Goal: Task Accomplishment & Management: Manage account settings

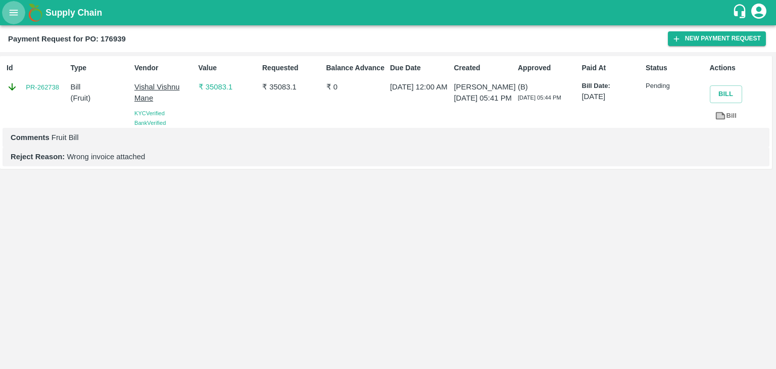
click at [9, 12] on icon "open drawer" at bounding box center [13, 12] width 11 height 11
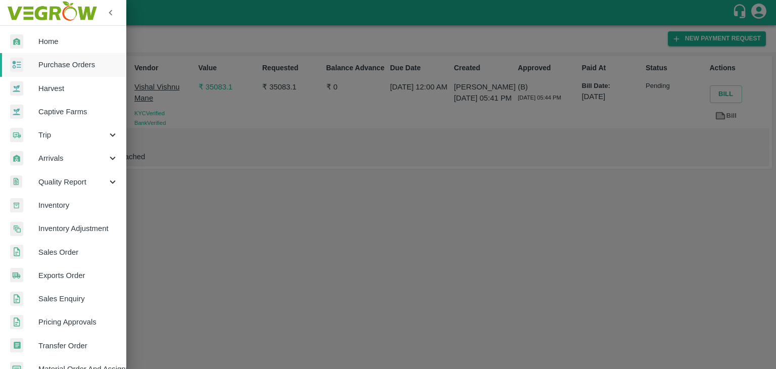
scroll to position [207, 0]
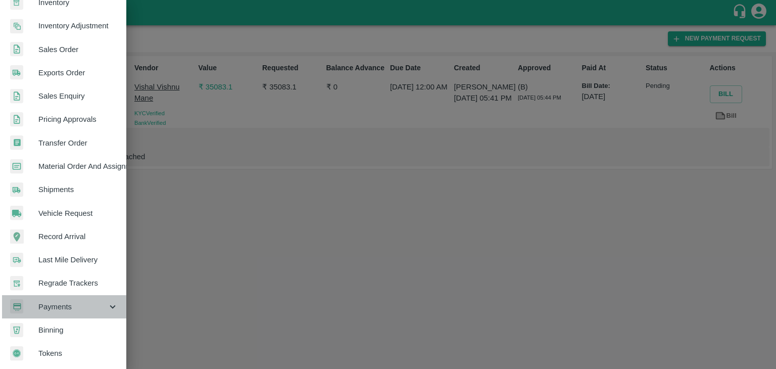
click at [87, 301] on span "Payments" at bounding box center [72, 306] width 69 height 11
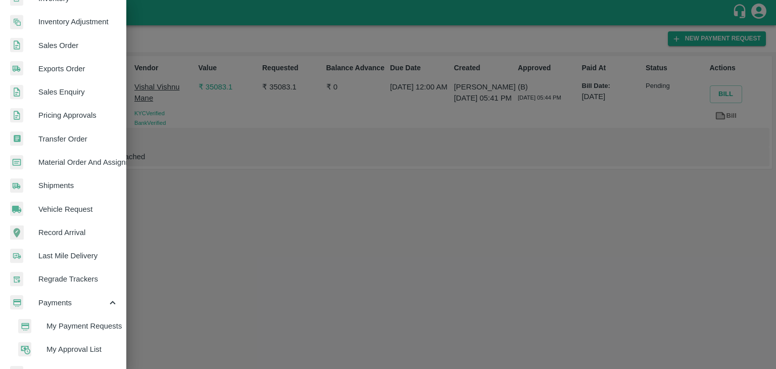
click at [87, 322] on span "My Payment Requests" at bounding box center [82, 325] width 72 height 11
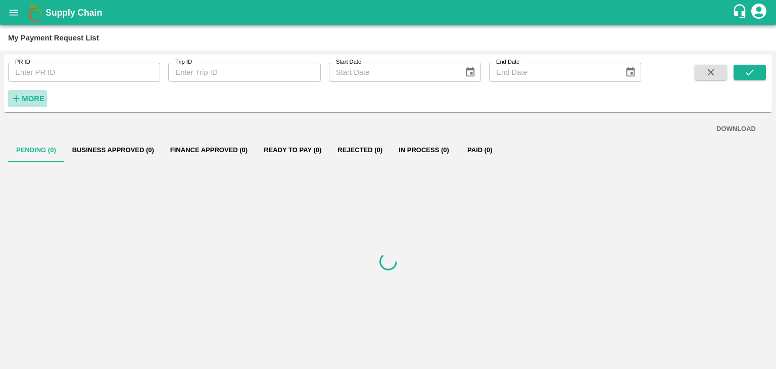
click at [24, 98] on strong "More" at bounding box center [33, 98] width 23 height 8
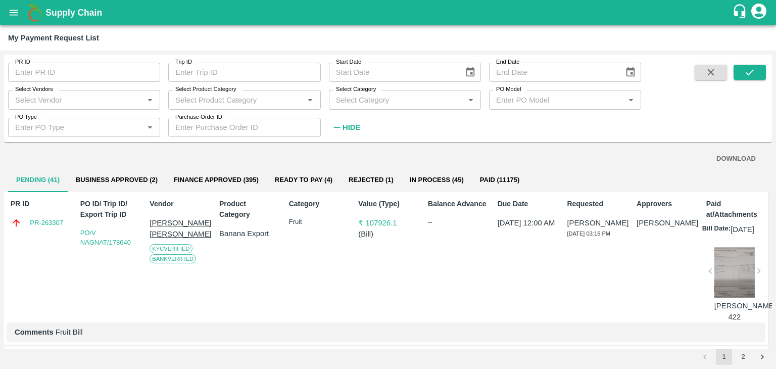
click at [56, 98] on input "Select Vendors" at bounding box center [75, 99] width 129 height 13
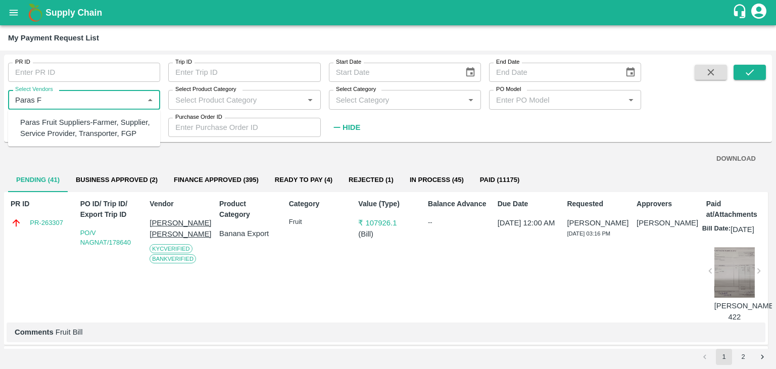
click at [87, 122] on div "Paras Fruit Suppliers-Farmer, Supplier, Service Provider, Transporter, FGP" at bounding box center [86, 128] width 132 height 23
type input "Paras Fruit Suppliers-Farmer, Supplier, Service Provider, Transporter, FGP"
click at [135, 97] on input "Select Vendors" at bounding box center [75, 99] width 129 height 13
click at [117, 136] on div "Paras Fruit Suppliers-Farmer, Supplier, Service Provider, Transporter, FGP" at bounding box center [86, 128] width 132 height 23
type input "Paras Fruit Suppliers-Farmer, Supplier, Service Provider, Transporter, FGP"
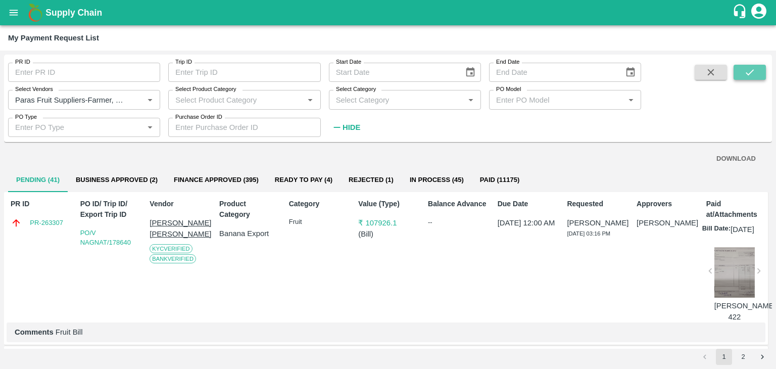
click at [750, 69] on icon "submit" at bounding box center [749, 72] width 11 height 11
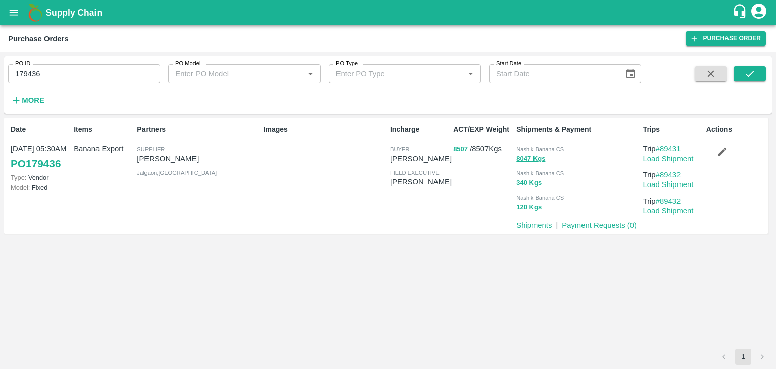
click at [80, 74] on input "179436" at bounding box center [84, 73] width 152 height 19
click at [736, 69] on button "submit" at bounding box center [749, 73] width 32 height 15
click at [757, 72] on button "submit" at bounding box center [749, 73] width 32 height 15
click at [674, 160] on link "Load Shipment" at bounding box center [668, 159] width 50 height 8
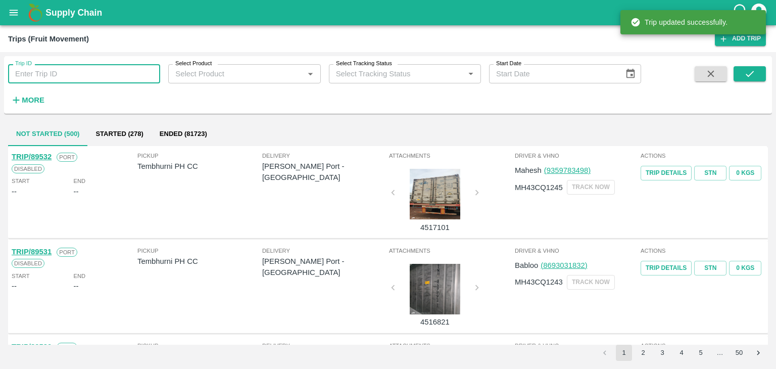
click at [97, 70] on input "Trip ID" at bounding box center [84, 73] width 152 height 19
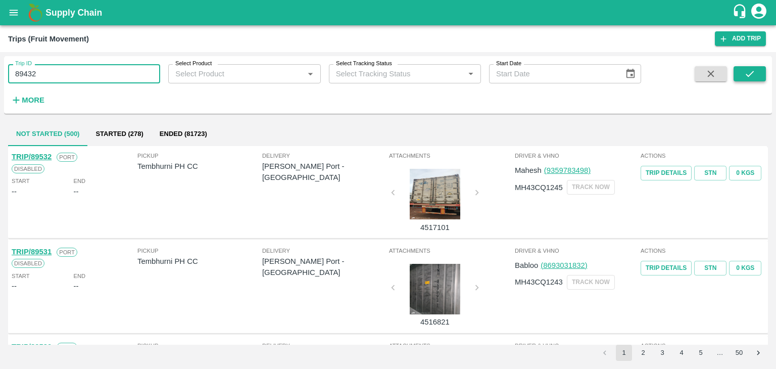
type input "89432"
click at [751, 71] on icon "submit" at bounding box center [749, 73] width 11 height 11
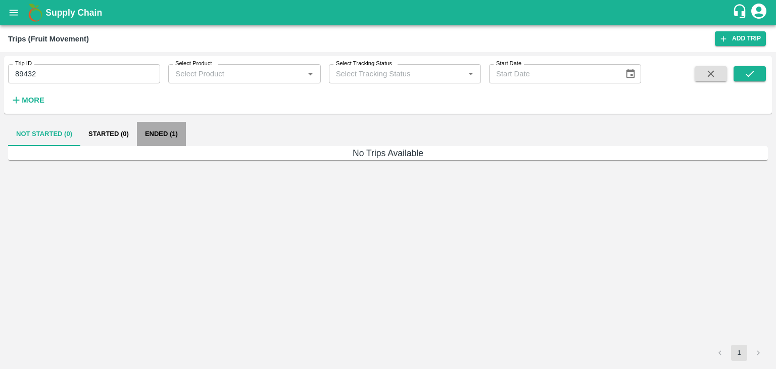
click at [166, 134] on button "Ended (1)" at bounding box center [161, 134] width 49 height 24
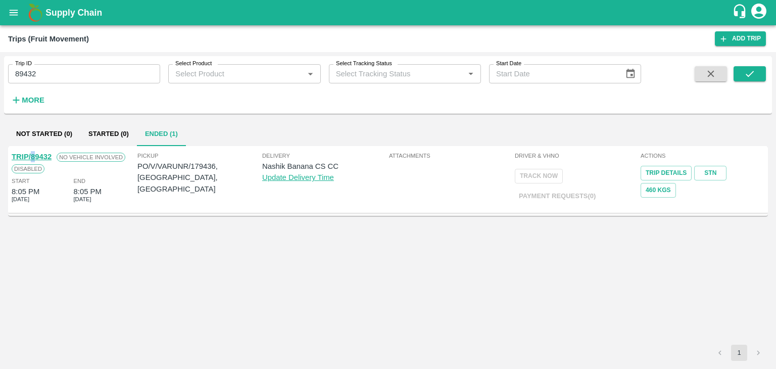
drag, startPoint x: 32, startPoint y: 150, endPoint x: 36, endPoint y: 155, distance: 5.4
click at [36, 155] on div "TRIP/89432 No Vehicle Involved Disabled Start 8:05 PM 04 Oct 2025 End 8:05 PM 0…" at bounding box center [74, 178] width 126 height 61
click at [36, 155] on link "TRIP/89432" at bounding box center [32, 156] width 40 height 8
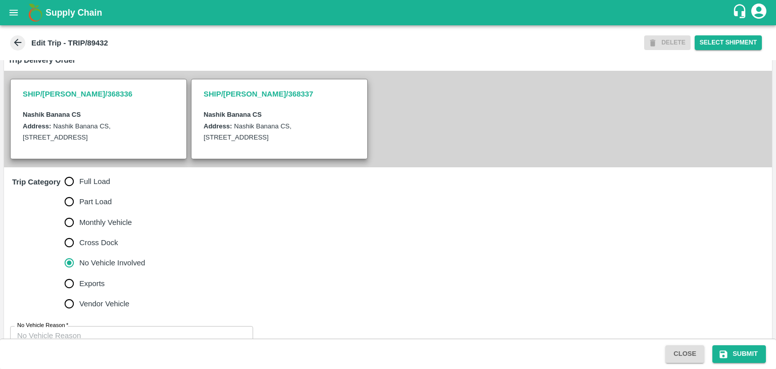
scroll to position [236, 0]
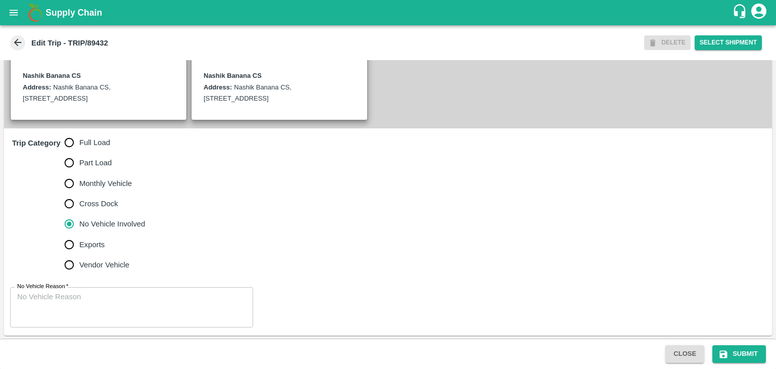
click at [95, 141] on span "Full Load" at bounding box center [94, 142] width 31 height 11
click at [79, 141] on input "Full Load" at bounding box center [69, 142] width 20 height 20
radio input "true"
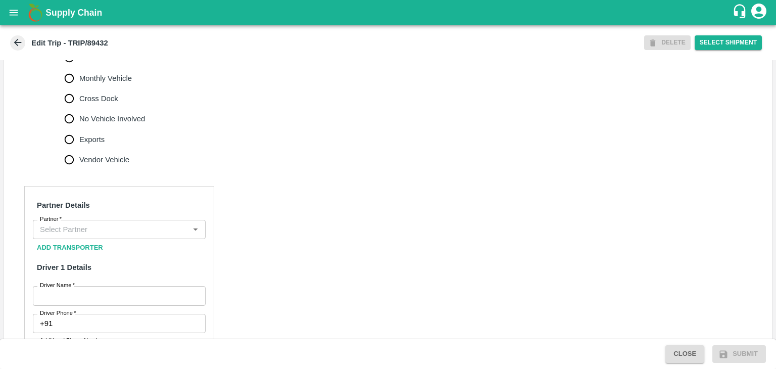
scroll to position [341, 0]
click at [118, 232] on input "Partner   *" at bounding box center [111, 229] width 150 height 13
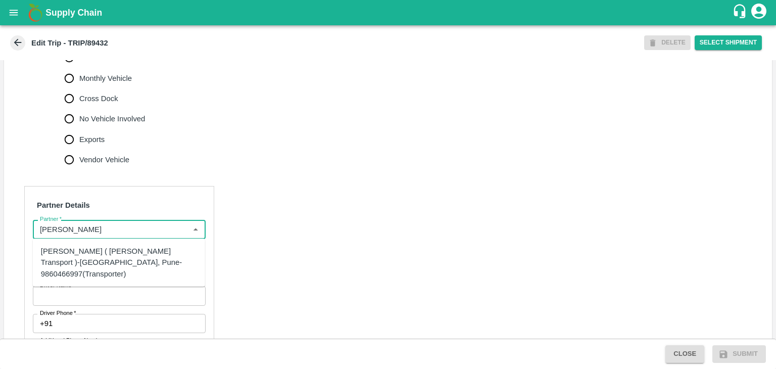
click at [89, 251] on div "Nitin Rasal ( Bhairavnath Transport )-Deulgaon, Pune-9860466997(Transporter)" at bounding box center [119, 262] width 156 height 34
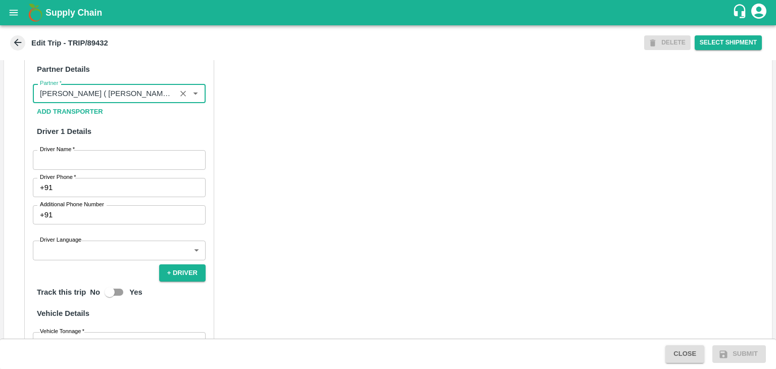
scroll to position [478, 0]
type input "Nitin Rasal ( Bhairavnath Transport )-Deulgaon, Pune-9860466997(Transporter)"
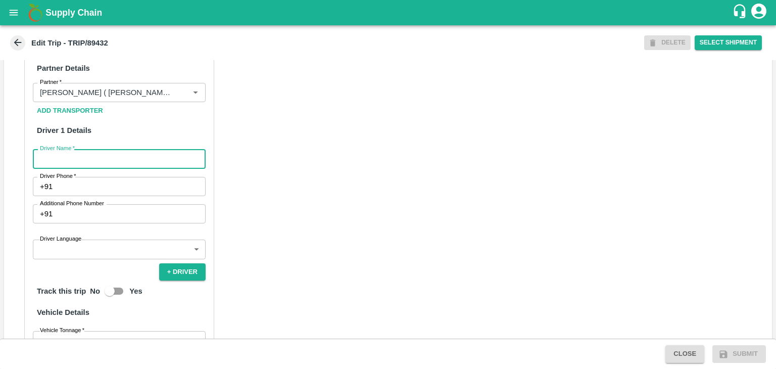
click at [59, 152] on input "Driver Name   *" at bounding box center [119, 158] width 173 height 19
type input "Godase"
click at [91, 185] on input "Driver Phone   *" at bounding box center [131, 186] width 149 height 19
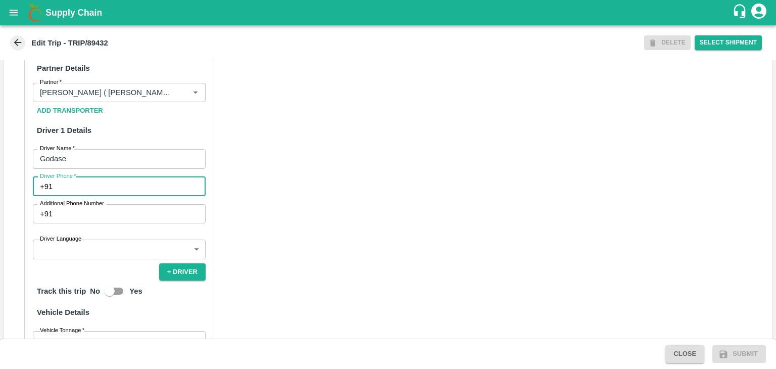
type input "9975280177"
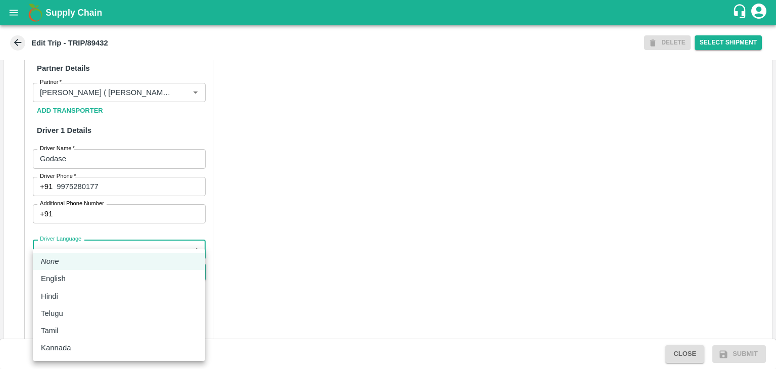
click at [93, 247] on body "Supply Chain Edit Trip - TRIP/89432 DELETE Select Shipment Trip Details Trip Ty…" at bounding box center [388, 184] width 776 height 369
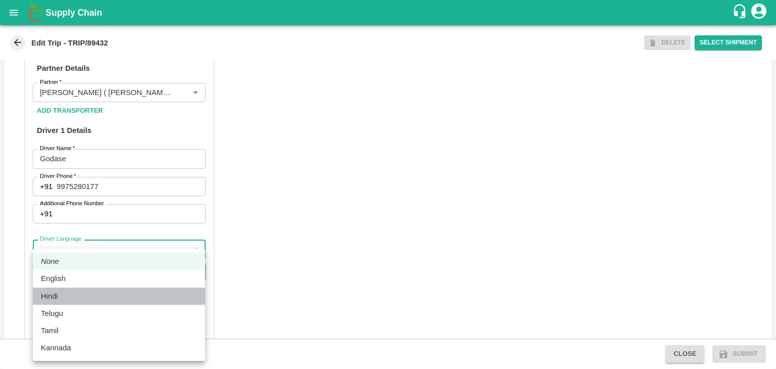
click at [68, 294] on div "Hindi" at bounding box center [119, 295] width 156 height 11
type input "hi"
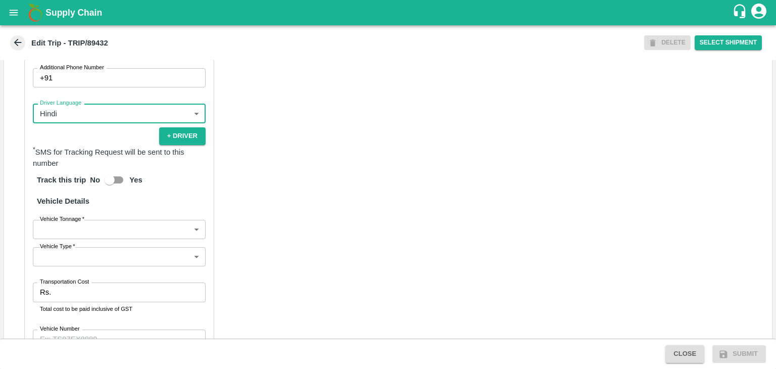
scroll to position [687, 0]
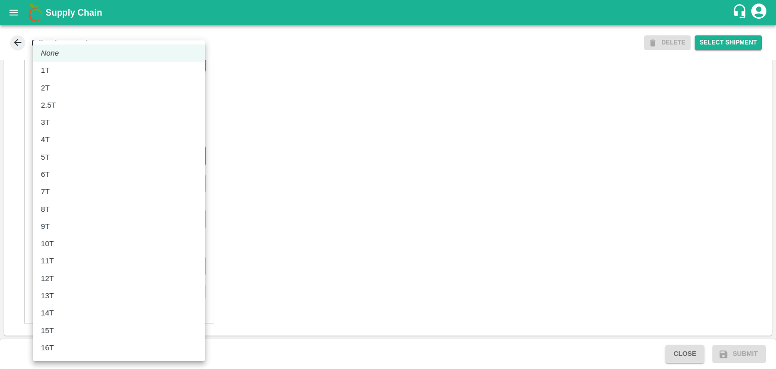
click at [57, 161] on body "Supply Chain Edit Trip - TRIP/89432 DELETE Select Shipment Trip Details Trip Ty…" at bounding box center [388, 184] width 776 height 369
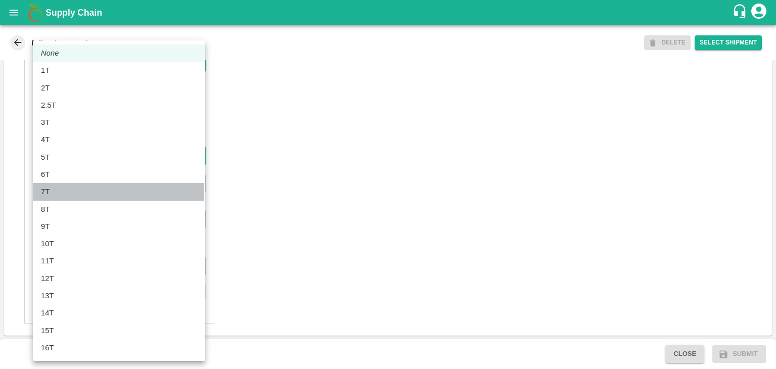
click at [59, 192] on div "7T" at bounding box center [119, 191] width 156 height 11
type input "7000"
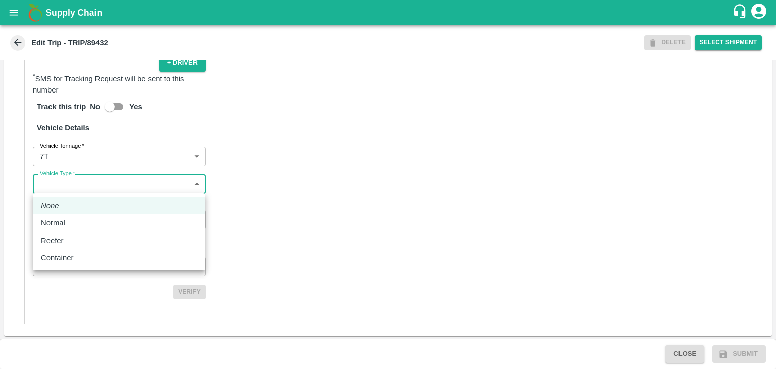
click at [80, 186] on body "Supply Chain Edit Trip - TRIP/89432 DELETE Select Shipment Trip Details Trip Ty…" at bounding box center [388, 184] width 776 height 369
click at [78, 221] on div "Normal" at bounding box center [119, 222] width 156 height 11
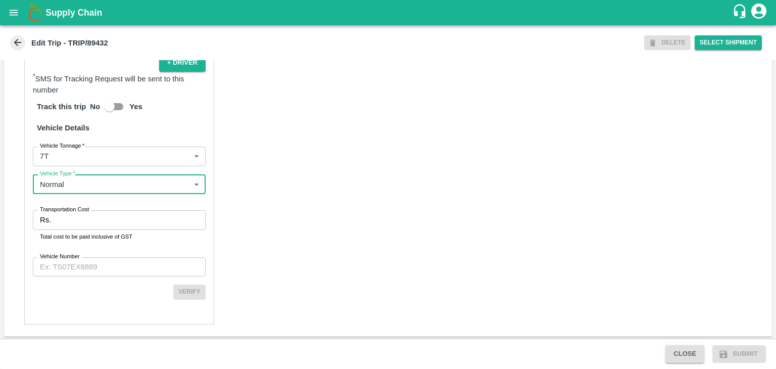
type input "Normal"
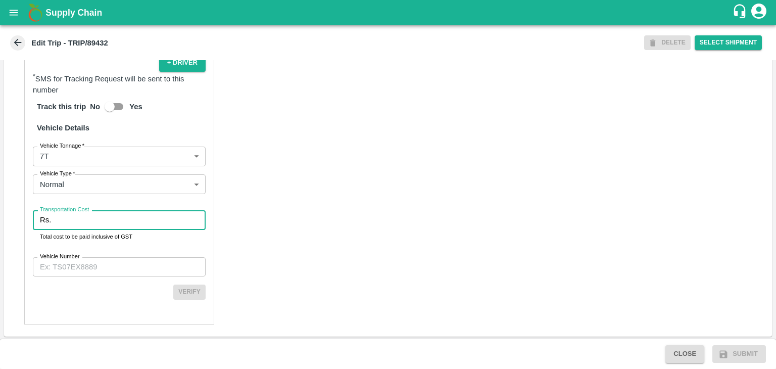
click at [86, 221] on input "Transportation Cost" at bounding box center [130, 219] width 150 height 19
type input "1"
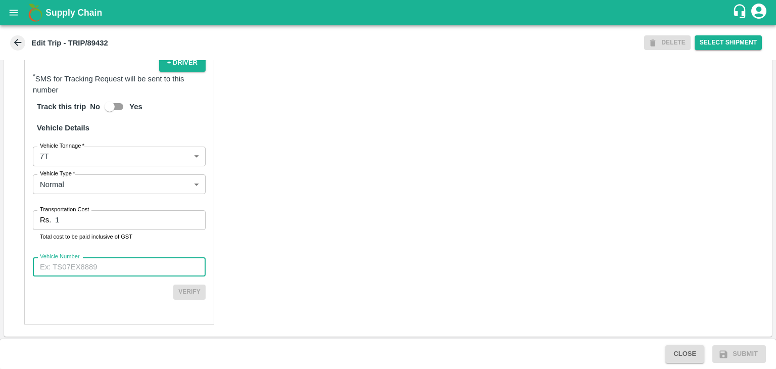
click at [117, 265] on input "Vehicle Number" at bounding box center [119, 266] width 173 height 19
type input "MH42B9581"
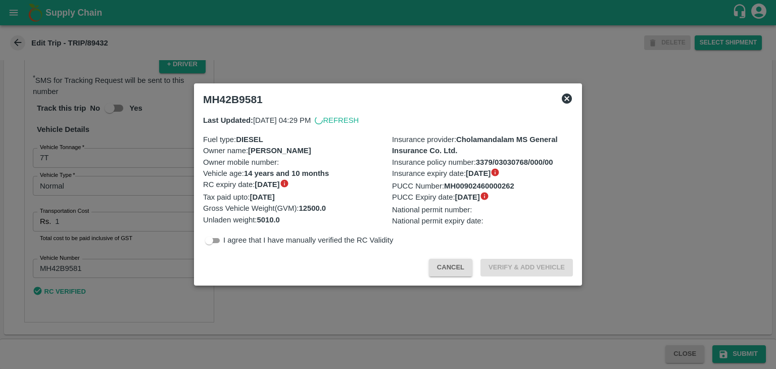
scroll to position [685, 0]
click at [427, 261] on div "Cancel Verify & Add Vehicle" at bounding box center [388, 265] width 378 height 30
click at [510, 306] on div at bounding box center [388, 184] width 776 height 369
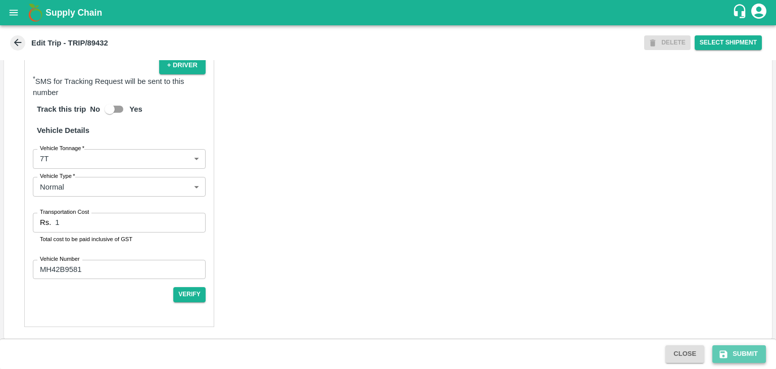
click at [732, 352] on button "Submit" at bounding box center [739, 354] width 54 height 18
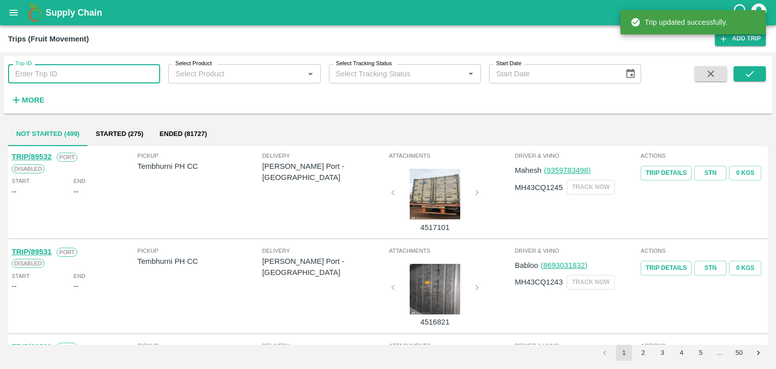
click at [139, 77] on input "Trip ID" at bounding box center [84, 73] width 152 height 19
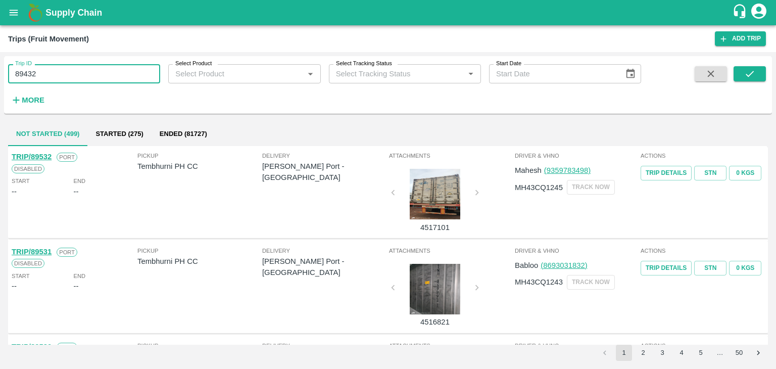
type input "89432"
drag, startPoint x: 769, startPoint y: 74, endPoint x: 751, endPoint y: 73, distance: 18.7
click at [751, 73] on div "Trip ID 89432 Trip ID Select Product Select Product   * Select Tracking Status …" at bounding box center [387, 84] width 767 height 49
click at [751, 73] on icon "submit" at bounding box center [749, 74] width 8 height 6
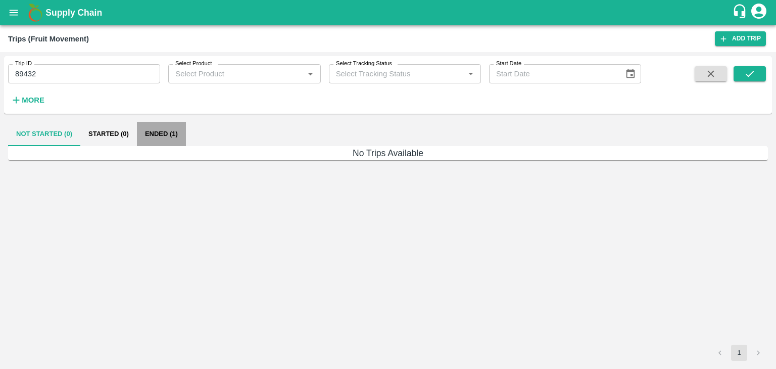
click at [162, 132] on button "Ended (1)" at bounding box center [161, 134] width 49 height 24
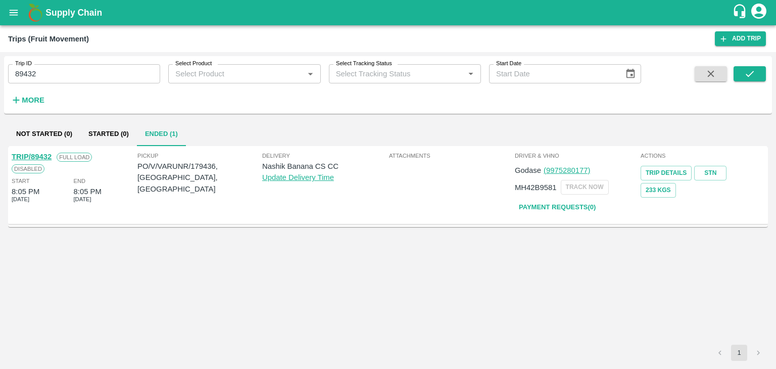
click at [36, 153] on link "TRIP/89432" at bounding box center [32, 156] width 40 height 8
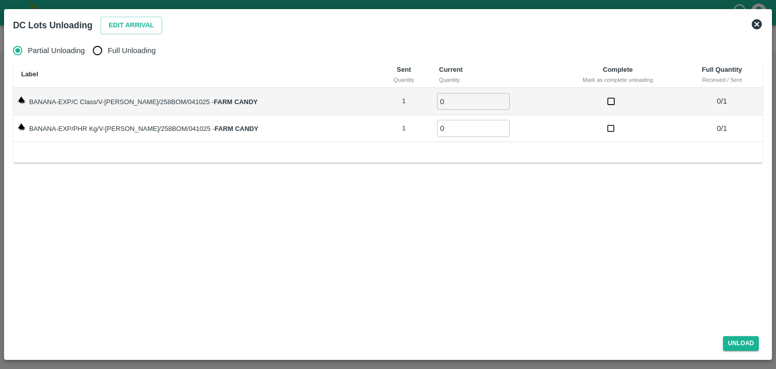
click at [753, 26] on icon at bounding box center [756, 24] width 10 height 10
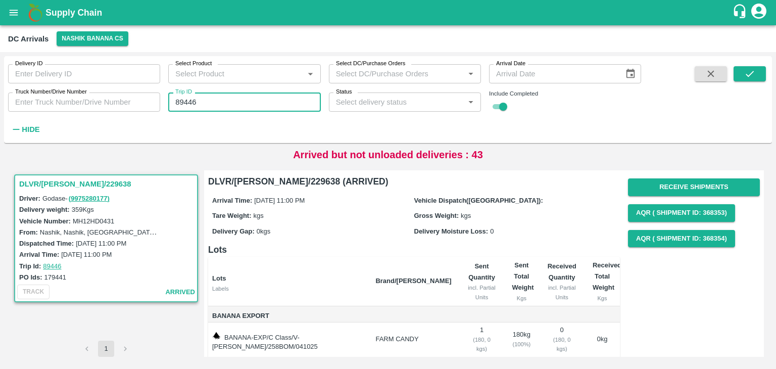
click at [254, 106] on input "89446" at bounding box center [244, 101] width 152 height 19
type input "89432"
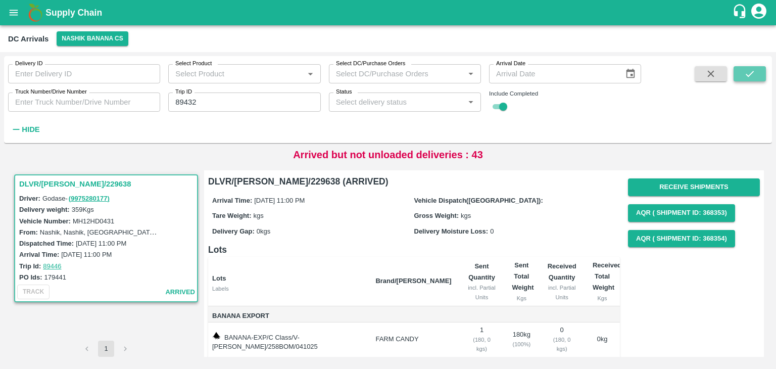
click at [751, 69] on icon "submit" at bounding box center [749, 73] width 11 height 11
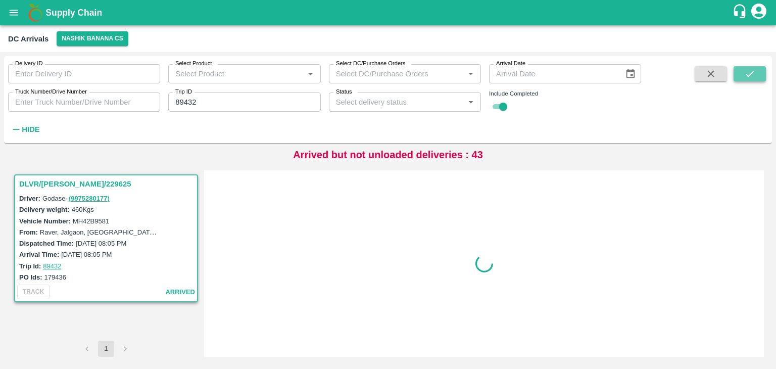
click at [751, 69] on icon "submit" at bounding box center [749, 73] width 11 height 11
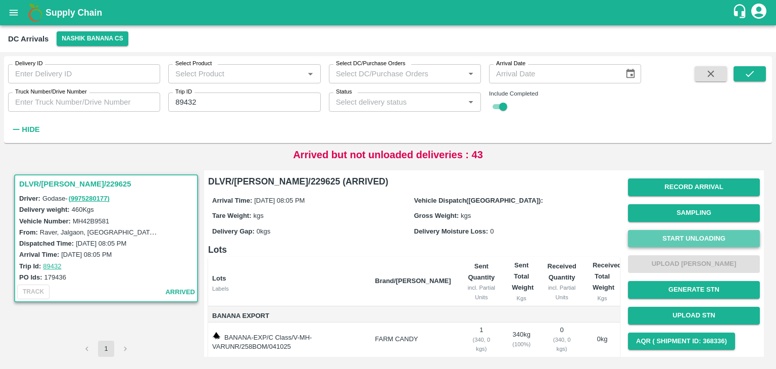
click at [704, 233] on button "Start Unloading" at bounding box center [694, 239] width 132 height 18
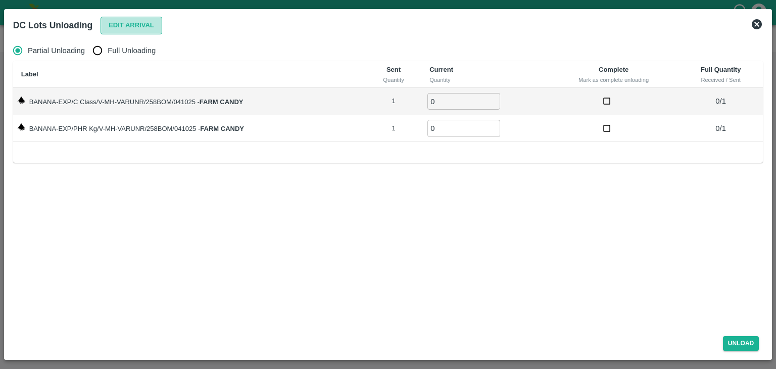
click at [140, 25] on button "Edit Arrival" at bounding box center [131, 26] width 62 height 18
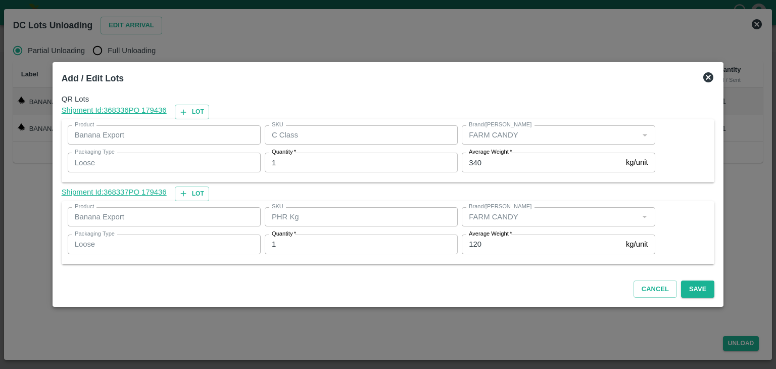
click at [493, 162] on input "340" at bounding box center [541, 161] width 160 height 19
type input "3"
click at [510, 247] on input "120" at bounding box center [541, 243] width 160 height 19
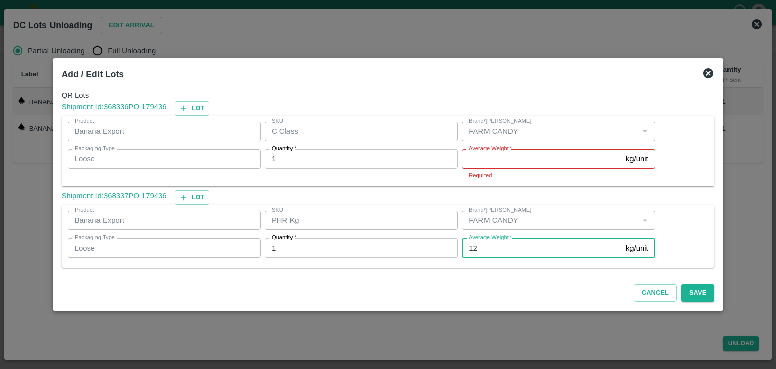
type input "1"
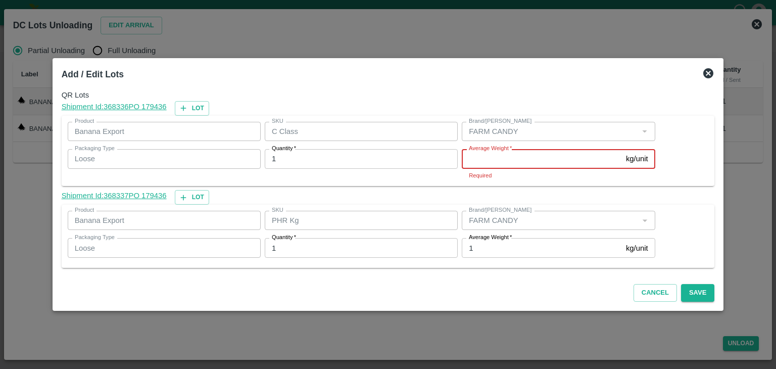
click at [484, 166] on input "Average Weight   *" at bounding box center [541, 158] width 160 height 19
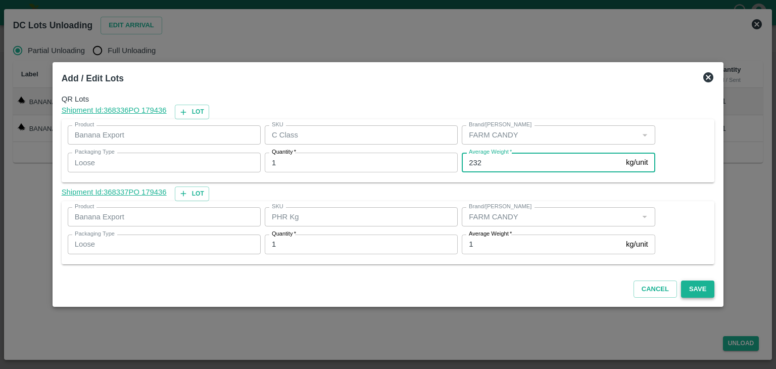
type input "232"
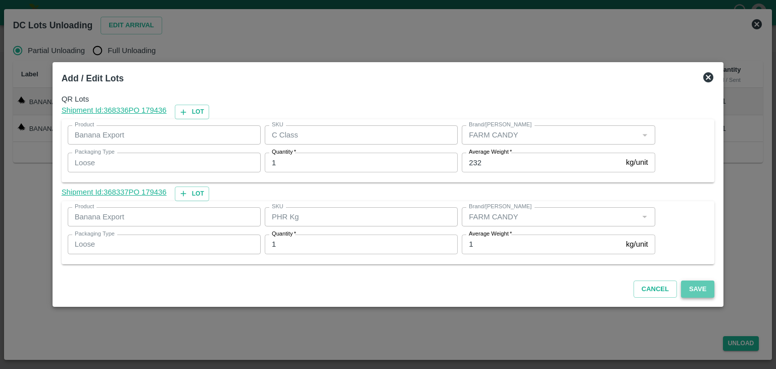
click at [687, 288] on button "Save" at bounding box center [697, 289] width 33 height 18
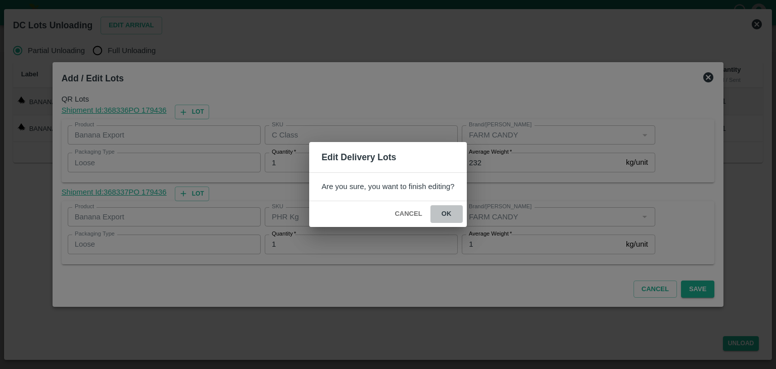
click at [438, 216] on button "ok" at bounding box center [446, 214] width 32 height 18
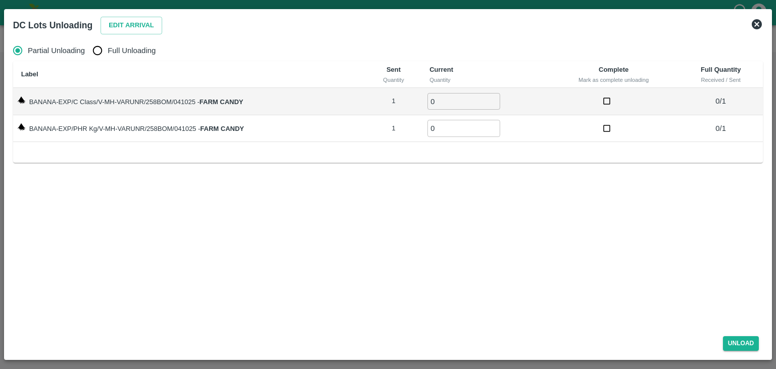
click at [754, 27] on icon at bounding box center [756, 24] width 10 height 10
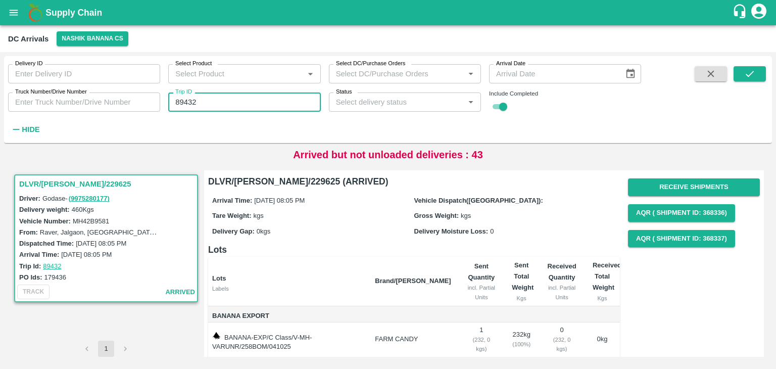
click at [209, 106] on input "89432" at bounding box center [244, 101] width 152 height 19
type input "89452"
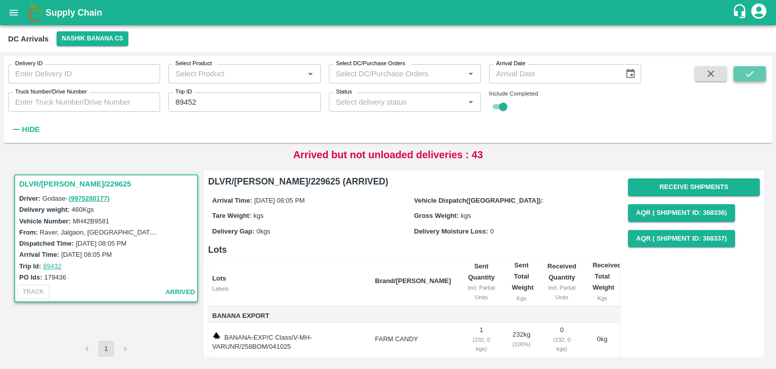
click at [755, 71] on button "submit" at bounding box center [749, 73] width 32 height 15
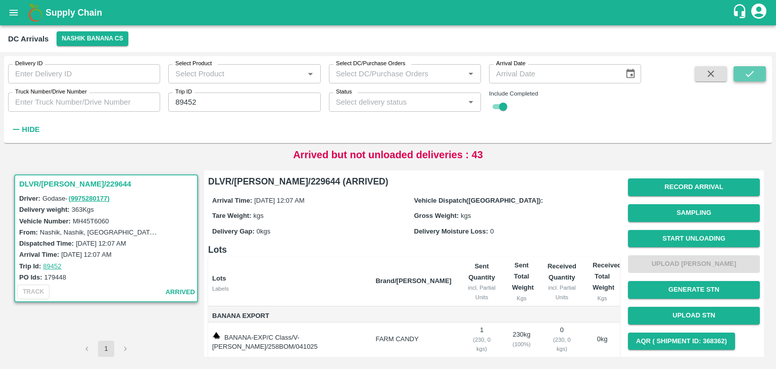
click at [755, 71] on button "submit" at bounding box center [749, 73] width 32 height 15
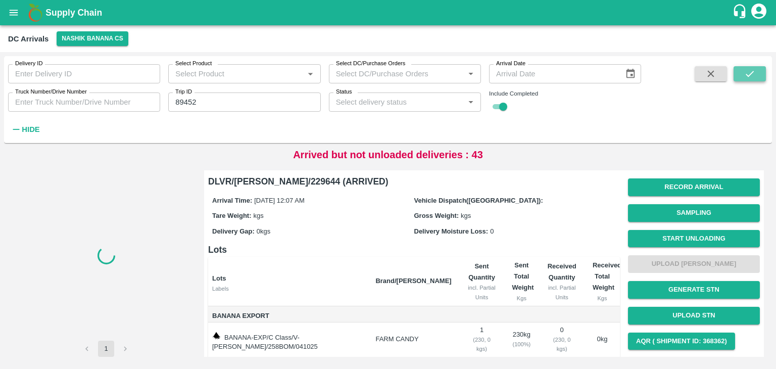
click at [755, 71] on button "submit" at bounding box center [749, 73] width 32 height 15
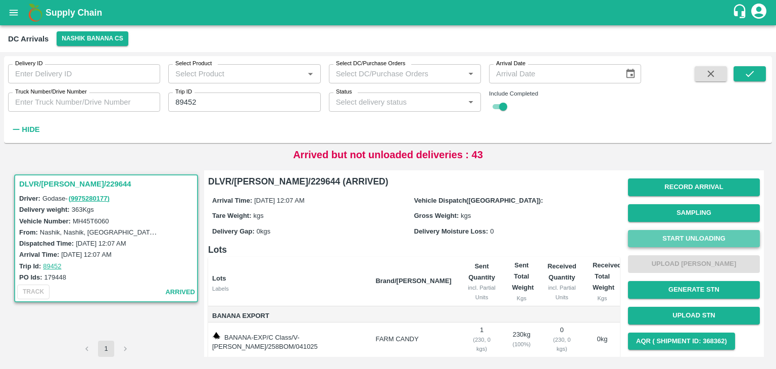
click at [683, 234] on button "Start Unloading" at bounding box center [694, 239] width 132 height 18
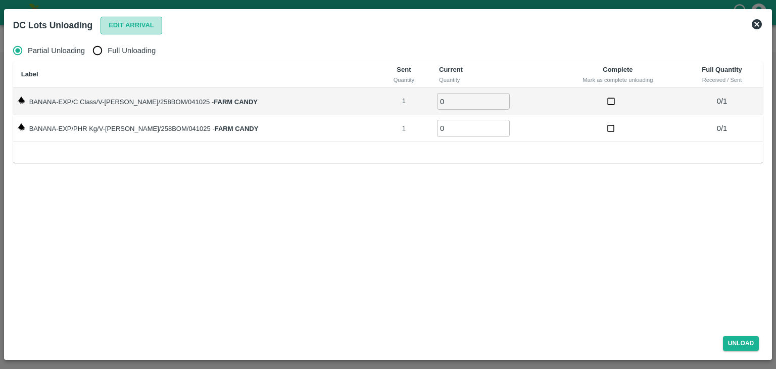
click at [143, 23] on button "Edit Arrival" at bounding box center [131, 26] width 62 height 18
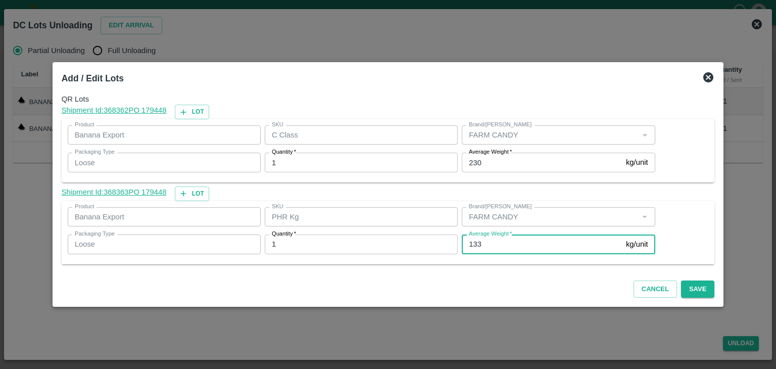
click at [491, 239] on input "133" at bounding box center [541, 243] width 160 height 19
type input "1"
click at [476, 245] on input "1" at bounding box center [541, 243] width 160 height 19
type input "29"
click at [687, 288] on button "Save" at bounding box center [697, 289] width 33 height 18
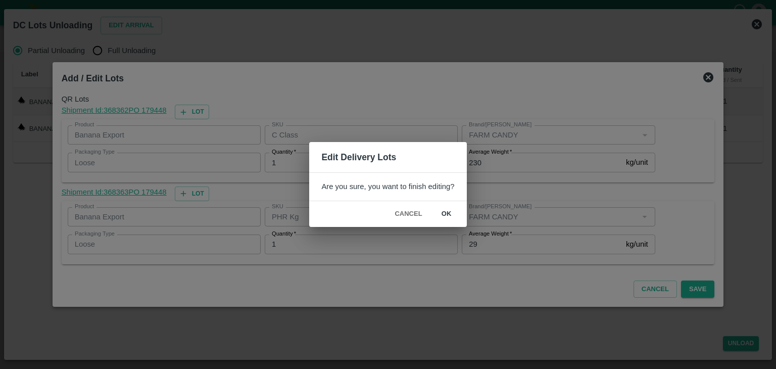
click at [449, 211] on button "ok" at bounding box center [446, 214] width 32 height 18
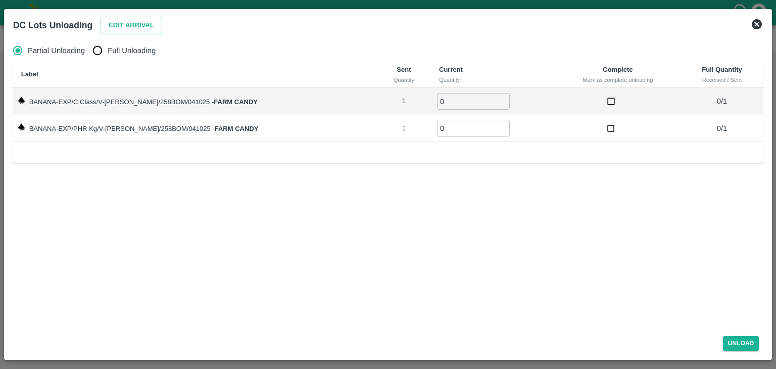
click at [759, 20] on icon at bounding box center [756, 24] width 12 height 12
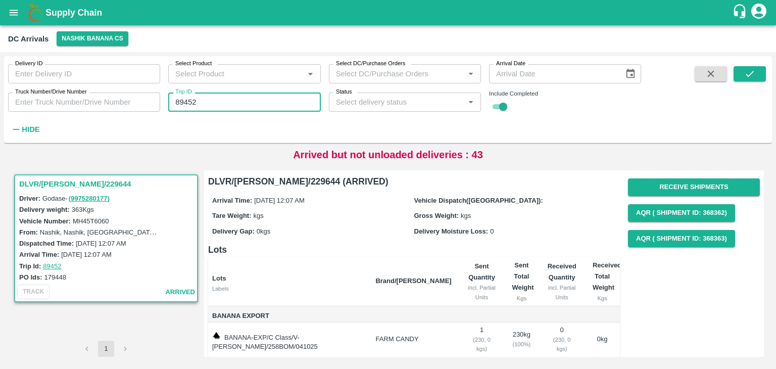
click at [210, 104] on input "89452" at bounding box center [244, 101] width 152 height 19
type input "89456"
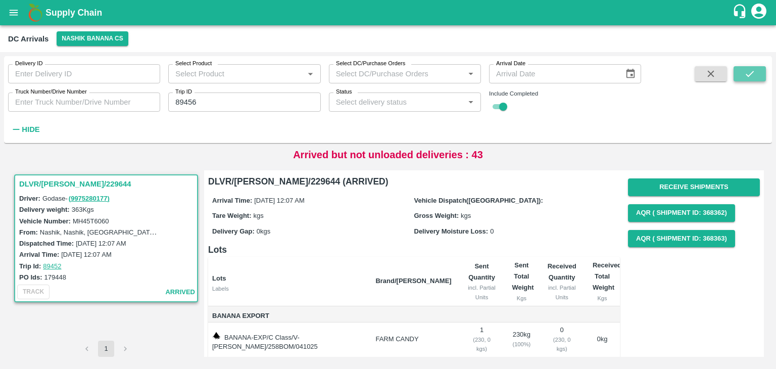
click at [761, 73] on button "submit" at bounding box center [749, 73] width 32 height 15
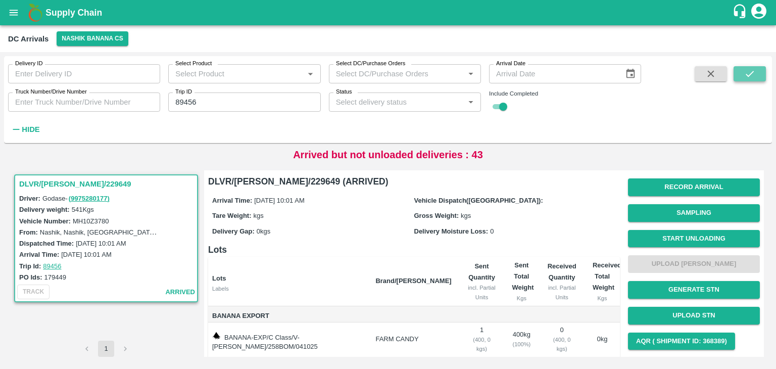
click at [761, 73] on button "submit" at bounding box center [749, 73] width 32 height 15
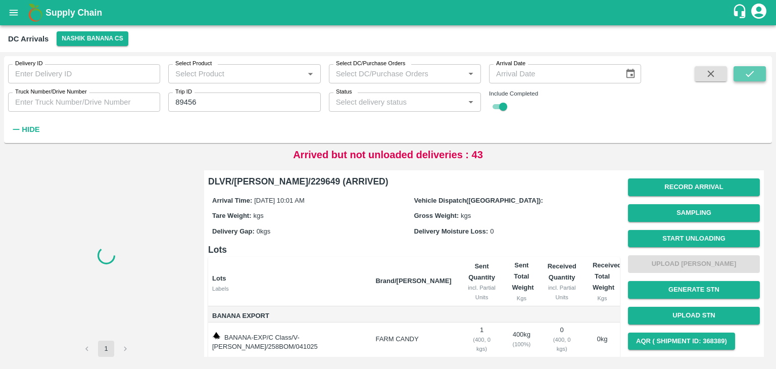
click at [761, 73] on button "submit" at bounding box center [749, 73] width 32 height 15
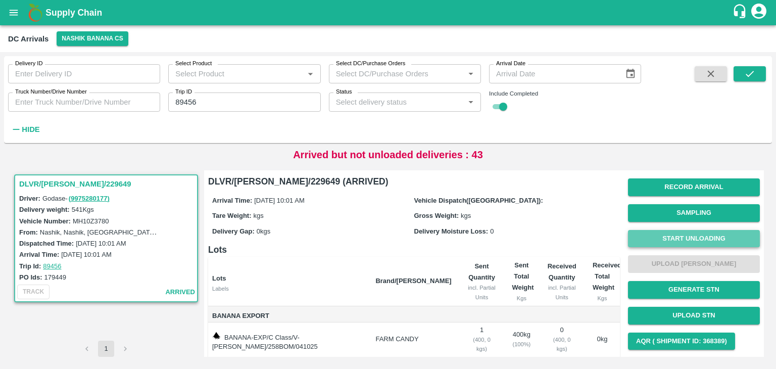
click at [686, 241] on button "Start Unloading" at bounding box center [694, 239] width 132 height 18
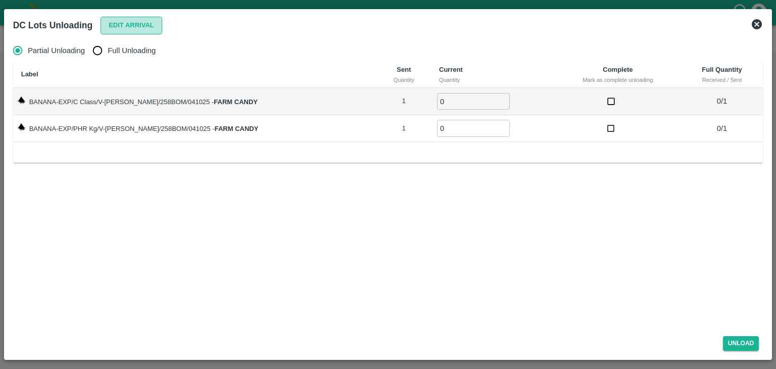
click at [138, 27] on button "Edit Arrival" at bounding box center [131, 26] width 62 height 18
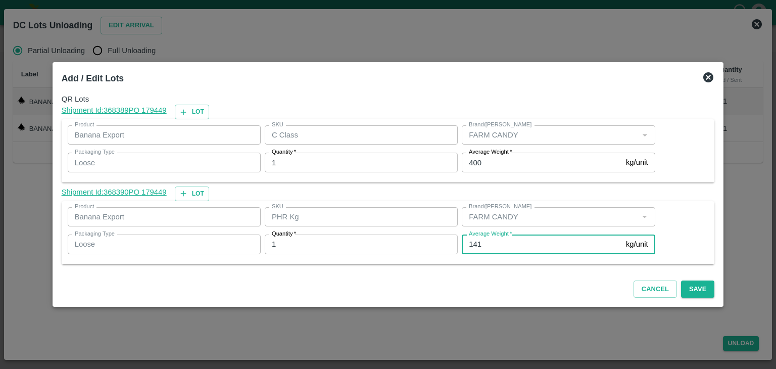
click at [487, 242] on input "141" at bounding box center [541, 243] width 160 height 19
type input "1"
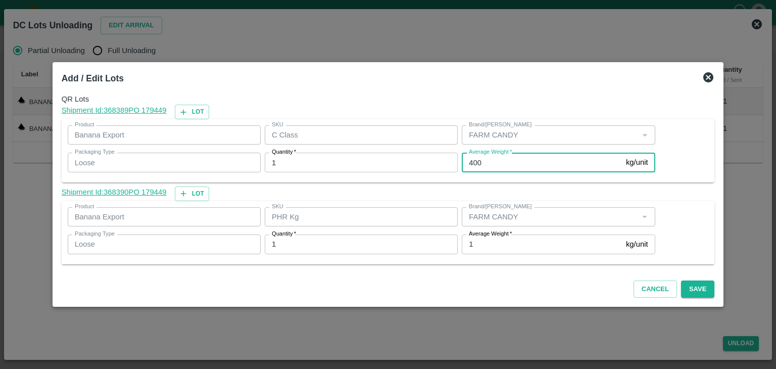
click at [502, 167] on input "400" at bounding box center [541, 161] width 160 height 19
type input "4"
type input "206"
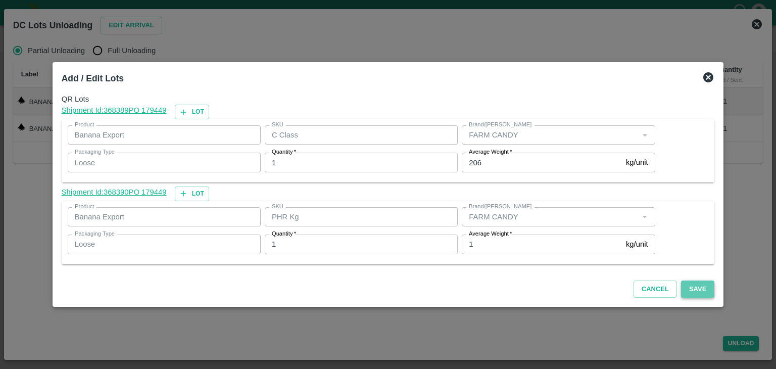
click at [689, 287] on button "Save" at bounding box center [697, 289] width 33 height 18
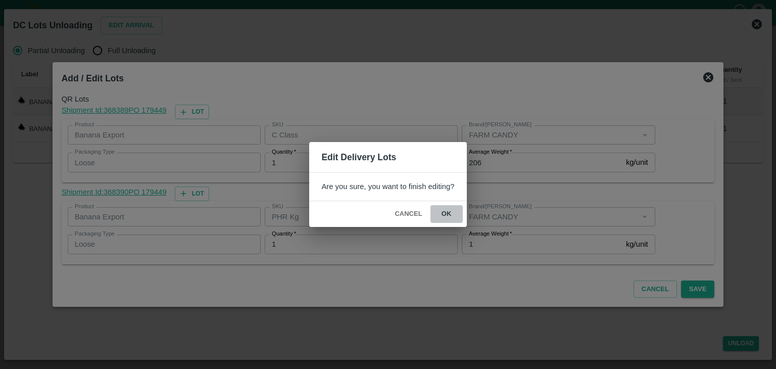
click at [446, 208] on button "ok" at bounding box center [446, 214] width 32 height 18
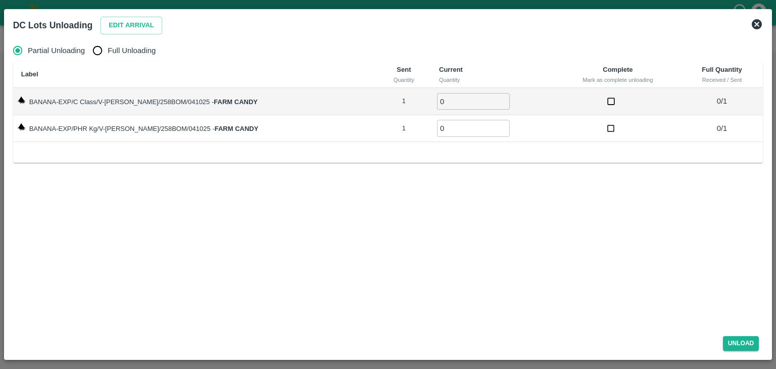
click at [755, 20] on icon at bounding box center [756, 24] width 10 height 10
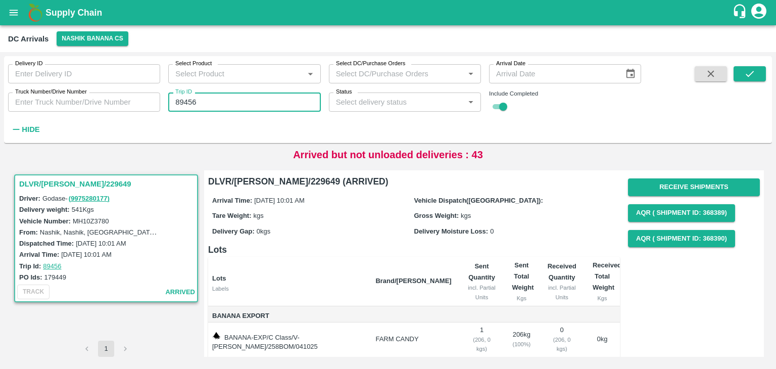
click at [239, 102] on input "89456" at bounding box center [244, 101] width 152 height 19
type input "89508"
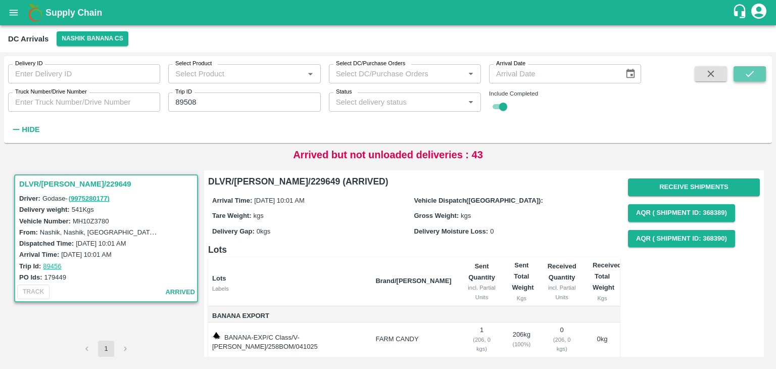
click at [757, 74] on button "submit" at bounding box center [749, 73] width 32 height 15
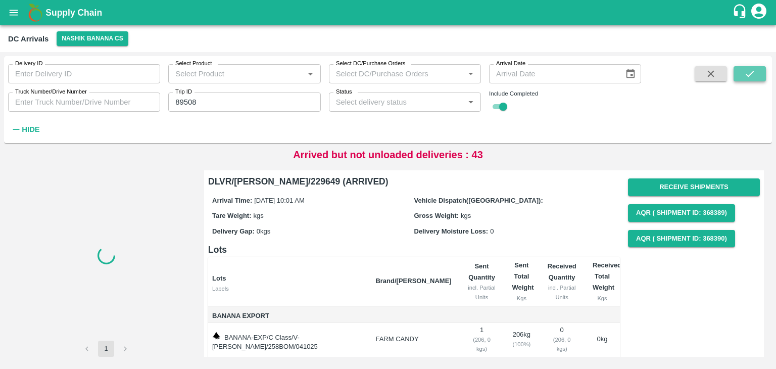
click at [757, 74] on button "submit" at bounding box center [749, 73] width 32 height 15
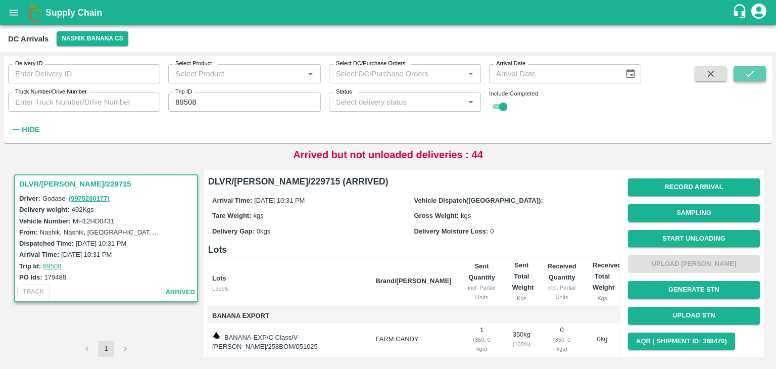
click at [757, 74] on button "submit" at bounding box center [749, 73] width 32 height 15
click at [701, 237] on button "Start Unloading" at bounding box center [694, 239] width 132 height 18
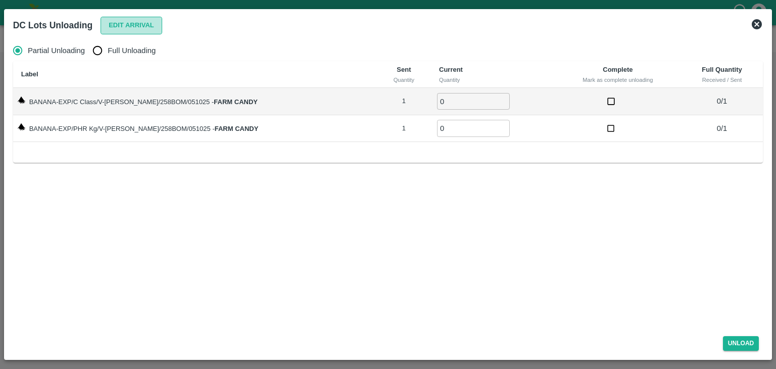
click at [137, 26] on button "Edit Arrival" at bounding box center [131, 26] width 62 height 18
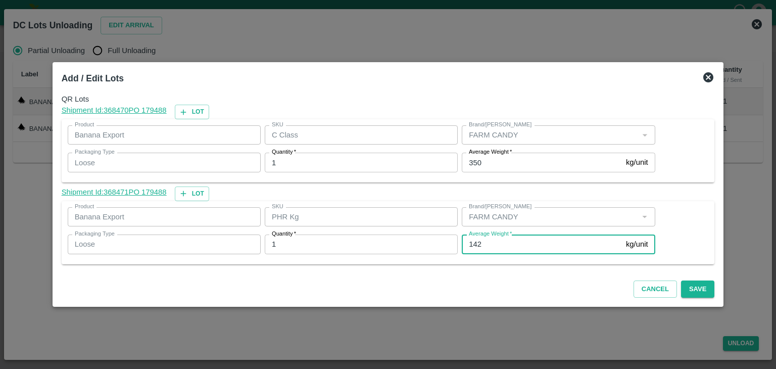
click at [495, 243] on input "142" at bounding box center [541, 243] width 160 height 19
click at [487, 242] on input "142" at bounding box center [541, 243] width 160 height 19
type input "1"
type input "33"
click at [692, 289] on button "Save" at bounding box center [697, 289] width 33 height 18
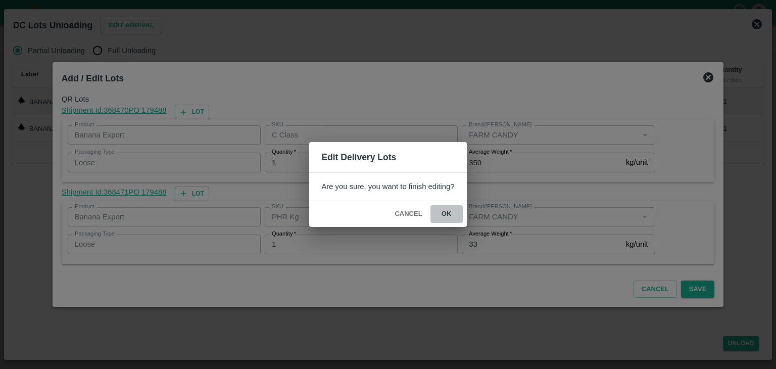
click at [451, 210] on button "ok" at bounding box center [446, 214] width 32 height 18
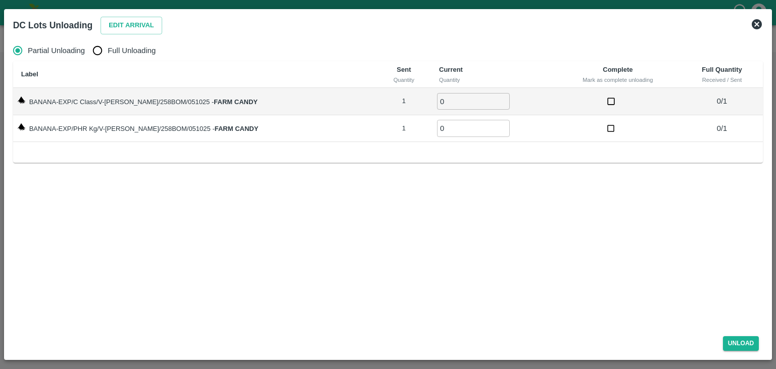
click at [756, 24] on icon at bounding box center [756, 24] width 12 height 12
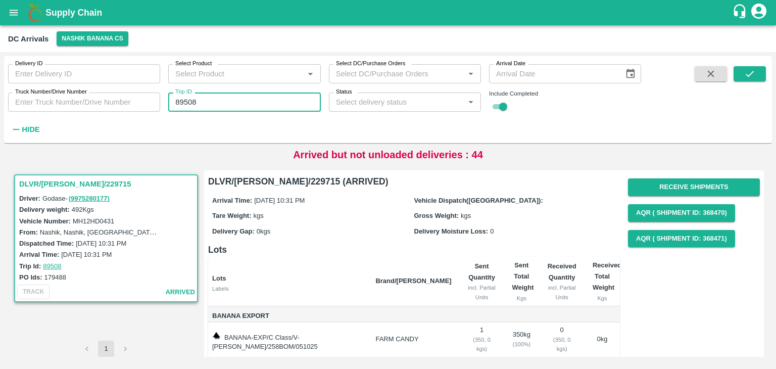
click at [212, 106] on input "89508" at bounding box center [244, 101] width 152 height 19
type input "89479"
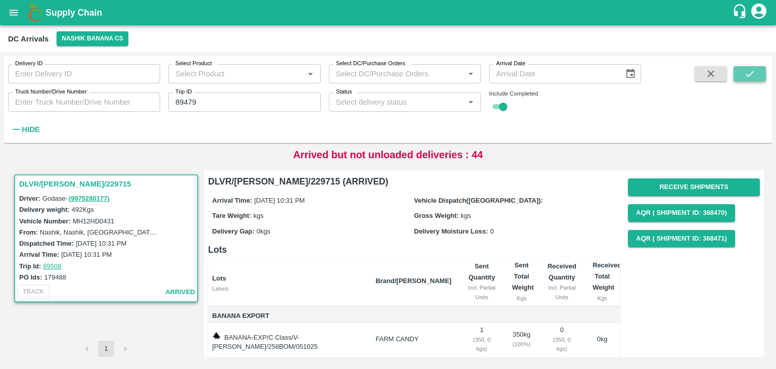
click at [761, 80] on button "submit" at bounding box center [749, 73] width 32 height 15
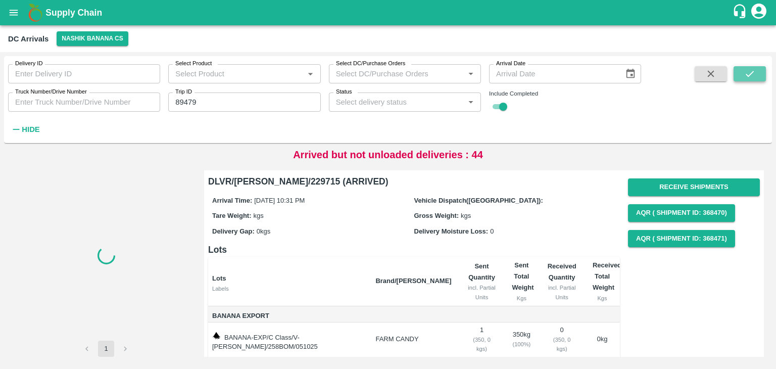
click at [761, 80] on button "submit" at bounding box center [749, 73] width 32 height 15
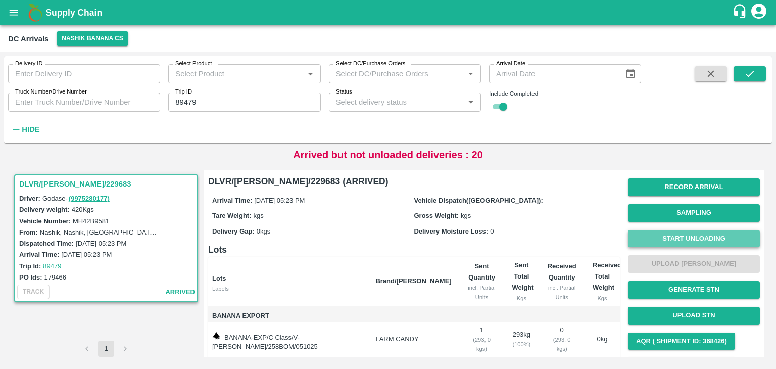
click at [674, 237] on button "Start Unloading" at bounding box center [694, 239] width 132 height 18
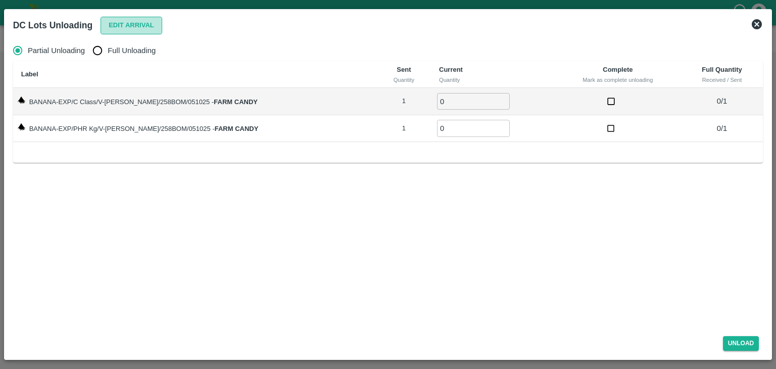
click at [136, 31] on button "Edit Arrival" at bounding box center [131, 26] width 62 height 18
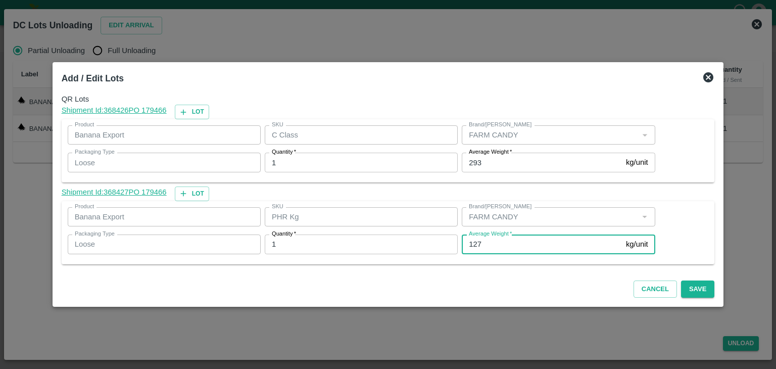
click at [494, 242] on input "127" at bounding box center [541, 243] width 160 height 19
click at [495, 239] on input "127" at bounding box center [541, 243] width 160 height 19
type input "1"
type input "83"
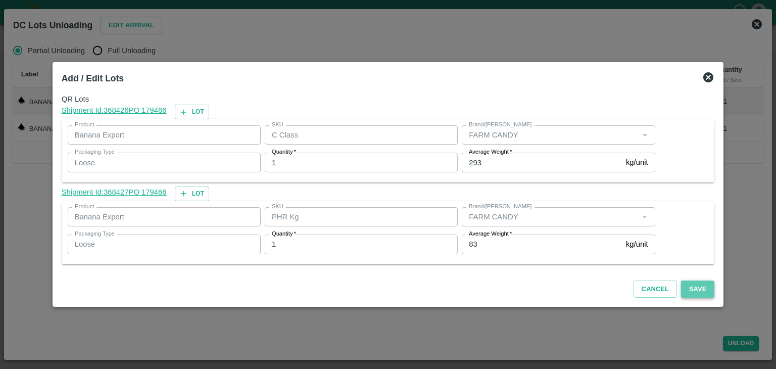
click at [700, 288] on button "Save" at bounding box center [697, 289] width 33 height 18
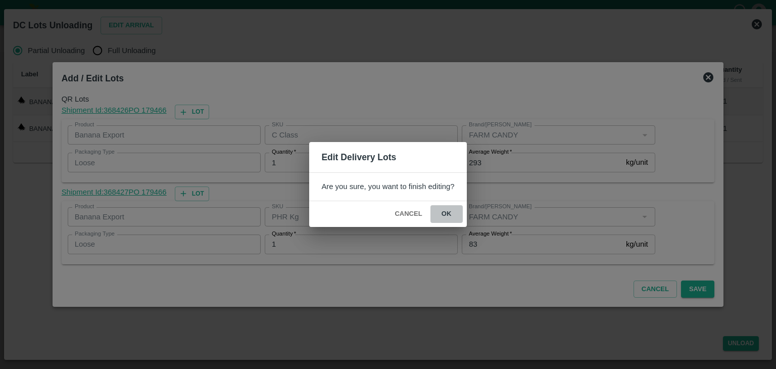
click at [454, 211] on button "ok" at bounding box center [446, 214] width 32 height 18
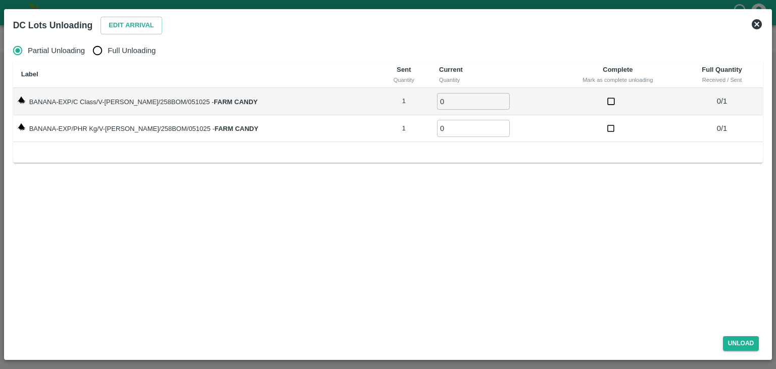
click at [759, 22] on div "DC Lots Unloading Edit Arrival" at bounding box center [388, 25] width 758 height 22
click at [759, 22] on icon at bounding box center [756, 24] width 10 height 10
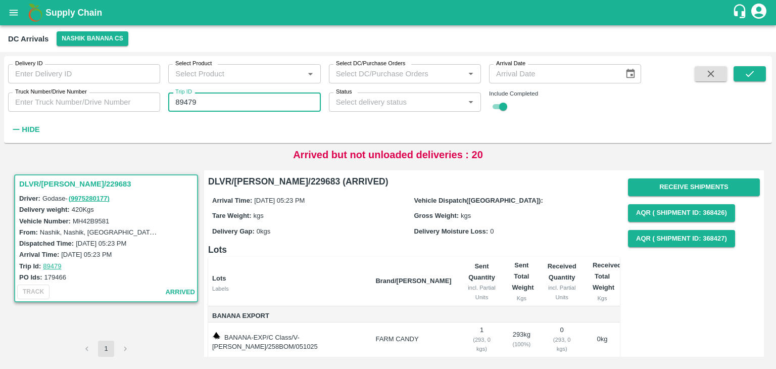
click at [224, 107] on input "89479" at bounding box center [244, 101] width 152 height 19
type input "89488"
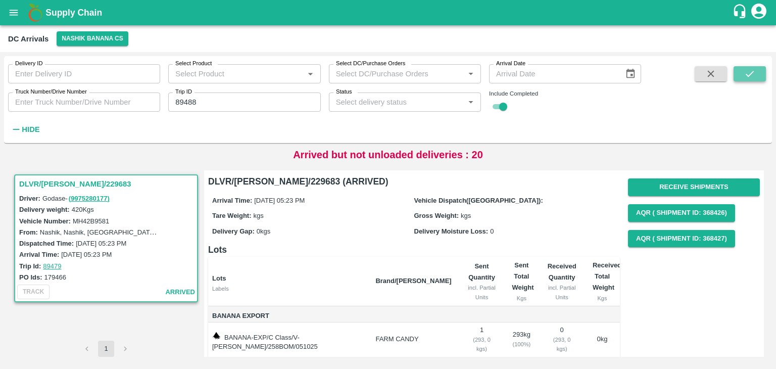
click at [749, 79] on button "submit" at bounding box center [749, 73] width 32 height 15
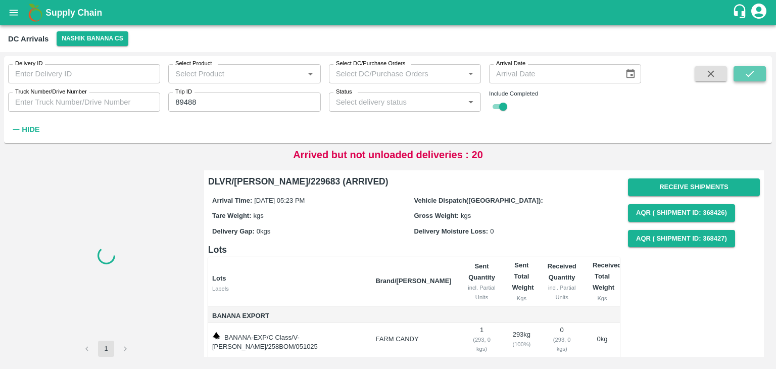
click at [749, 79] on button "submit" at bounding box center [749, 73] width 32 height 15
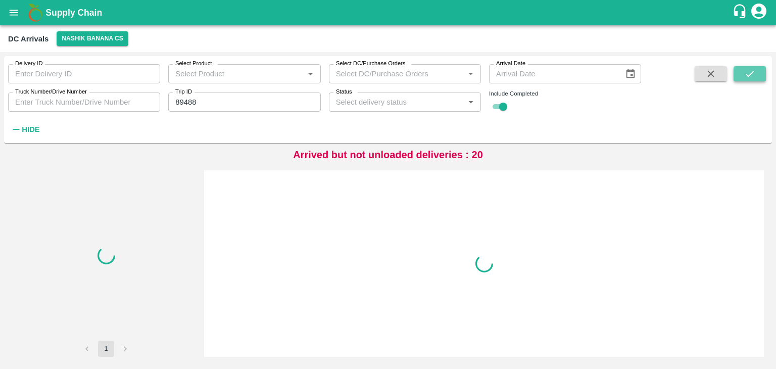
click at [749, 79] on button "submit" at bounding box center [749, 73] width 32 height 15
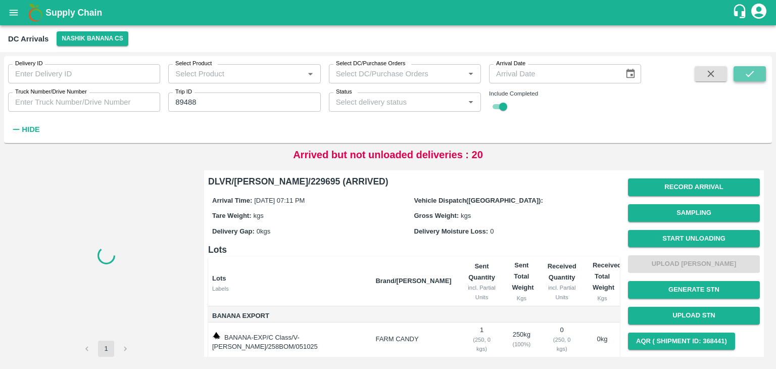
click at [749, 79] on button "submit" at bounding box center [749, 73] width 32 height 15
click at [671, 233] on button "Start Unloading" at bounding box center [694, 239] width 132 height 18
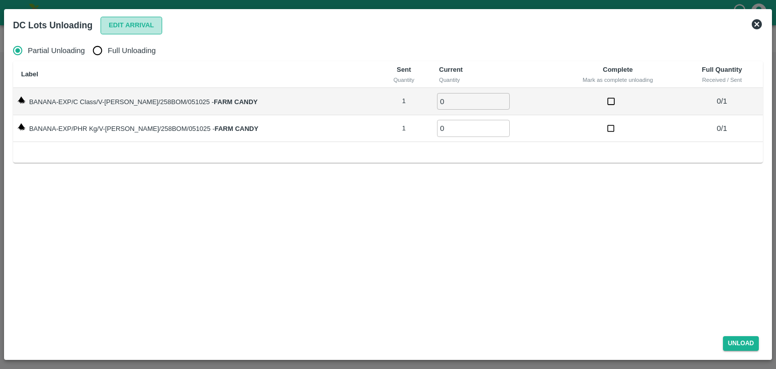
click at [137, 27] on button "Edit Arrival" at bounding box center [131, 26] width 62 height 18
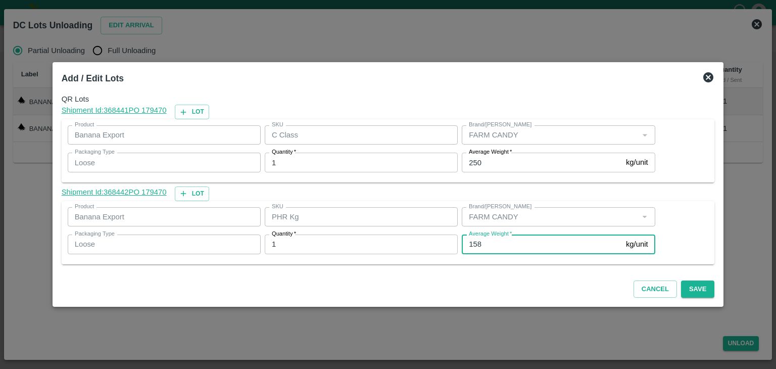
click at [497, 241] on input "158" at bounding box center [541, 243] width 160 height 19
type input "129"
click at [695, 286] on button "Save" at bounding box center [697, 289] width 33 height 18
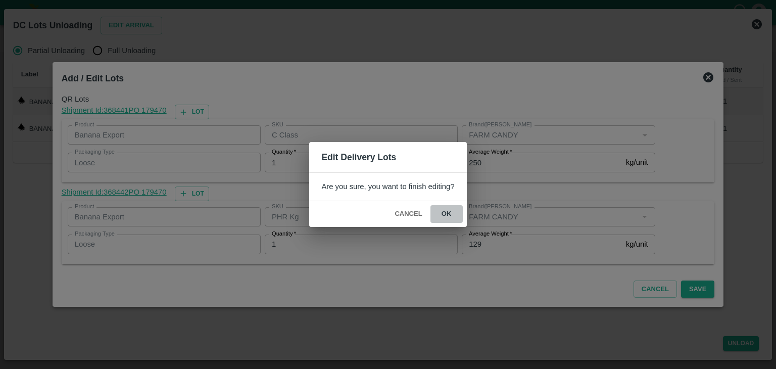
click at [449, 212] on button "ok" at bounding box center [446, 214] width 32 height 18
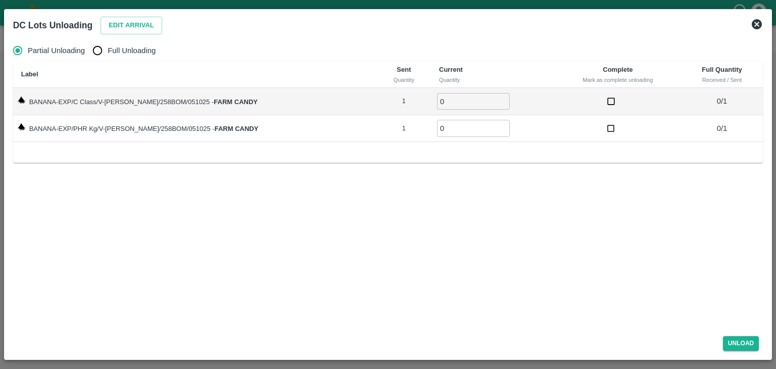
click at [757, 19] on icon at bounding box center [756, 24] width 10 height 10
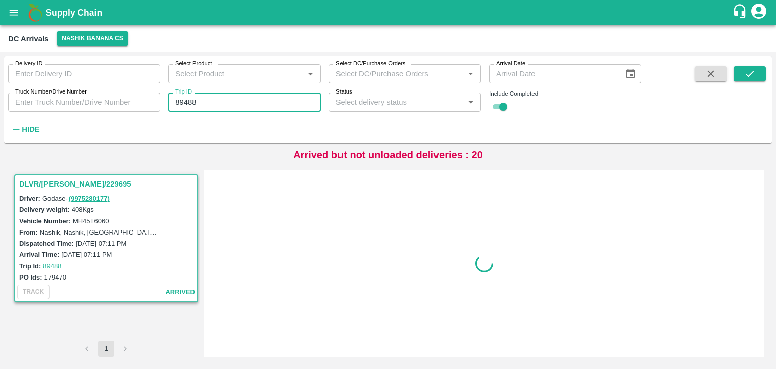
click at [226, 109] on input "89488" at bounding box center [244, 101] width 152 height 19
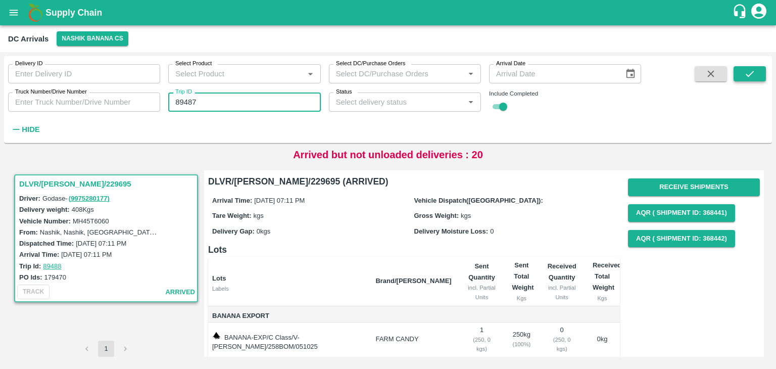
type input "89487"
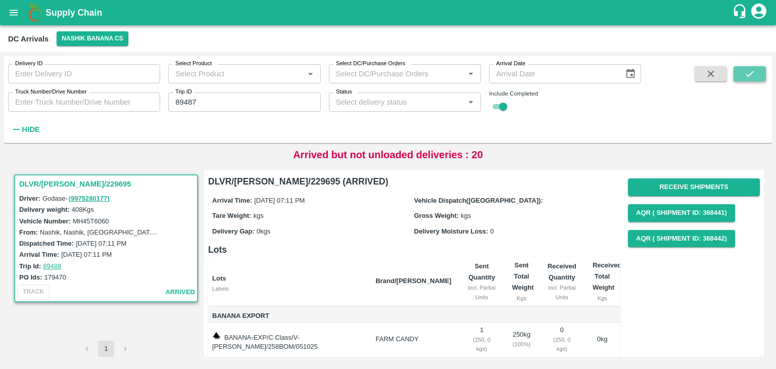
click at [752, 76] on icon "submit" at bounding box center [749, 73] width 11 height 11
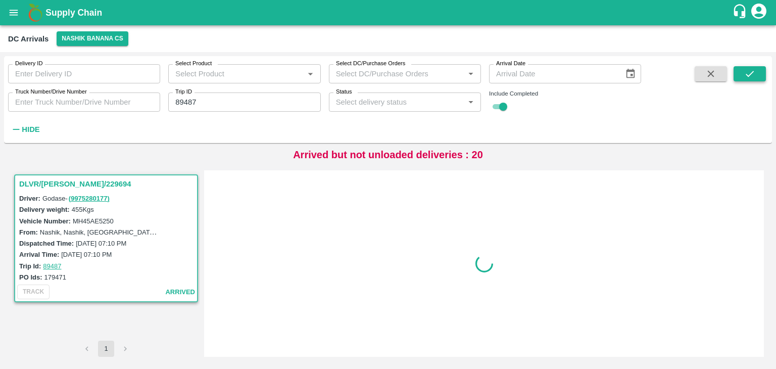
click at [752, 76] on icon "submit" at bounding box center [749, 73] width 11 height 11
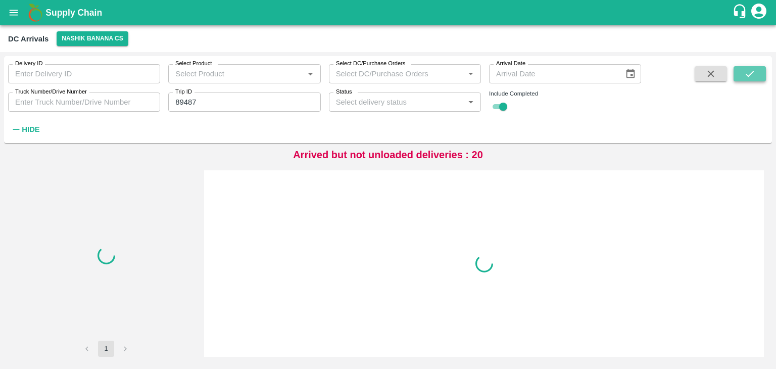
click at [752, 76] on icon "submit" at bounding box center [749, 73] width 11 height 11
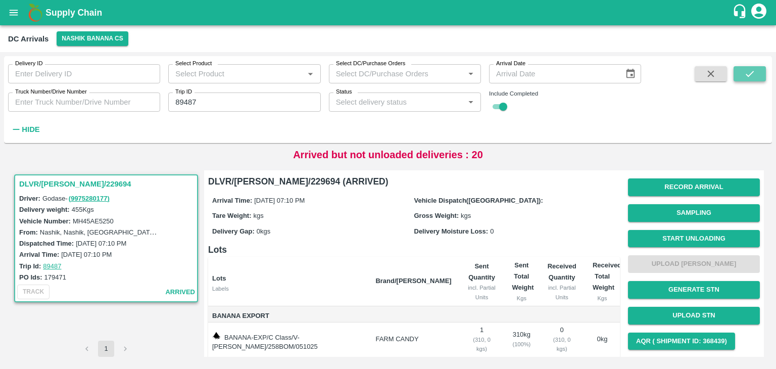
click at [752, 76] on icon "submit" at bounding box center [749, 73] width 11 height 11
click at [677, 235] on button "Start Unloading" at bounding box center [694, 239] width 132 height 18
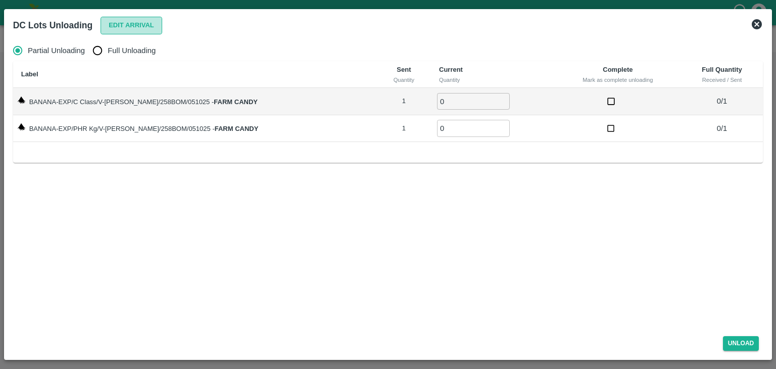
click at [116, 31] on button "Edit Arrival" at bounding box center [131, 26] width 62 height 18
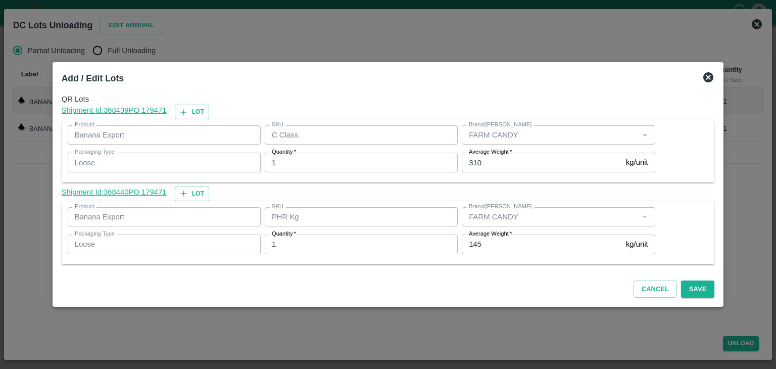
click at [495, 162] on input "310" at bounding box center [541, 161] width 160 height 19
click at [500, 161] on input "308" at bounding box center [541, 161] width 160 height 19
type input "318"
click at [503, 242] on input "145" at bounding box center [541, 243] width 160 height 19
type input "1"
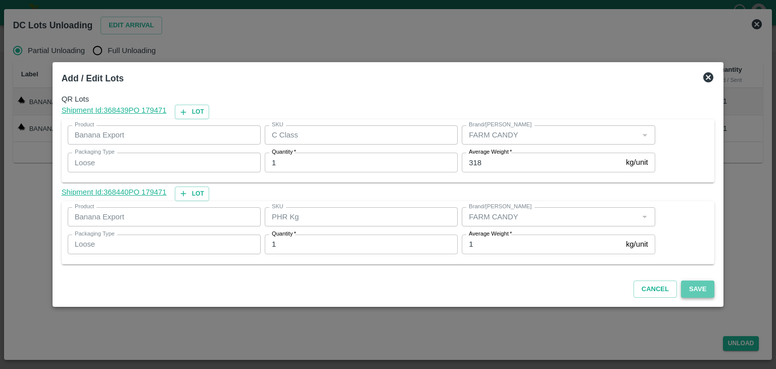
click at [693, 287] on button "Save" at bounding box center [697, 289] width 33 height 18
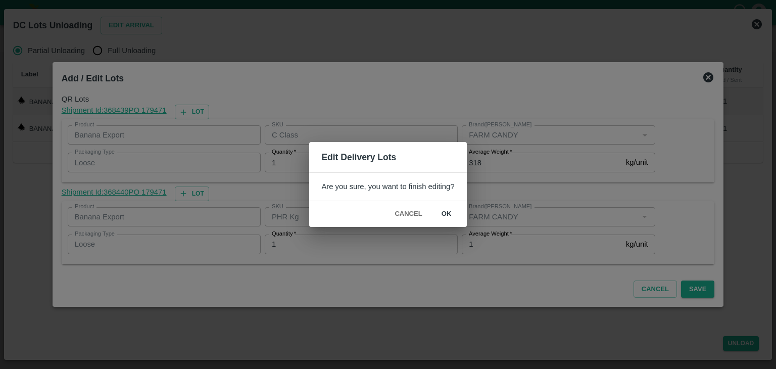
click at [440, 221] on button "ok" at bounding box center [446, 214] width 32 height 18
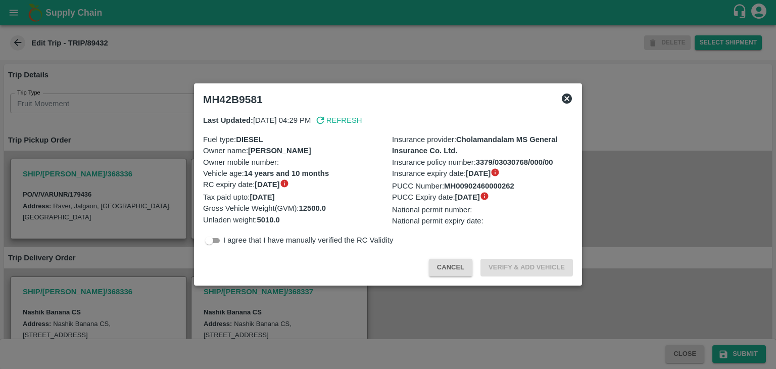
click at [566, 97] on icon at bounding box center [566, 98] width 12 height 12
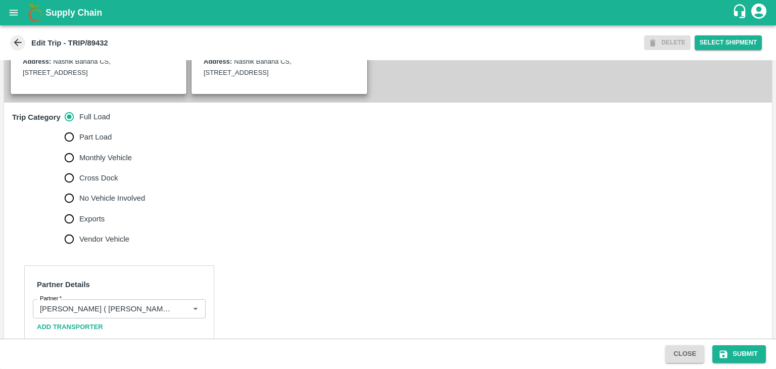
click at [94, 198] on span "No Vehicle Involved" at bounding box center [112, 197] width 66 height 11
click at [79, 198] on input "No Vehicle Involved" at bounding box center [69, 198] width 20 height 20
radio input "true"
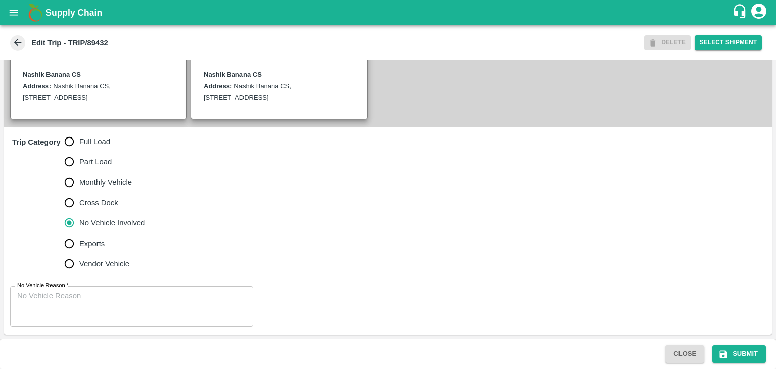
scroll to position [236, 0]
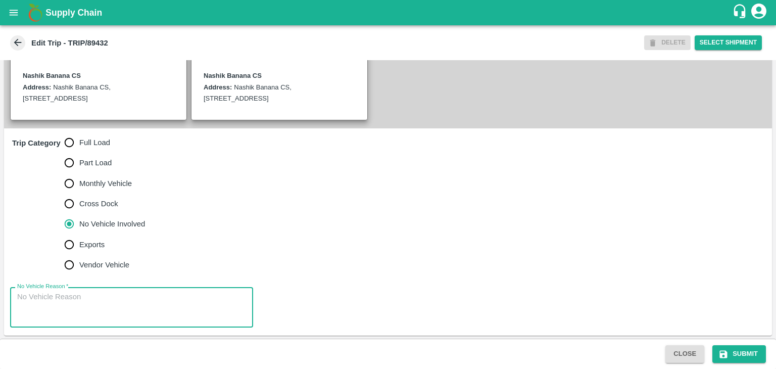
click at [158, 300] on textarea "No Vehicle Reason   *" at bounding box center [131, 307] width 229 height 32
type textarea "Field Dump"
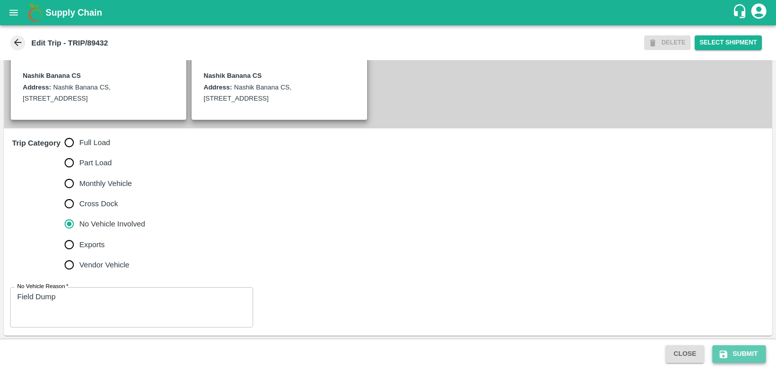
click at [738, 345] on button "Submit" at bounding box center [739, 354] width 54 height 18
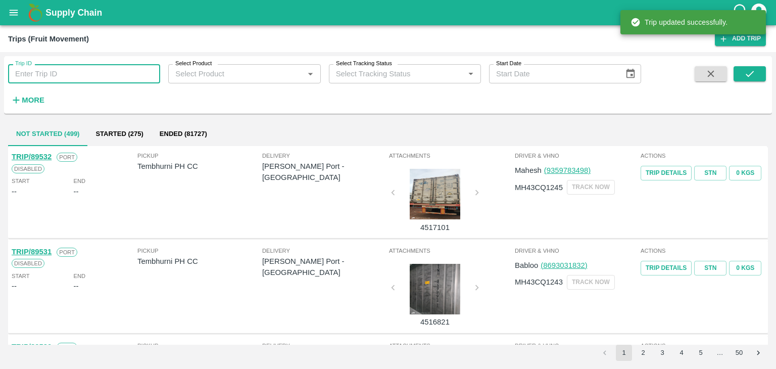
click at [92, 70] on input "Trip ID" at bounding box center [84, 73] width 152 height 19
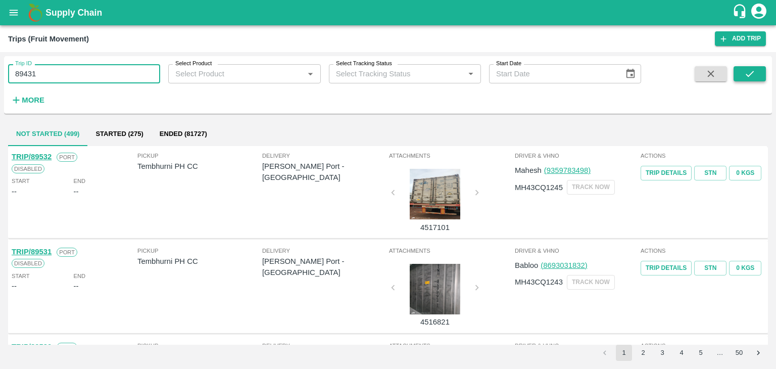
type input "89431"
click at [749, 72] on icon "submit" at bounding box center [749, 73] width 11 height 11
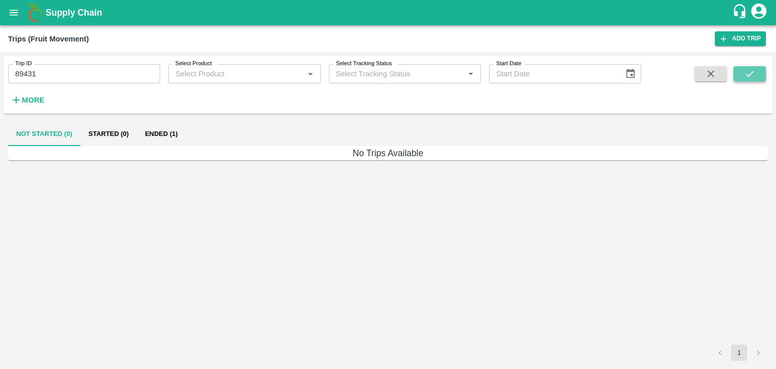
click at [749, 72] on icon "submit" at bounding box center [749, 73] width 11 height 11
click at [156, 133] on button "Ended (1)" at bounding box center [161, 134] width 49 height 24
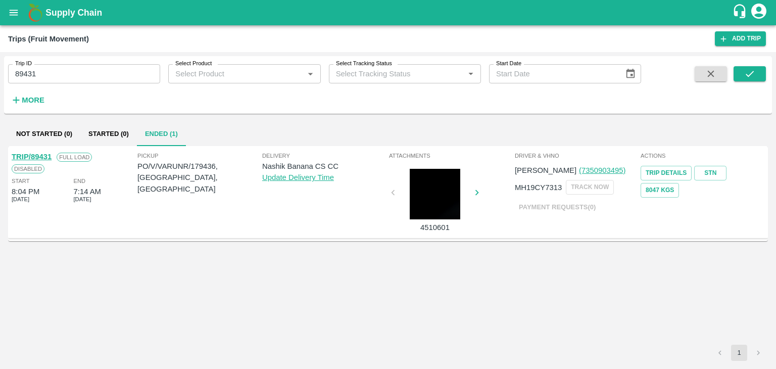
click at [40, 155] on link "TRIP/89431" at bounding box center [32, 156] width 40 height 8
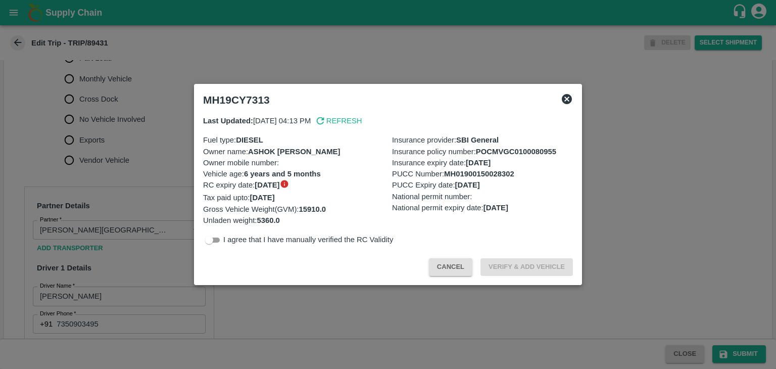
scroll to position [365, 0]
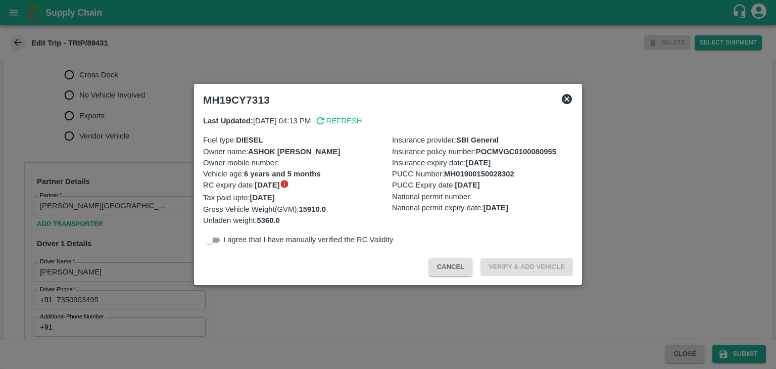
click at [571, 97] on icon at bounding box center [566, 99] width 10 height 10
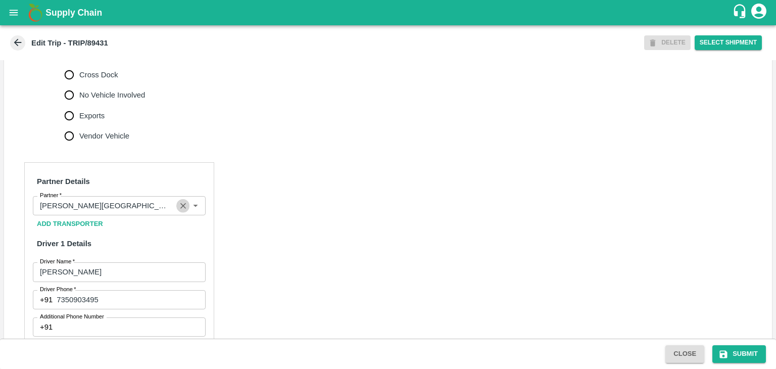
click at [184, 201] on icon "Clear" at bounding box center [183, 206] width 10 height 10
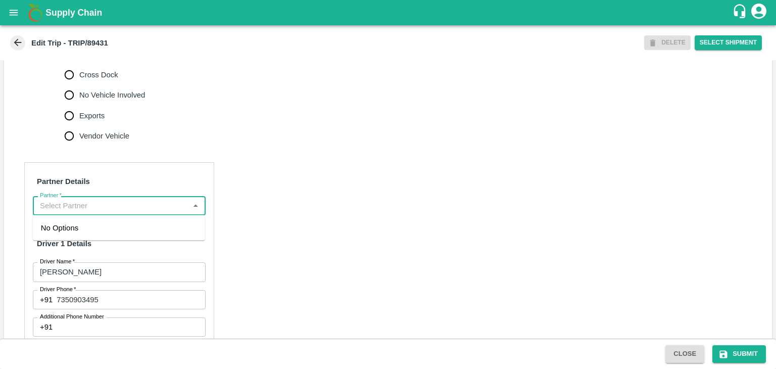
click at [163, 208] on input "Partner   *" at bounding box center [111, 205] width 150 height 13
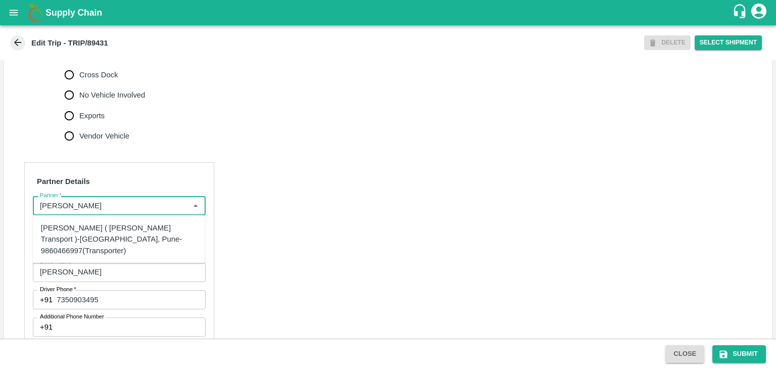
click at [120, 228] on div "[PERSON_NAME] ( [PERSON_NAME] Transport )-[GEOGRAPHIC_DATA], Pune-9860466997(Tr…" at bounding box center [119, 239] width 156 height 34
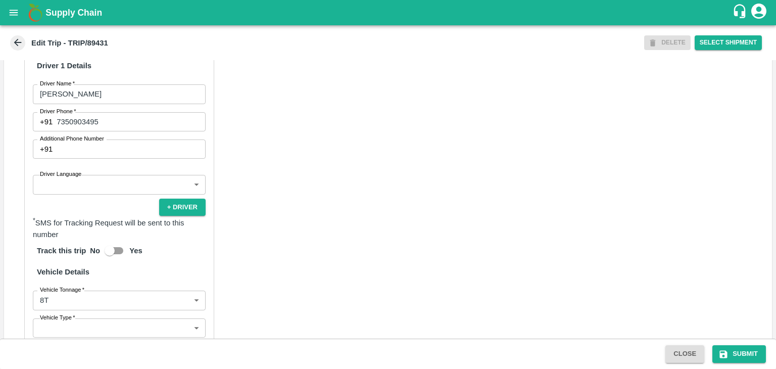
scroll to position [546, 0]
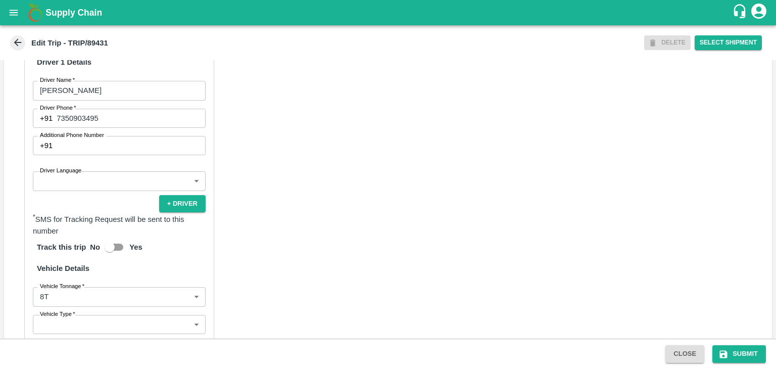
type input "Nitin Rasal ( Bhairavnath Transport )-Deulgaon, Pune-9860466997(Transporter)"
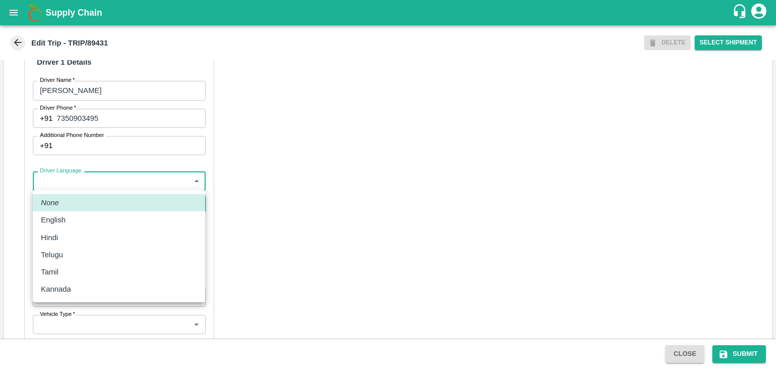
click at [68, 185] on body "Supply Chain Edit Trip - TRIP/89431 DELETE Select Shipment Trip Details Trip Ty…" at bounding box center [388, 184] width 776 height 369
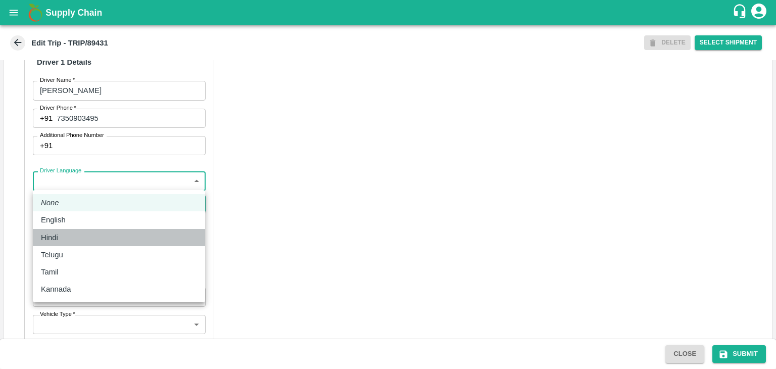
click at [71, 232] on div "Hindi" at bounding box center [119, 237] width 156 height 11
type input "hi"
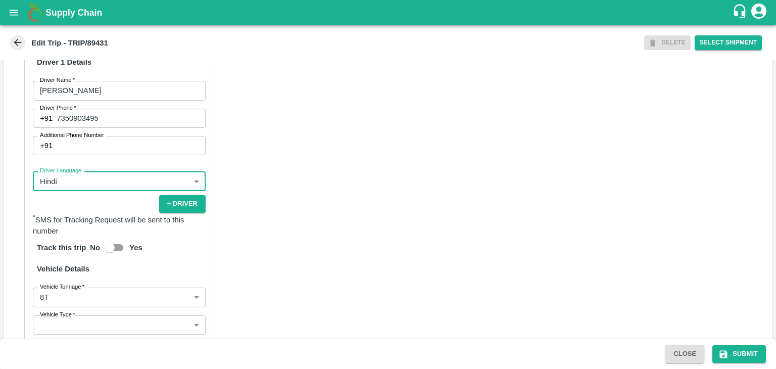
scroll to position [688, 0]
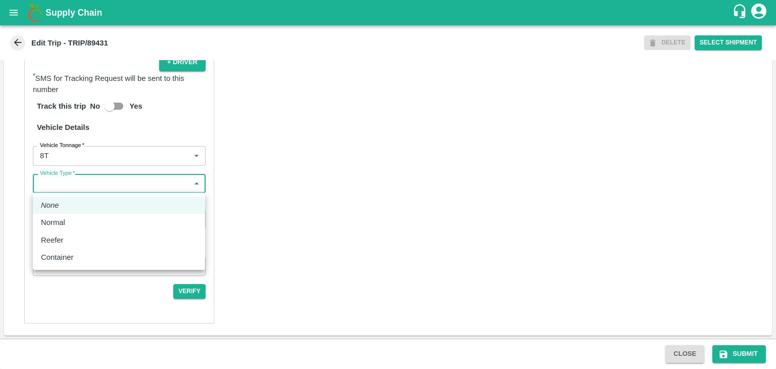
click at [90, 185] on body "Supply Chain Edit Trip - TRIP/89431 DELETE Select Shipment Trip Details Trip Ty…" at bounding box center [388, 184] width 776 height 369
click at [73, 222] on div "Normal" at bounding box center [119, 222] width 156 height 11
type input "Normal"
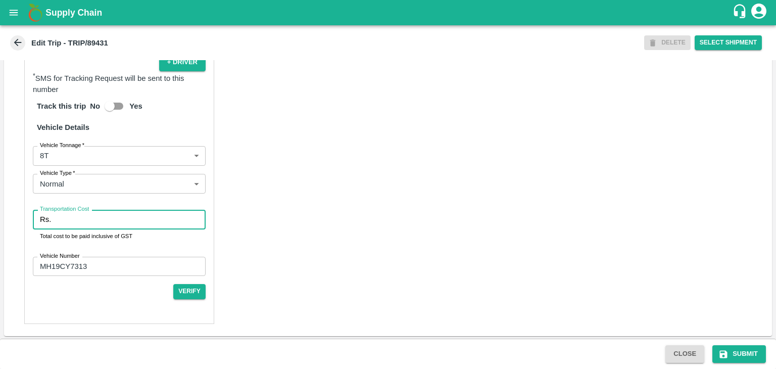
click at [79, 221] on input "Transportation Cost" at bounding box center [130, 219] width 150 height 19
type input "10000"
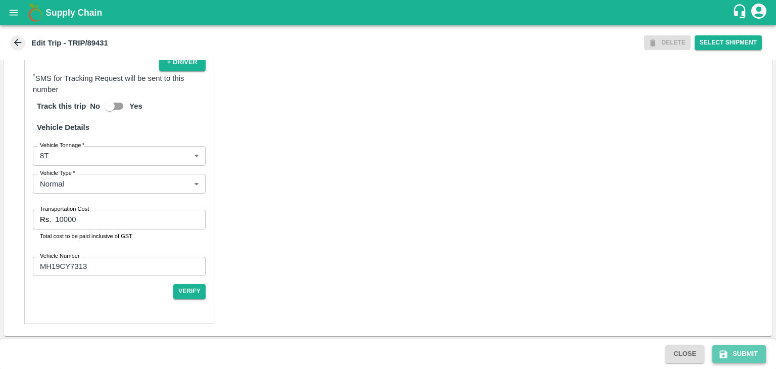
click at [752, 361] on button "Submit" at bounding box center [739, 354] width 54 height 18
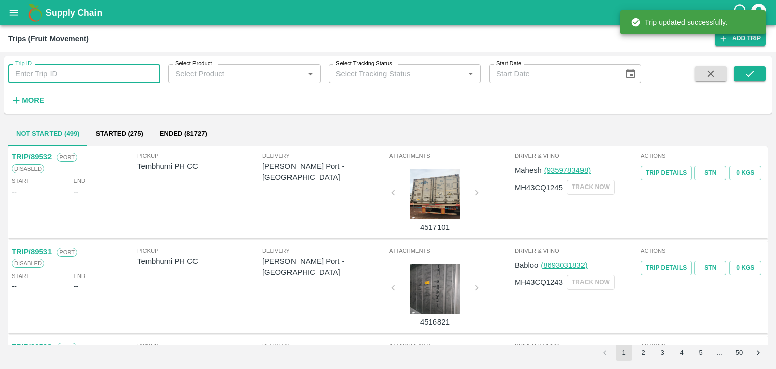
click at [82, 75] on input "Trip ID" at bounding box center [84, 73] width 152 height 19
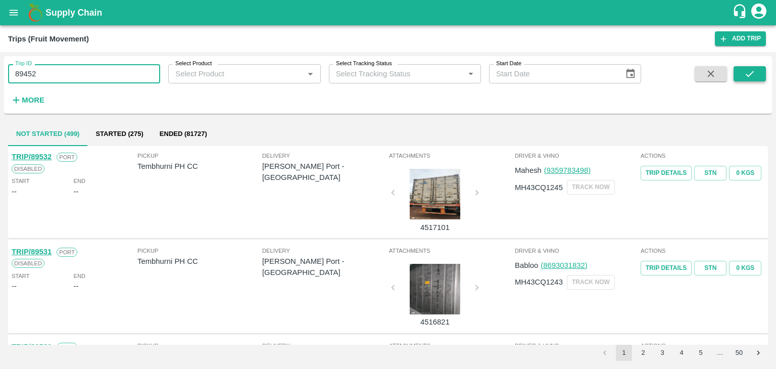
type input "89452"
click at [759, 75] on button "submit" at bounding box center [749, 73] width 32 height 15
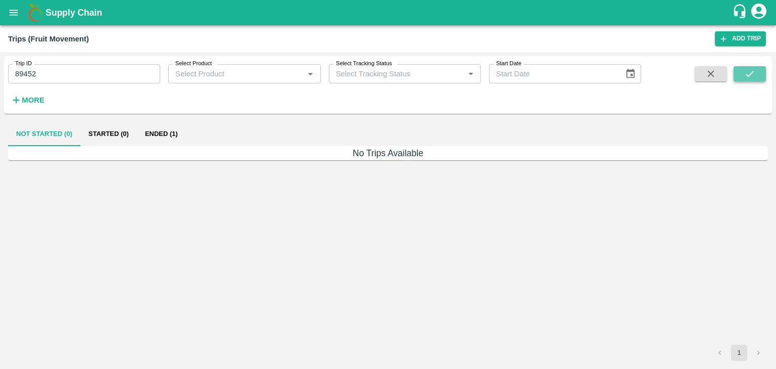
click at [759, 75] on button "submit" at bounding box center [749, 73] width 32 height 15
click at [168, 134] on button "Ended (1)" at bounding box center [161, 134] width 49 height 24
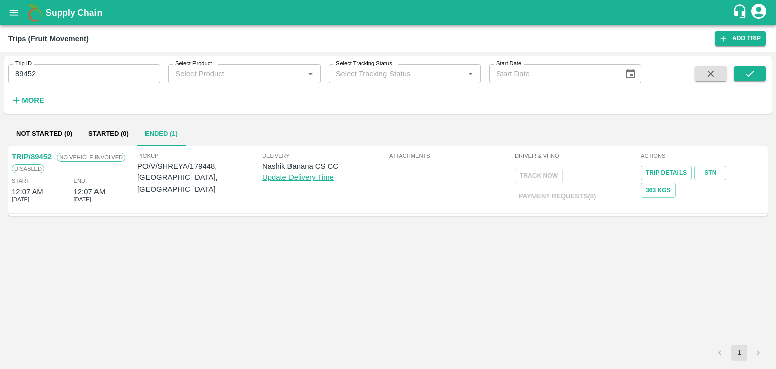
click at [37, 156] on link "TRIP/89452" at bounding box center [32, 156] width 40 height 8
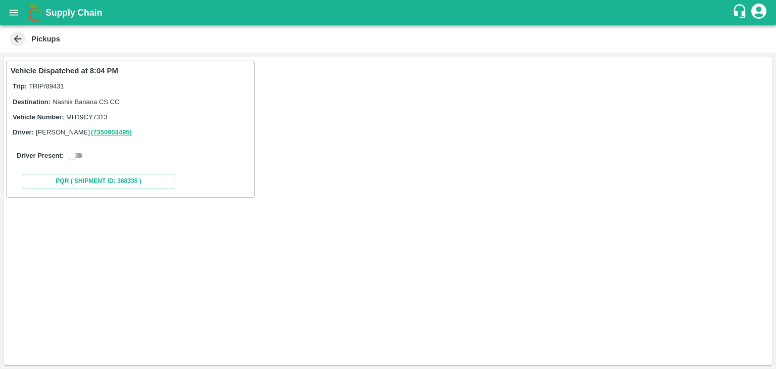
click at [79, 157] on input "checkbox" at bounding box center [72, 155] width 36 height 12
checkbox input "true"
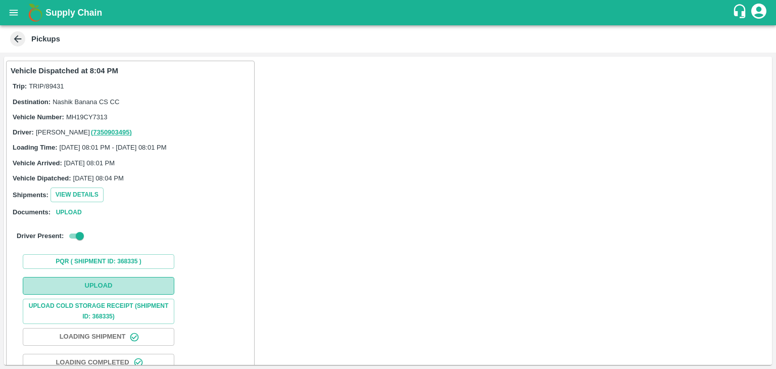
click at [127, 281] on button "Upload" at bounding box center [98, 286] width 151 height 18
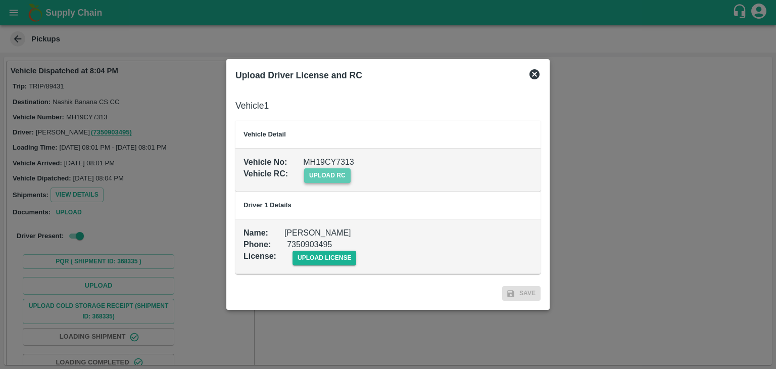
click at [343, 169] on span "upload rc" at bounding box center [327, 175] width 46 height 15
click at [0, 0] on input "upload rc" at bounding box center [0, 0] width 0 height 0
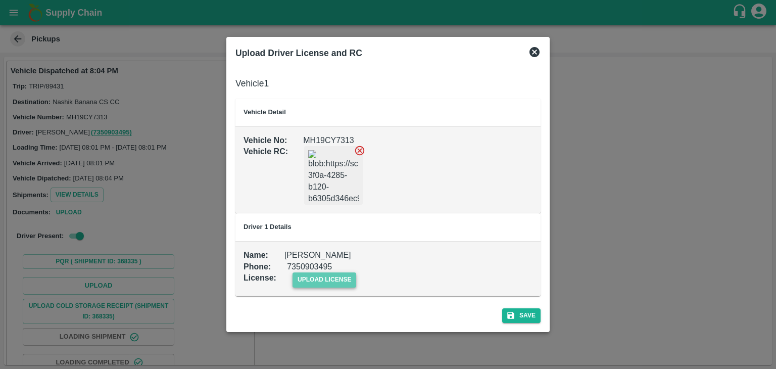
click at [329, 285] on span "upload license" at bounding box center [324, 279] width 64 height 15
click at [0, 0] on input "upload license" at bounding box center [0, 0] width 0 height 0
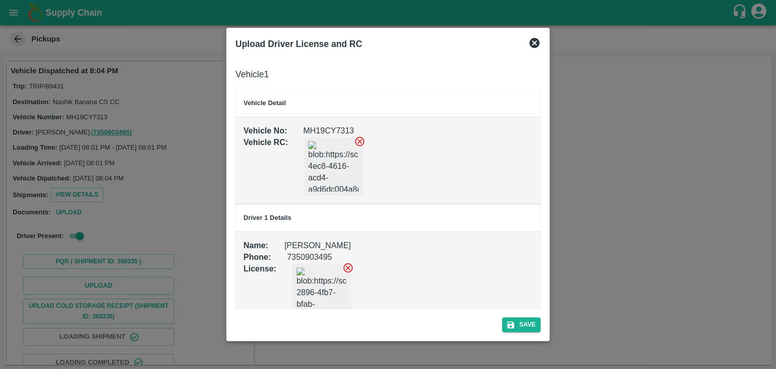
click at [355, 142] on icon at bounding box center [360, 142] width 10 height 10
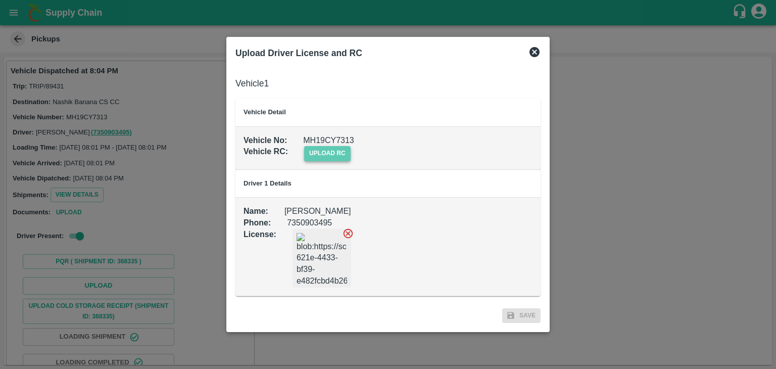
click at [333, 151] on span "upload rc" at bounding box center [327, 153] width 46 height 15
click at [0, 0] on input "upload rc" at bounding box center [0, 0] width 0 height 0
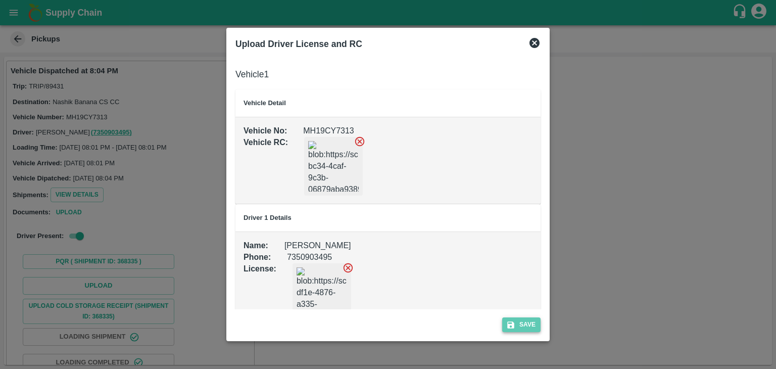
click at [530, 318] on button "Save" at bounding box center [521, 324] width 38 height 15
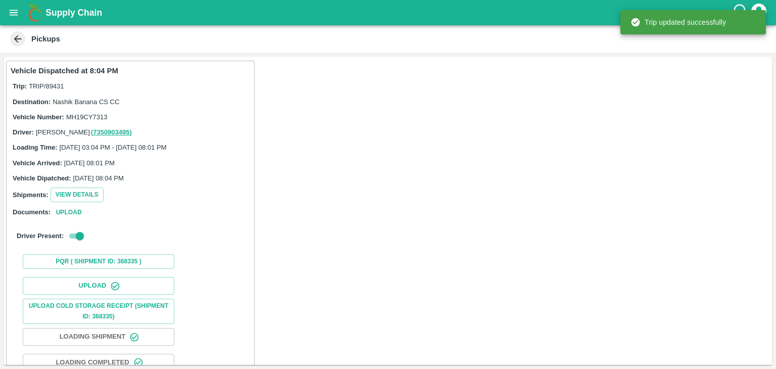
scroll to position [106, 0]
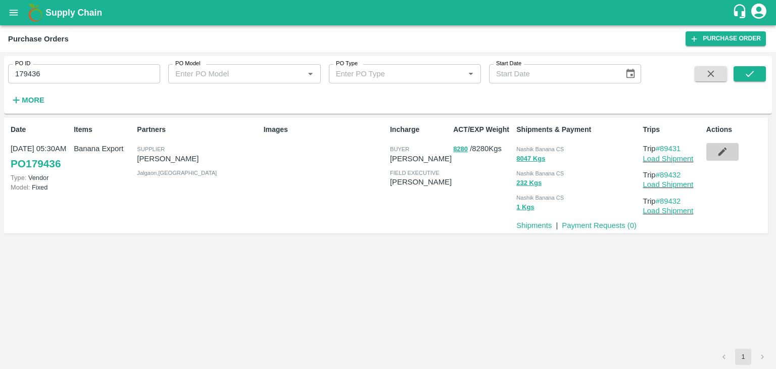
click at [730, 148] on button "button" at bounding box center [722, 151] width 32 height 17
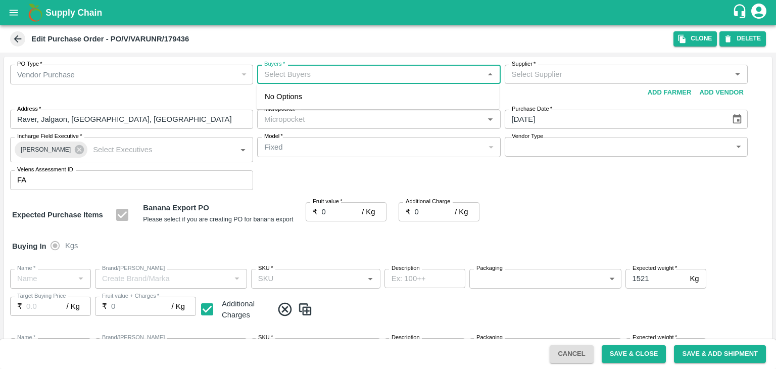
click at [305, 74] on input "Buyers   *" at bounding box center [370, 74] width 220 height 13
type input "Aji"
type input "[PERSON_NAME]-undefined"
type input "172-Savda"
type input "Banana Export"
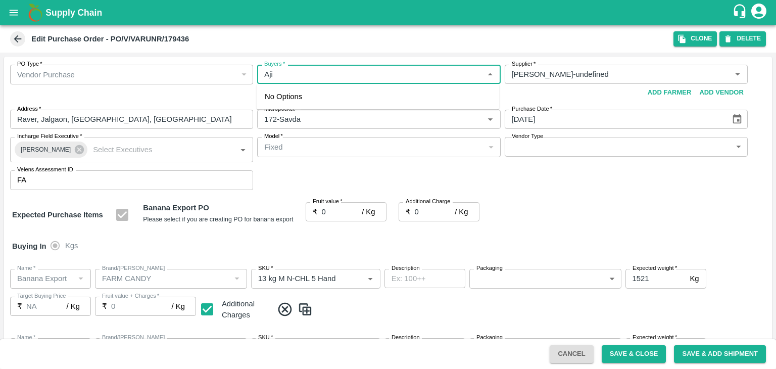
type input "FARM CANDY"
type input "13 kg M N-CHL 5 Hand"
type input "NA"
type input "Banana Export"
type input "FARM CANDY"
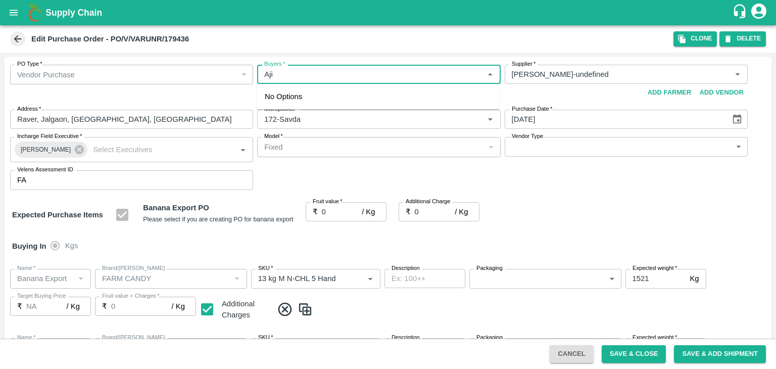
type input "13 kg M N-CHL 6 Hand"
type input "NA"
type input "Banana Export"
type input "FARM CANDY"
type input "13 kg M N-CHL 8 Hand"
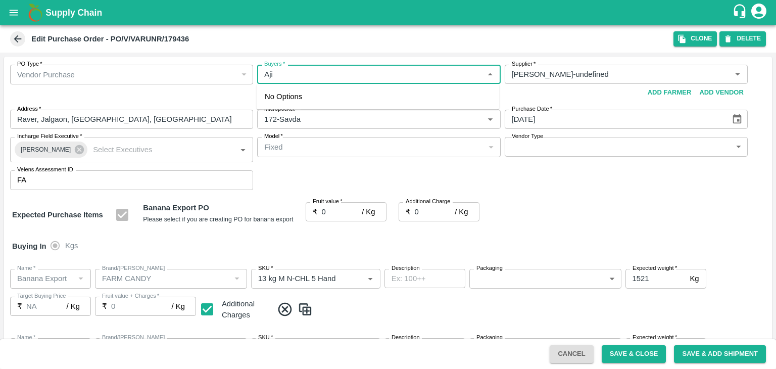
type input "NA"
type input "Banana Export"
type input "FARM CANDY"
type input "13 kg M N-CHL CL"
type input "NA"
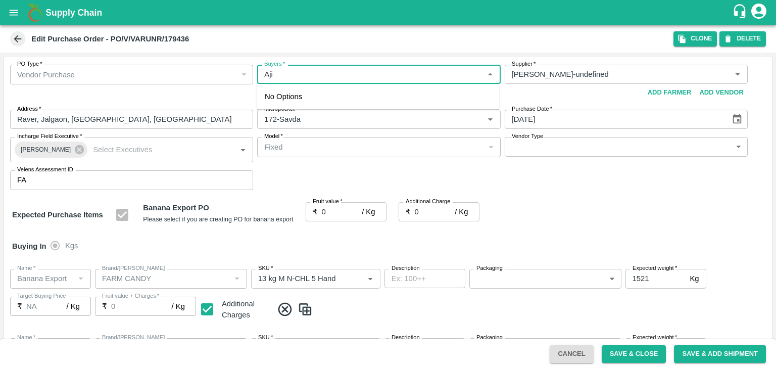
type input "Banana Export"
type input "FARM CANDY"
type input "C Class"
type input "NA"
type input "Banana Export"
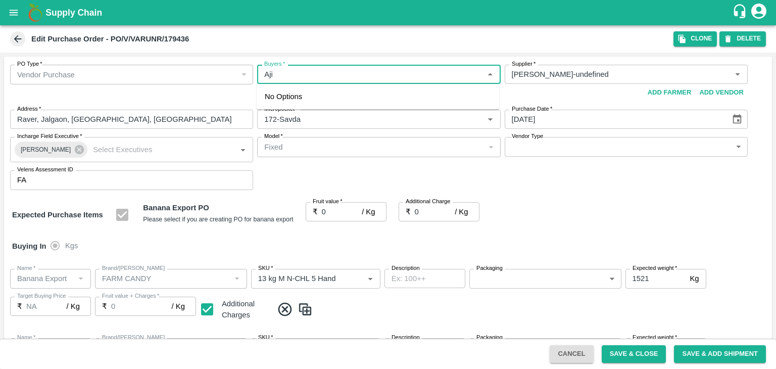
type input "FARM CANDY"
type input "PHR Kg"
type input "NA"
type input "Ajit"
click at [322, 100] on div "Ajit Otari" at bounding box center [377, 101] width 242 height 26
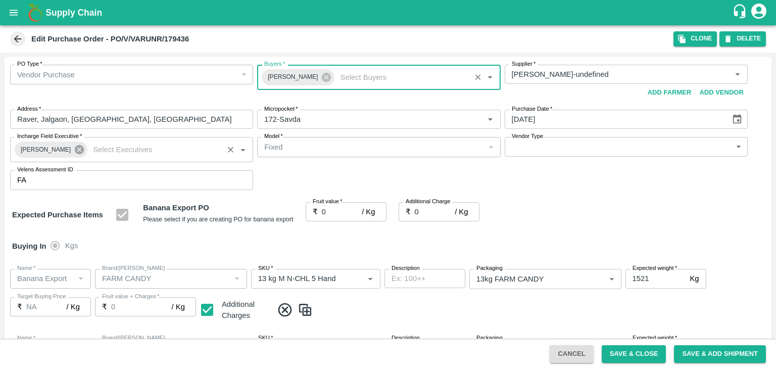
click at [74, 144] on icon at bounding box center [79, 149] width 11 height 11
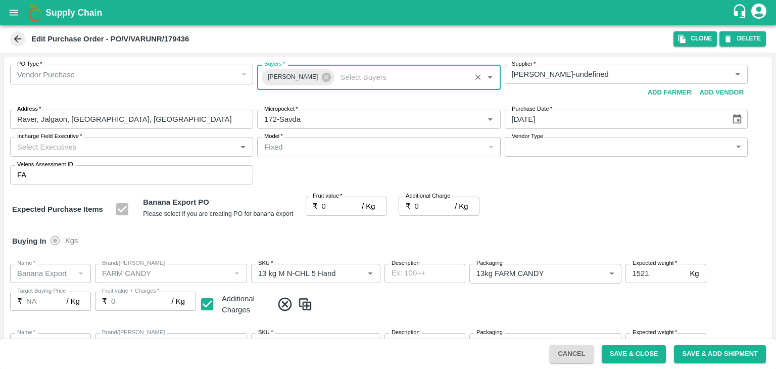
click at [97, 145] on input "Incharge Field Executive   *" at bounding box center [123, 146] width 220 height 13
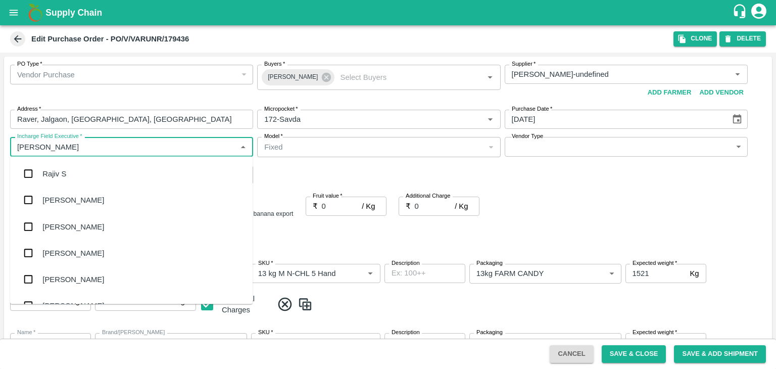
type input "Jay"
click at [84, 226] on div "jaydip Tale" at bounding box center [131, 226] width 242 height 26
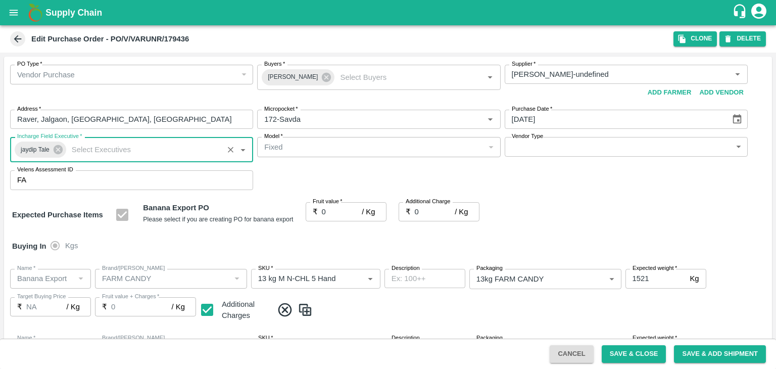
click at [542, 142] on body "Supply Chain Edit Purchase Order - PO/V/VARUNR/179436 Clone DELETE PO Type   * …" at bounding box center [388, 184] width 776 height 369
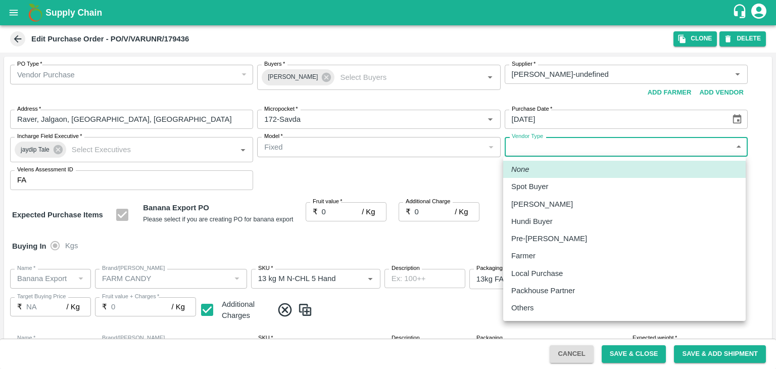
click at [535, 307] on div "Others" at bounding box center [525, 307] width 28 height 11
type input "OTHER"
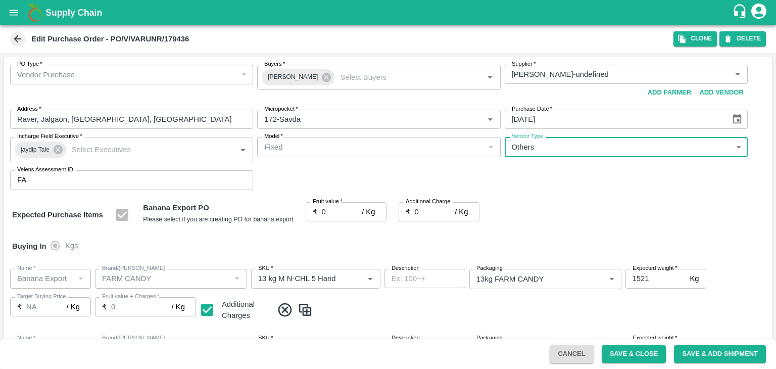
click at [333, 213] on div at bounding box center [388, 184] width 776 height 369
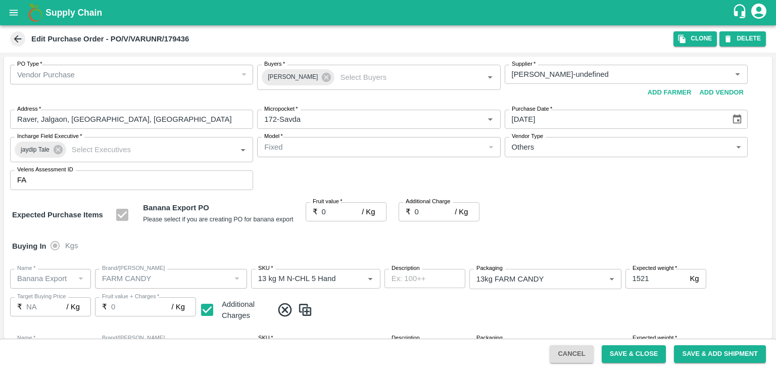
click at [331, 211] on div at bounding box center [388, 184] width 776 height 369
click at [325, 208] on input "0" at bounding box center [342, 211] width 40 height 19
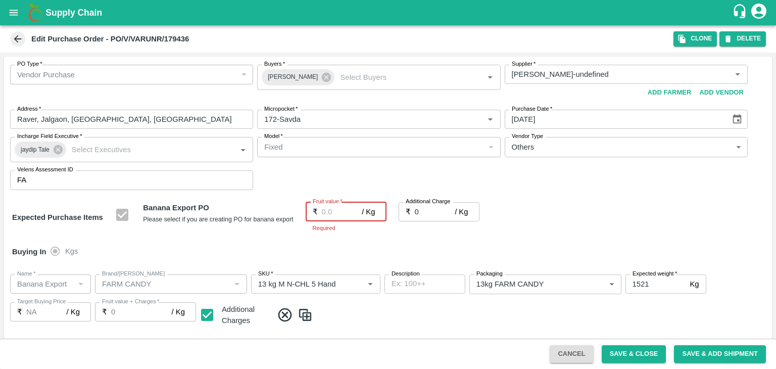
type input "1"
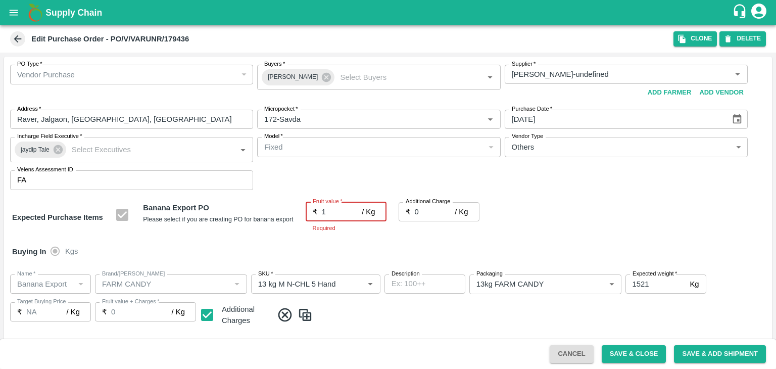
type input "1"
type input "17"
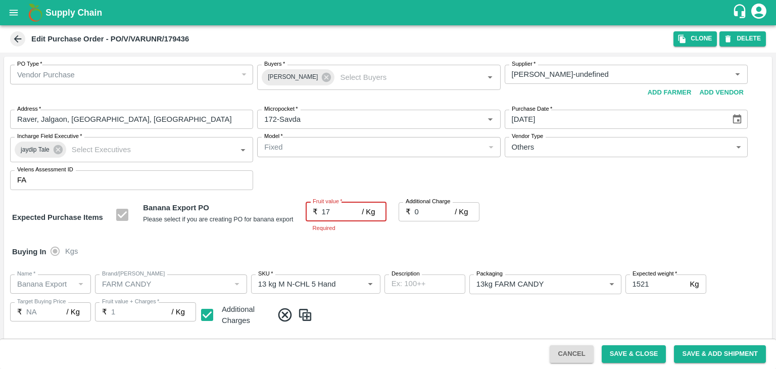
type input "17"
type input "17.5"
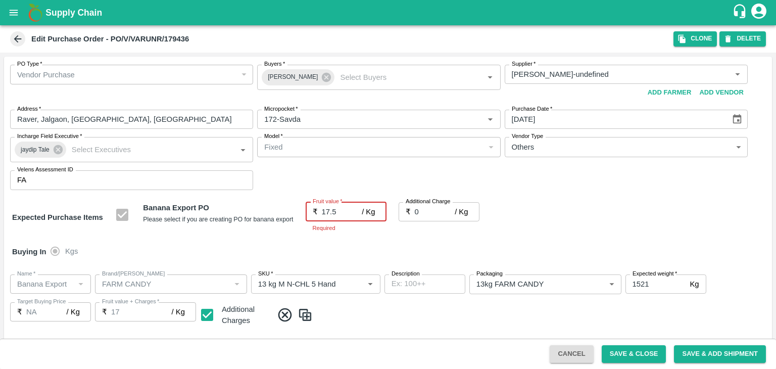
type input "17.5"
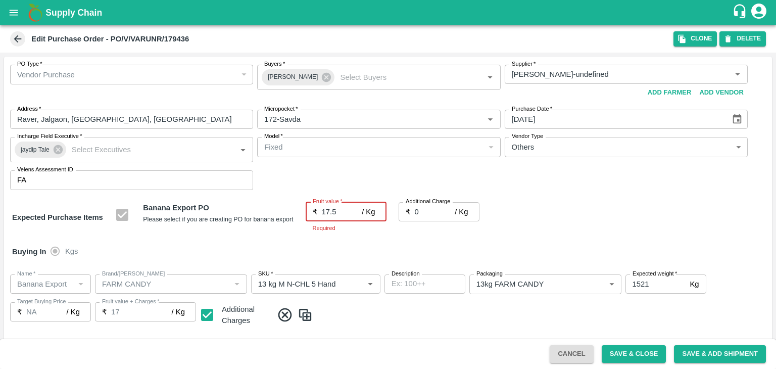
type input "17.5"
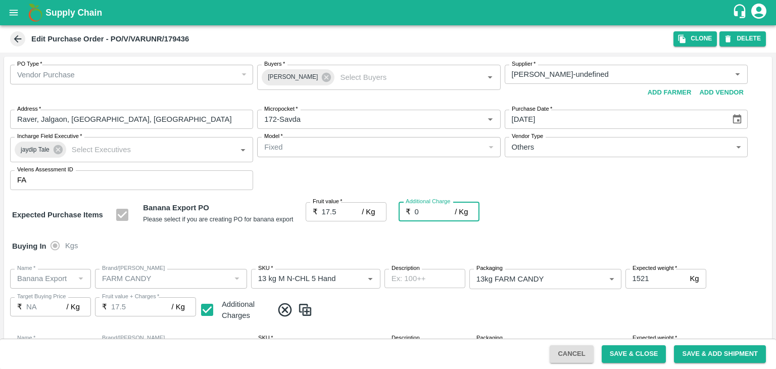
type input "2"
type input "19.5"
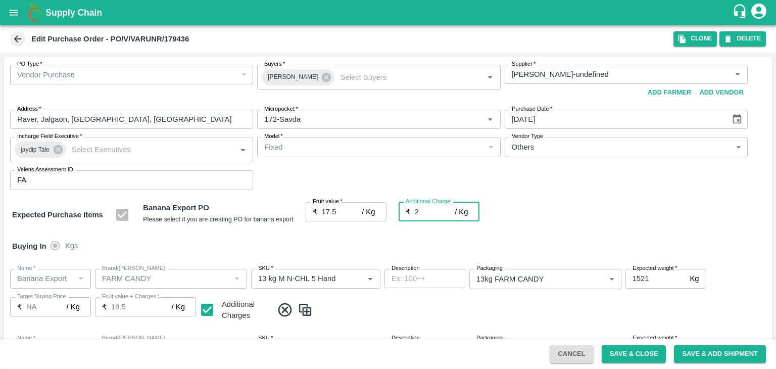
type input "2.7"
type input "20.2"
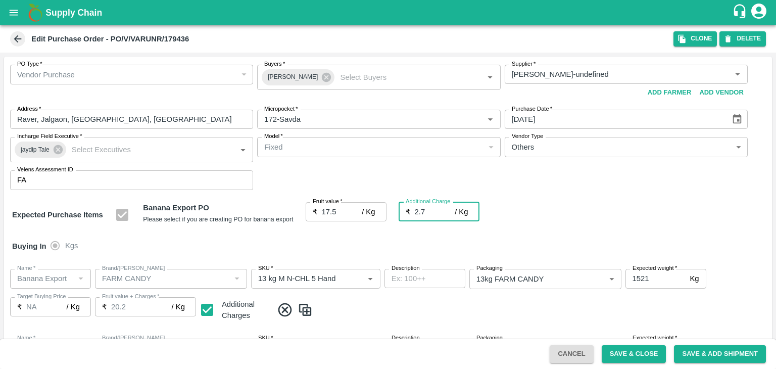
type input "2.75"
type input "20.25"
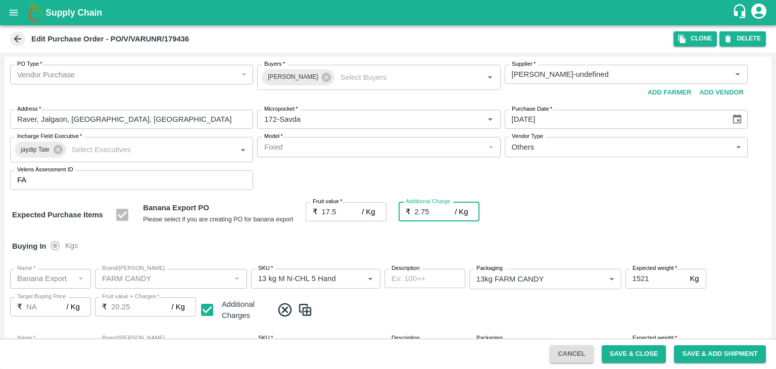
type input "2.75"
click at [380, 238] on div "Buying In Kgs" at bounding box center [387, 245] width 767 height 29
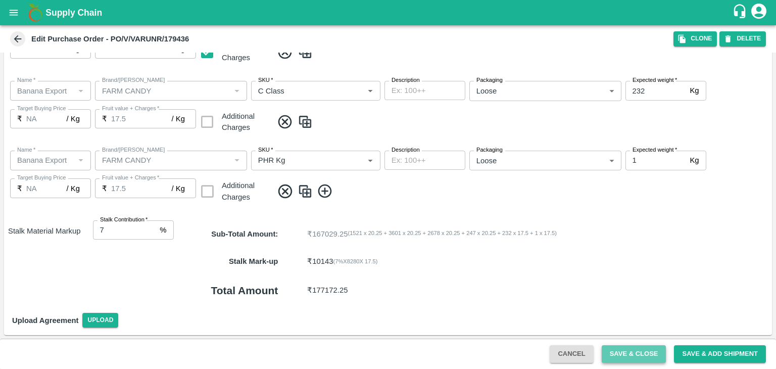
click at [628, 355] on button "Save & Close" at bounding box center [633, 354] width 65 height 18
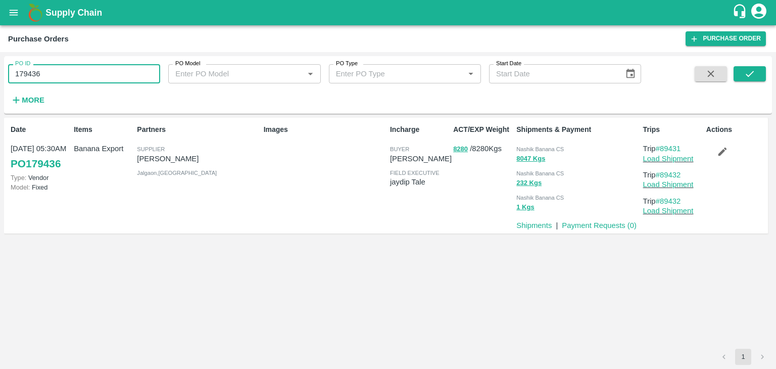
click at [64, 68] on input "179436" at bounding box center [84, 73] width 152 height 19
paste input "text"
type input "179448"
click at [739, 75] on button "submit" at bounding box center [749, 73] width 32 height 15
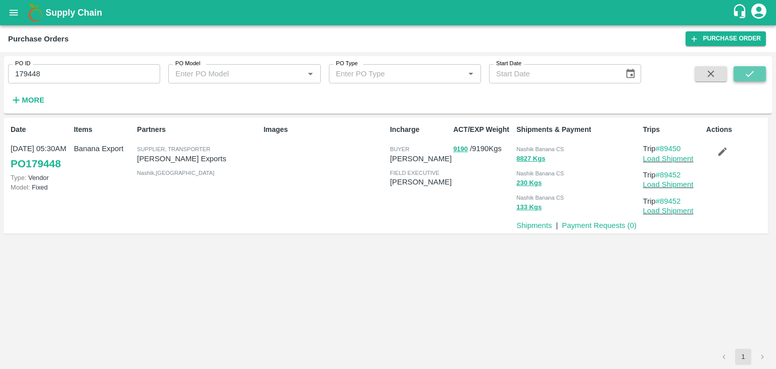
click at [756, 73] on button "submit" at bounding box center [749, 73] width 32 height 15
click at [673, 156] on link "Load Shipment" at bounding box center [668, 159] width 50 height 8
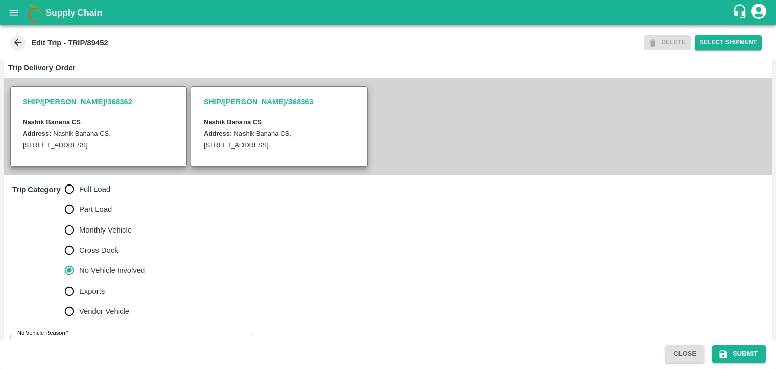
scroll to position [248, 0]
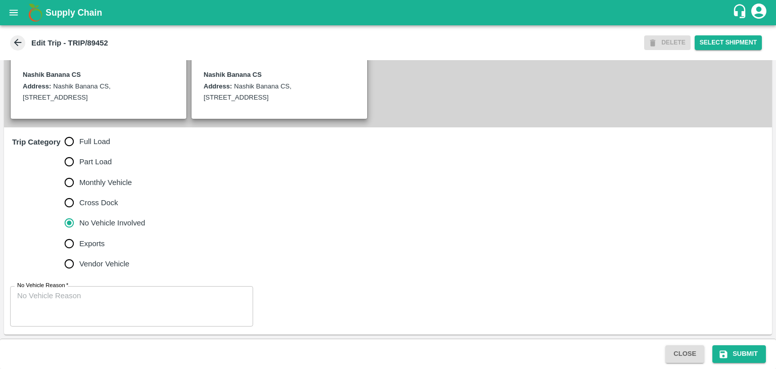
click at [97, 134] on label "Full Load" at bounding box center [102, 141] width 86 height 20
click at [79, 134] on input "Full Load" at bounding box center [69, 141] width 20 height 20
radio input "true"
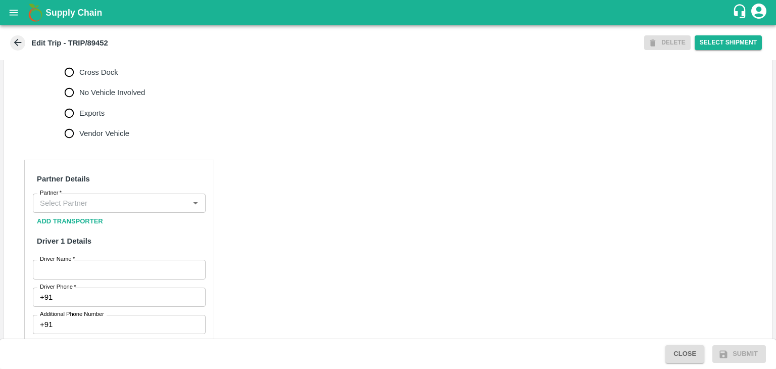
scroll to position [369, 0]
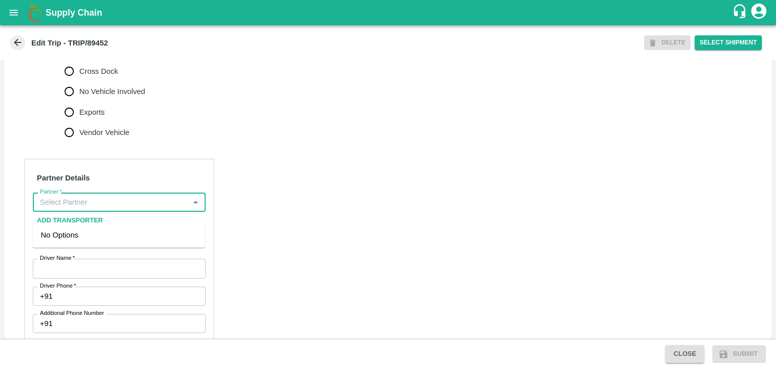
click at [124, 209] on input "Partner   *" at bounding box center [111, 201] width 150 height 13
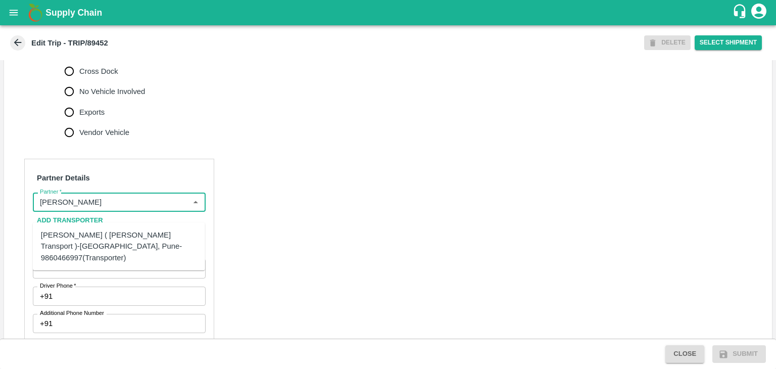
click at [109, 236] on div "Nitin Rasal ( Bhairavnath Transport )-Deulgaon, Pune-9860466997(Transporter)" at bounding box center [119, 246] width 156 height 34
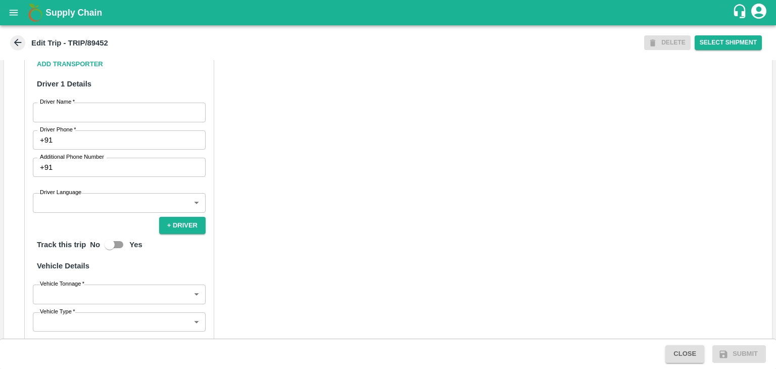
scroll to position [526, 0]
type input "Nitin Rasal ( Bhairavnath Transport )-Deulgaon, Pune-9860466997(Transporter)"
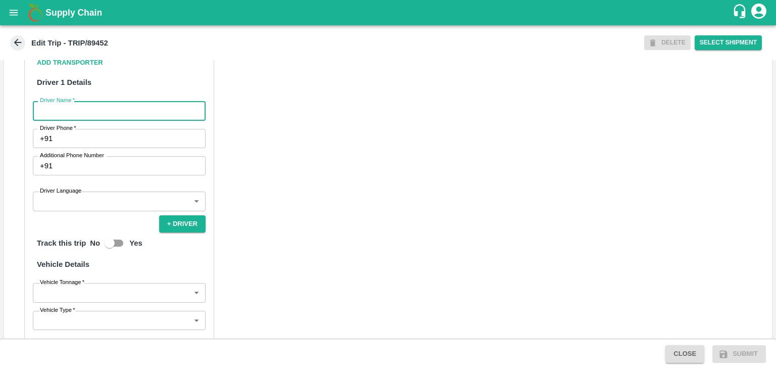
click at [79, 117] on input "Driver Name   *" at bounding box center [119, 110] width 173 height 19
type input "Godase"
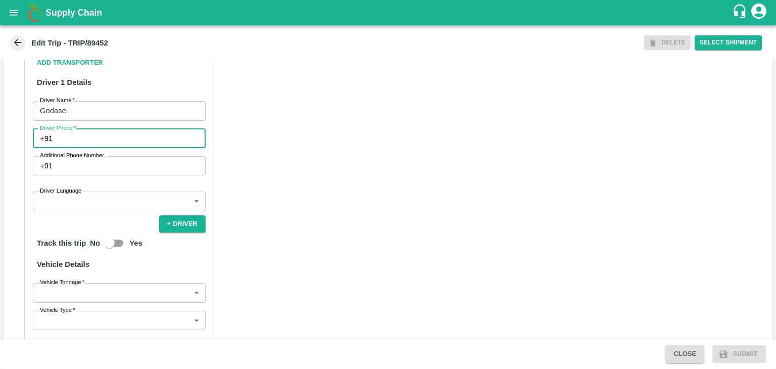
click at [78, 146] on input "Driver Phone   *" at bounding box center [131, 138] width 149 height 19
type input "9975280177"
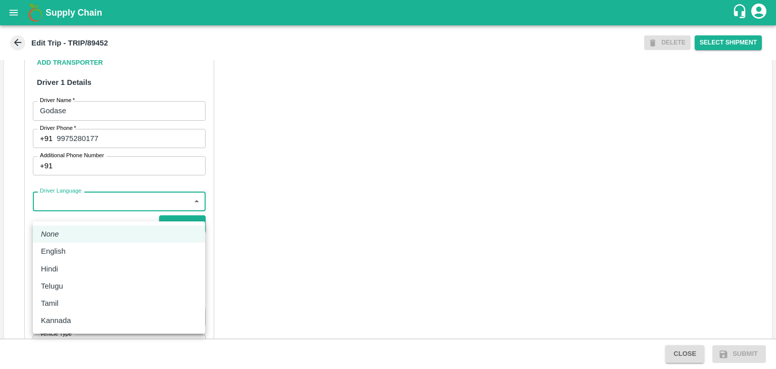
click at [75, 221] on body "Supply Chain Edit Trip - TRIP/89452 DELETE Select Shipment Trip Details Trip Ty…" at bounding box center [388, 184] width 776 height 369
click at [71, 252] on div "English" at bounding box center [119, 250] width 156 height 11
type input "en"
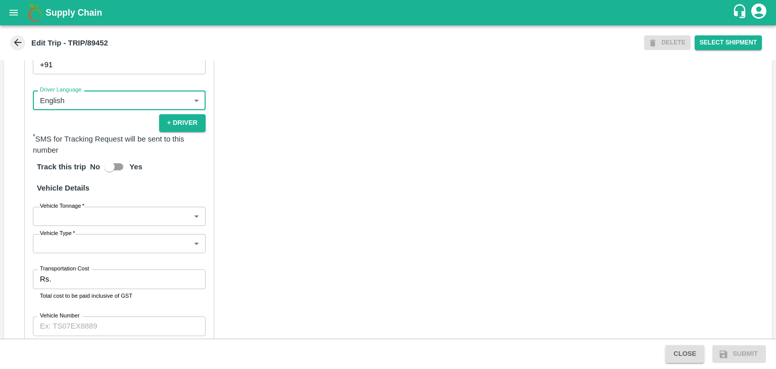
scroll to position [699, 0]
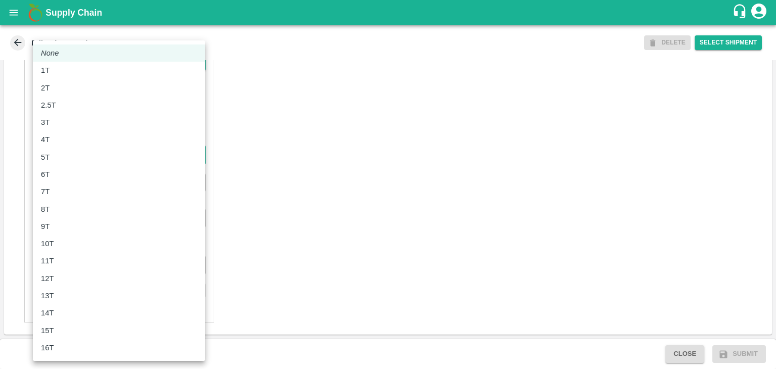
click at [45, 155] on body "Supply Chain Edit Trip - TRIP/89452 DELETE Select Shipment Trip Details Trip Ty…" at bounding box center [388, 184] width 776 height 369
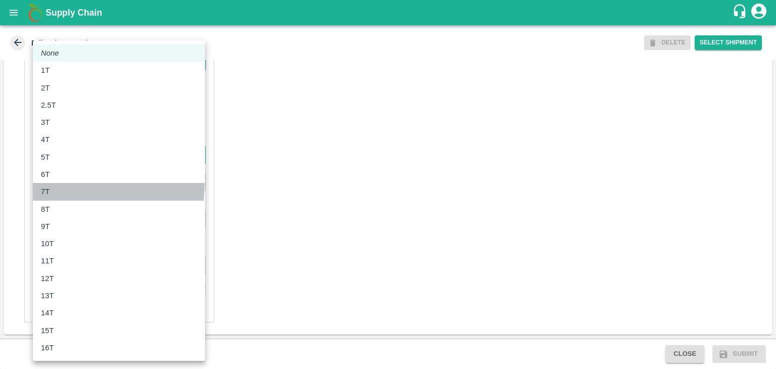
click at [61, 184] on li "7T" at bounding box center [119, 191] width 172 height 17
type input "7000"
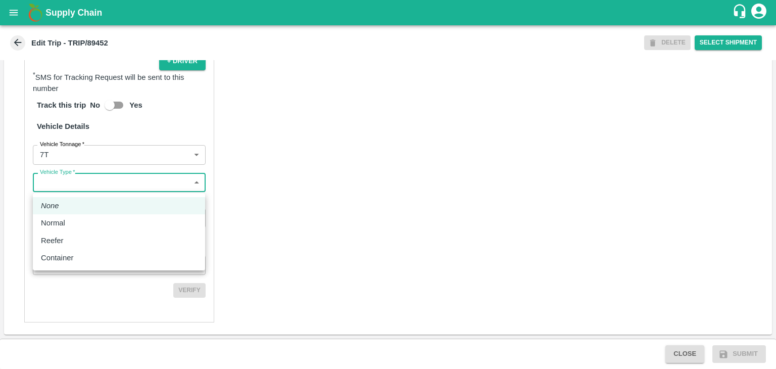
drag, startPoint x: 78, startPoint y: 182, endPoint x: 77, endPoint y: 215, distance: 32.3
click at [77, 215] on body "Supply Chain Edit Trip - TRIP/89452 DELETE Select Shipment Trip Details Trip Ty…" at bounding box center [388, 184] width 776 height 369
click at [77, 215] on li "Normal" at bounding box center [119, 222] width 172 height 17
type input "Normal"
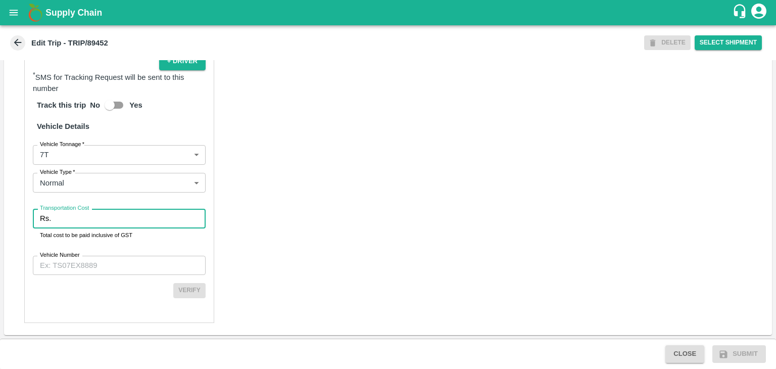
click at [85, 217] on input "Transportation Cost" at bounding box center [130, 218] width 150 height 19
type input "1"
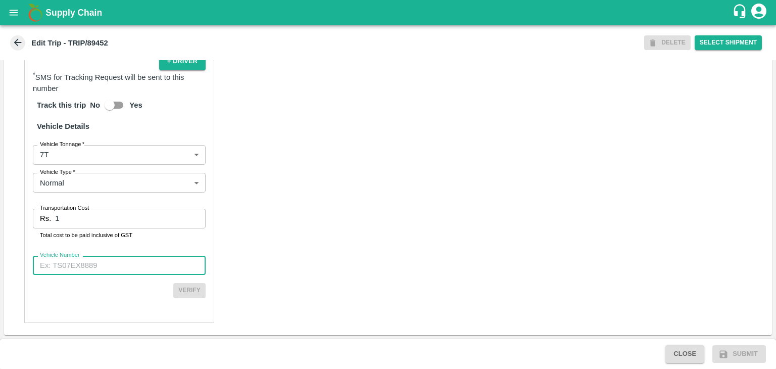
click at [111, 262] on input "Vehicle Number" at bounding box center [119, 264] width 173 height 19
type input "MH45T6060"
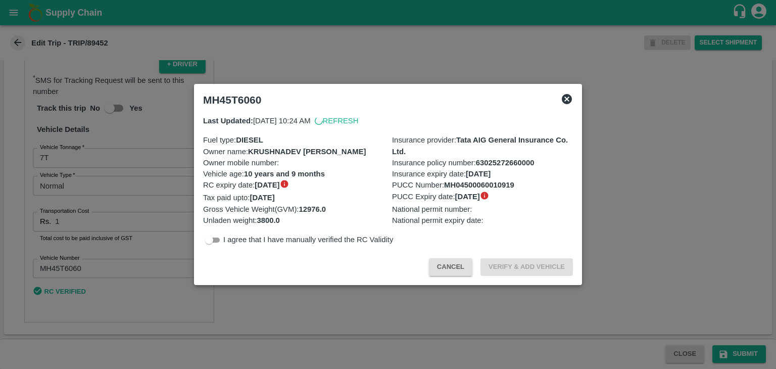
scroll to position [696, 0]
click at [390, 302] on div at bounding box center [388, 184] width 776 height 369
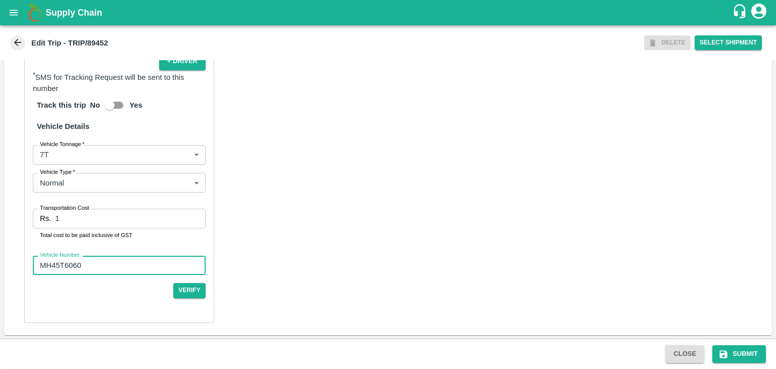
scroll to position [699, 0]
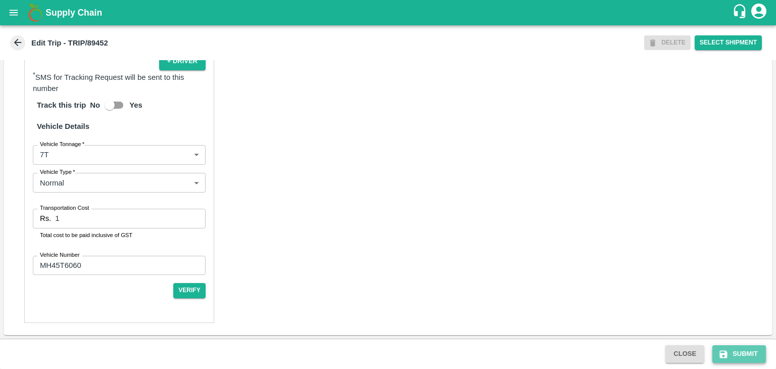
click at [741, 355] on button "Submit" at bounding box center [739, 354] width 54 height 18
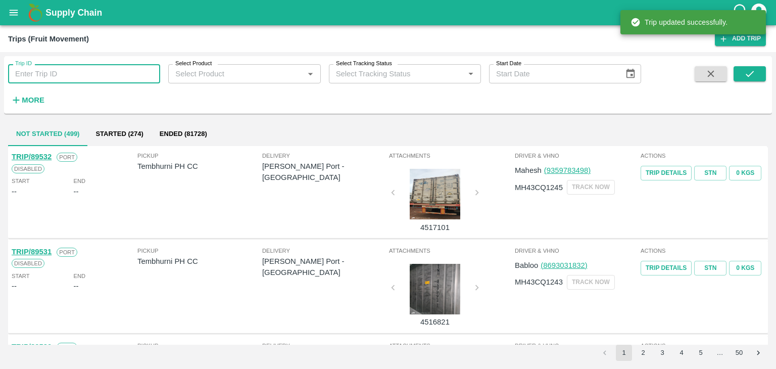
click at [99, 72] on input "Trip ID" at bounding box center [84, 73] width 152 height 19
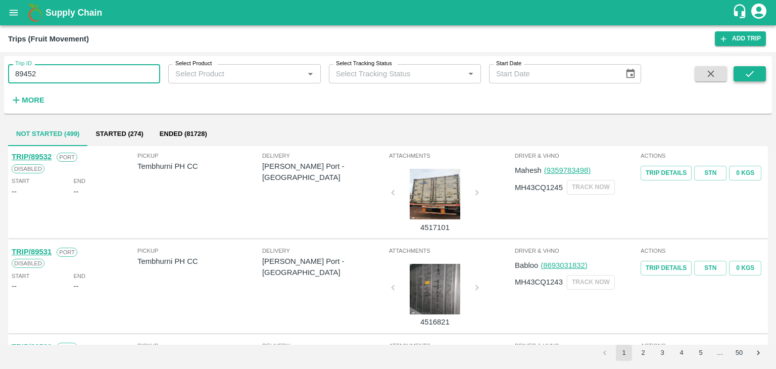
type input "89452"
click at [747, 73] on icon "submit" at bounding box center [749, 73] width 11 height 11
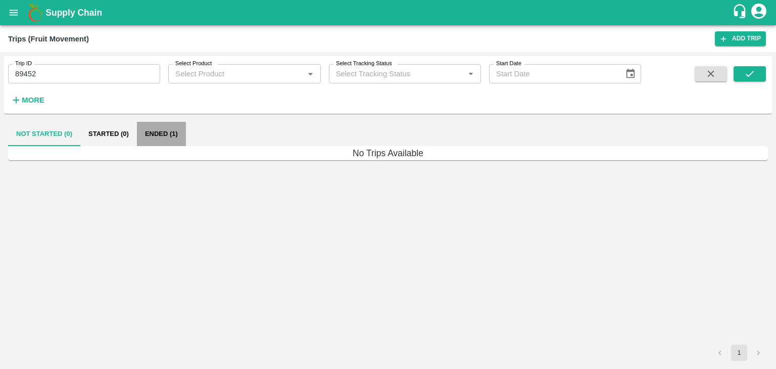
click at [162, 134] on button "Ended (1)" at bounding box center [161, 134] width 49 height 24
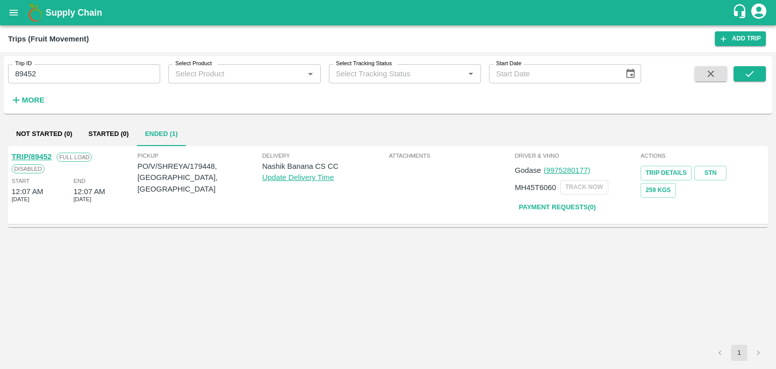
click at [35, 154] on link "TRIP/89452" at bounding box center [32, 156] width 40 height 8
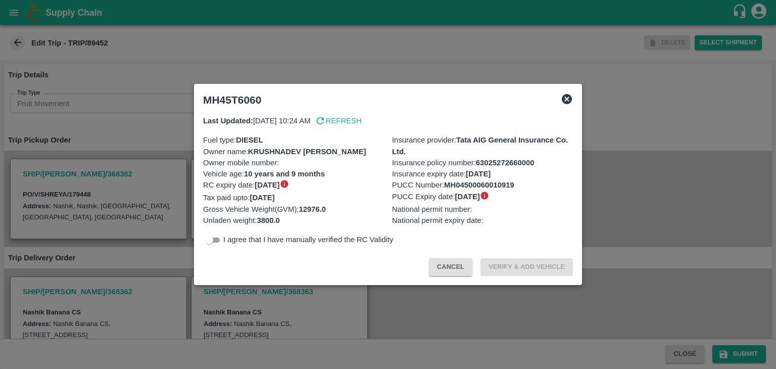
click at [567, 97] on icon at bounding box center [566, 99] width 10 height 10
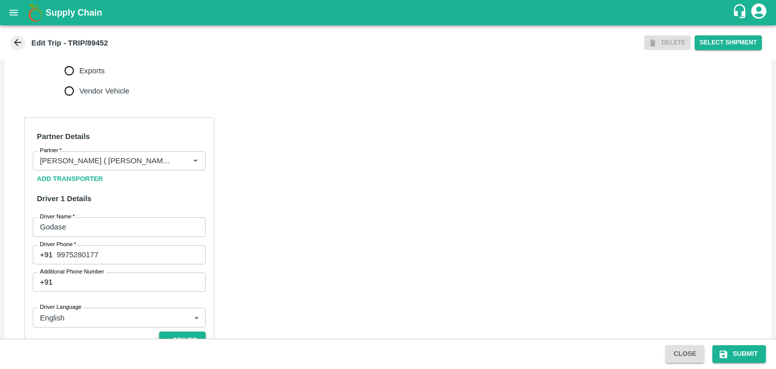
scroll to position [375, 0]
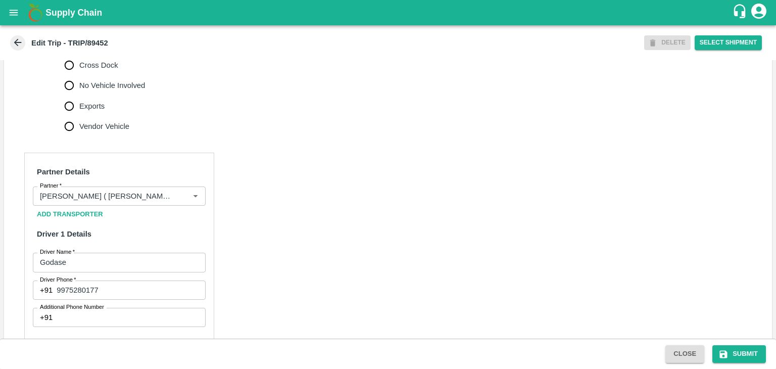
click at [110, 91] on span "No Vehicle Involved" at bounding box center [112, 85] width 66 height 11
click at [79, 94] on input "No Vehicle Involved" at bounding box center [69, 85] width 20 height 20
radio input "true"
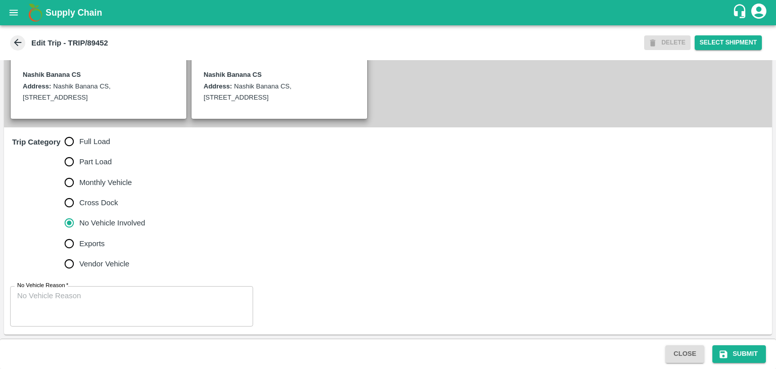
scroll to position [248, 0]
click at [109, 301] on textarea "No Vehicle Reason   *" at bounding box center [131, 306] width 229 height 32
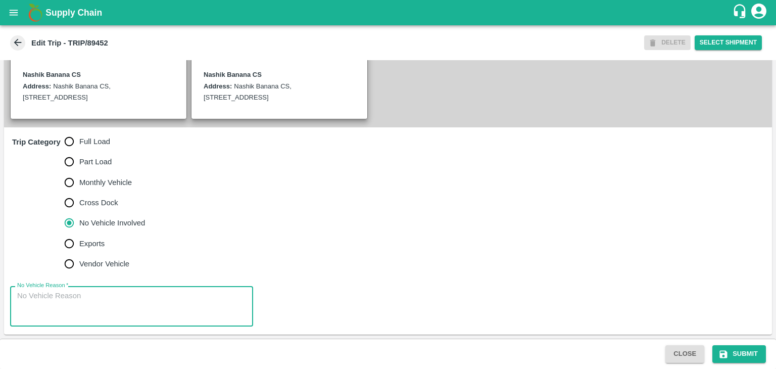
click at [109, 301] on textarea "No Vehicle Reason   *" at bounding box center [131, 306] width 229 height 32
type textarea "Field Dump"
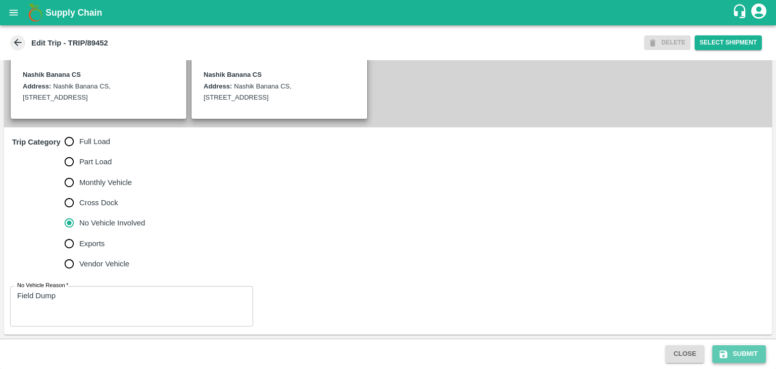
click at [744, 348] on button "Submit" at bounding box center [739, 354] width 54 height 18
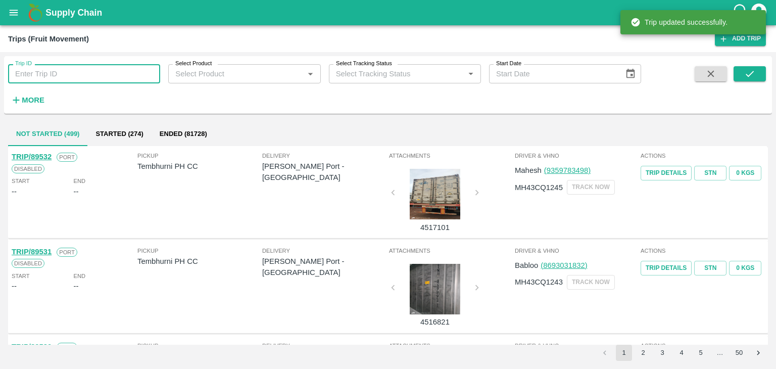
click at [71, 73] on input "Trip ID" at bounding box center [84, 73] width 152 height 19
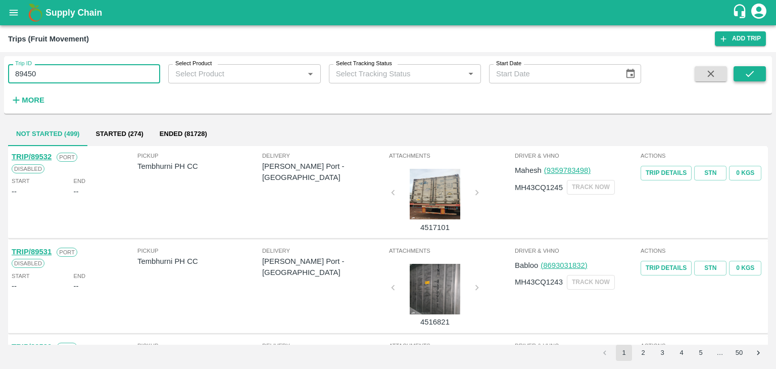
type input "89450"
click at [751, 73] on icon "submit" at bounding box center [749, 74] width 8 height 6
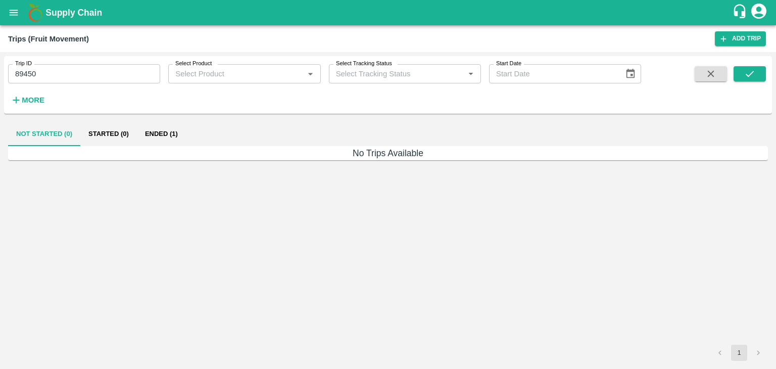
drag, startPoint x: 188, startPoint y: 130, endPoint x: 167, endPoint y: 132, distance: 21.4
click at [167, 132] on div "Not Started (0) Started (0) Ended (1)" at bounding box center [387, 134] width 759 height 24
click at [167, 132] on button "Ended (1)" at bounding box center [161, 134] width 49 height 24
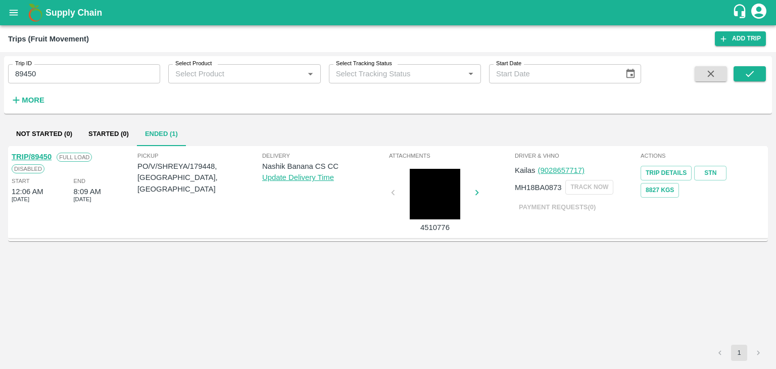
click at [28, 156] on link "TRIP/89450" at bounding box center [32, 156] width 40 height 8
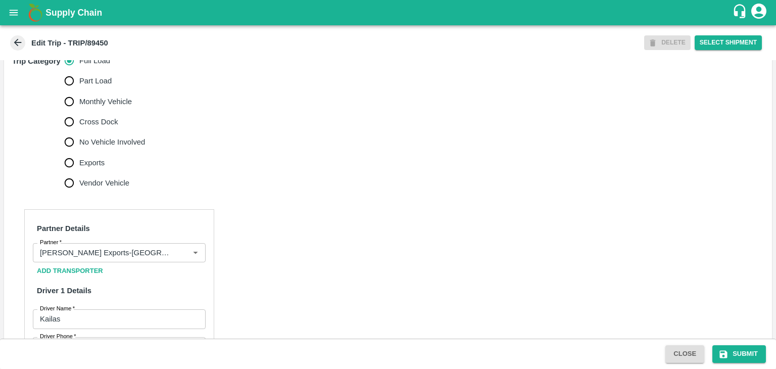
scroll to position [314, 0]
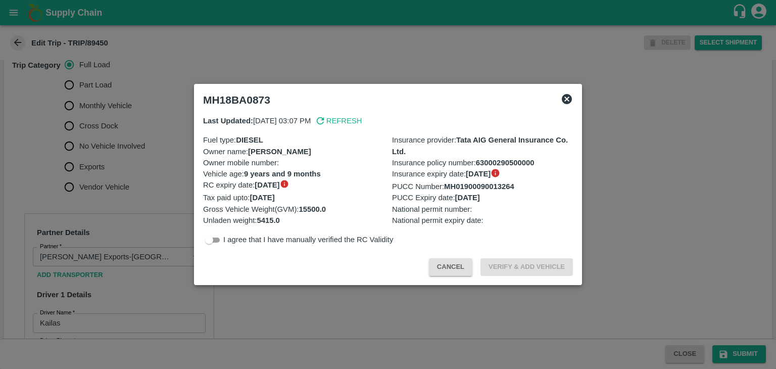
click at [172, 260] on div at bounding box center [388, 184] width 776 height 369
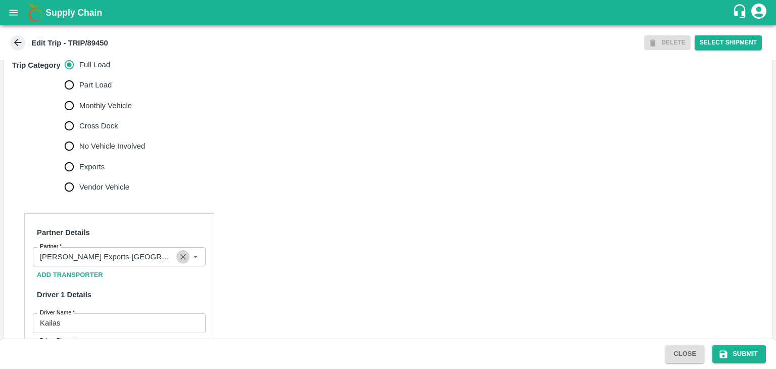
click at [177, 264] on button "Clear" at bounding box center [183, 257] width 14 height 14
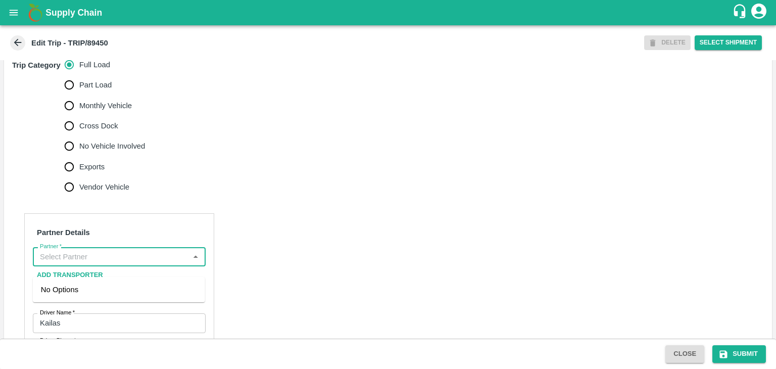
click at [163, 263] on input "Partner   *" at bounding box center [111, 256] width 150 height 13
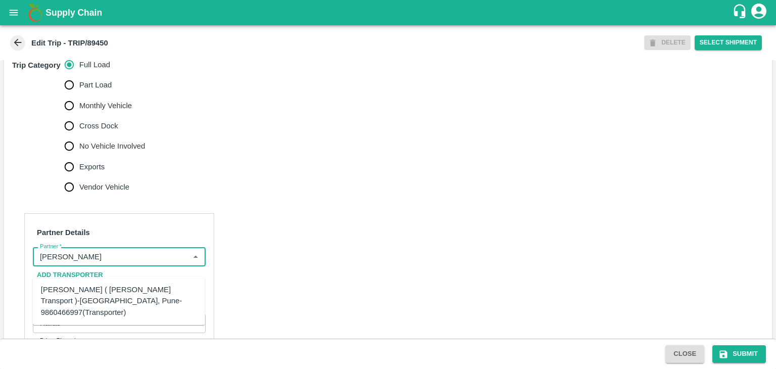
click at [113, 291] on div "[PERSON_NAME] ( [PERSON_NAME] Transport )-[GEOGRAPHIC_DATA], Pune-9860466997(Tr…" at bounding box center [119, 301] width 156 height 34
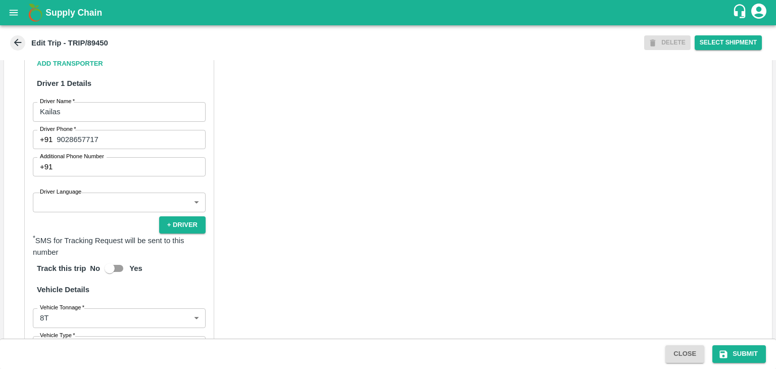
scroll to position [577, 0]
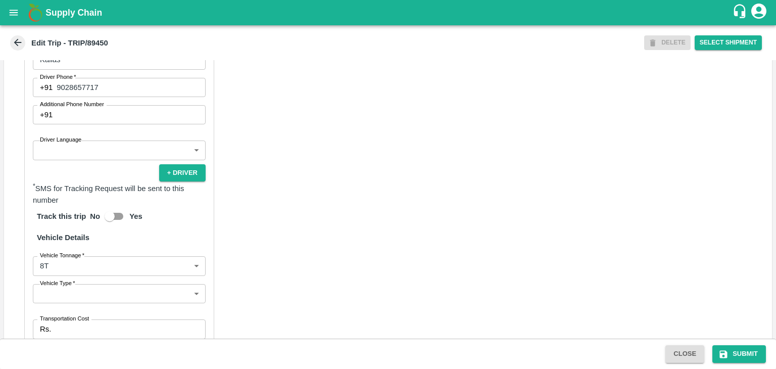
type input "[PERSON_NAME] ( [PERSON_NAME] Transport )-[GEOGRAPHIC_DATA], Pune-9860466997(Tr…"
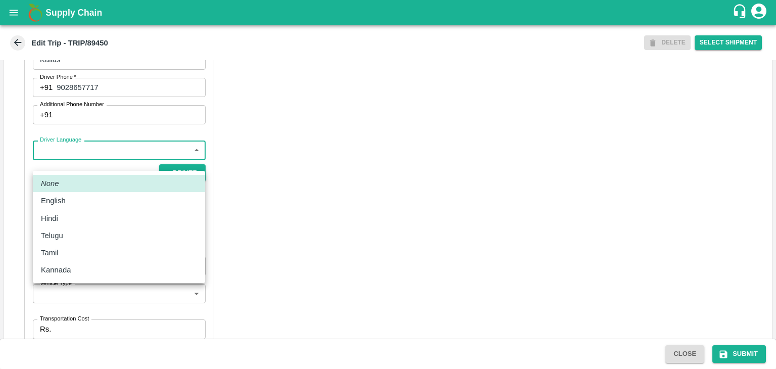
click at [89, 158] on body "Supply Chain Edit Trip - TRIP/89450 DELETE Select Shipment Trip Details Trip Ty…" at bounding box center [388, 184] width 776 height 369
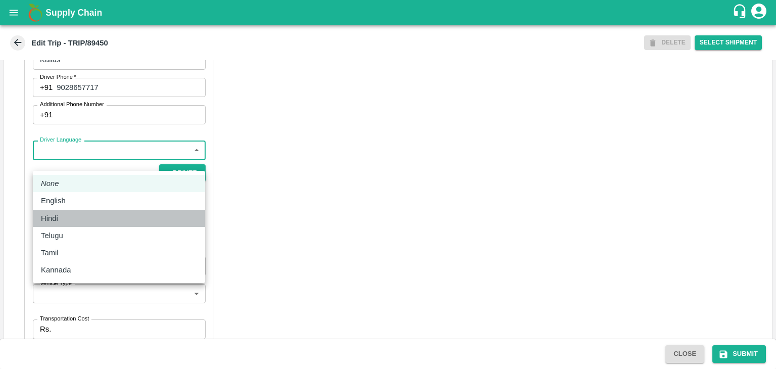
click at [69, 213] on div "Hindi" at bounding box center [119, 218] width 156 height 11
type input "hi"
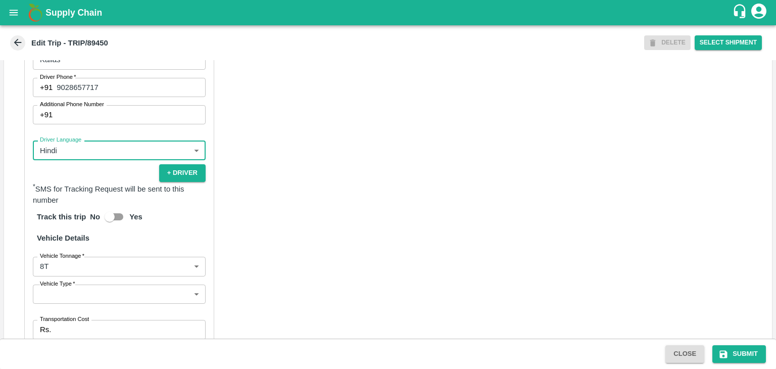
scroll to position [699, 0]
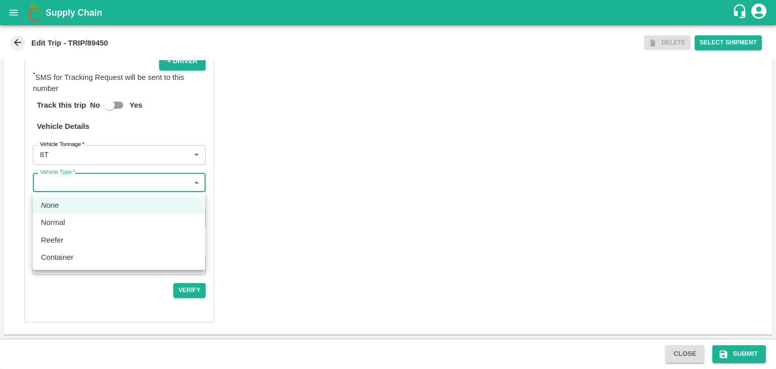
click at [77, 186] on body "Supply Chain Edit Trip - TRIP/89450 DELETE Select Shipment Trip Details Trip Ty…" at bounding box center [388, 184] width 776 height 369
click at [64, 227] on p "Normal" at bounding box center [53, 222] width 24 height 11
type input "Normal"
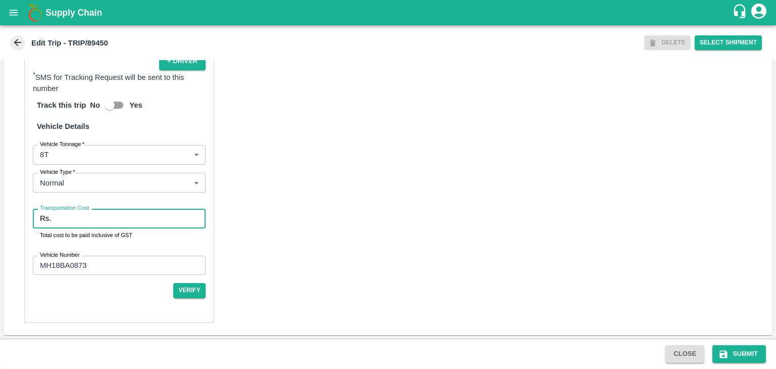
click at [92, 217] on input "Transportation Cost" at bounding box center [130, 218] width 150 height 19
type input "10000"
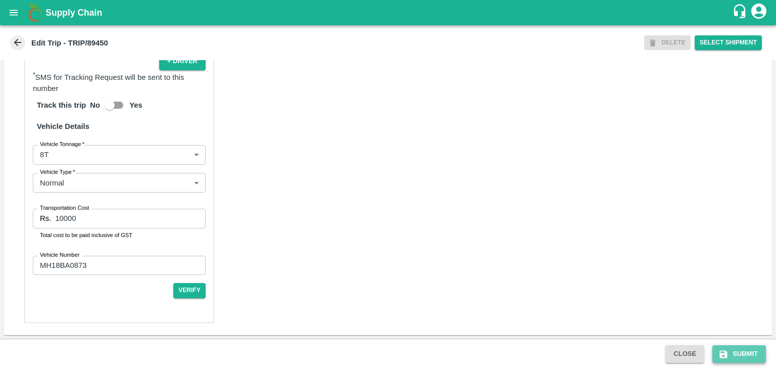
click at [745, 352] on button "Submit" at bounding box center [739, 354] width 54 height 18
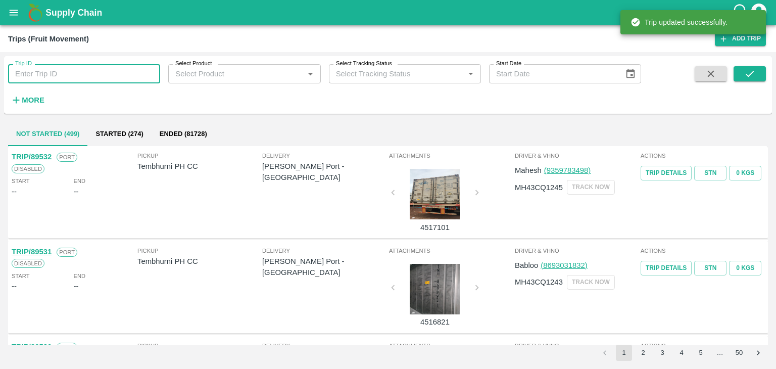
click at [97, 72] on input "Trip ID" at bounding box center [84, 73] width 152 height 19
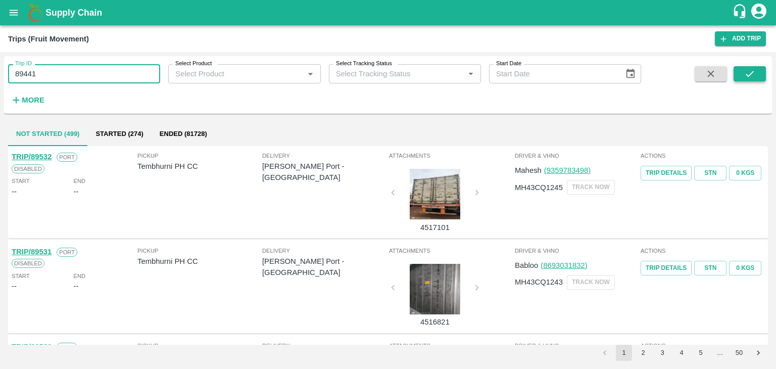
type input "89441"
click at [751, 72] on icon "submit" at bounding box center [749, 74] width 8 height 6
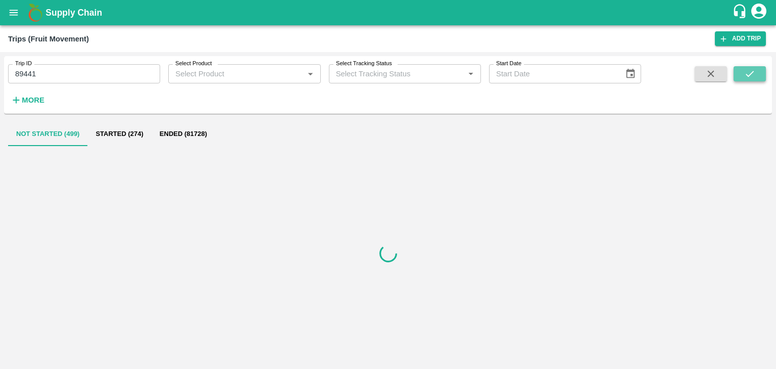
click at [751, 72] on icon "submit" at bounding box center [749, 74] width 8 height 6
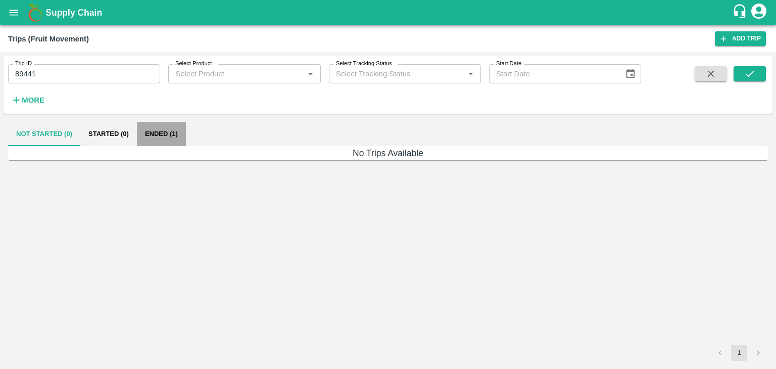
click at [181, 126] on button "Ended (1)" at bounding box center [161, 134] width 49 height 24
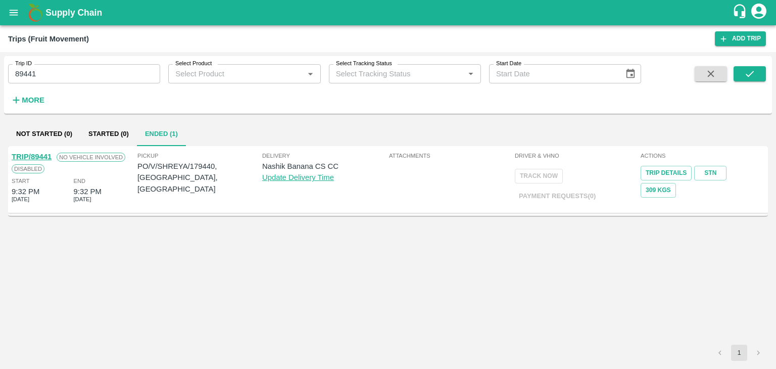
click at [38, 154] on link "TRIP/89441" at bounding box center [32, 156] width 40 height 8
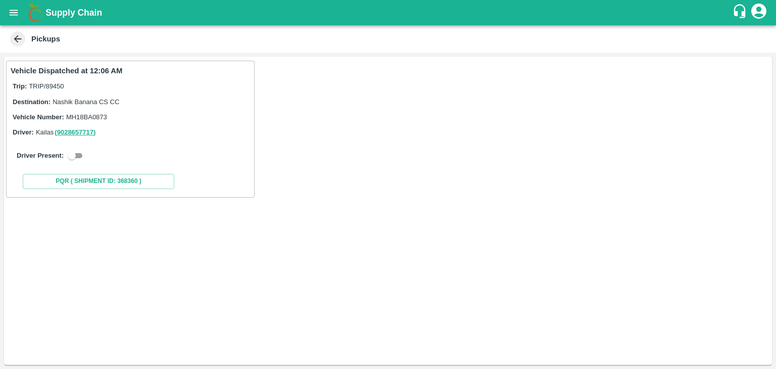
click at [66, 159] on input "checkbox" at bounding box center [72, 155] width 36 height 12
checkbox input "true"
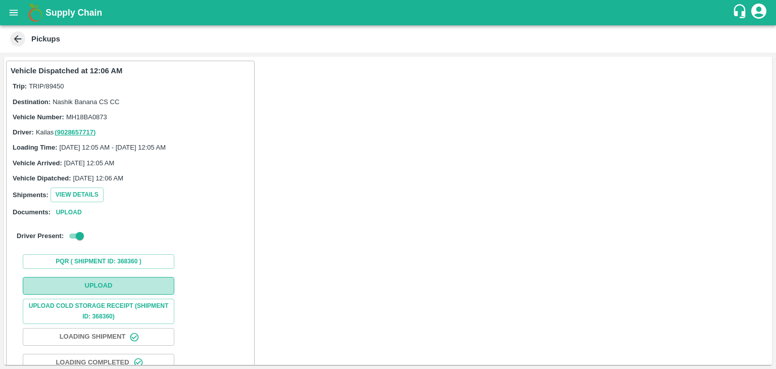
click at [139, 291] on button "Upload" at bounding box center [98, 286] width 151 height 18
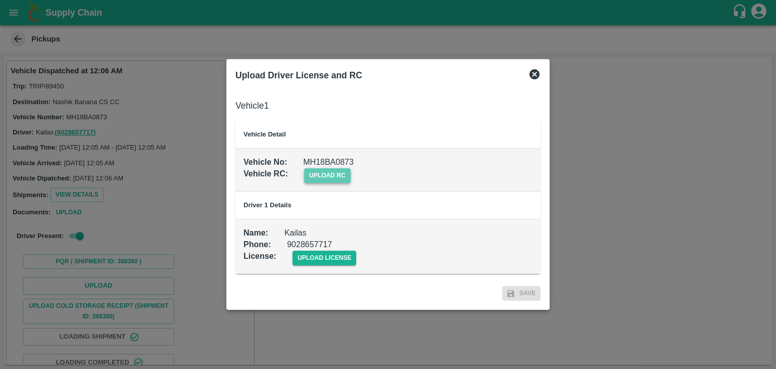
click at [334, 177] on span "upload rc" at bounding box center [327, 175] width 46 height 15
click at [0, 0] on input "upload rc" at bounding box center [0, 0] width 0 height 0
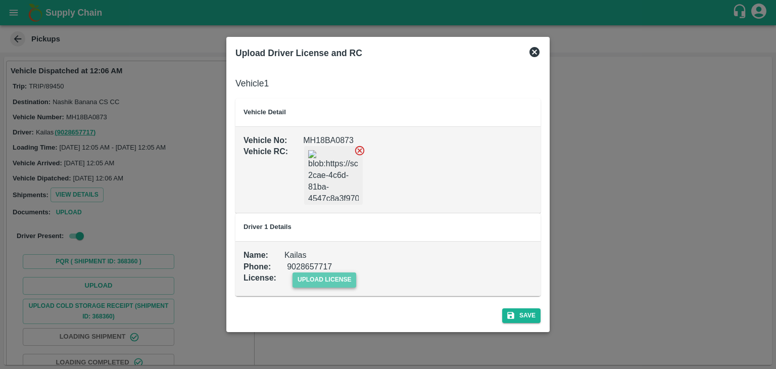
click at [317, 277] on span "upload license" at bounding box center [324, 279] width 64 height 15
click at [0, 0] on input "upload license" at bounding box center [0, 0] width 0 height 0
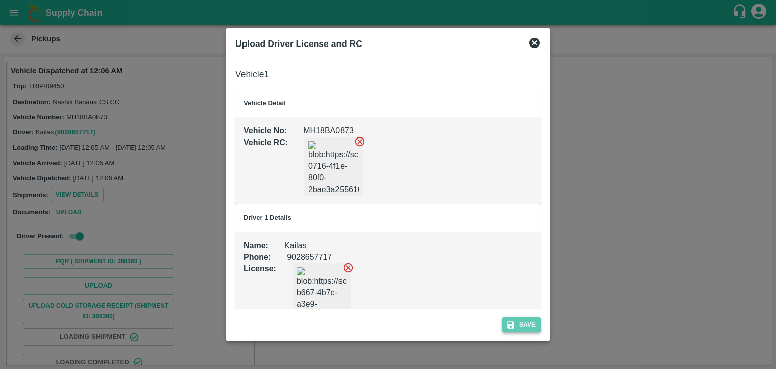
click at [535, 326] on button "Save" at bounding box center [521, 324] width 38 height 15
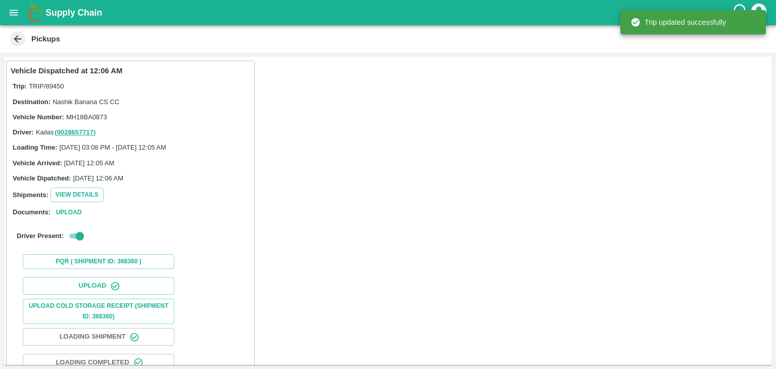
scroll to position [69, 0]
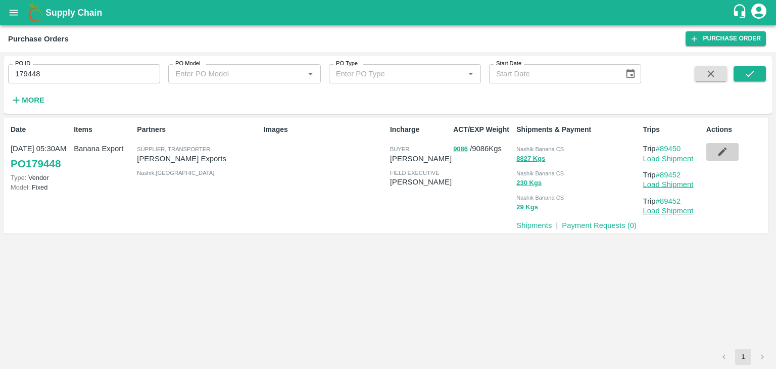
click at [725, 150] on icon "button" at bounding box center [721, 151] width 11 height 11
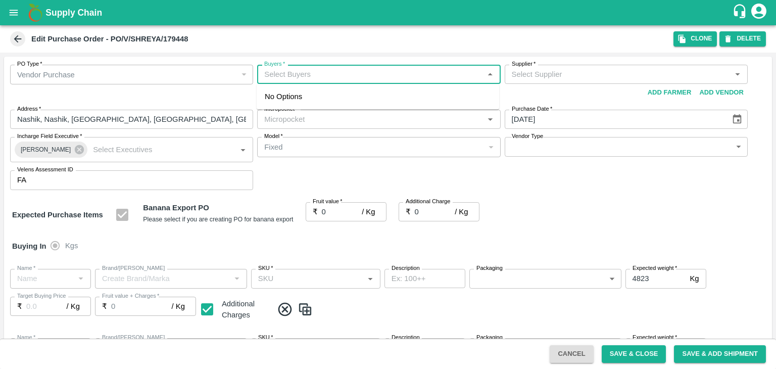
click at [306, 74] on input "Buyers   *" at bounding box center [370, 74] width 220 height 13
type input "Aji"
type input "[PERSON_NAME] Exports-undefined"
type input "172-Savda"
type input "Banana Export"
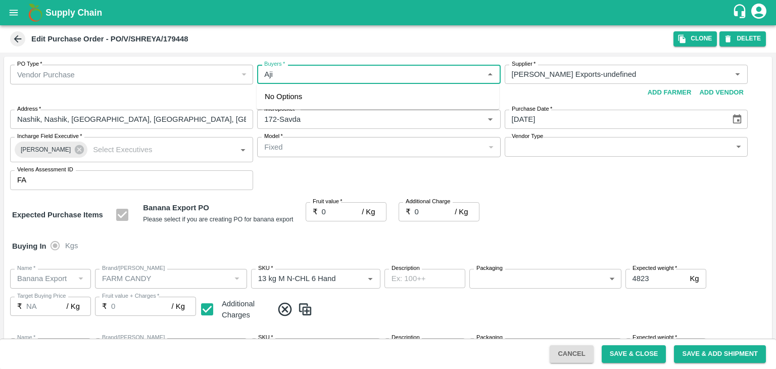
type input "FARM CANDY"
type input "13 kg M N-CHL 6 Hand"
type input "NA"
type input "Banana Export"
type input "FARM CANDY"
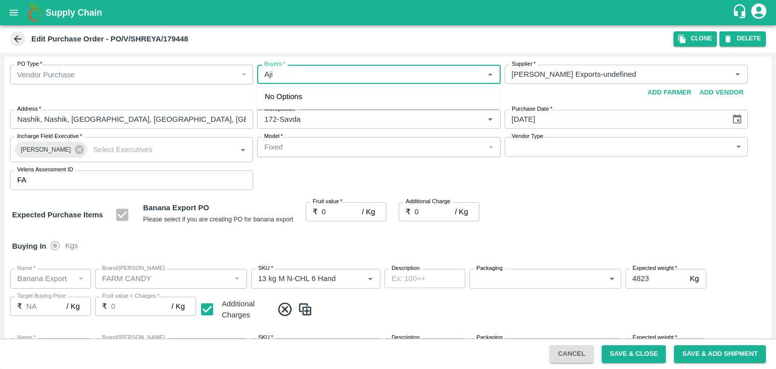
type input "13 kg M N-CHL 8 Hand"
type input "NA"
type input "Banana Export"
type input "FARM CANDY"
type input "13 kg M N-CHL CL"
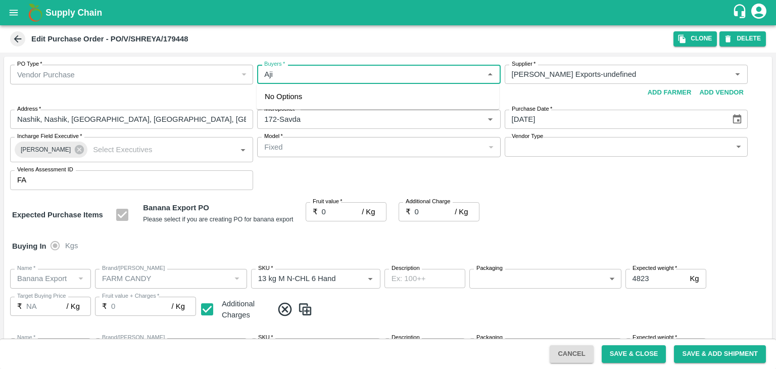
type input "NA"
type input "Banana Export"
type input "FARM CANDY"
type input "C Class"
type input "NA"
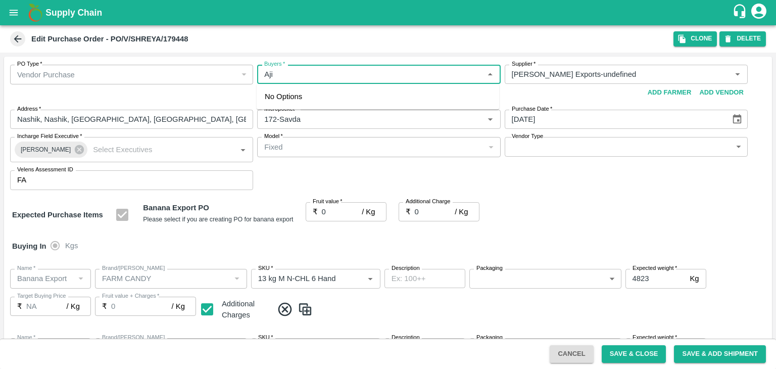
type input "Banana Export"
type input "FARM CANDY"
type input "PHR Kg"
type input "NA"
type input "Ajit O"
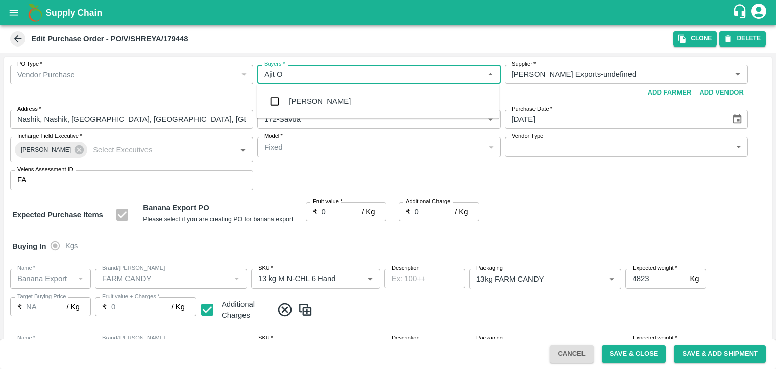
click at [318, 93] on div "Ajit Otari" at bounding box center [377, 101] width 242 height 26
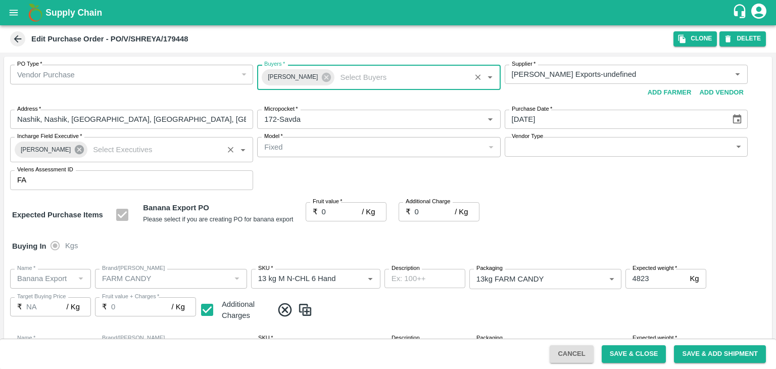
click at [75, 150] on icon at bounding box center [79, 149] width 9 height 9
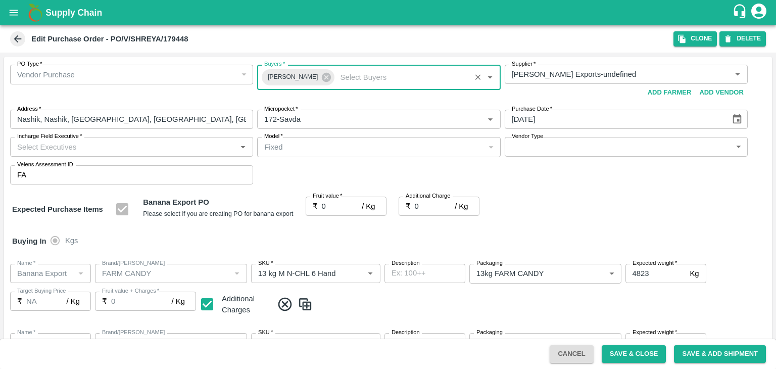
click at [77, 145] on input "Incharge Field Executive   *" at bounding box center [123, 146] width 220 height 13
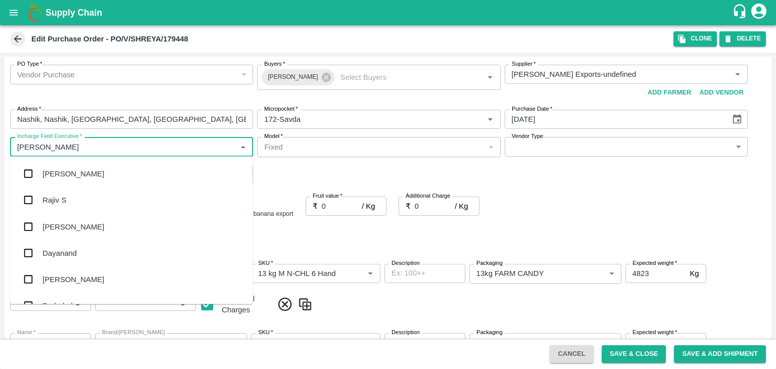
type input "Jay"
click at [75, 215] on div "jaydip Tale" at bounding box center [131, 226] width 242 height 26
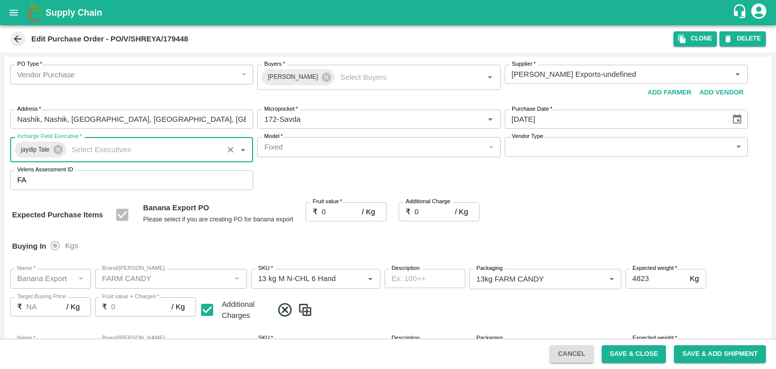
click at [543, 143] on body "Supply Chain Edit Purchase Order - PO/V/SHREYA/179448 Clone DELETE PO Type   * …" at bounding box center [388, 184] width 776 height 369
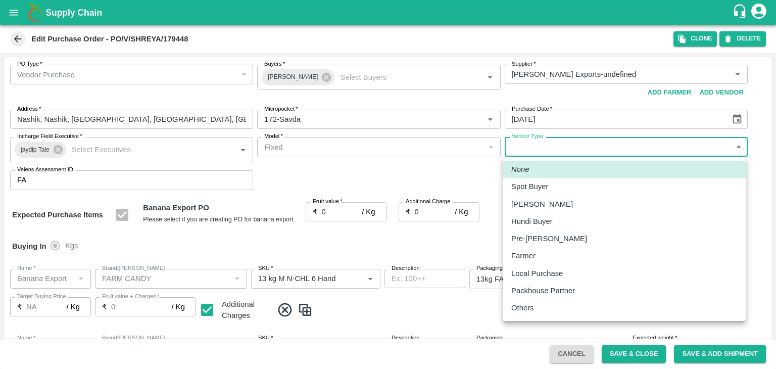
click at [534, 306] on div "Others" at bounding box center [525, 307] width 28 height 11
type input "OTHER"
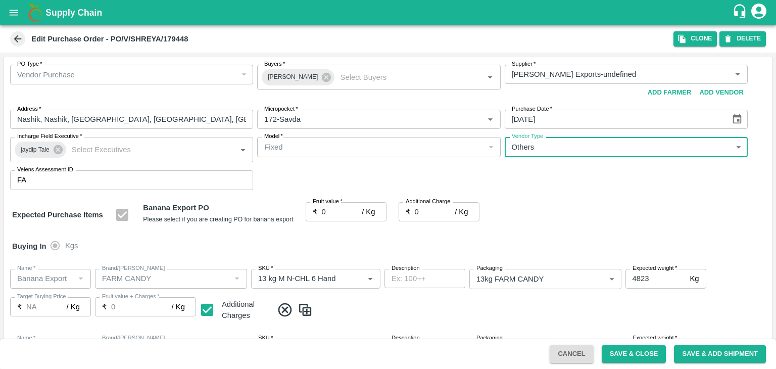
click at [337, 213] on div at bounding box center [388, 184] width 776 height 369
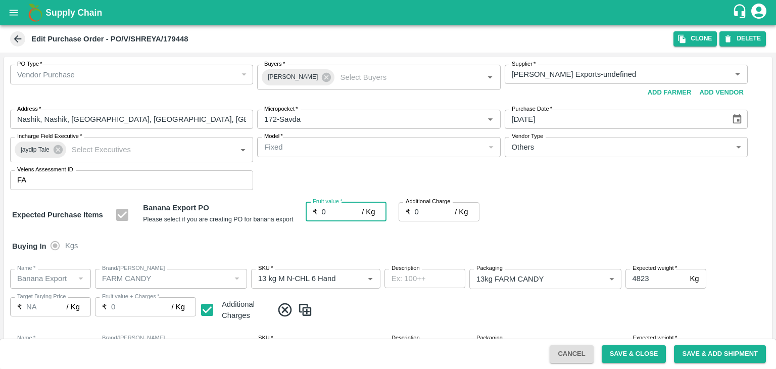
click at [329, 212] on input "0" at bounding box center [342, 211] width 40 height 19
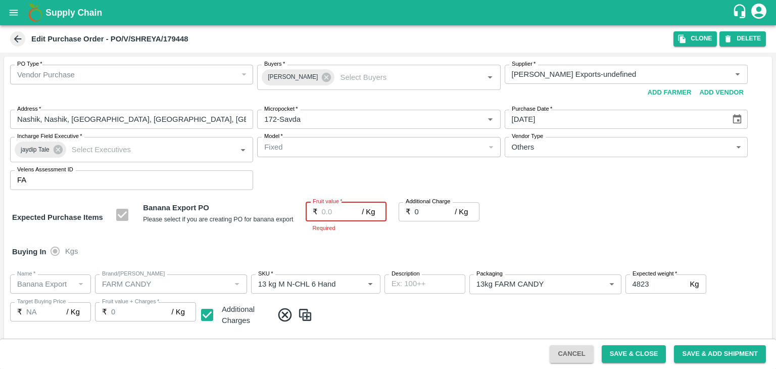
type input "1"
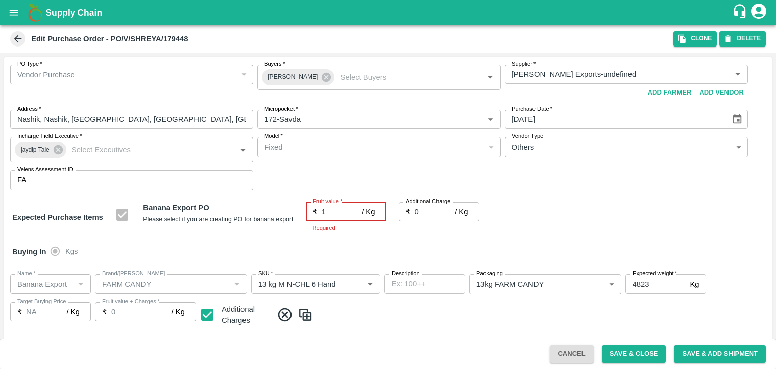
type input "1"
type input "19"
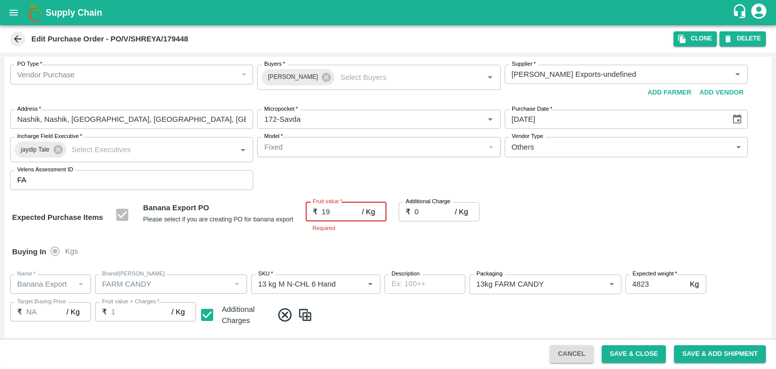
type input "19"
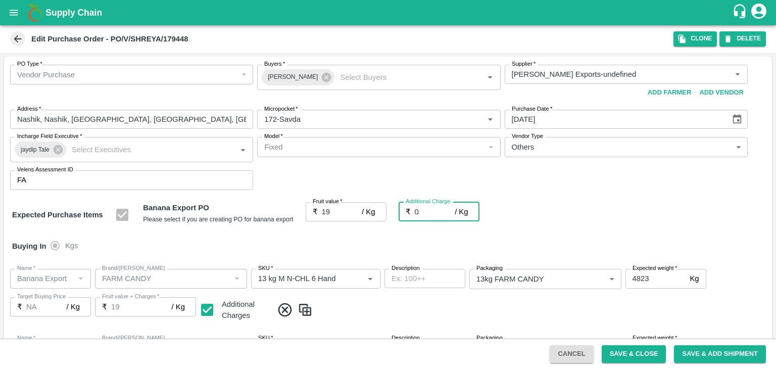
type input "2"
type input "21"
type input "2.7"
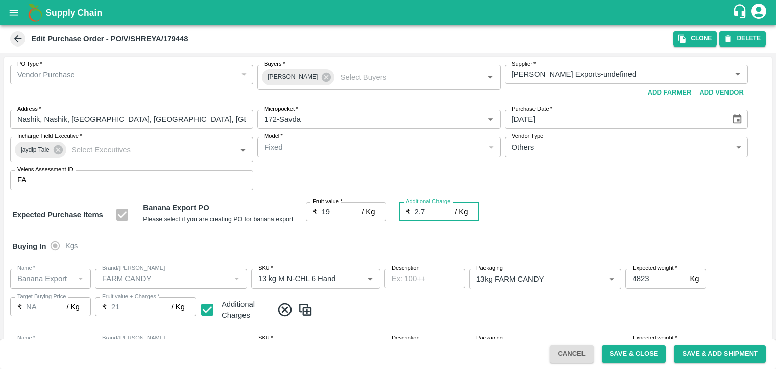
type input "21.7"
type input "2.75"
type input "21.75"
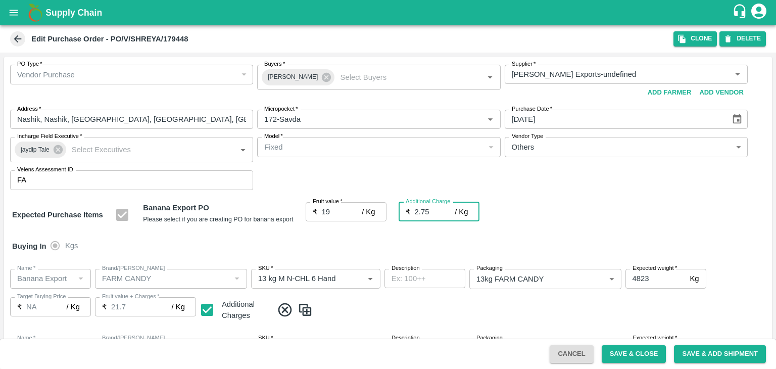
type input "21.75"
type input "2.75"
click at [304, 239] on div "Buying In Kgs" at bounding box center [387, 245] width 767 height 29
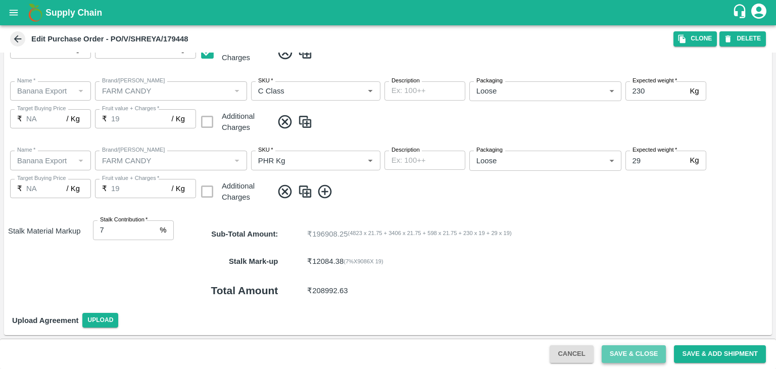
click at [640, 356] on button "Save & Close" at bounding box center [633, 354] width 65 height 18
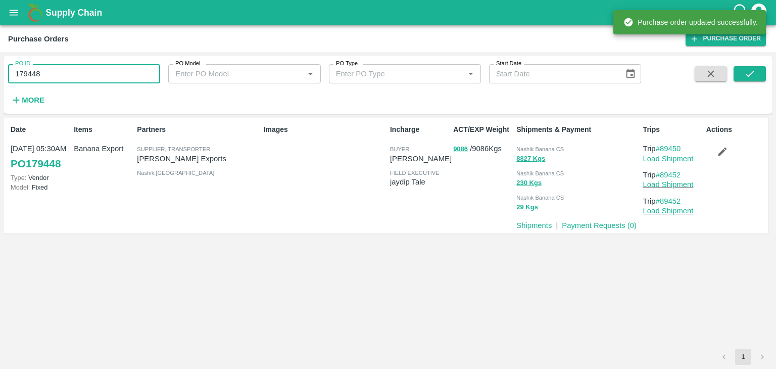
click at [73, 68] on input "179448" at bounding box center [84, 73] width 152 height 19
paste input "text"
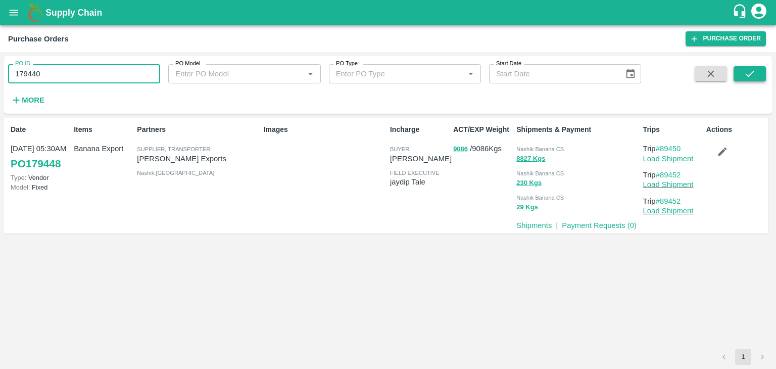
type input "179440"
click at [743, 79] on button "submit" at bounding box center [749, 73] width 32 height 15
click at [669, 159] on link "Load Shipment" at bounding box center [668, 159] width 50 height 8
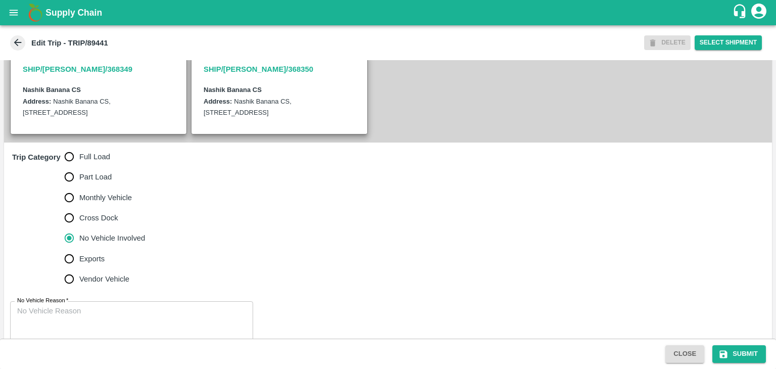
scroll to position [248, 0]
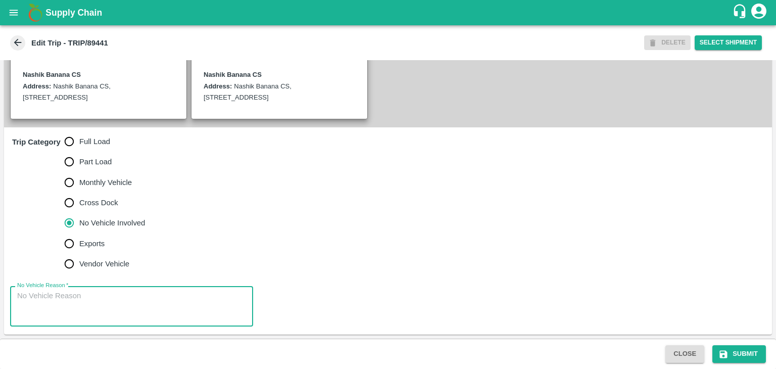
click at [93, 307] on textarea "No Vehicle Reason   *" at bounding box center [131, 306] width 229 height 32
type textarea "Field Dump"
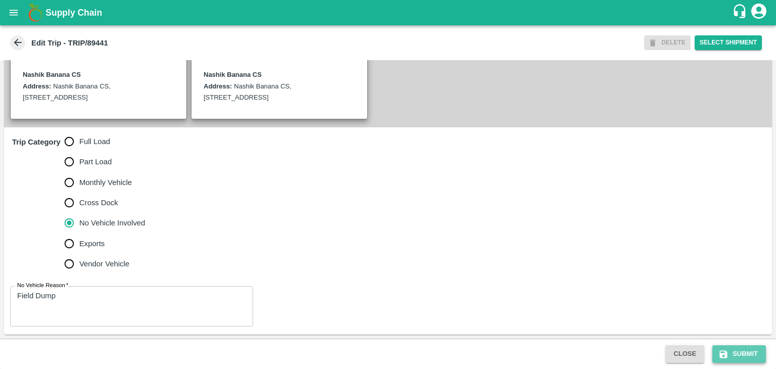
click at [751, 347] on button "Submit" at bounding box center [739, 354] width 54 height 18
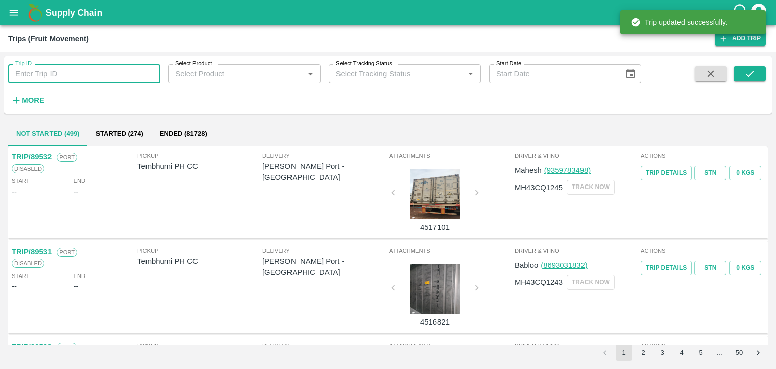
click at [94, 70] on input "Trip ID" at bounding box center [84, 73] width 152 height 19
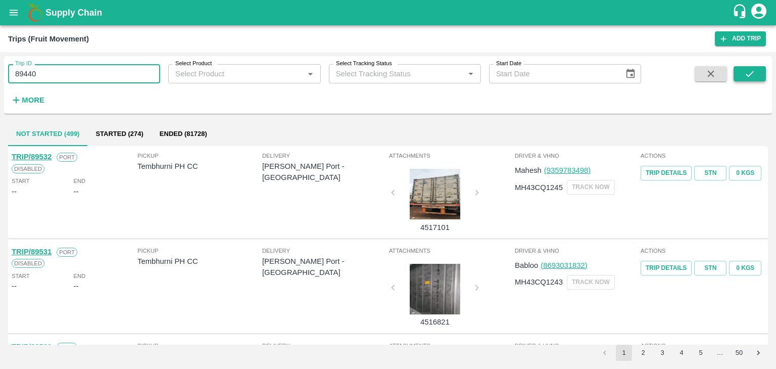
type input "89440"
click at [741, 73] on button "submit" at bounding box center [749, 73] width 32 height 15
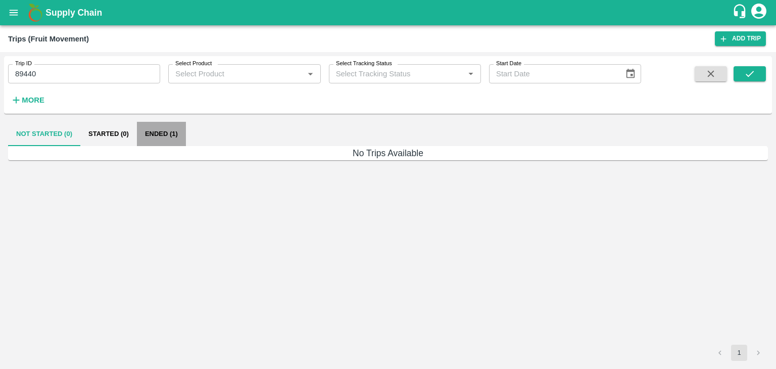
click at [172, 132] on button "Ended (1)" at bounding box center [161, 134] width 49 height 24
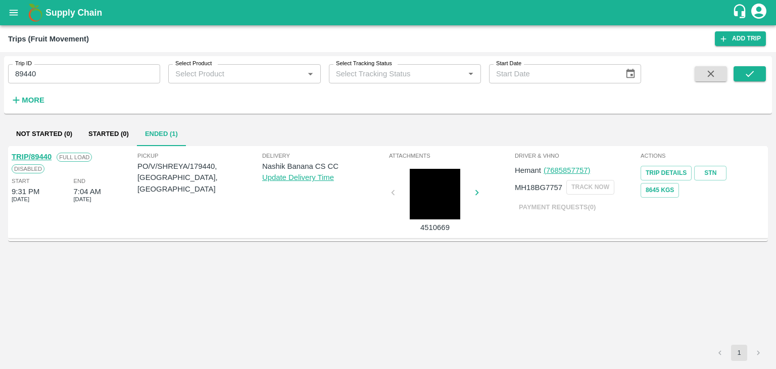
click at [43, 152] on link "TRIP/89440" at bounding box center [32, 156] width 40 height 8
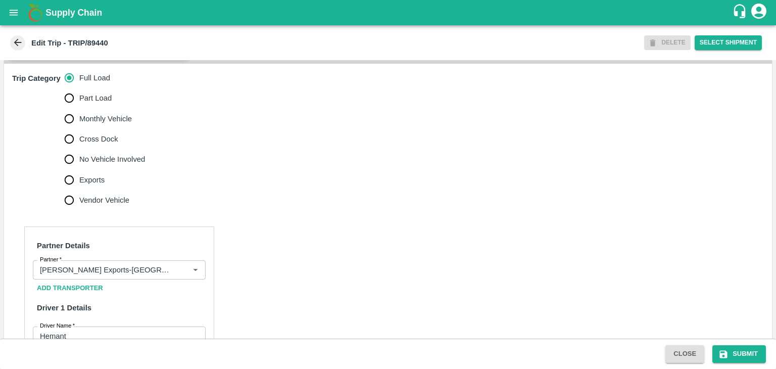
scroll to position [344, 0]
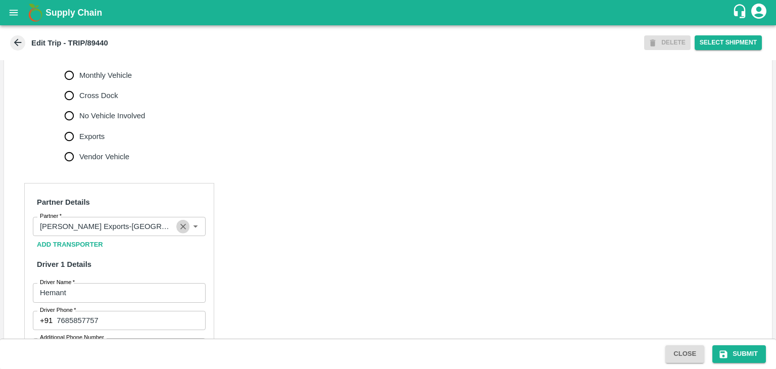
click at [184, 231] on icon "Clear" at bounding box center [183, 227] width 10 height 10
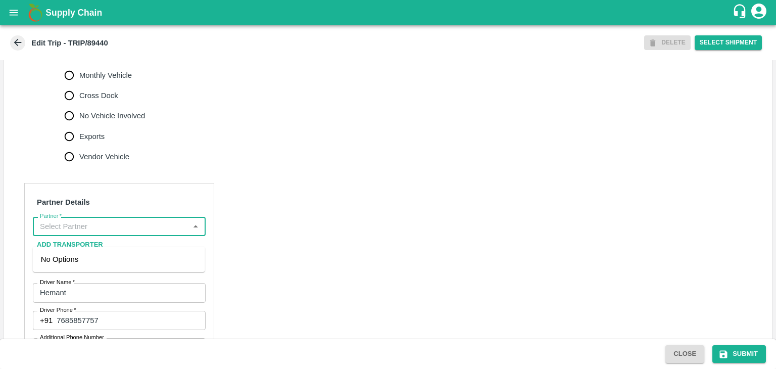
click at [170, 233] on input "Partner   *" at bounding box center [111, 226] width 150 height 13
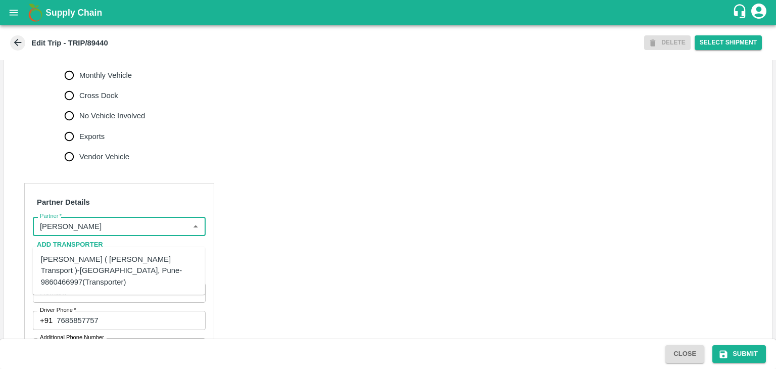
click at [129, 267] on div "[PERSON_NAME] ( [PERSON_NAME] Transport )-[GEOGRAPHIC_DATA], Pune-9860466997(Tr…" at bounding box center [119, 270] width 156 height 34
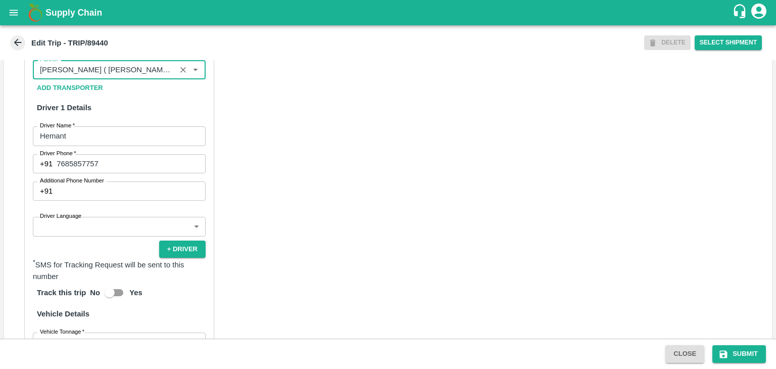
scroll to position [502, 0]
type input "[PERSON_NAME] ( [PERSON_NAME] Transport )-[GEOGRAPHIC_DATA], Pune-9860466997(Tr…"
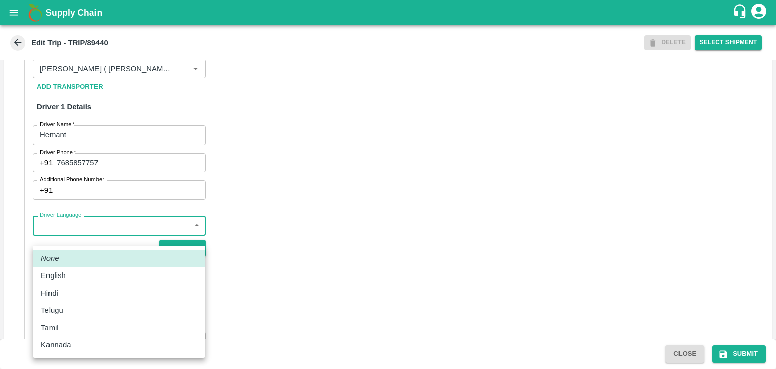
click at [77, 237] on body "Supply Chain Edit Trip - TRIP/89440 DELETE Select Shipment Trip Details Trip Ty…" at bounding box center [388, 184] width 776 height 369
click at [67, 292] on div "Hindi" at bounding box center [119, 292] width 156 height 11
type input "hi"
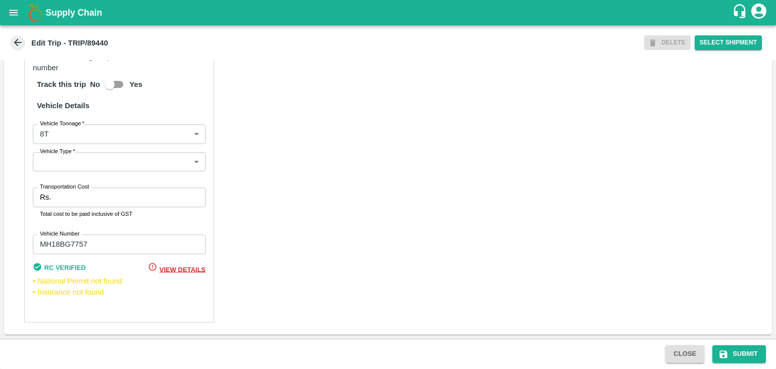
scroll to position [720, 0]
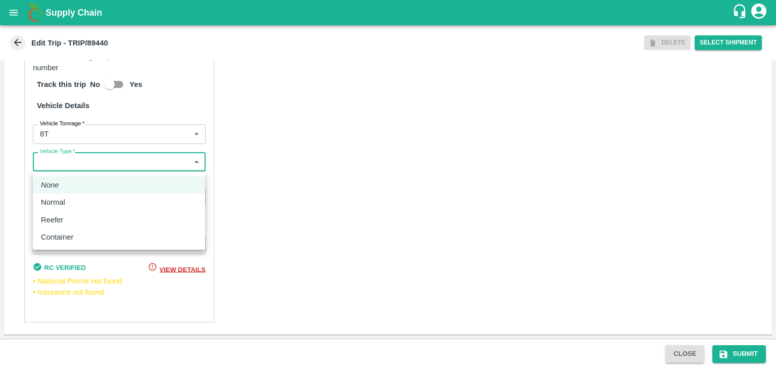
click at [54, 158] on body "Supply Chain Edit Trip - TRIP/89440 DELETE Select Shipment Trip Details Trip Ty…" at bounding box center [388, 184] width 776 height 369
click at [64, 200] on p "Normal" at bounding box center [53, 201] width 24 height 11
type input "Normal"
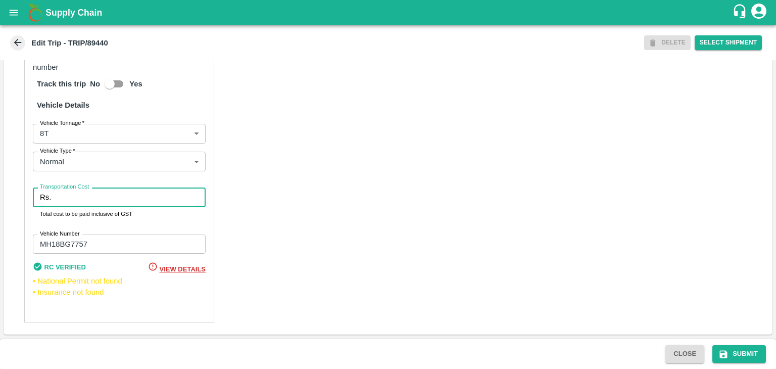
click at [77, 199] on input "Transportation Cost" at bounding box center [130, 196] width 150 height 19
type input "10000"
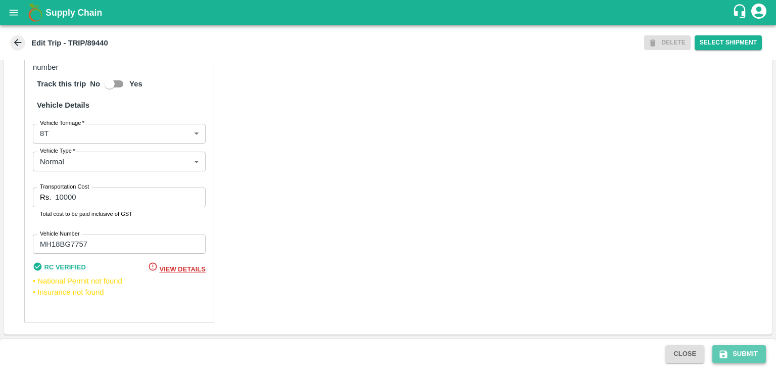
click at [757, 358] on button "Submit" at bounding box center [739, 354] width 54 height 18
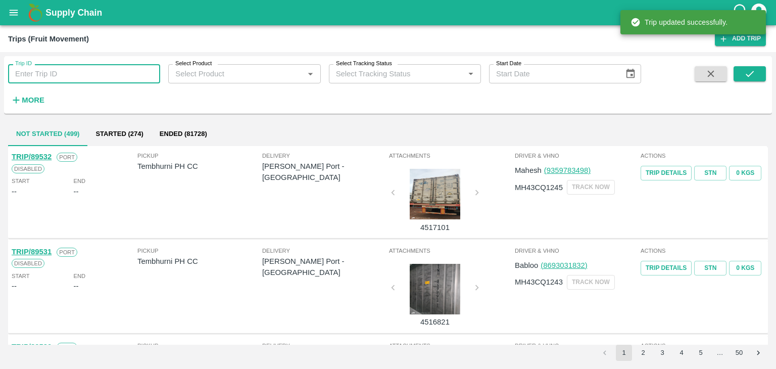
click at [82, 77] on input "Trip ID" at bounding box center [84, 73] width 152 height 19
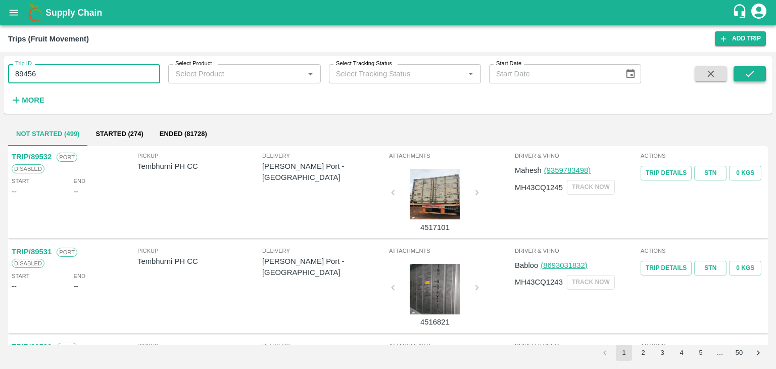
type input "89456"
click at [739, 69] on button "submit" at bounding box center [749, 73] width 32 height 15
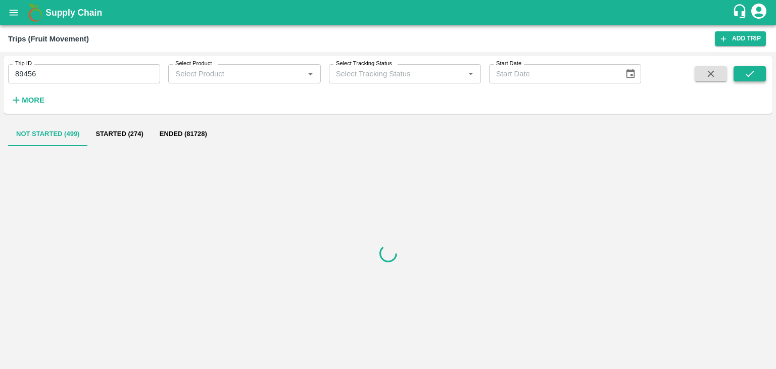
click at [739, 69] on button "submit" at bounding box center [749, 73] width 32 height 15
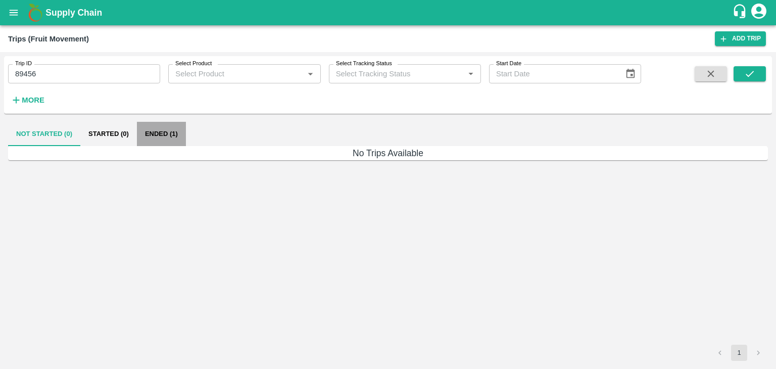
click at [157, 128] on button "Ended (1)" at bounding box center [161, 134] width 49 height 24
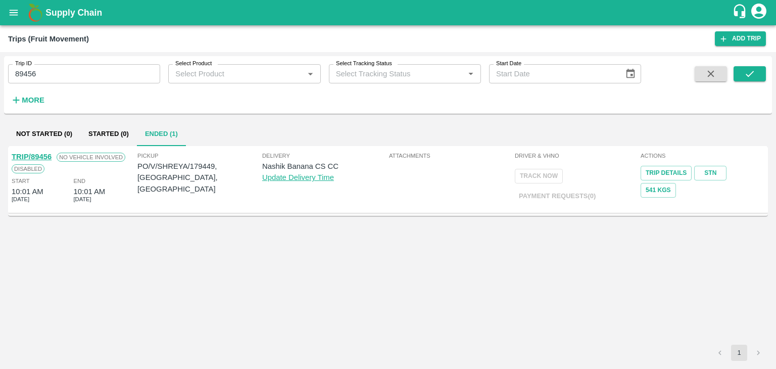
click at [38, 158] on link "TRIP/89456" at bounding box center [32, 156] width 40 height 8
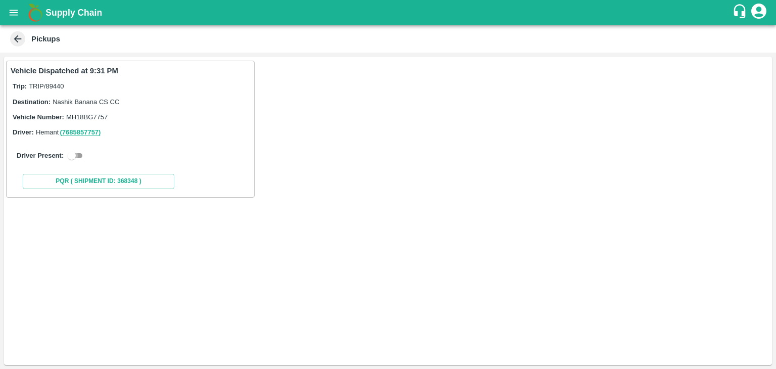
click at [73, 159] on input "checkbox" at bounding box center [72, 155] width 36 height 12
checkbox input "true"
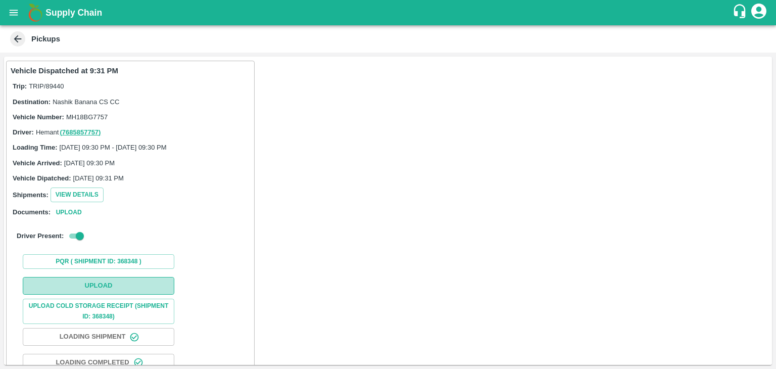
click at [113, 288] on button "Upload" at bounding box center [98, 286] width 151 height 18
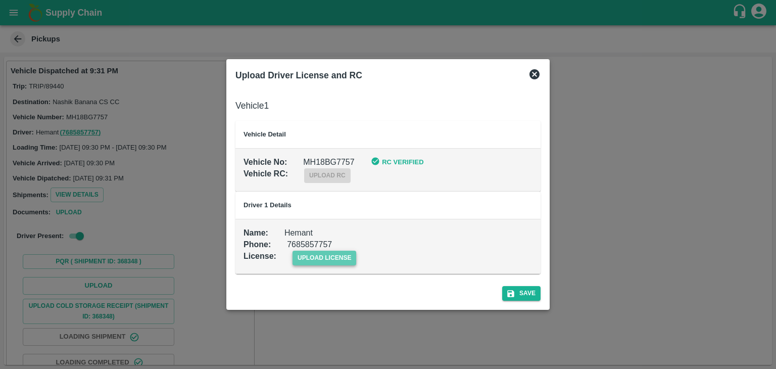
click at [333, 258] on span "upload license" at bounding box center [324, 257] width 64 height 15
click at [0, 0] on input "upload license" at bounding box center [0, 0] width 0 height 0
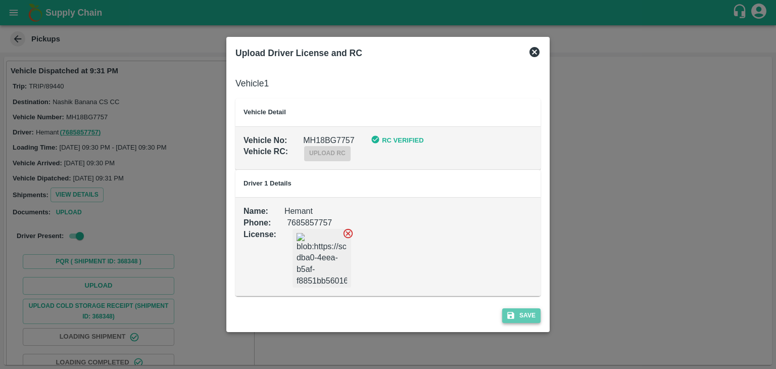
click at [531, 309] on button "Save" at bounding box center [521, 315] width 38 height 15
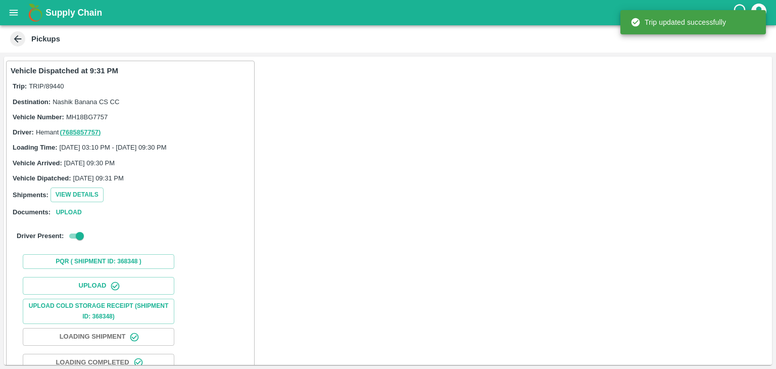
scroll to position [106, 0]
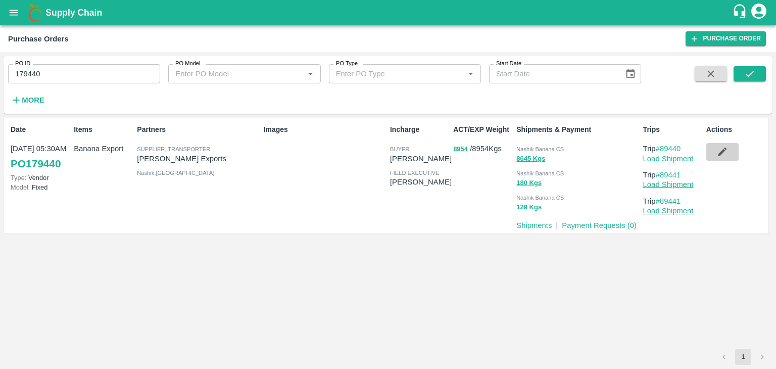
click at [724, 151] on icon "button" at bounding box center [721, 151] width 11 height 11
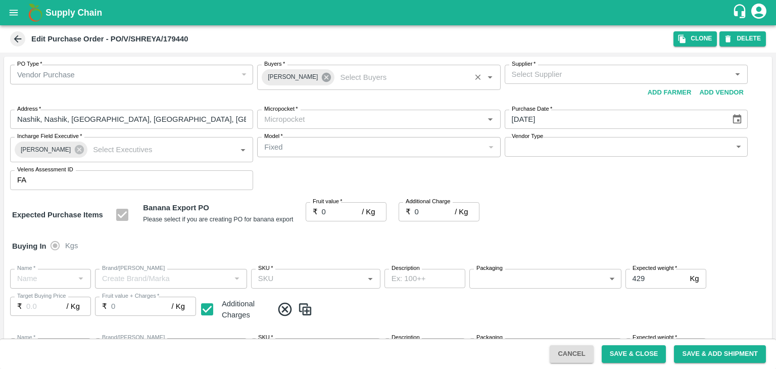
click at [321, 72] on icon at bounding box center [326, 77] width 11 height 11
click at [308, 72] on input "Buyers   *" at bounding box center [370, 74] width 220 height 13
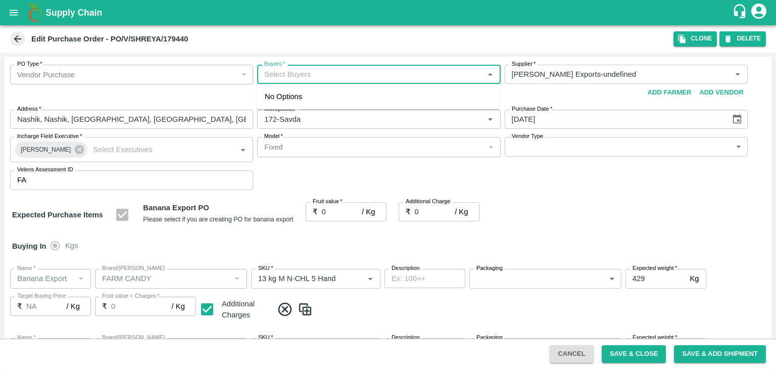
type input "Shreyansh Exports-undefined"
type input "172-Savda"
type input "Banana Export"
type input "FARM CANDY"
type input "13 kg M N-CHL 5 Hand"
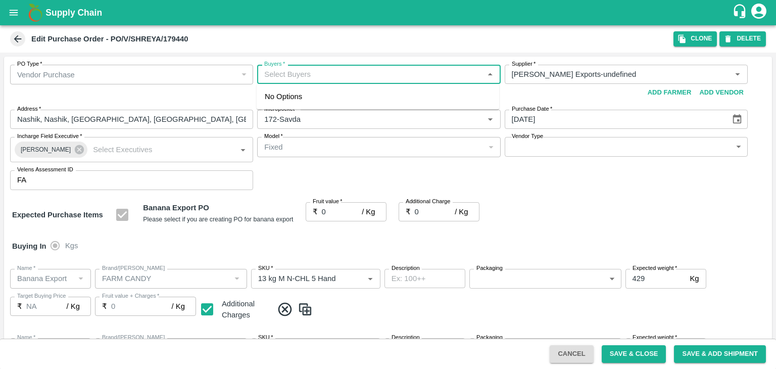
type input "NA"
type input "Banana Export"
type input "FARM CANDY"
type input "13 kg M N-CHL 6 Hand"
type input "NA"
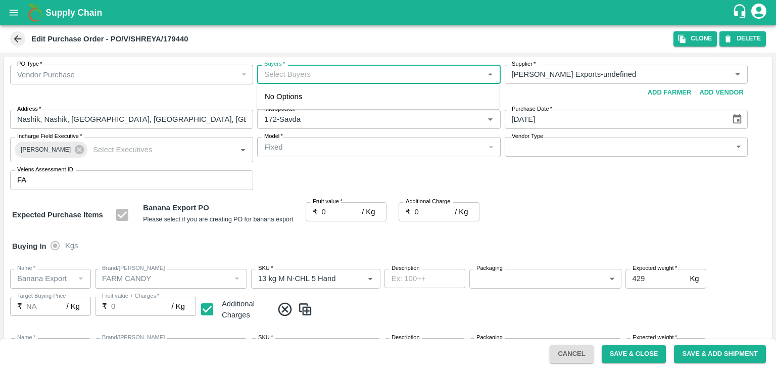
type input "Banana Export"
type input "FARM CANDY"
type input "13 kg M N-CHL 8 Hand"
type input "NA"
type input "Banana Export"
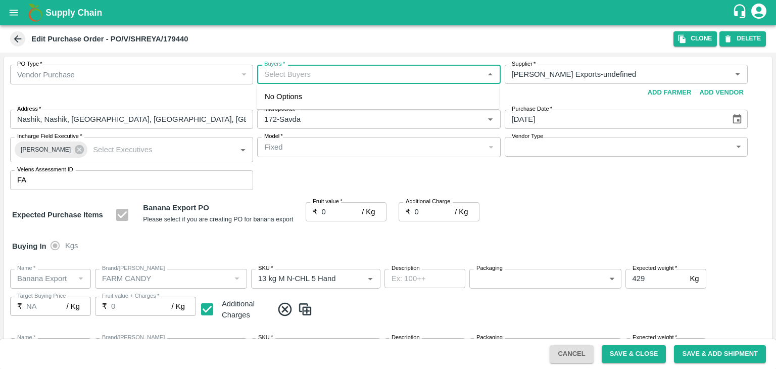
type input "FARM CANDY"
type input "13 kg M N-CHL CL"
type input "NA"
type input "Banana Export"
type input "FARM CANDY"
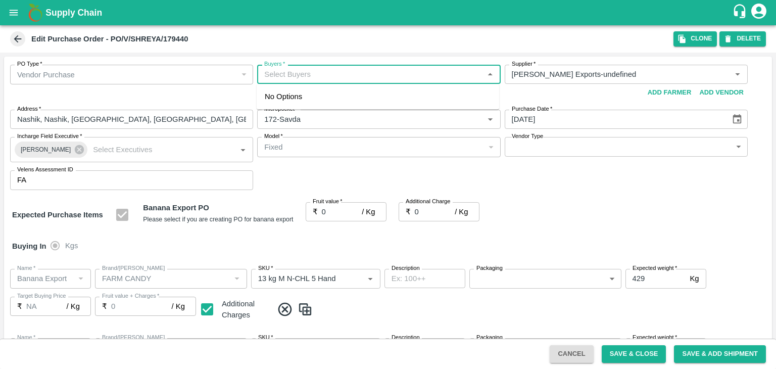
type input "C Class"
type input "NA"
type input "Banana Export"
type input "FARM CANDY"
type input "PHR Kg"
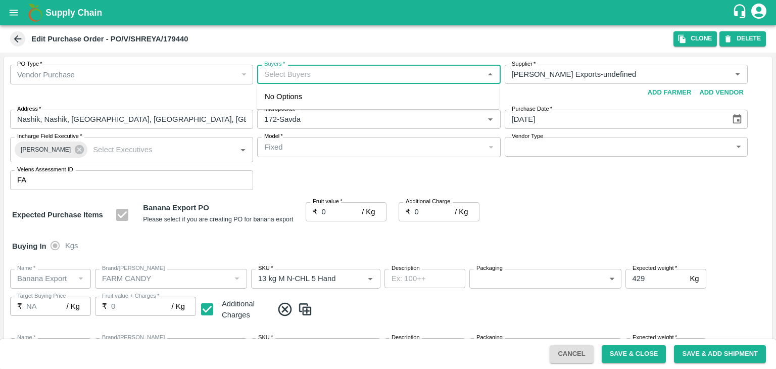
type input "NA"
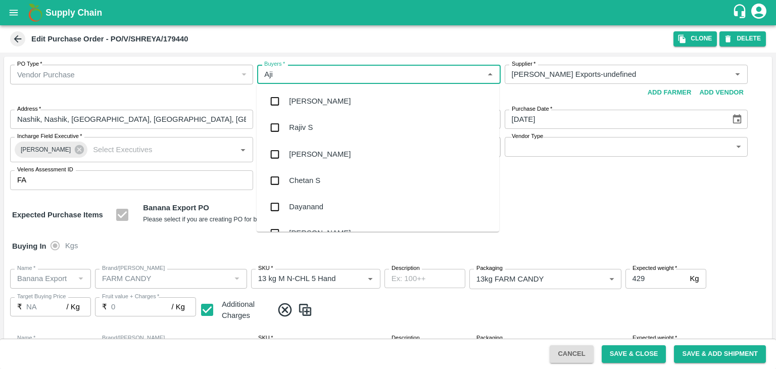
type input "Ajit"
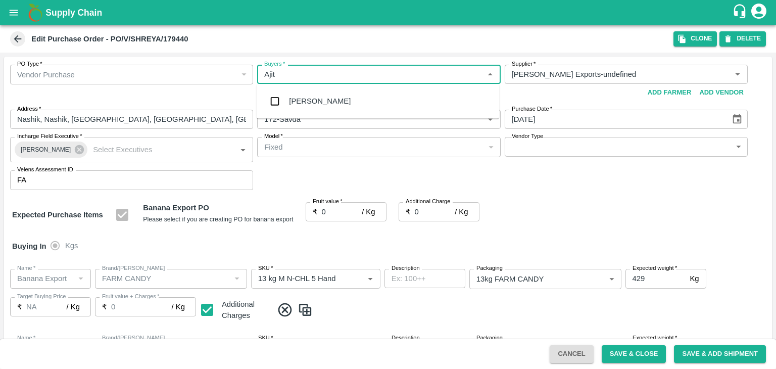
click at [314, 105] on div "Ajit Otari" at bounding box center [320, 100] width 62 height 11
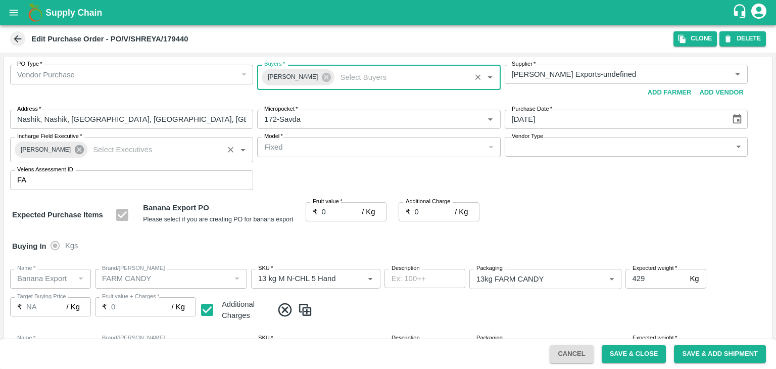
click at [75, 150] on icon at bounding box center [79, 149] width 9 height 9
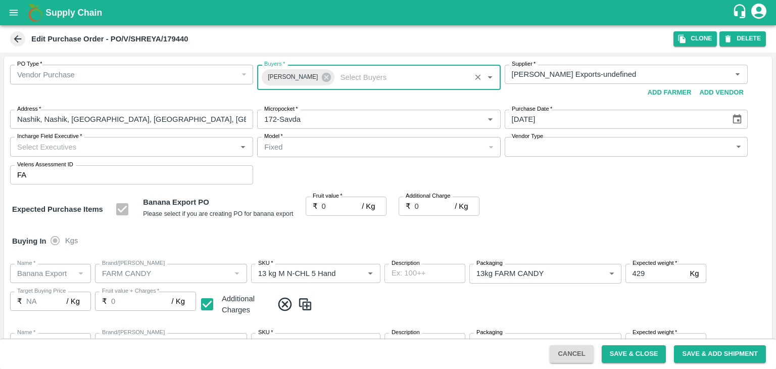
click at [83, 139] on div "Incharge Field Executive   *" at bounding box center [131, 146] width 243 height 19
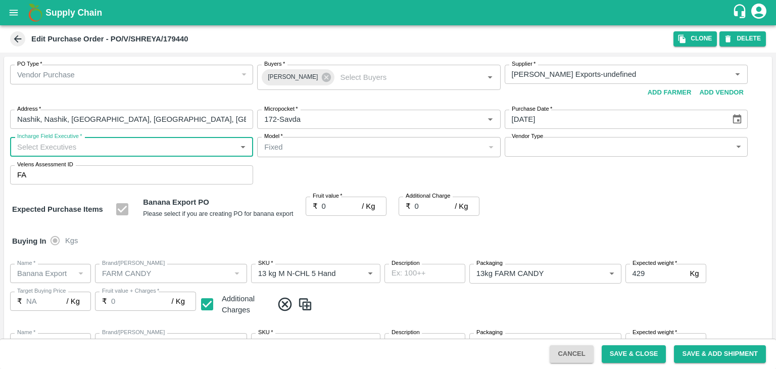
click at [93, 144] on input "Incharge Field Executive   *" at bounding box center [123, 146] width 220 height 13
type input "Jay"
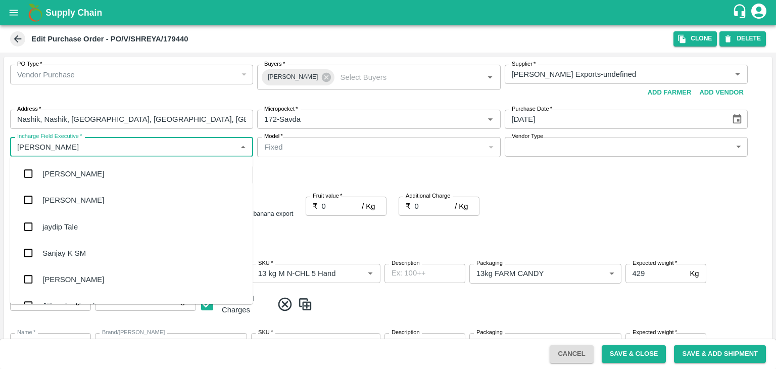
click at [84, 224] on div "jaydip Tale" at bounding box center [131, 226] width 242 height 26
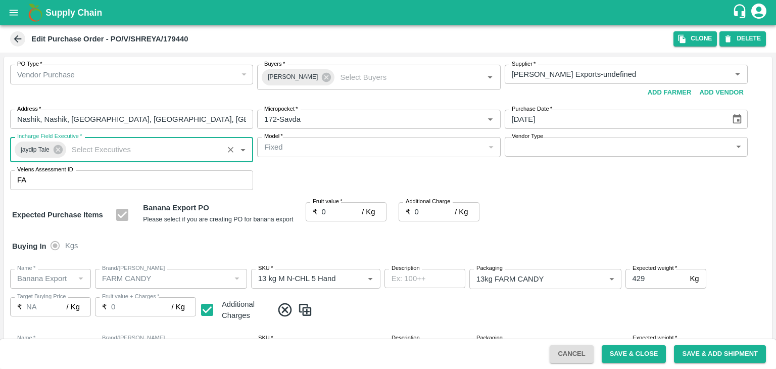
click at [524, 146] on body "Supply Chain Edit Purchase Order - PO/V/SHREYA/179440 Clone DELETE PO Type   * …" at bounding box center [388, 184] width 776 height 369
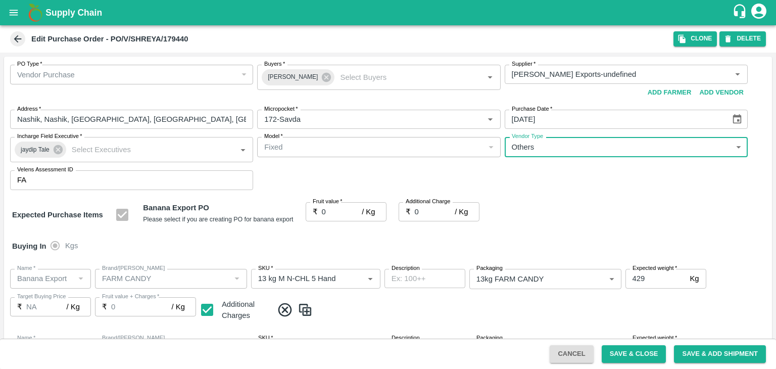
type input "OTHER"
click at [338, 211] on div at bounding box center [388, 184] width 776 height 369
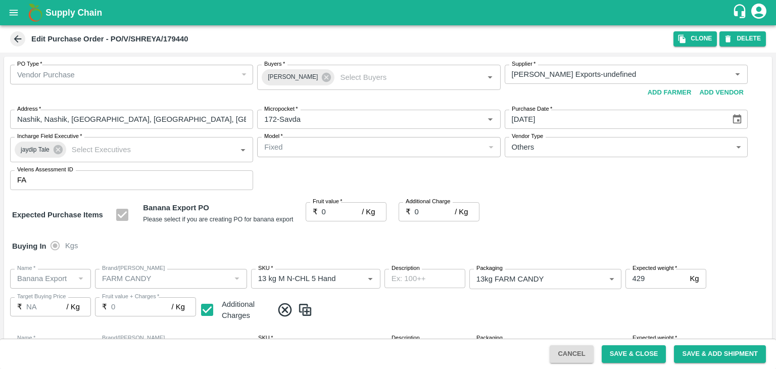
click at [332, 208] on div at bounding box center [388, 184] width 776 height 369
click at [331, 211] on input "0" at bounding box center [342, 211] width 40 height 19
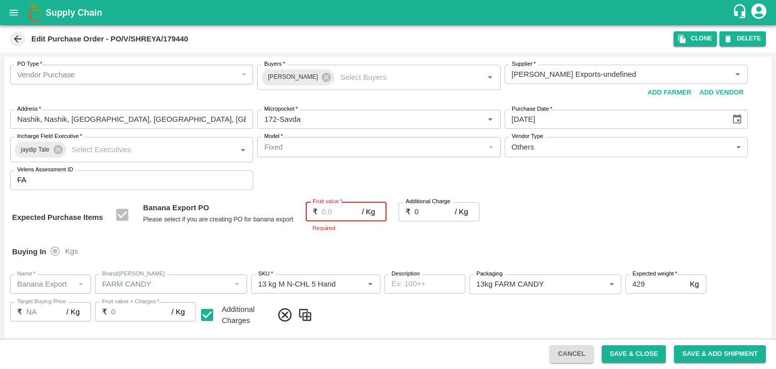
type input "1"
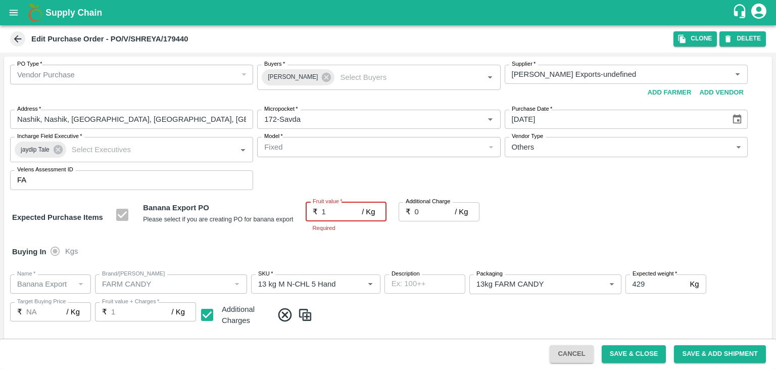
type input "1"
type input "19"
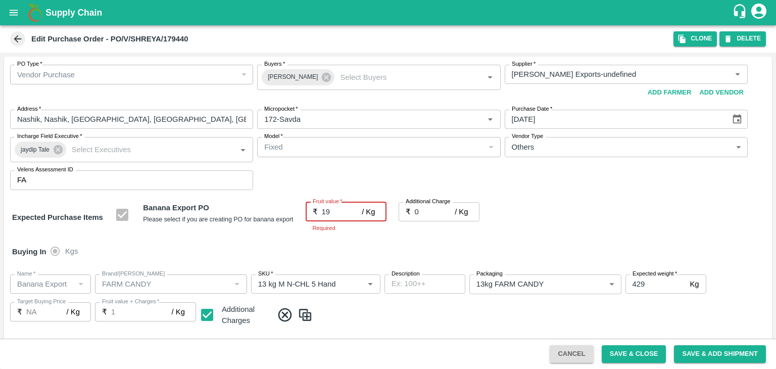
type input "19"
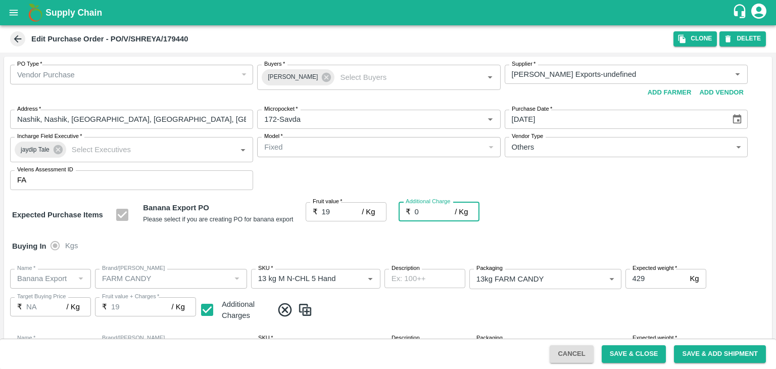
type input "2"
type input "21"
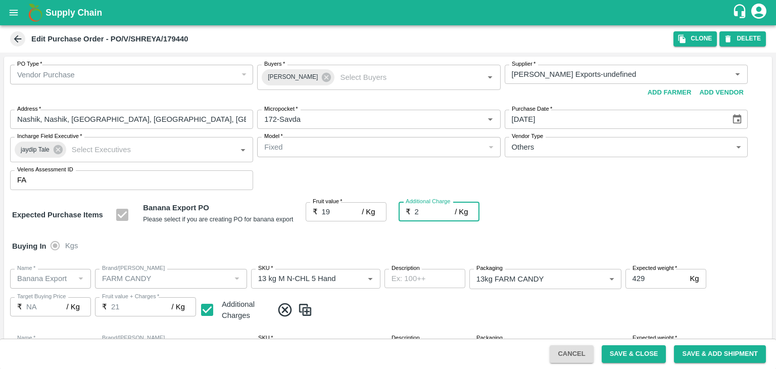
type input "2.7"
type input "21.7"
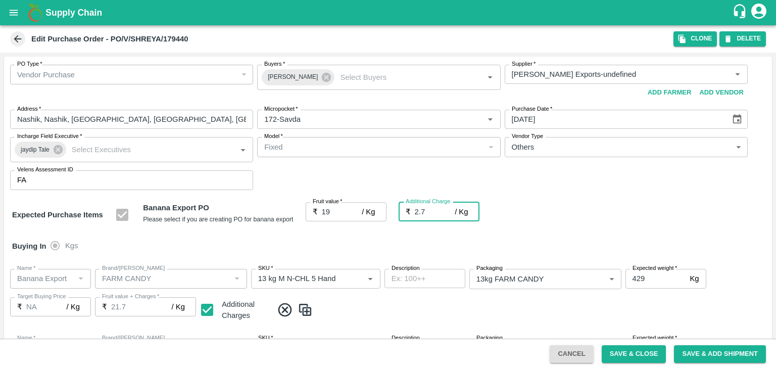
type input "2.75"
type input "21.75"
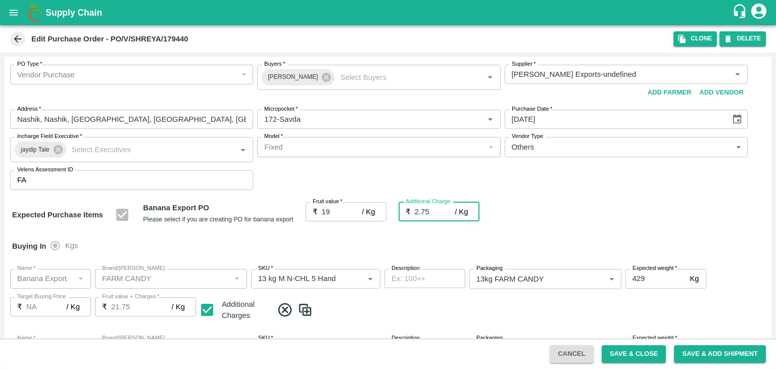
type input "2.75"
click at [448, 244] on div "Buying In Kgs" at bounding box center [387, 245] width 767 height 29
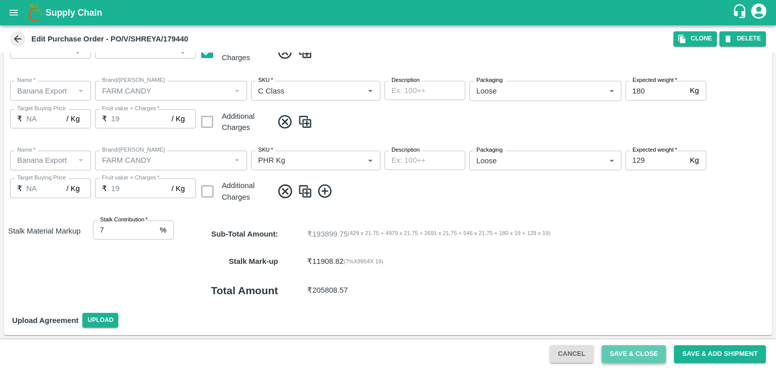
click at [640, 347] on button "Save & Close" at bounding box center [633, 354] width 65 height 18
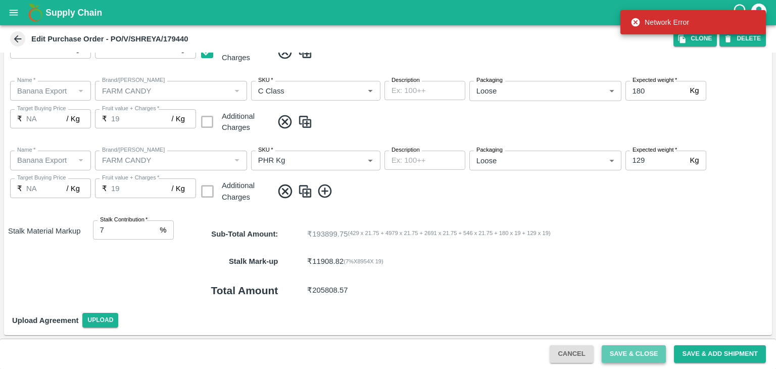
click at [635, 351] on button "Save & Close" at bounding box center [633, 354] width 65 height 18
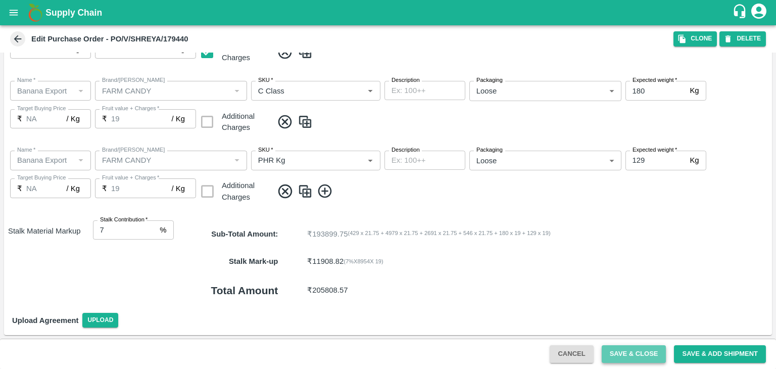
click at [649, 355] on button "Save & Close" at bounding box center [633, 354] width 65 height 18
click at [628, 352] on button "Save & Close" at bounding box center [633, 354] width 65 height 18
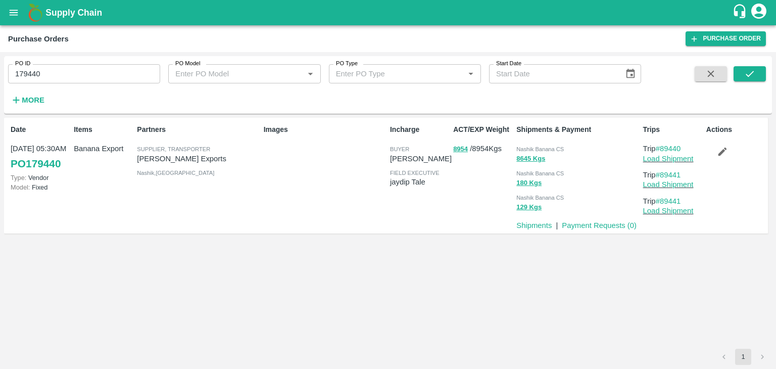
click at [61, 81] on input "179440" at bounding box center [84, 73] width 152 height 19
paste input "text"
type input "179449"
click at [744, 75] on icon "submit" at bounding box center [749, 73] width 11 height 11
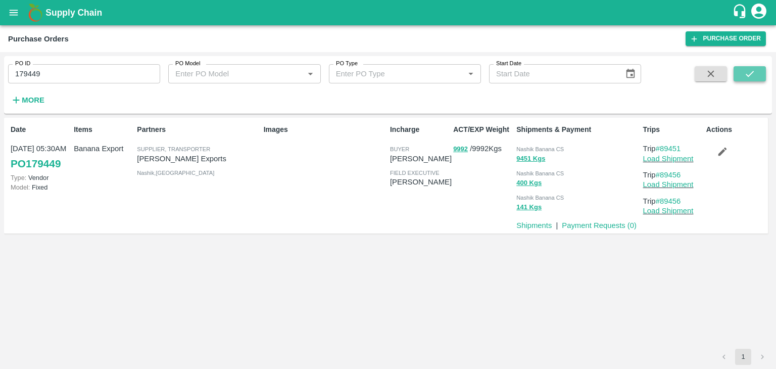
click at [751, 77] on icon "submit" at bounding box center [749, 73] width 11 height 11
click at [662, 159] on link "Load Shipment" at bounding box center [668, 159] width 50 height 8
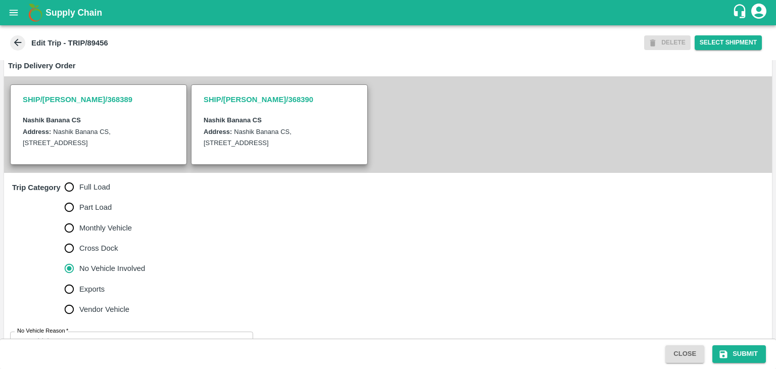
scroll to position [248, 0]
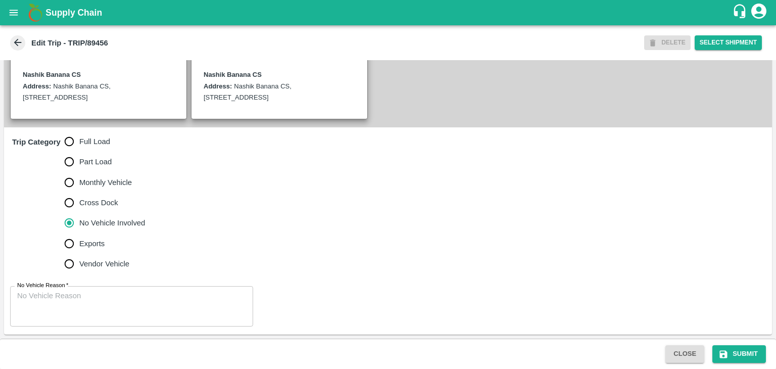
click at [86, 138] on span "Full Load" at bounding box center [94, 141] width 31 height 11
click at [79, 138] on input "Full Load" at bounding box center [69, 141] width 20 height 20
radio input "true"
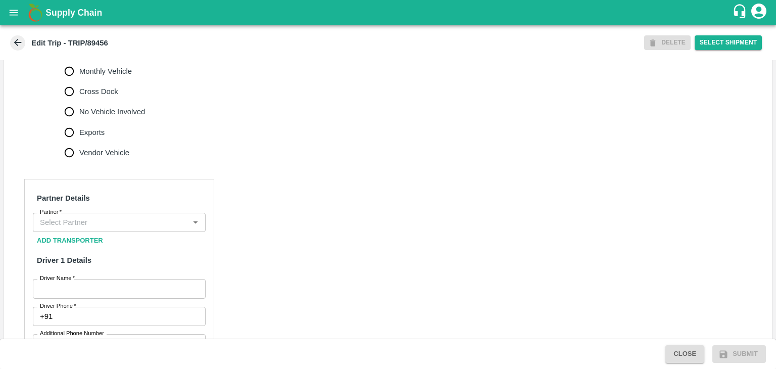
scroll to position [350, 0]
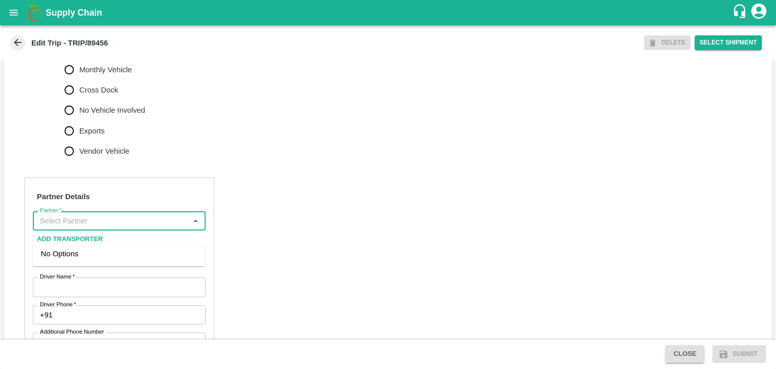
click at [111, 227] on input "Partner   *" at bounding box center [111, 220] width 150 height 13
click at [118, 260] on div "[PERSON_NAME] ( [PERSON_NAME] Transport )-[GEOGRAPHIC_DATA], Pune-9860466997(Tr…" at bounding box center [119, 265] width 156 height 34
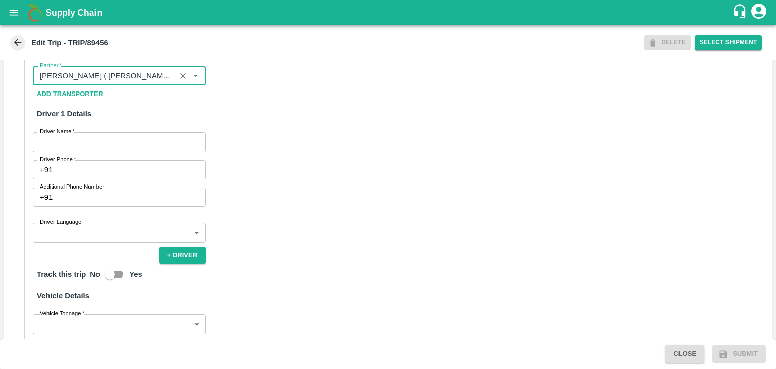
scroll to position [511, 0]
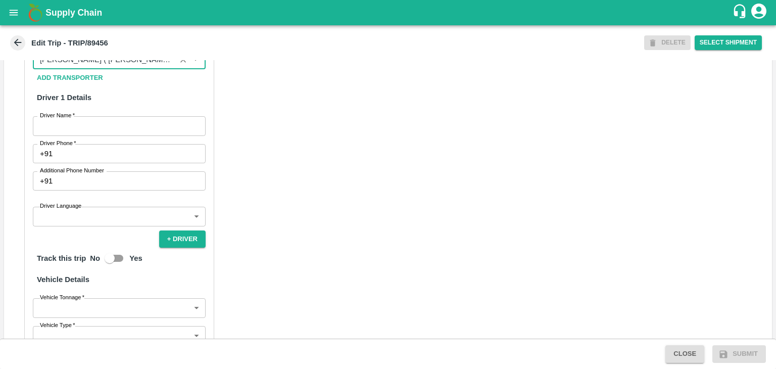
type input "[PERSON_NAME] ( [PERSON_NAME] Transport )-[GEOGRAPHIC_DATA], Pune-9860466997(Tr…"
click at [59, 120] on label "Driver Name   *" at bounding box center [57, 116] width 35 height 8
click at [59, 130] on input "Driver Name   *" at bounding box center [119, 125] width 173 height 19
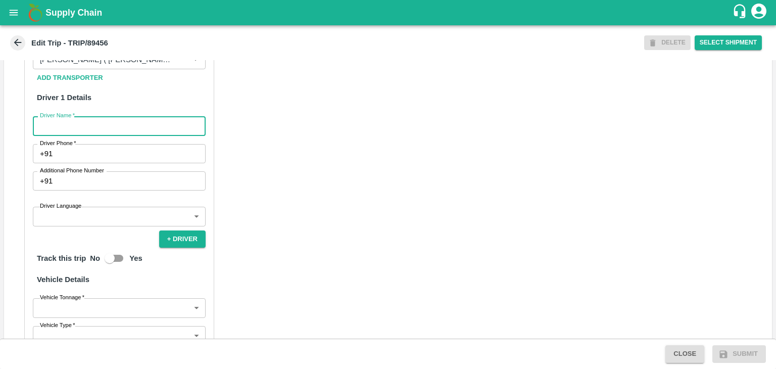
click at [65, 134] on input "Driver Name   *" at bounding box center [119, 125] width 173 height 19
type input "Godase"
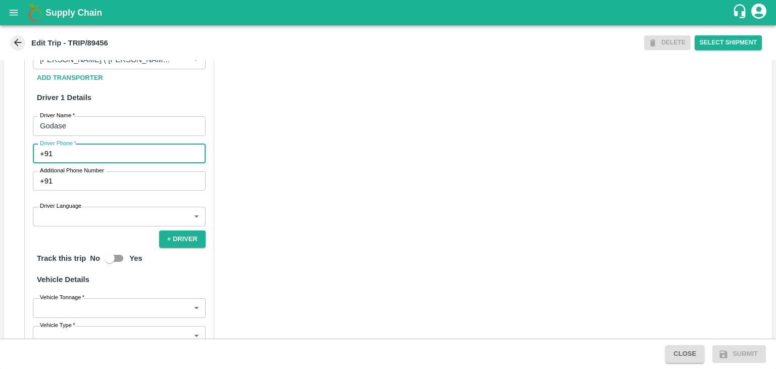
click at [92, 163] on input "Driver Phone   *" at bounding box center [131, 153] width 149 height 19
type input "9975280177"
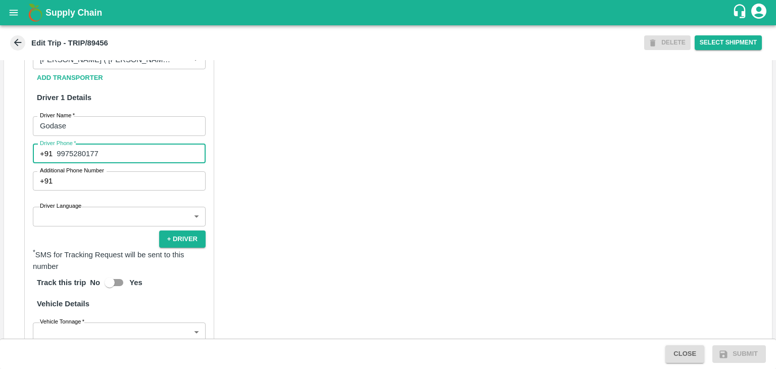
click at [77, 227] on body "Supply Chain Edit Trip - TRIP/89456 DELETE Select Shipment Trip Details Trip Ty…" at bounding box center [388, 184] width 776 height 369
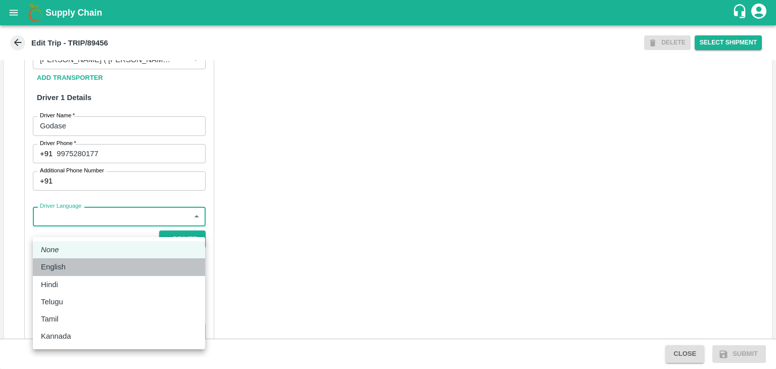
click at [73, 267] on div "English" at bounding box center [119, 266] width 156 height 11
type input "en"
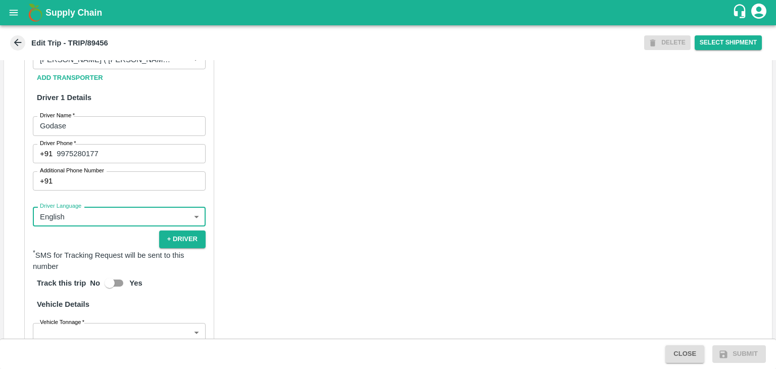
scroll to position [699, 0]
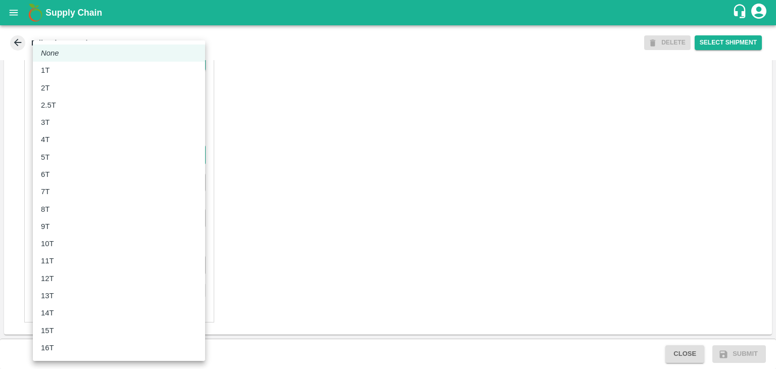
click at [63, 162] on body "Supply Chain Edit Trip - TRIP/89456 DELETE Select Shipment Trip Details Trip Ty…" at bounding box center [388, 184] width 776 height 369
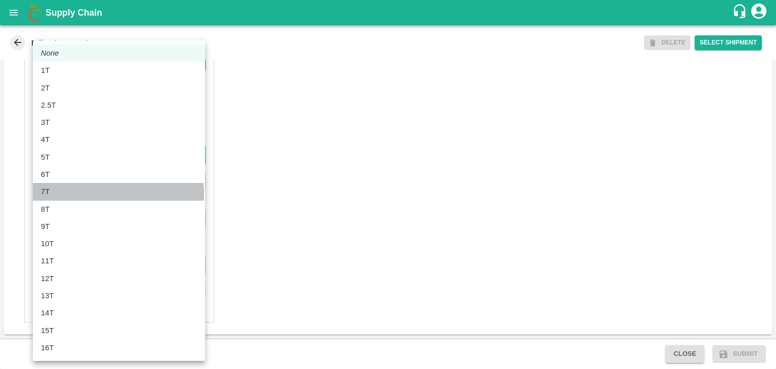
click at [63, 195] on div "7T" at bounding box center [119, 191] width 156 height 11
type input "7000"
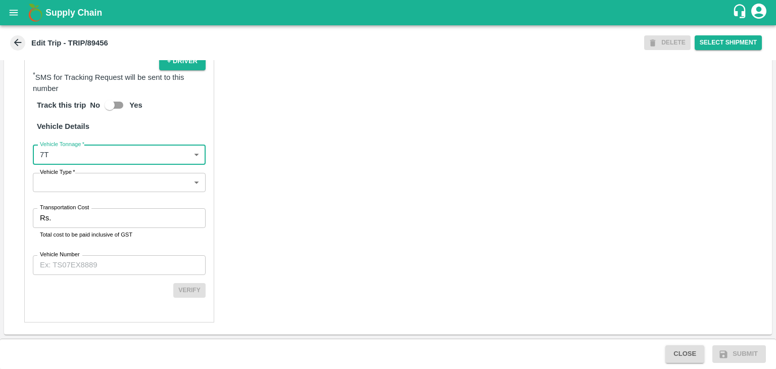
click at [85, 184] on body "Supply Chain Edit Trip - TRIP/89456 DELETE Select Shipment Trip Details Trip Ty…" at bounding box center [388, 184] width 776 height 369
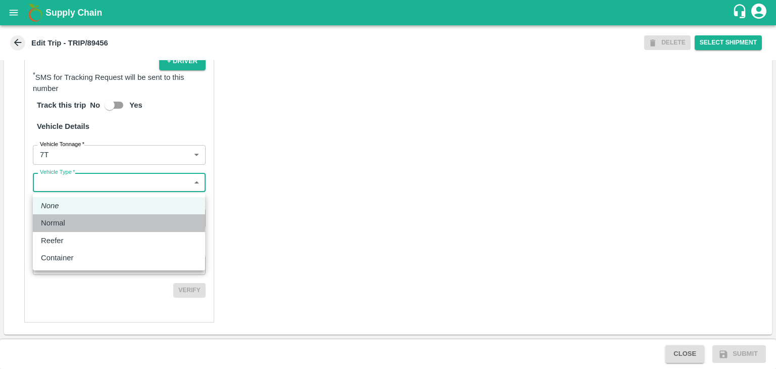
click at [78, 218] on div "Normal" at bounding box center [119, 222] width 156 height 11
type input "Normal"
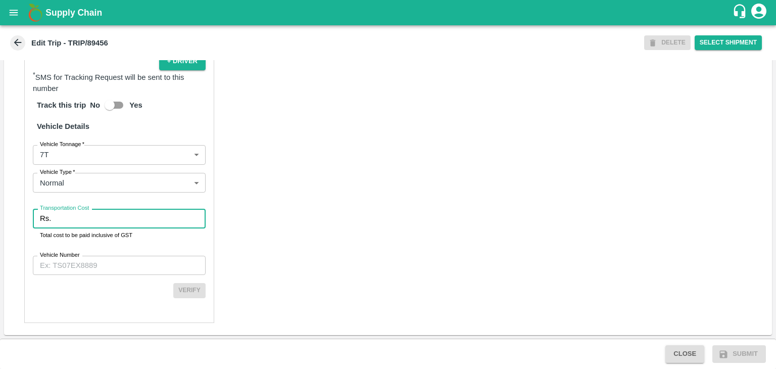
click at [92, 216] on input "Transportation Cost" at bounding box center [130, 218] width 150 height 19
type input "1"
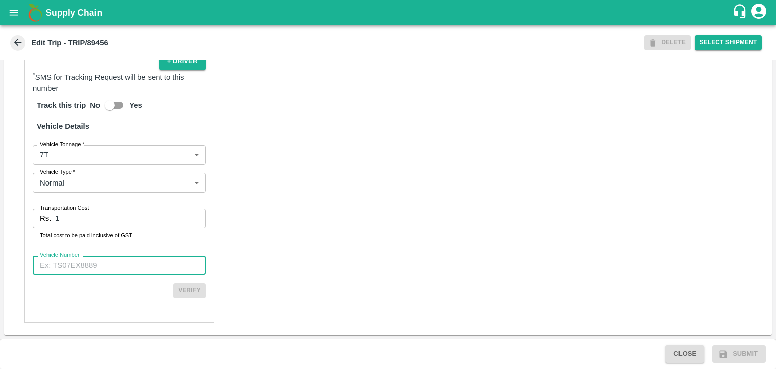
click at [125, 266] on input "Vehicle Number" at bounding box center [119, 264] width 173 height 19
type input "MH10Z3780"
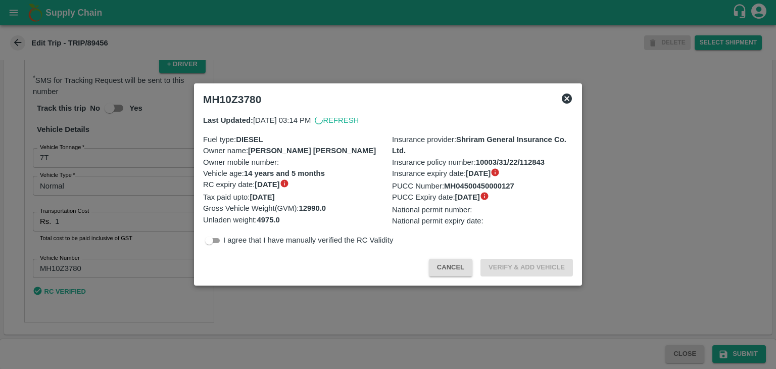
scroll to position [696, 0]
click at [390, 281] on div "MH10Z3780 Last Updated: [DATE] 03:14 PM Refresh Fuel type : DIESEL Owner name :…" at bounding box center [388, 184] width 388 height 202
click at [492, 299] on div at bounding box center [388, 184] width 776 height 369
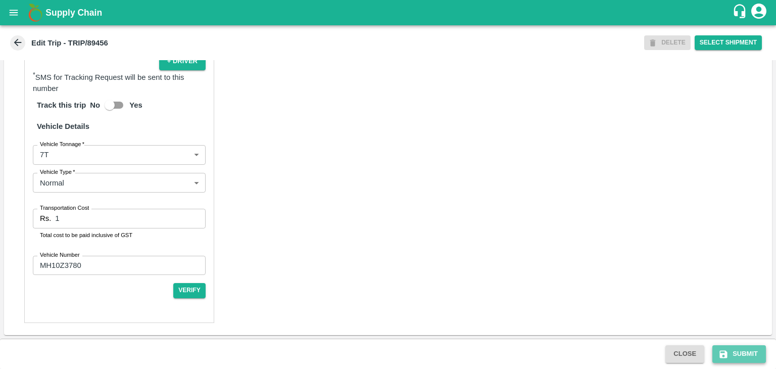
click at [739, 355] on button "Submit" at bounding box center [739, 354] width 54 height 18
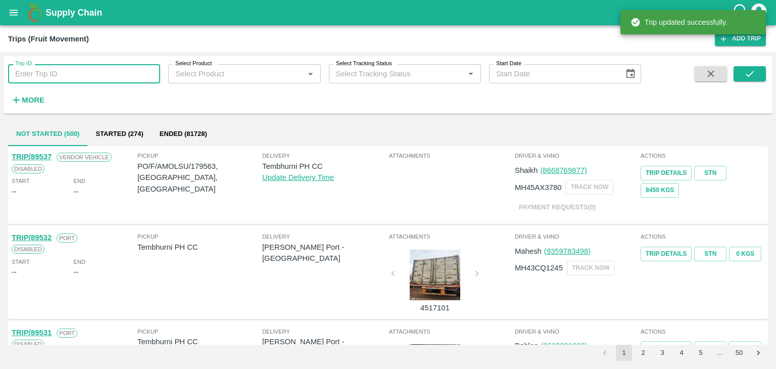
click at [81, 72] on input "Trip ID" at bounding box center [84, 73] width 152 height 19
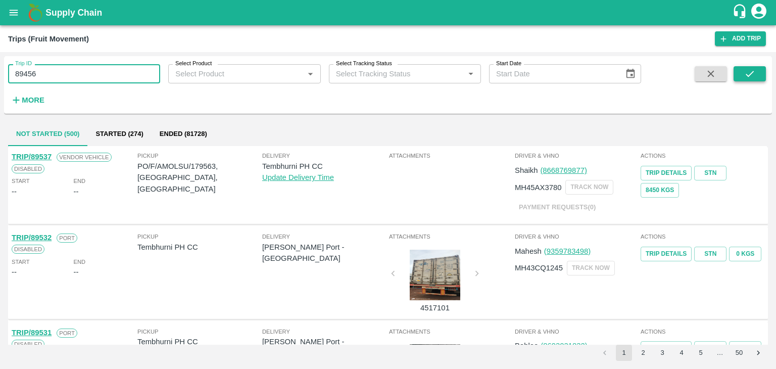
type input "89456"
click at [744, 72] on icon "submit" at bounding box center [749, 73] width 11 height 11
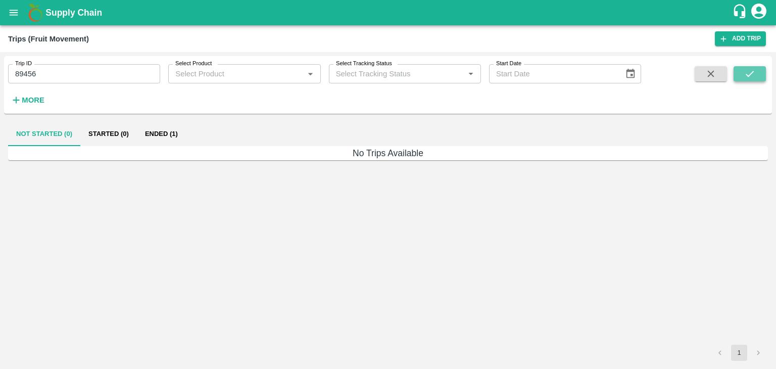
click at [744, 72] on icon "submit" at bounding box center [749, 73] width 11 height 11
click at [167, 132] on button "Ended (1)" at bounding box center [161, 134] width 49 height 24
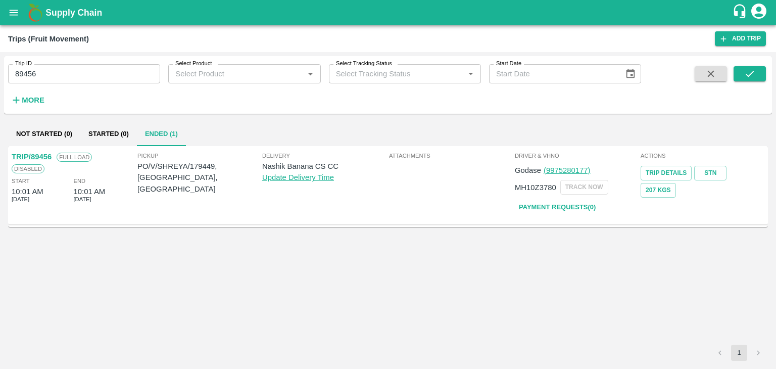
click at [28, 156] on link "TRIP/89456" at bounding box center [32, 156] width 40 height 8
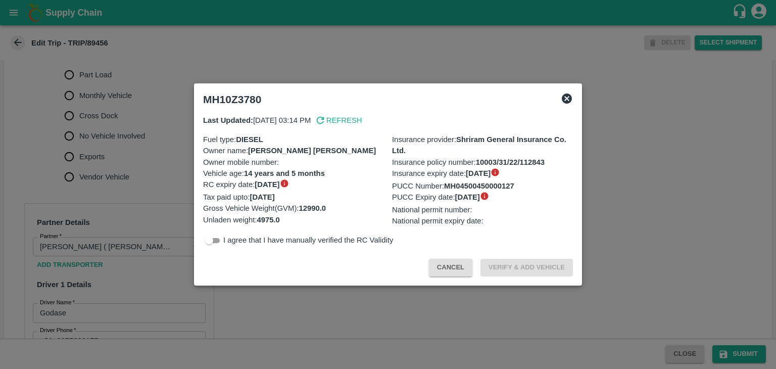
scroll to position [336, 0]
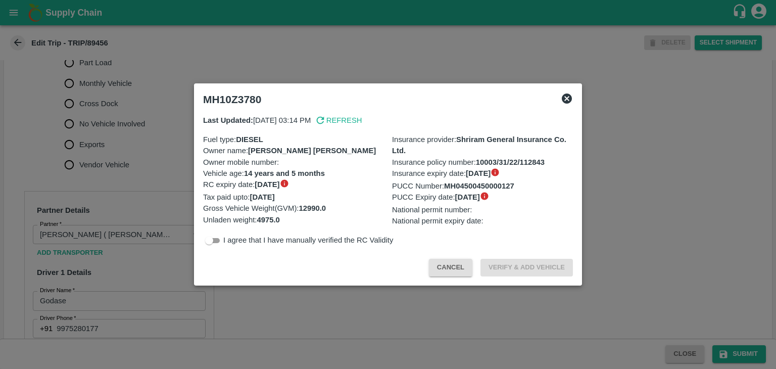
click at [167, 173] on div at bounding box center [388, 184] width 776 height 369
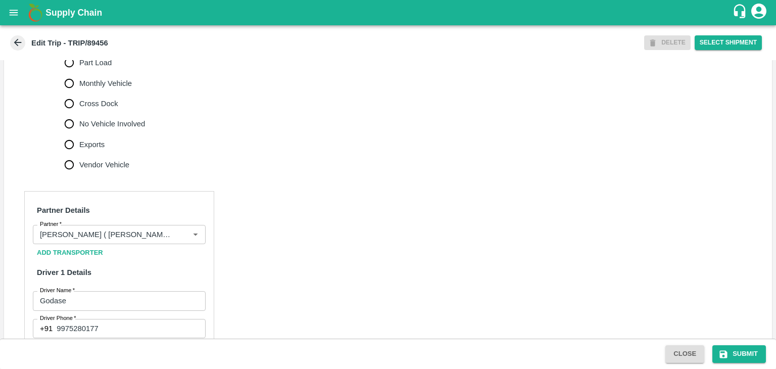
click at [91, 126] on label "No Vehicle Involved" at bounding box center [102, 124] width 86 height 20
click at [79, 126] on input "No Vehicle Involved" at bounding box center [69, 124] width 20 height 20
radio input "true"
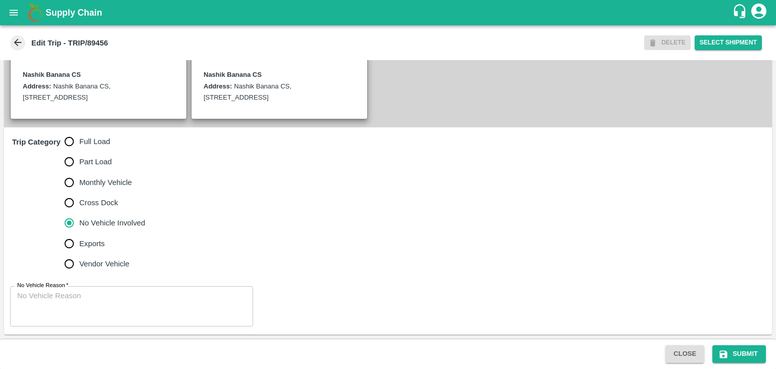
drag, startPoint x: 121, startPoint y: 283, endPoint x: 128, endPoint y: 297, distance: 16.5
click at [128, 297] on div "No Vehicle Reason   * x No Vehicle Reason" at bounding box center [387, 306] width 767 height 57
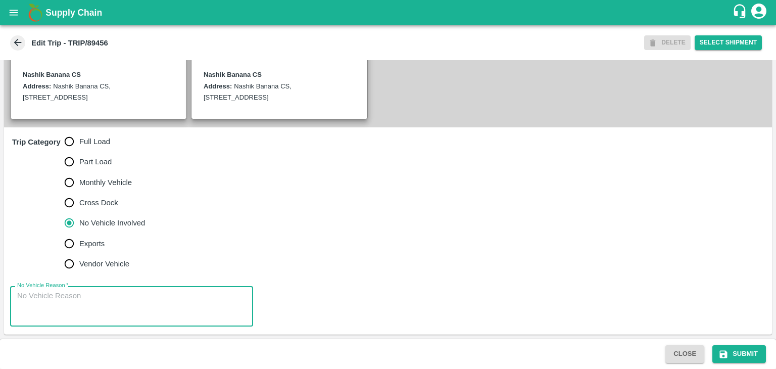
click at [128, 297] on textarea "No Vehicle Reason   *" at bounding box center [131, 306] width 229 height 32
type textarea "Field Dump"
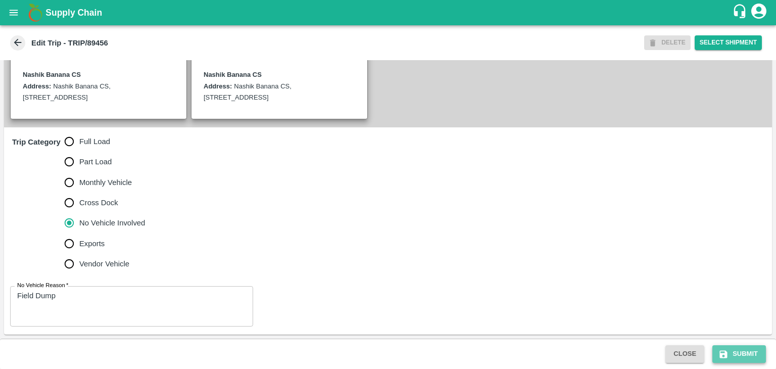
click at [755, 358] on button "Submit" at bounding box center [739, 354] width 54 height 18
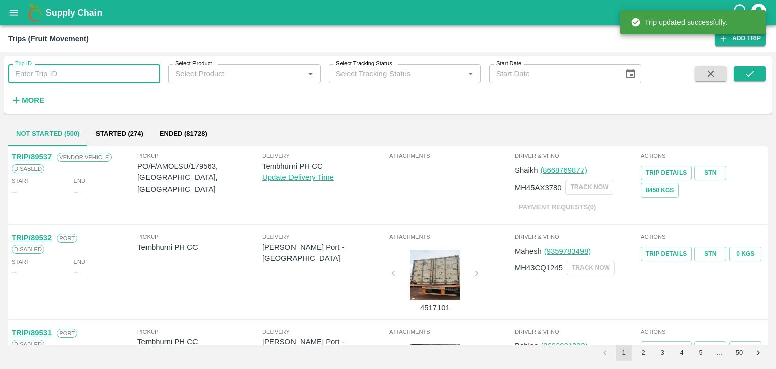
click at [119, 75] on input "Trip ID" at bounding box center [84, 73] width 152 height 19
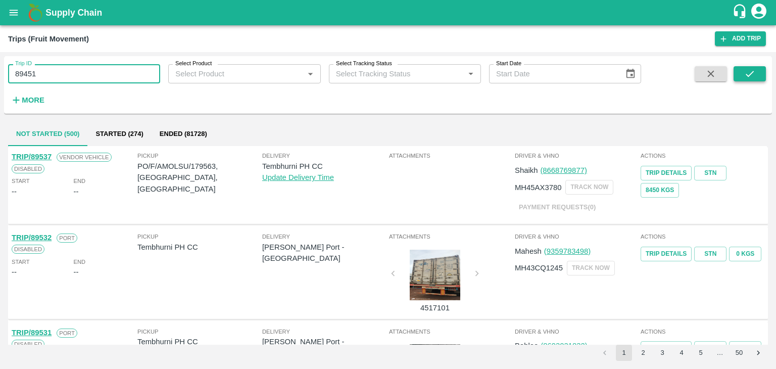
type input "89451"
click at [744, 73] on icon "submit" at bounding box center [749, 73] width 11 height 11
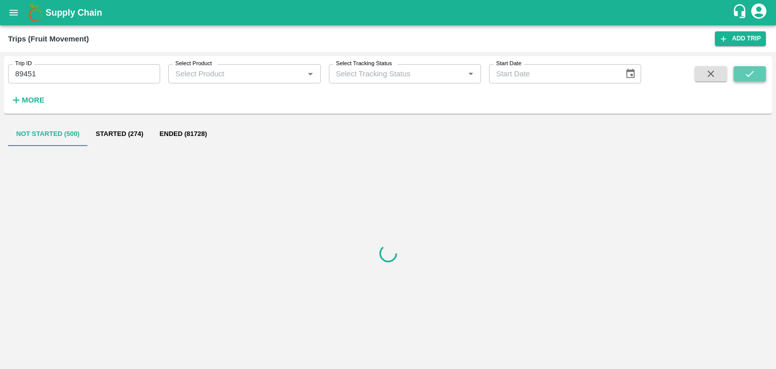
click at [744, 73] on icon "submit" at bounding box center [749, 73] width 11 height 11
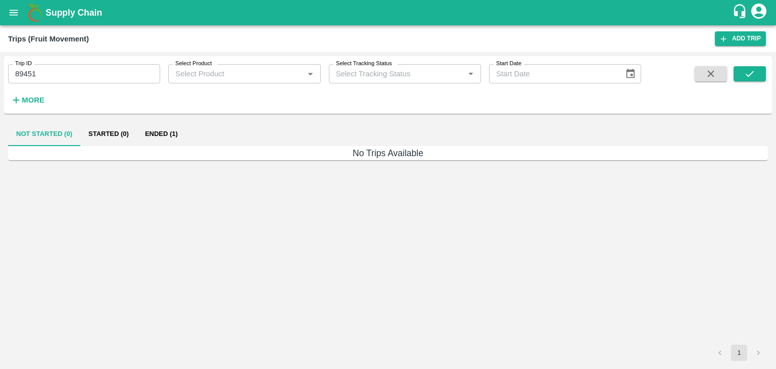
click at [176, 135] on button "Ended (1)" at bounding box center [161, 134] width 49 height 24
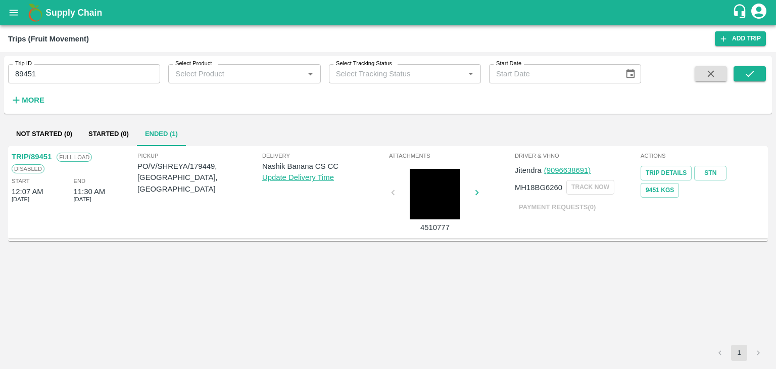
click at [44, 153] on link "TRIP/89451" at bounding box center [32, 156] width 40 height 8
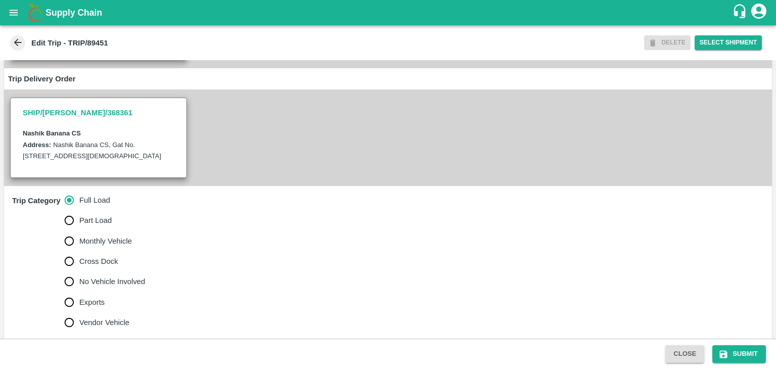
scroll to position [302, 0]
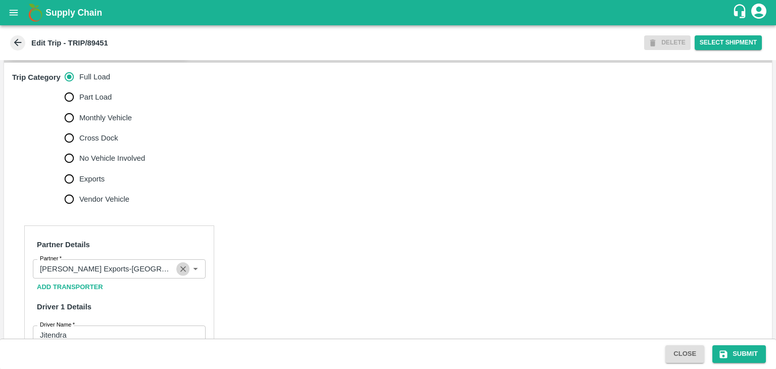
click at [181, 274] on icon "Clear" at bounding box center [183, 269] width 10 height 10
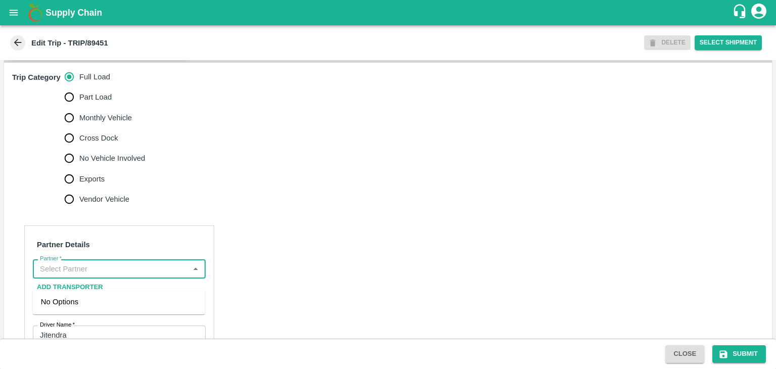
click at [158, 275] on input "Partner   *" at bounding box center [111, 268] width 150 height 13
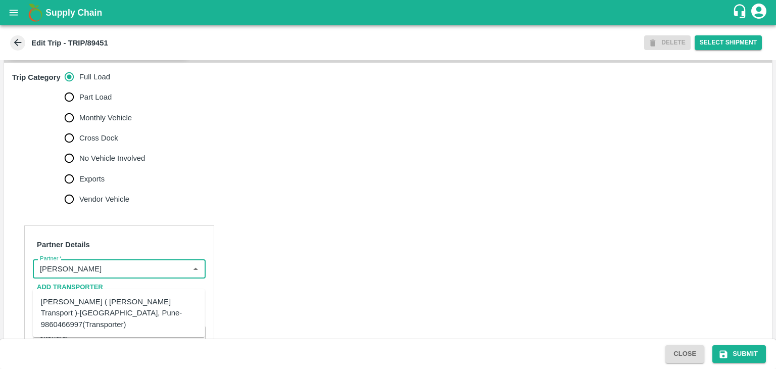
click at [111, 302] on div "[PERSON_NAME] ( [PERSON_NAME] Transport )-[GEOGRAPHIC_DATA], Pune-9860466997(Tr…" at bounding box center [119, 313] width 156 height 34
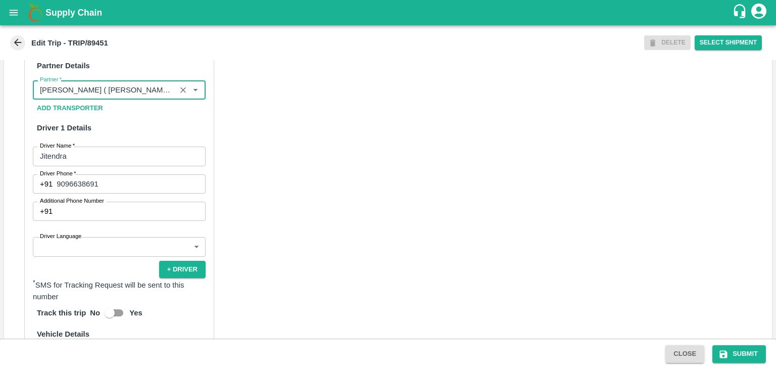
scroll to position [525, 0]
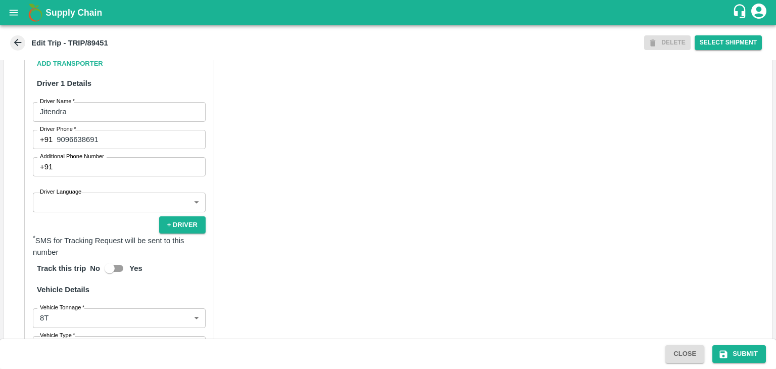
type input "[PERSON_NAME] ( [PERSON_NAME] Transport )-[GEOGRAPHIC_DATA], Pune-9860466997(Tr…"
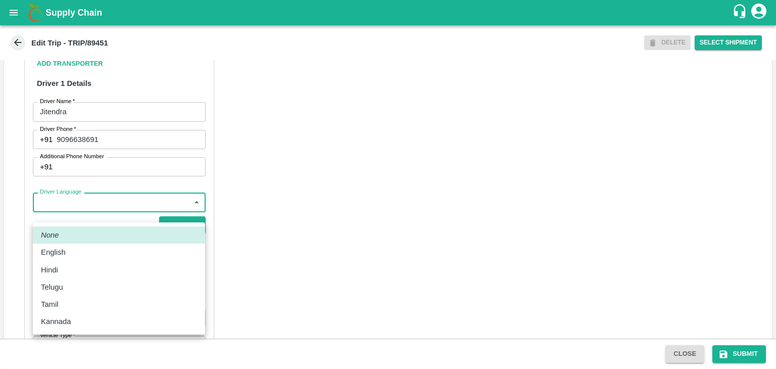
click at [87, 207] on body "Supply Chain Edit Trip - TRIP/89451 DELETE Select Shipment Trip Details Trip Ty…" at bounding box center [388, 184] width 776 height 369
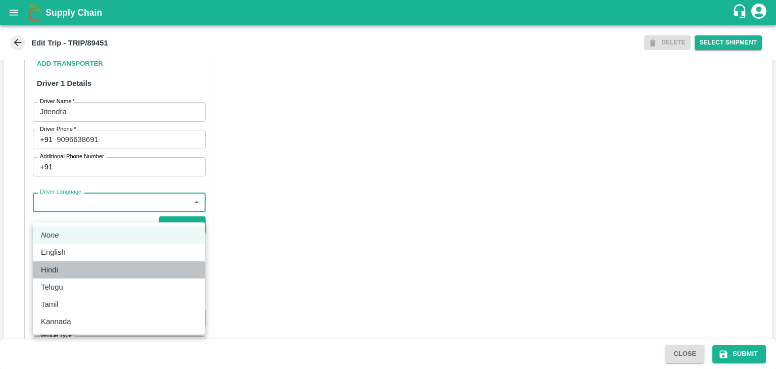
click at [66, 269] on div "Hindi" at bounding box center [119, 269] width 156 height 11
type input "hi"
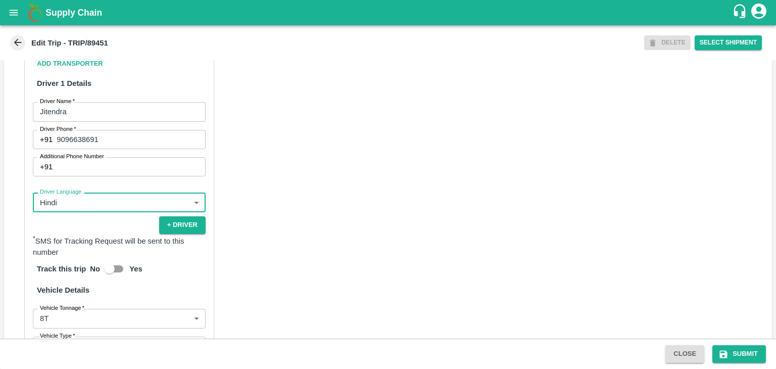
scroll to position [708, 0]
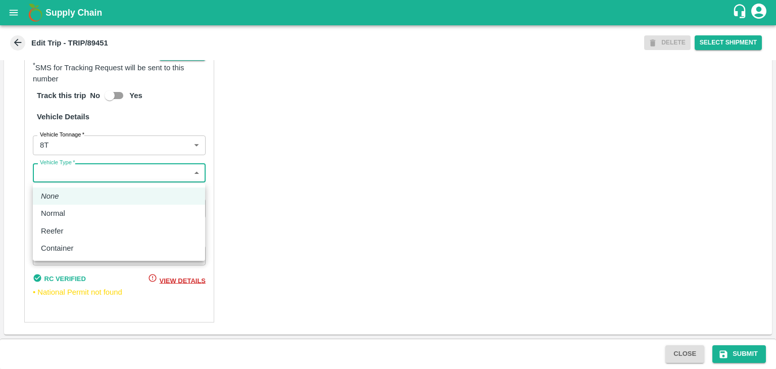
click at [76, 178] on body "Supply Chain Edit Trip - TRIP/89451 DELETE Select Shipment Trip Details Trip Ty…" at bounding box center [388, 184] width 776 height 369
click at [68, 220] on li "Normal" at bounding box center [119, 212] width 172 height 17
type input "Normal"
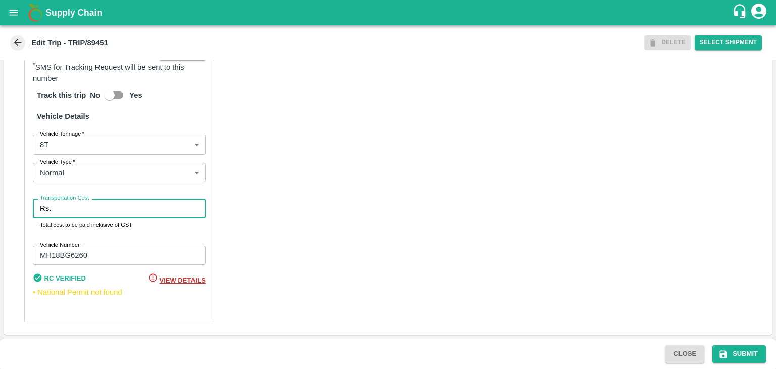
click at [91, 208] on input "Transportation Cost" at bounding box center [130, 207] width 150 height 19
type input "10000"
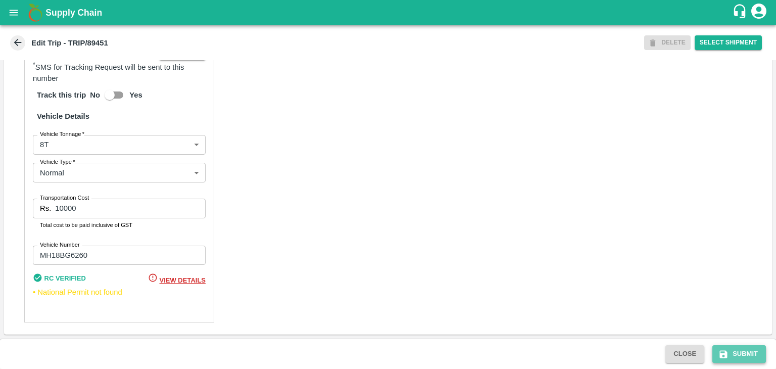
click at [728, 354] on icon "submit" at bounding box center [723, 354] width 10 height 10
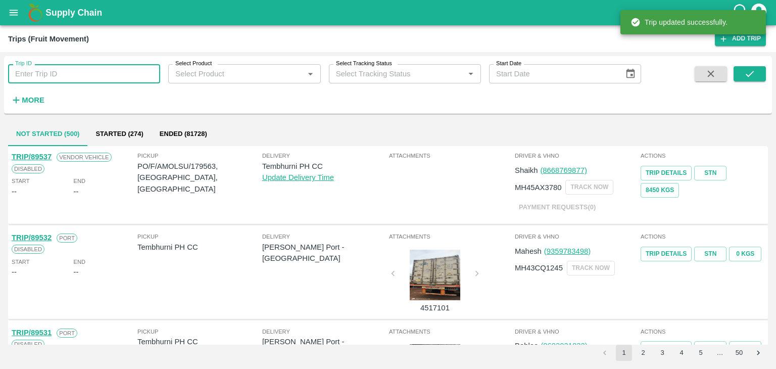
click at [105, 67] on input "Trip ID" at bounding box center [84, 73] width 152 height 19
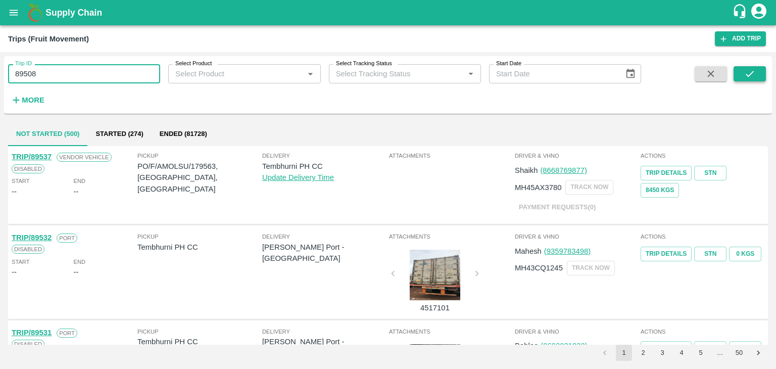
type input "89508"
click at [755, 70] on button "submit" at bounding box center [749, 73] width 32 height 15
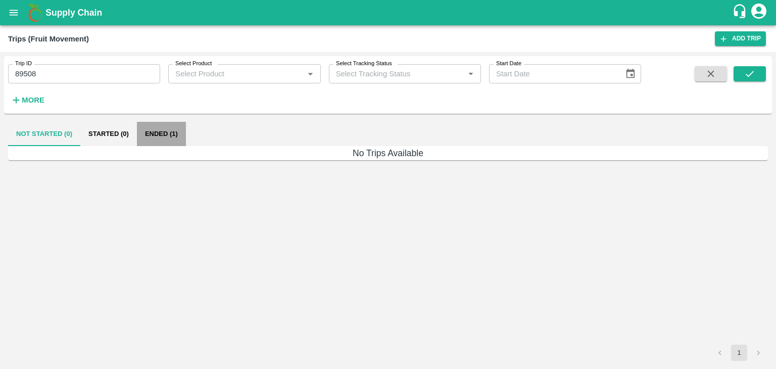
click at [174, 140] on button "Ended (1)" at bounding box center [161, 134] width 49 height 24
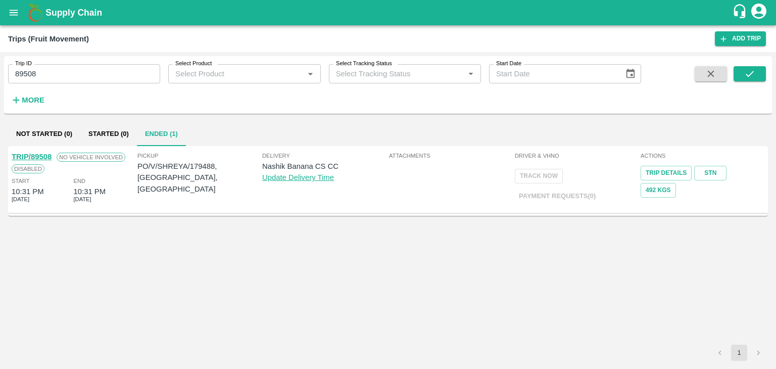
click at [44, 152] on link "TRIP/89508" at bounding box center [32, 156] width 40 height 8
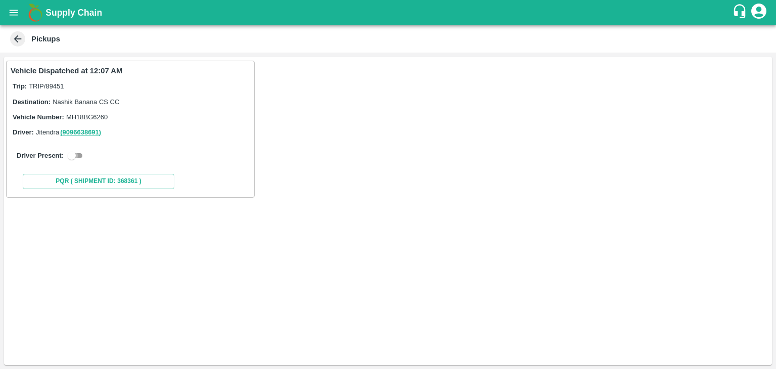
click at [72, 153] on input "checkbox" at bounding box center [72, 155] width 36 height 12
checkbox input "true"
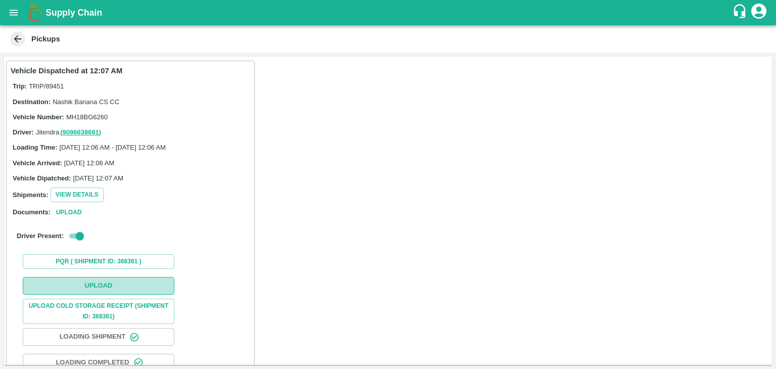
click at [104, 285] on button "Upload" at bounding box center [98, 286] width 151 height 18
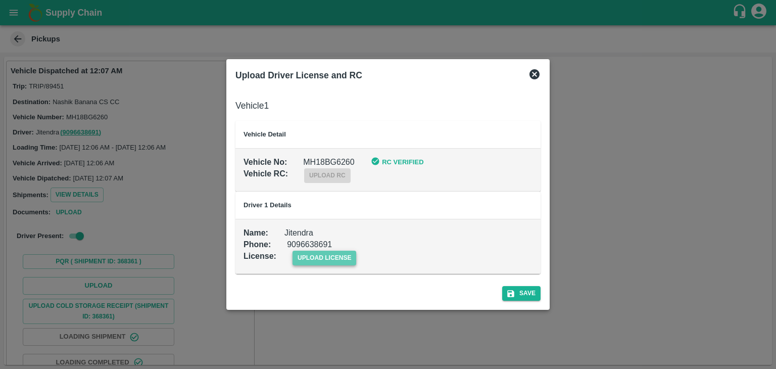
click at [337, 261] on span "upload license" at bounding box center [324, 257] width 64 height 15
click at [0, 0] on input "upload license" at bounding box center [0, 0] width 0 height 0
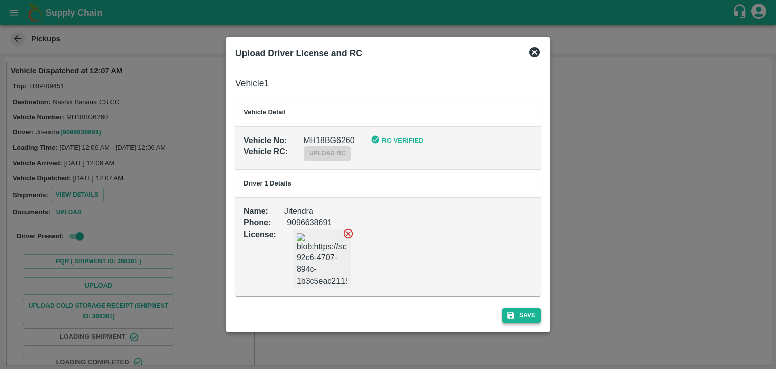
drag, startPoint x: 497, startPoint y: 323, endPoint x: 523, endPoint y: 312, distance: 28.2
click at [523, 312] on div "Save" at bounding box center [387, 313] width 313 height 27
click at [523, 312] on button "Save" at bounding box center [521, 315] width 38 height 15
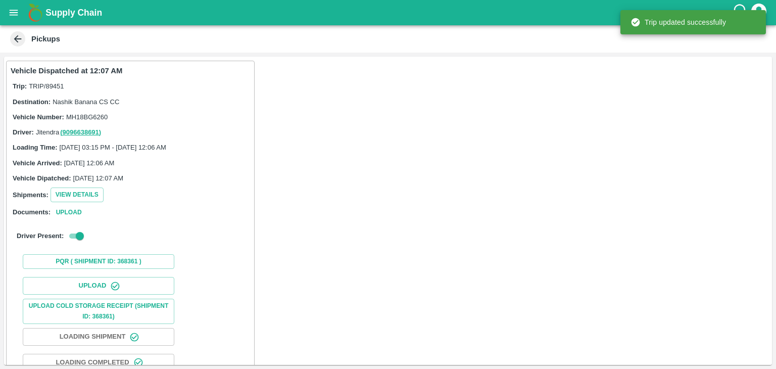
scroll to position [106, 0]
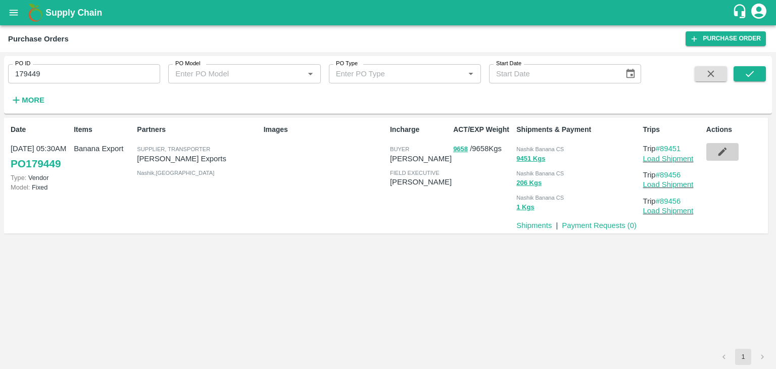
click at [727, 152] on icon "button" at bounding box center [721, 151] width 11 height 11
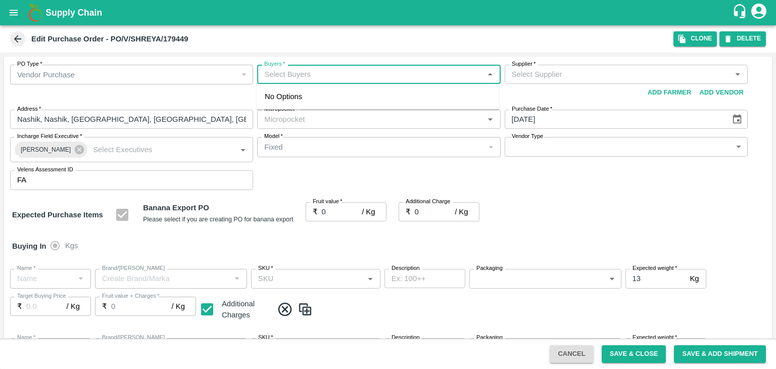
click at [311, 76] on input "Buyers   *" at bounding box center [370, 74] width 220 height 13
type input "Ajit"
type input "[PERSON_NAME] Exports-undefined"
type input "172-Savda"
type input "Banana Export"
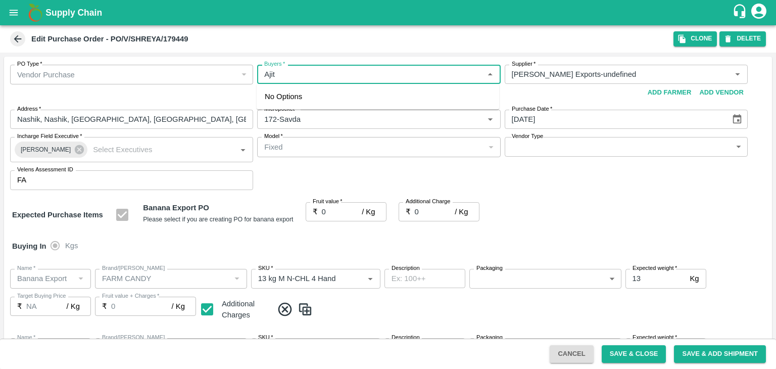
type input "FARM CANDY"
type input "13 kg M N-CHL 4 Hand"
type input "NA"
type input "Banana Export"
type input "FARM CANDY"
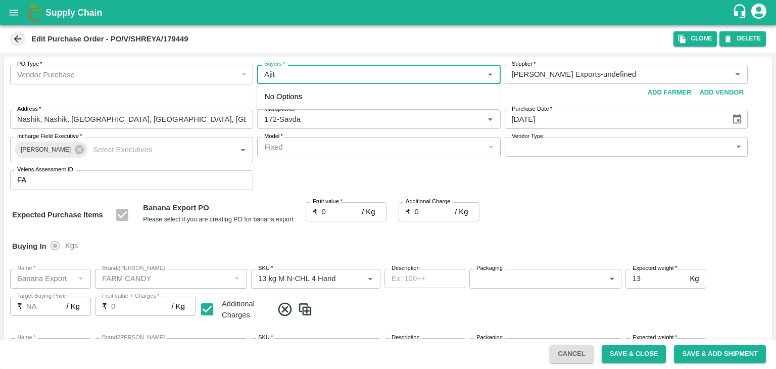
type input "13 kg M N-CHL 5 Hand"
type input "NA"
type input "Banana Export"
type input "FARM CANDY"
type input "13 kg M N-CHL 6 Hand"
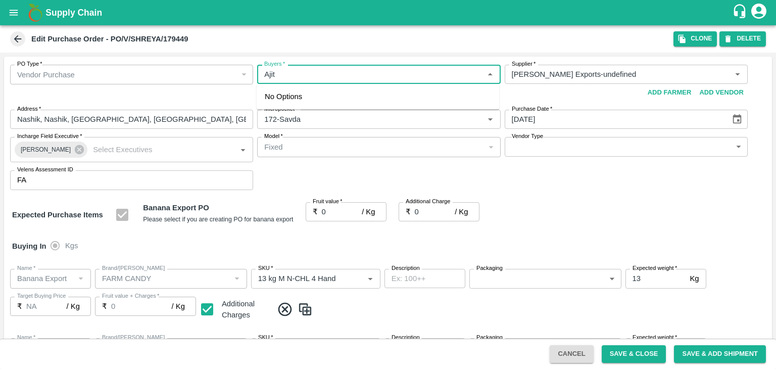
type input "NA"
type input "Banana Export"
type input "FARM CANDY"
type input "13 kg M N-CHL 8 Hand"
type input "NA"
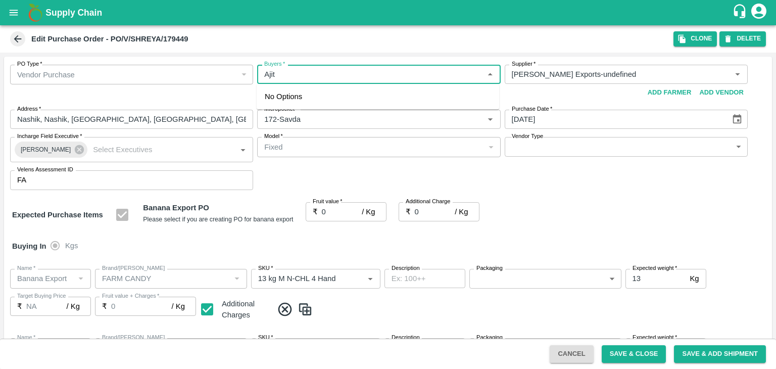
type input "Banana Export"
type input "FARM CANDY"
type input "13 kg M N-CHL CL"
type input "NA"
type input "Banana Export"
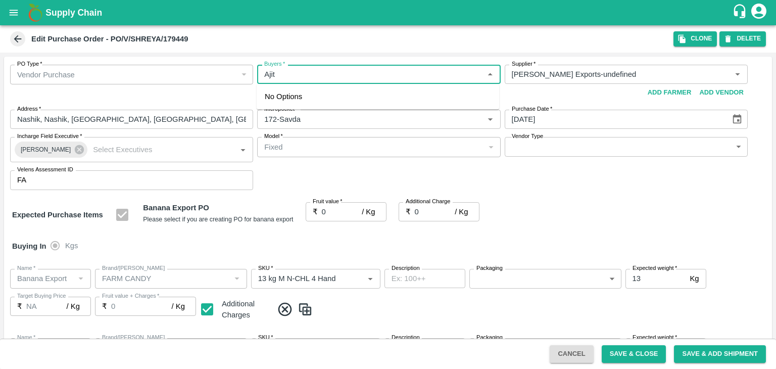
type input "FARM CANDY"
type input "C Class"
type input "NA"
type input "Banana Export"
type input "FARM CANDY"
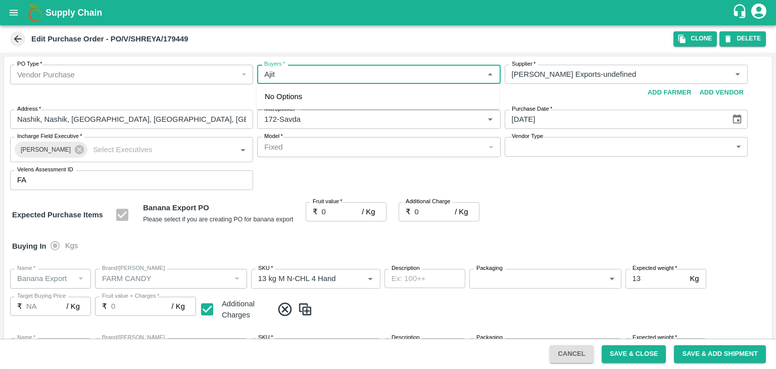
type input "PHR Kg"
type input "NA"
type input "Ajit O"
click at [318, 99] on div "Ajit Otari" at bounding box center [377, 101] width 242 height 26
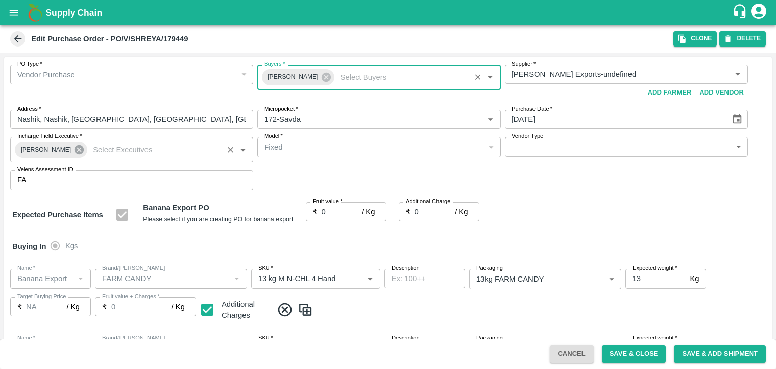
click at [75, 148] on icon at bounding box center [79, 149] width 9 height 9
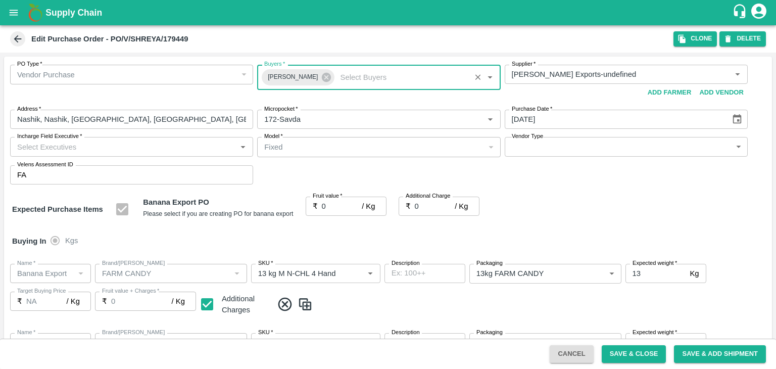
click at [90, 146] on input "Incharge Field Executive   *" at bounding box center [123, 146] width 220 height 13
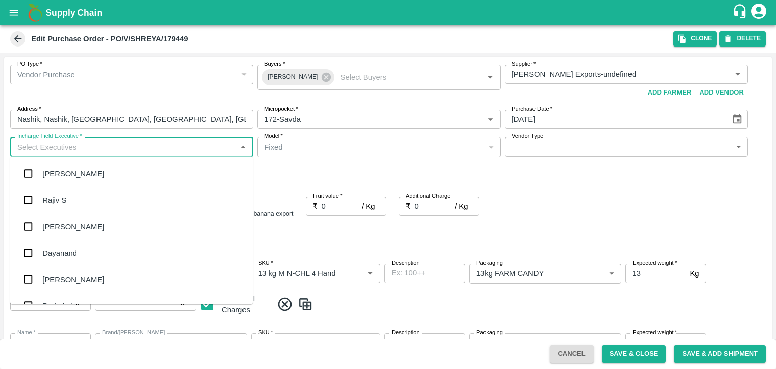
click at [90, 146] on input "Incharge Field Executive   *" at bounding box center [123, 146] width 220 height 13
type input "Jay"
click at [78, 217] on div "jaydip Tale" at bounding box center [131, 226] width 242 height 26
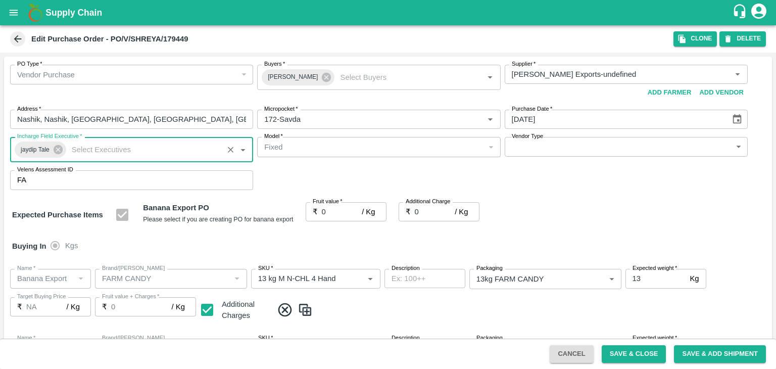
click at [540, 153] on body "Supply Chain Edit Purchase Order - PO/V/SHREYA/179449 Clone DELETE PO Type   * …" at bounding box center [388, 184] width 776 height 369
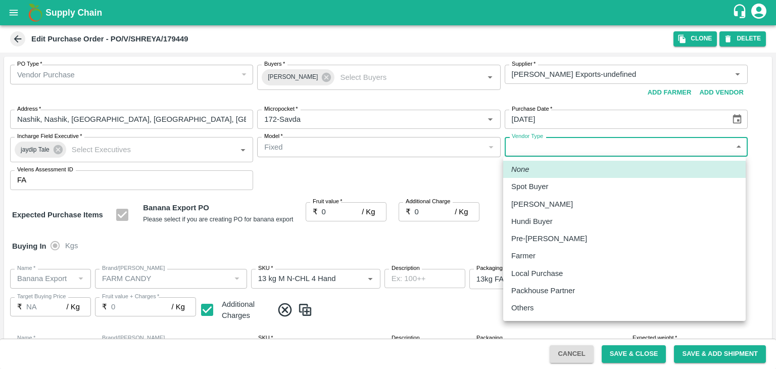
click at [538, 311] on div "Others" at bounding box center [525, 307] width 28 height 11
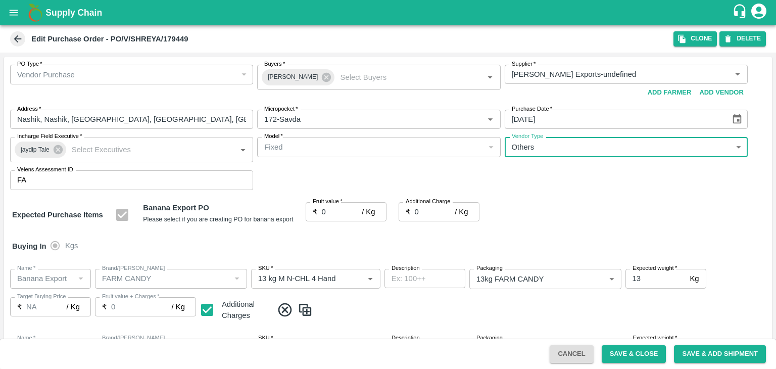
type input "OTHER"
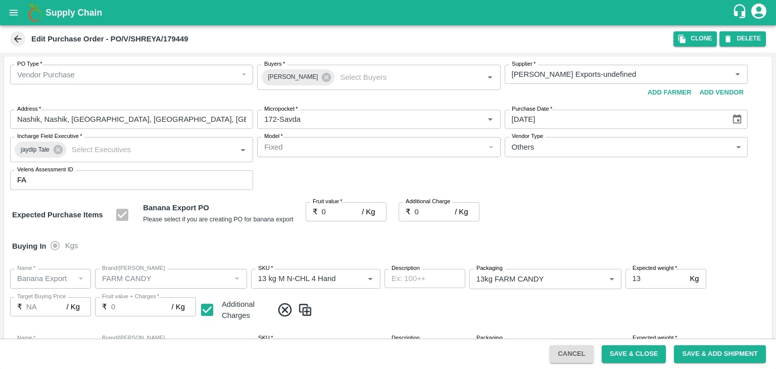
click at [333, 215] on div at bounding box center [388, 184] width 776 height 369
click at [332, 210] on div at bounding box center [388, 184] width 776 height 369
click at [332, 210] on input "0" at bounding box center [342, 211] width 40 height 19
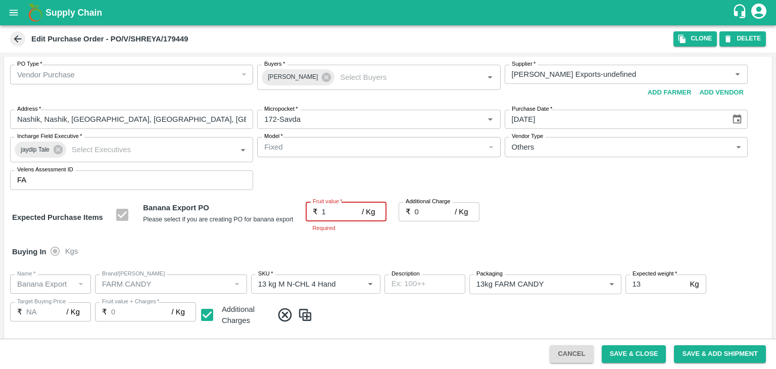
type input "19"
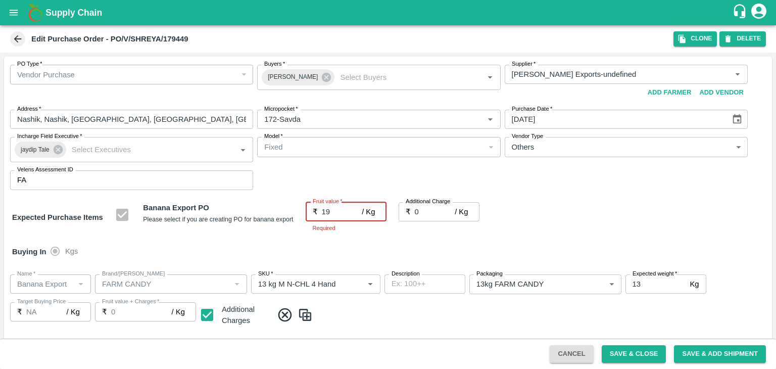
type input "19"
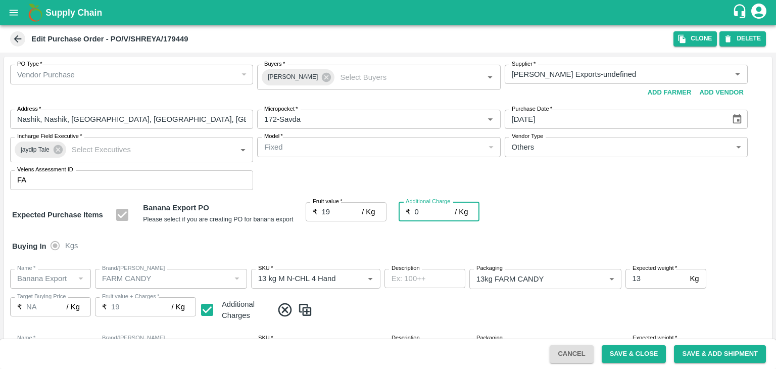
type input "2"
type input "21"
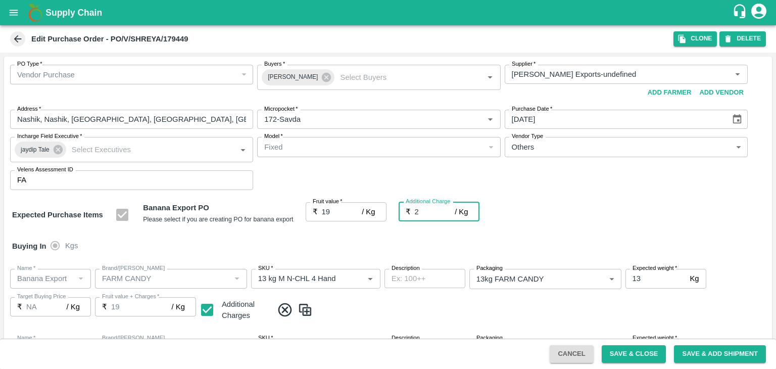
type input "21"
type input "2.7"
type input "21.7"
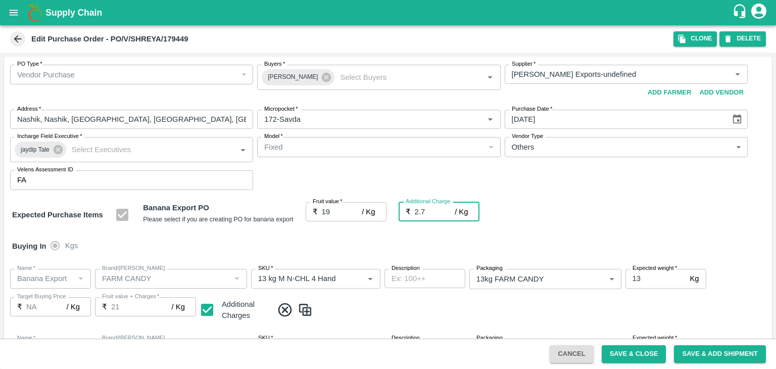
type input "21.7"
type input "2.75"
type input "21.75"
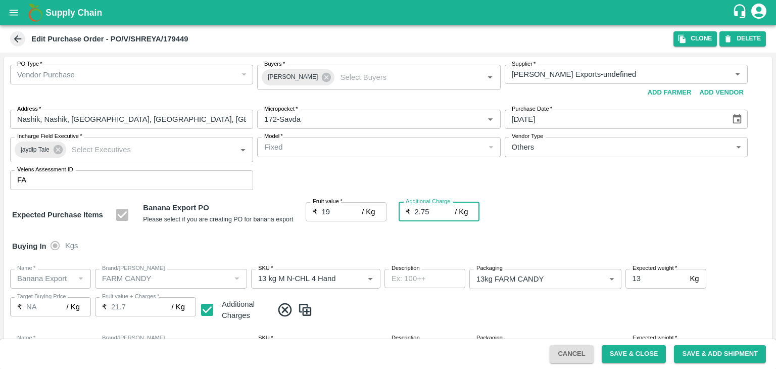
type input "21.75"
type input "2.75"
click at [387, 244] on div "Buying In Kgs" at bounding box center [387, 245] width 767 height 29
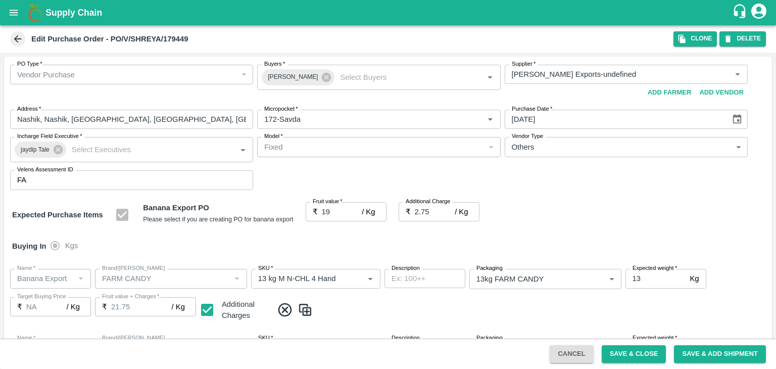
scroll to position [535, 0]
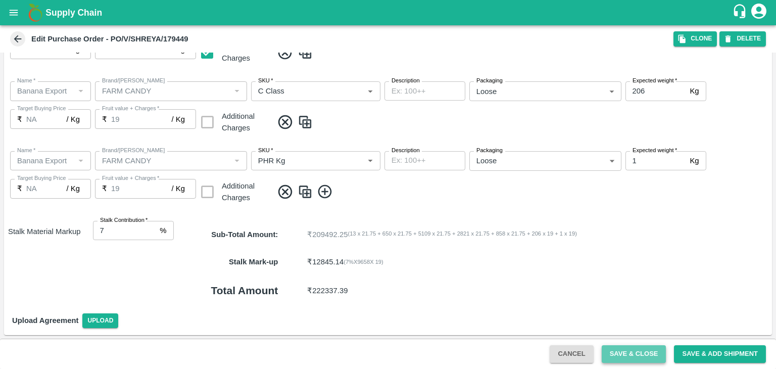
click at [627, 353] on button "Save & Close" at bounding box center [633, 354] width 65 height 18
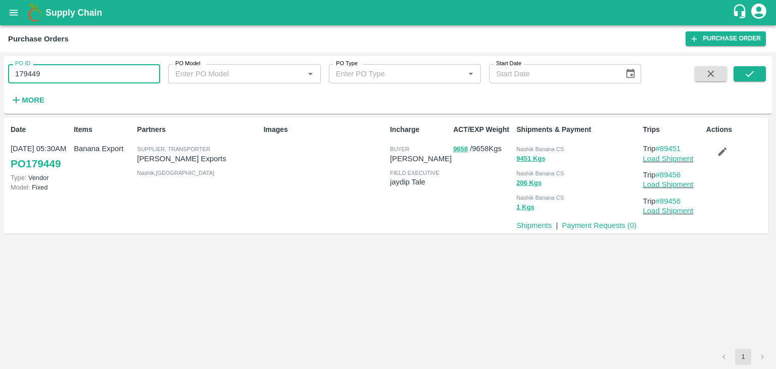
click at [95, 73] on input "179449" at bounding box center [84, 73] width 152 height 19
paste input "text"
type input "179488"
click at [747, 71] on icon "submit" at bounding box center [749, 73] width 11 height 11
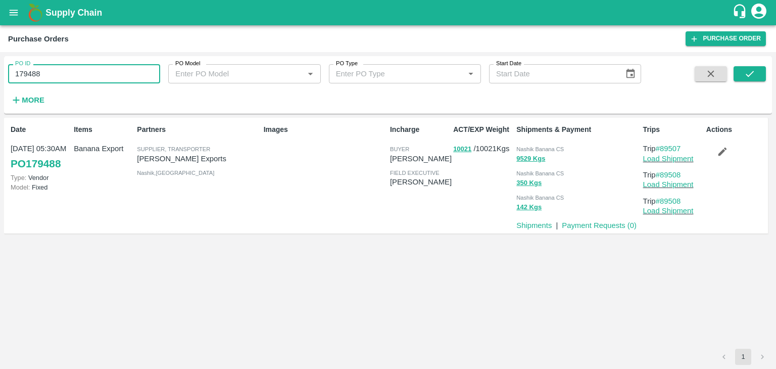
click at [96, 70] on input "179488" at bounding box center [84, 73] width 152 height 19
click at [747, 66] on button "submit" at bounding box center [749, 73] width 32 height 15
click at [749, 71] on icon "submit" at bounding box center [749, 73] width 11 height 11
click at [679, 161] on link "Load Shipment" at bounding box center [668, 159] width 50 height 8
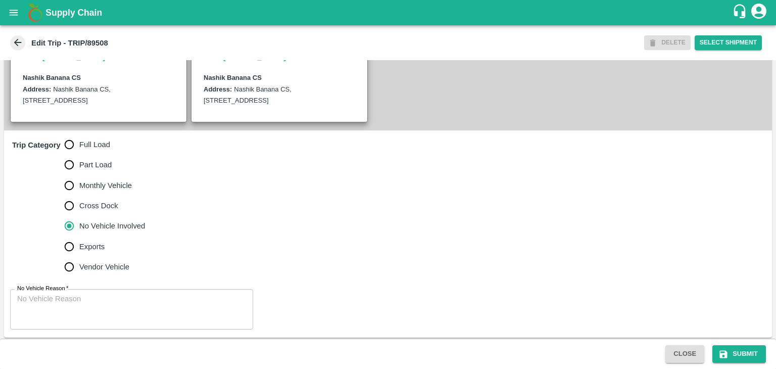
scroll to position [248, 0]
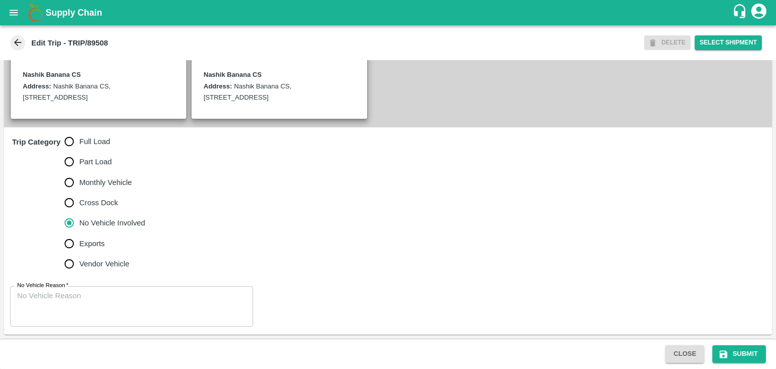
click at [96, 148] on label "Full Load" at bounding box center [102, 141] width 86 height 20
click at [79, 148] on input "Full Load" at bounding box center [69, 141] width 20 height 20
radio input "true"
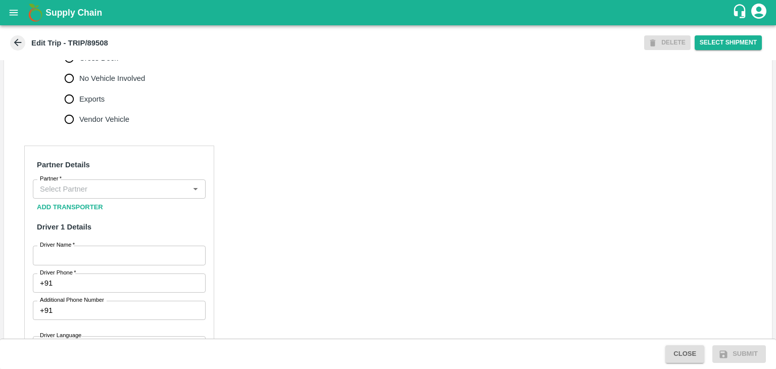
scroll to position [388, 0]
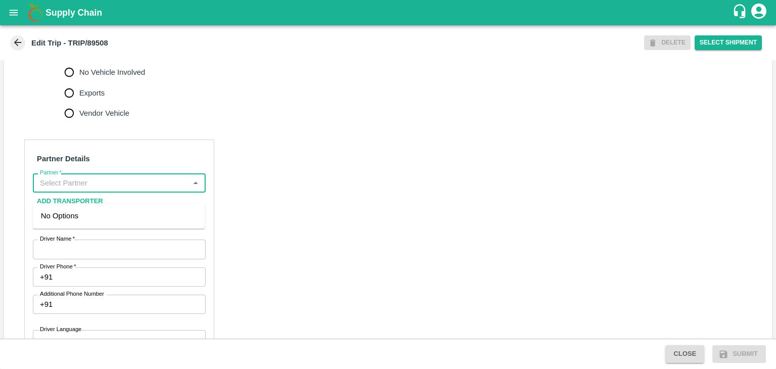
click at [134, 189] on input "Partner   *" at bounding box center [111, 182] width 150 height 13
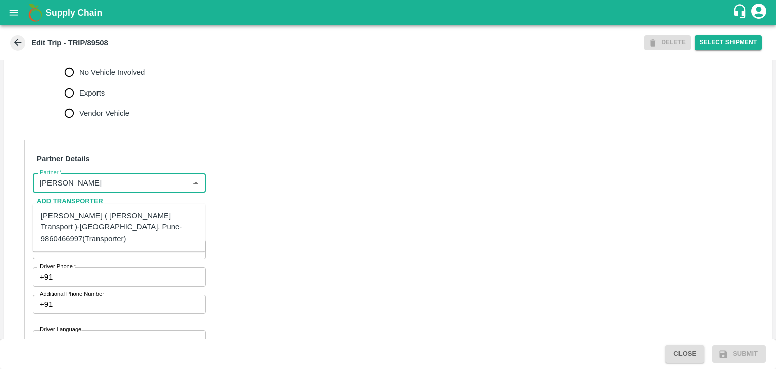
click at [114, 212] on div "[PERSON_NAME] ( [PERSON_NAME] Transport )-[GEOGRAPHIC_DATA], Pune-9860466997(Tr…" at bounding box center [119, 227] width 156 height 34
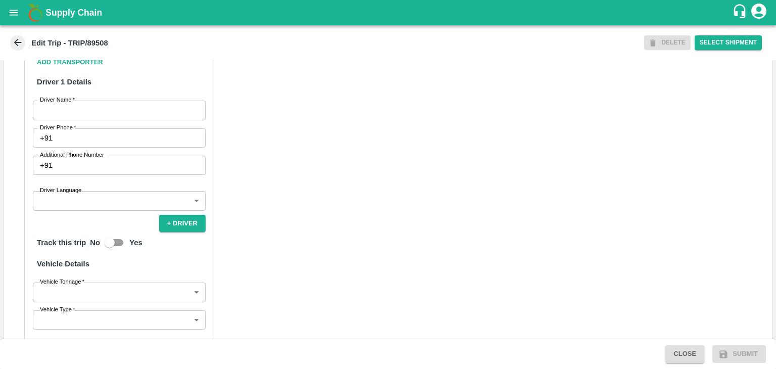
scroll to position [527, 0]
type input "[PERSON_NAME] ( [PERSON_NAME] Transport )-[GEOGRAPHIC_DATA], Pune-9860466997(Tr…"
click at [73, 118] on input "Driver Name   *" at bounding box center [119, 109] width 173 height 19
type input "Godase"
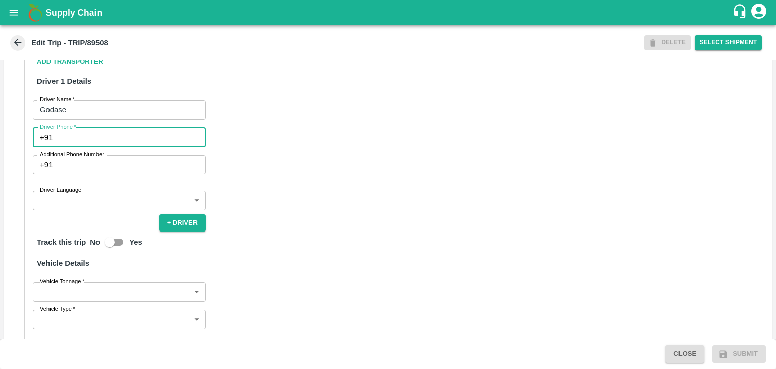
click at [83, 146] on input "Driver Phone   *" at bounding box center [131, 137] width 149 height 19
type input "9975280177"
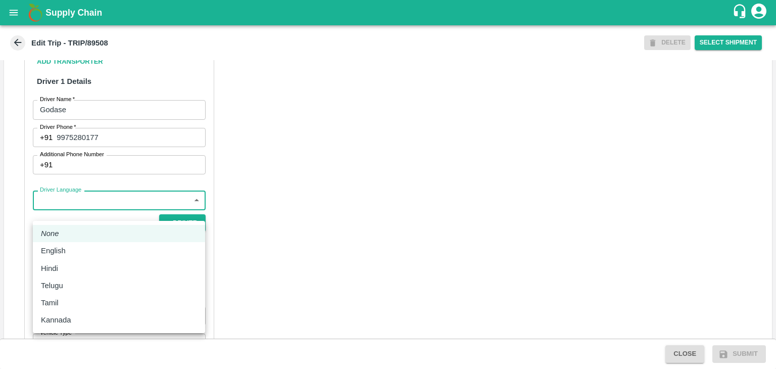
click at [88, 217] on body "Supply Chain Edit Trip - TRIP/89508 DELETE Select Shipment Trip Details Trip Ty…" at bounding box center [388, 184] width 776 height 369
click at [67, 251] on div "English" at bounding box center [56, 250] width 30 height 11
type input "en"
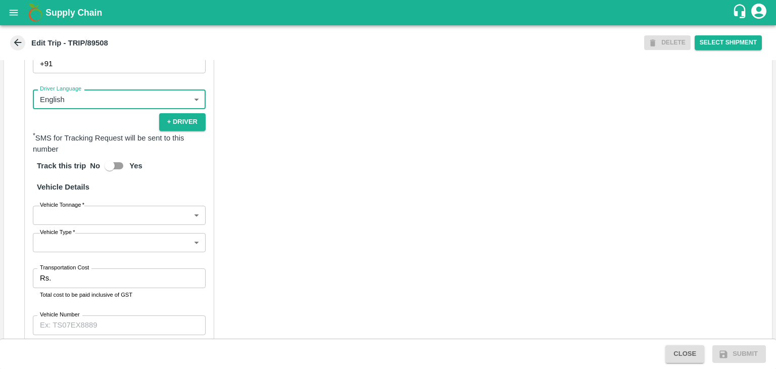
scroll to position [699, 0]
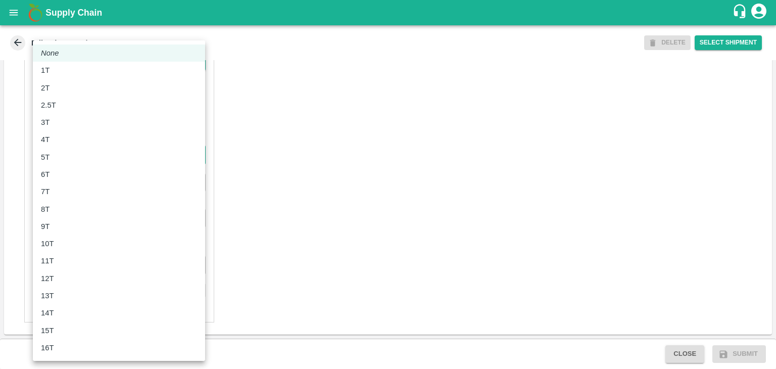
click at [62, 151] on body "Supply Chain Edit Trip - TRIP/89508 DELETE Select Shipment Trip Details Trip Ty…" at bounding box center [388, 184] width 776 height 369
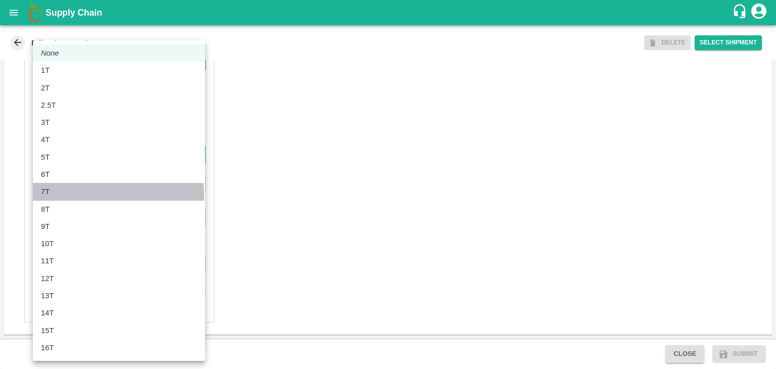
click at [61, 196] on div "7T" at bounding box center [119, 191] width 156 height 11
type input "7000"
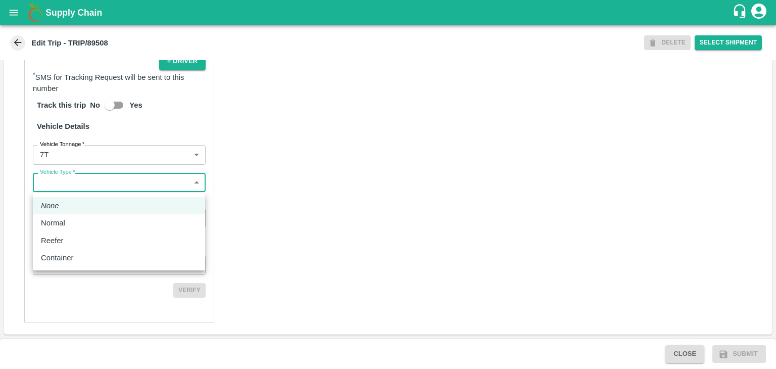
click at [86, 181] on body "Supply Chain Edit Trip - TRIP/89508 DELETE Select Shipment Trip Details Trip Ty…" at bounding box center [388, 184] width 776 height 369
click at [67, 223] on div "Normal" at bounding box center [55, 222] width 29 height 11
type input "Normal"
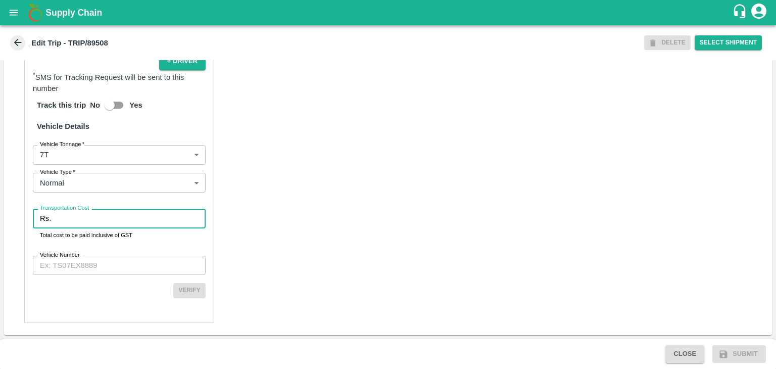
click at [90, 209] on input "Transportation Cost" at bounding box center [130, 218] width 150 height 19
type input "1"
click at [109, 260] on input "Vehicle Number" at bounding box center [119, 264] width 173 height 19
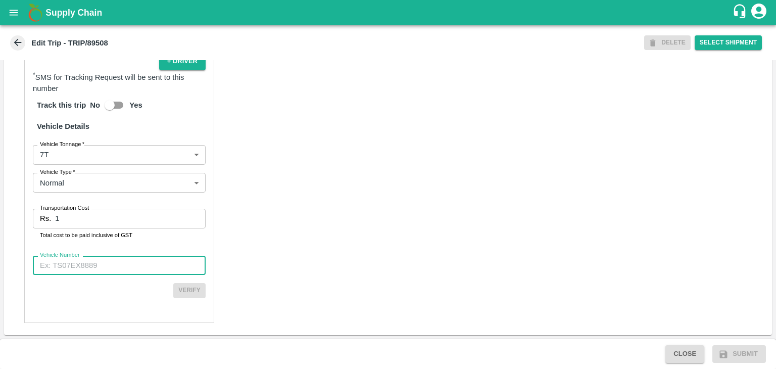
type input "MH12HD0431"
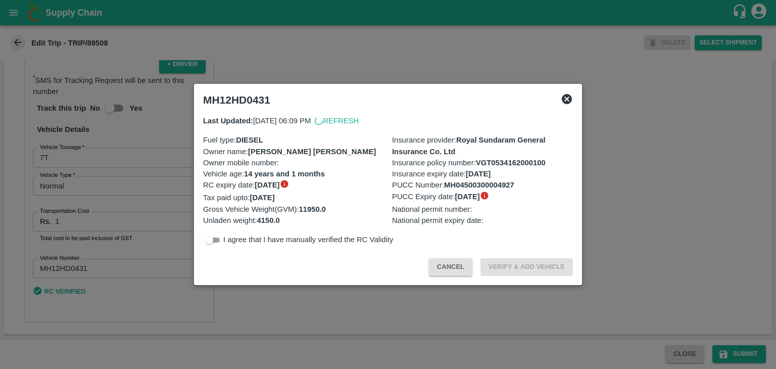
scroll to position [696, 0]
click at [451, 302] on div at bounding box center [388, 184] width 776 height 369
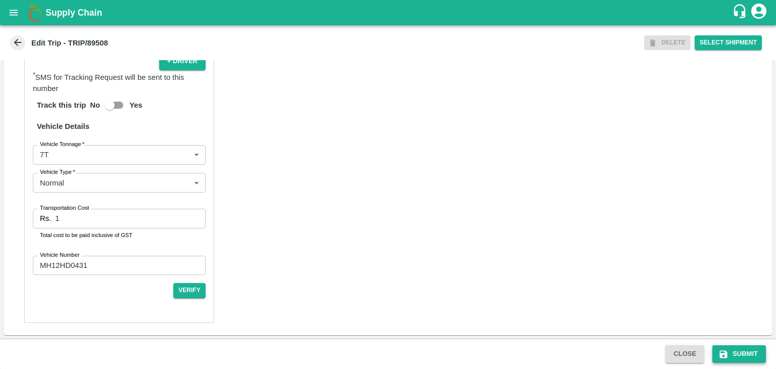
drag, startPoint x: 739, startPoint y: 343, endPoint x: 757, endPoint y: 352, distance: 20.3
click at [757, 352] on div "Close Submit" at bounding box center [388, 353] width 776 height 30
click at [757, 352] on button "Submit" at bounding box center [739, 354] width 54 height 18
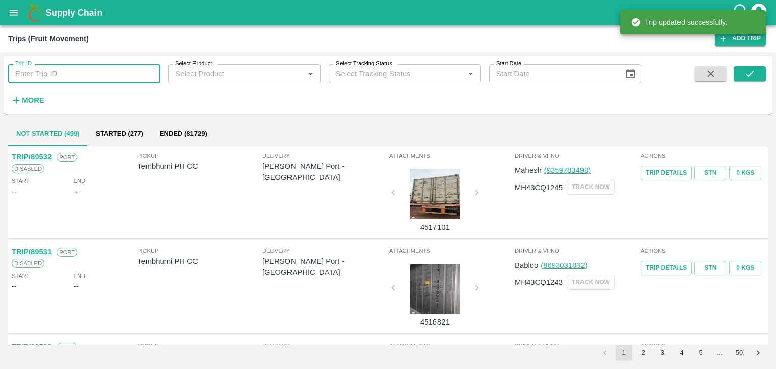
click at [97, 71] on input "Trip ID" at bounding box center [84, 73] width 152 height 19
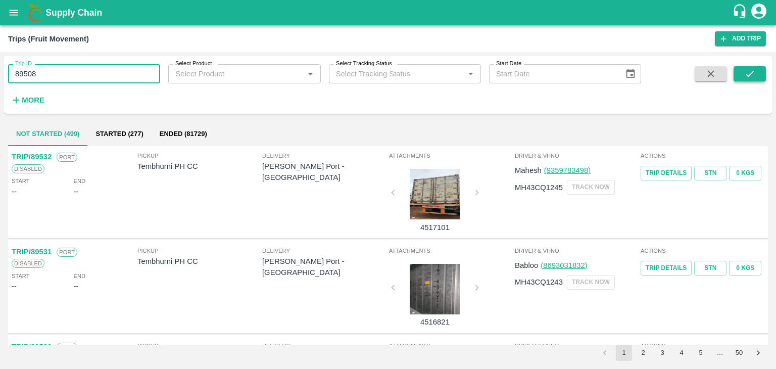
type input "89508"
click at [751, 75] on icon "submit" at bounding box center [749, 73] width 11 height 11
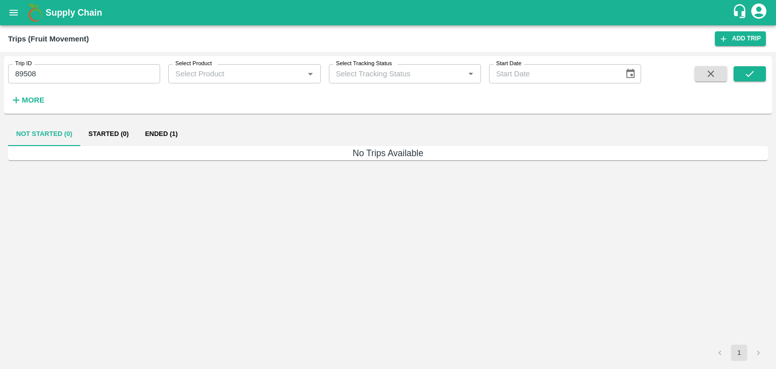
click at [166, 129] on button "Ended (1)" at bounding box center [161, 134] width 49 height 24
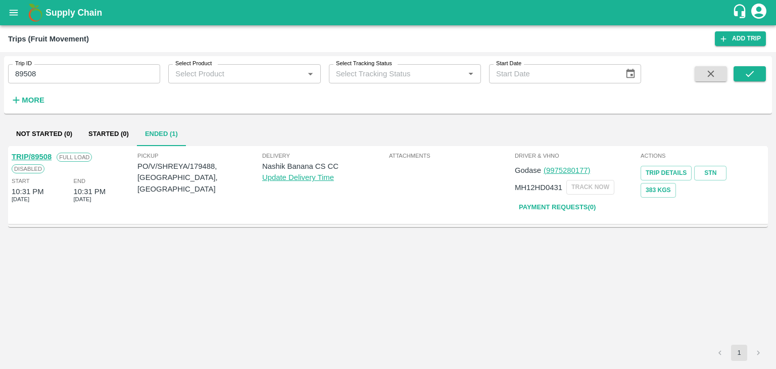
click at [38, 152] on link "TRIP/89508" at bounding box center [32, 156] width 40 height 8
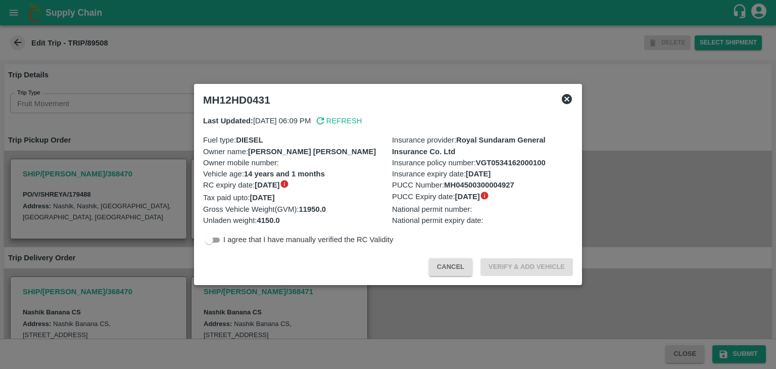
click at [566, 95] on icon at bounding box center [566, 99] width 10 height 10
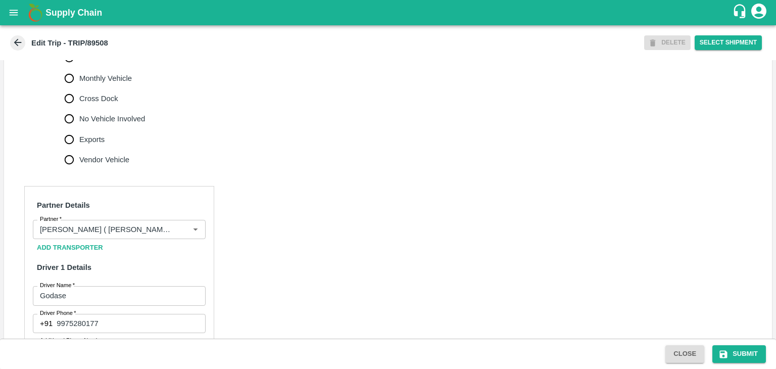
scroll to position [343, 0]
click at [128, 123] on span "No Vehicle Involved" at bounding box center [112, 117] width 66 height 11
click at [79, 127] on input "No Vehicle Involved" at bounding box center [69, 117] width 20 height 20
radio input "true"
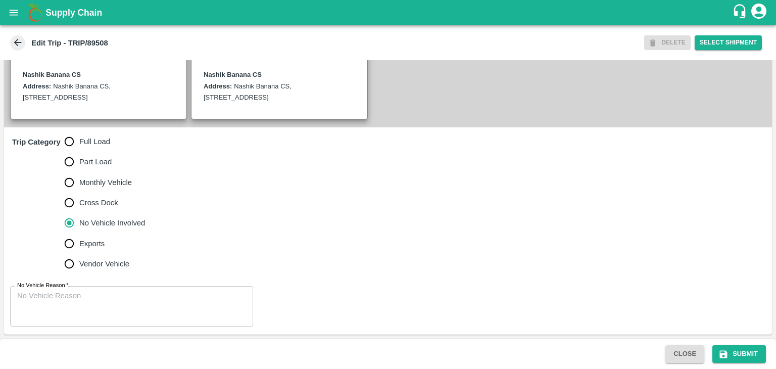
scroll to position [248, 0]
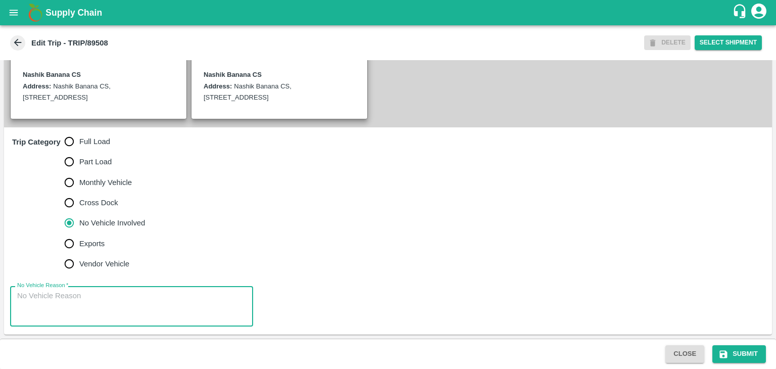
click at [138, 291] on textarea "No Vehicle Reason   *" at bounding box center [131, 306] width 229 height 32
type textarea "Field Dump"
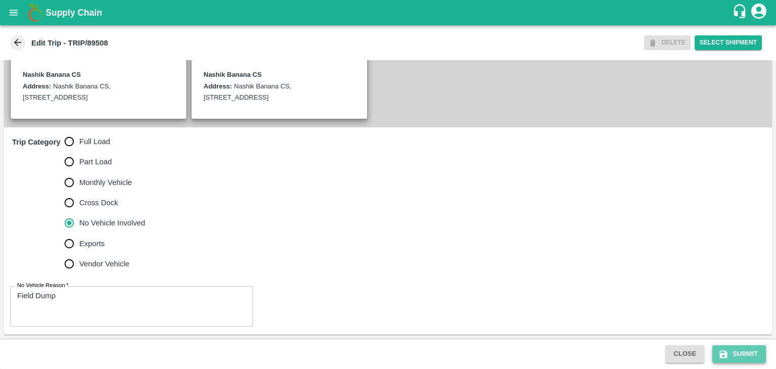
click at [740, 354] on button "Submit" at bounding box center [739, 354] width 54 height 18
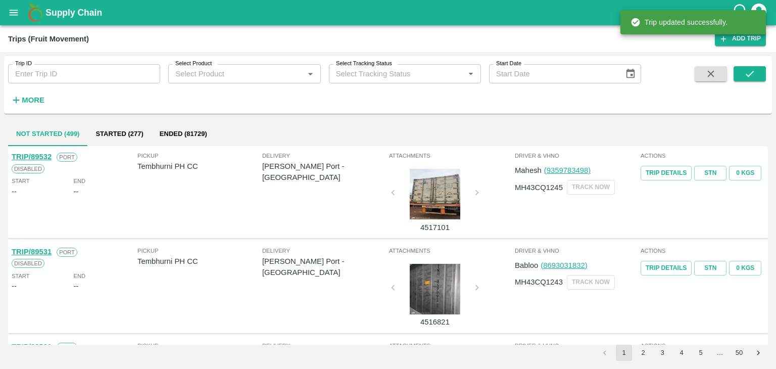
click at [115, 63] on div "Trip ID Trip ID" at bounding box center [80, 69] width 160 height 27
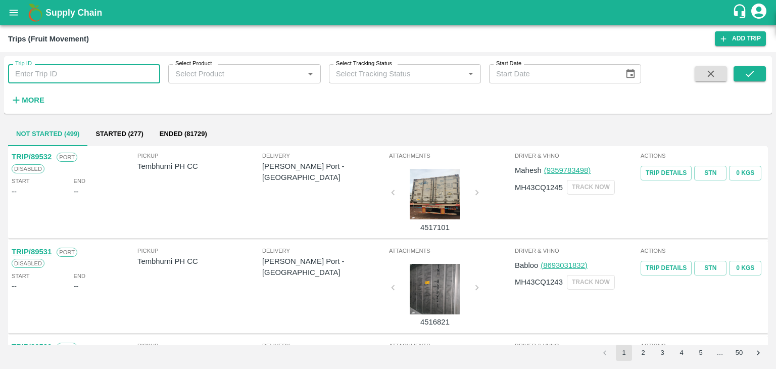
click at [109, 73] on input "Trip ID" at bounding box center [84, 73] width 152 height 19
type input "89507"
click at [745, 69] on icon "submit" at bounding box center [749, 73] width 11 height 11
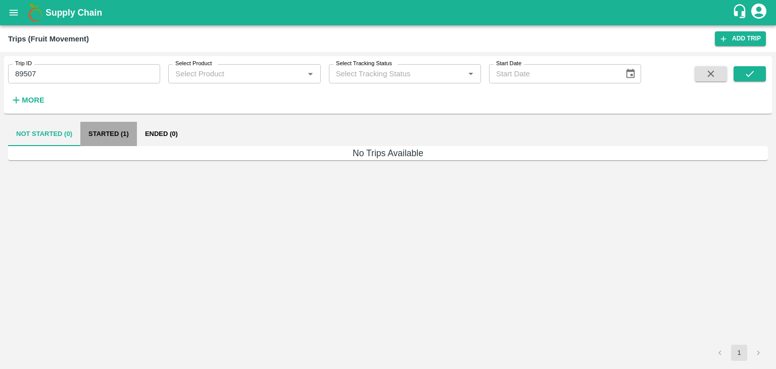
click at [120, 135] on button "Started (1)" at bounding box center [108, 134] width 57 height 24
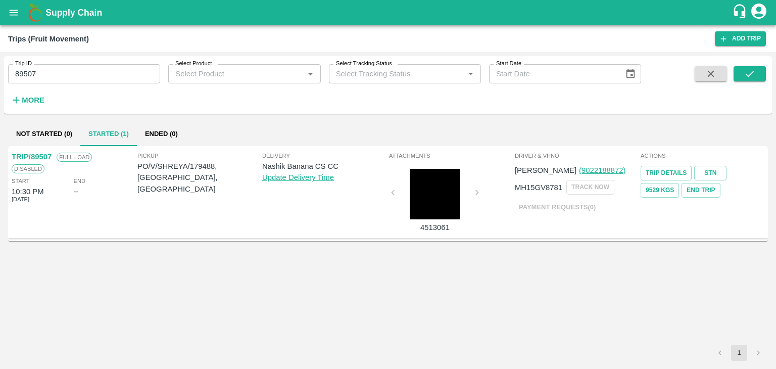
click at [35, 153] on link "TRIP/89507" at bounding box center [32, 156] width 40 height 8
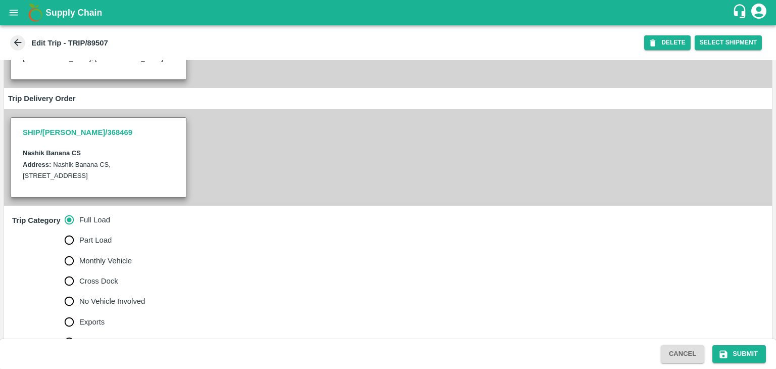
scroll to position [335, 0]
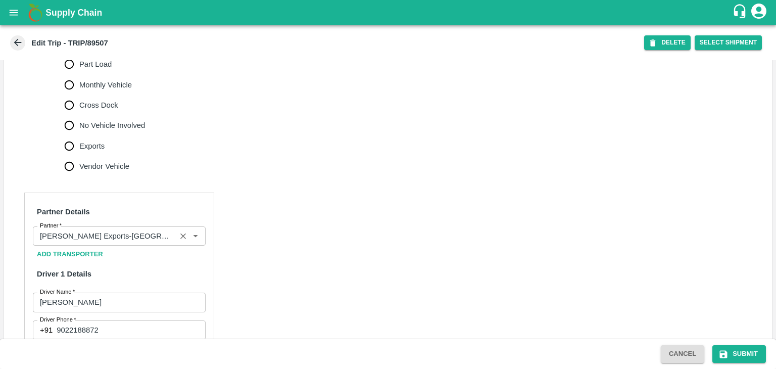
drag, startPoint x: 175, startPoint y: 243, endPoint x: 185, endPoint y: 245, distance: 10.7
click at [185, 245] on div "Partner" at bounding box center [119, 235] width 173 height 19
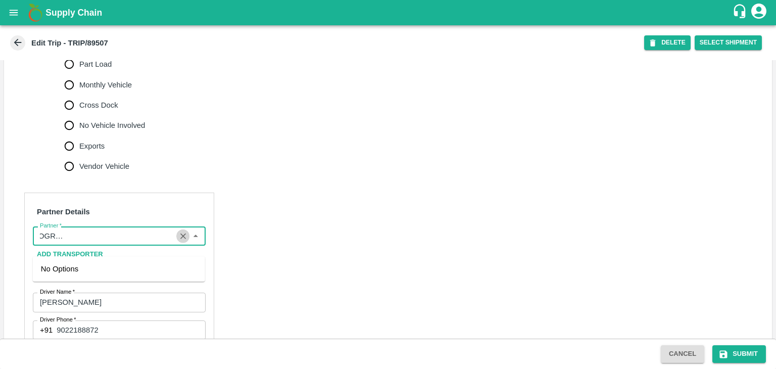
click at [185, 241] on icon "Clear" at bounding box center [183, 236] width 10 height 10
click at [154, 242] on input "Partner   *" at bounding box center [111, 235] width 150 height 13
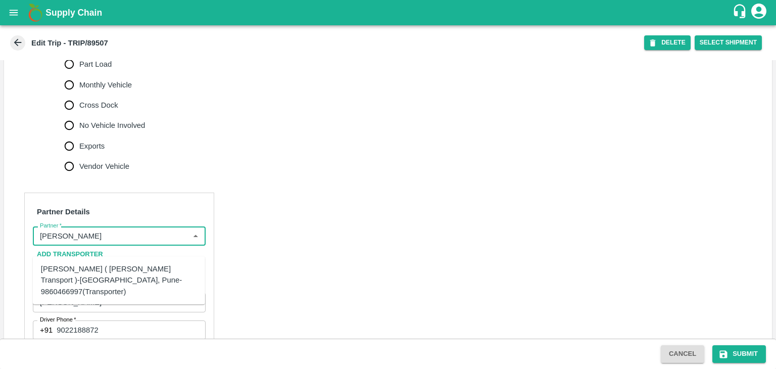
click at [118, 270] on div "[PERSON_NAME] ( [PERSON_NAME] Transport )-[GEOGRAPHIC_DATA], Pune-9860466997(Tr…" at bounding box center [119, 280] width 156 height 34
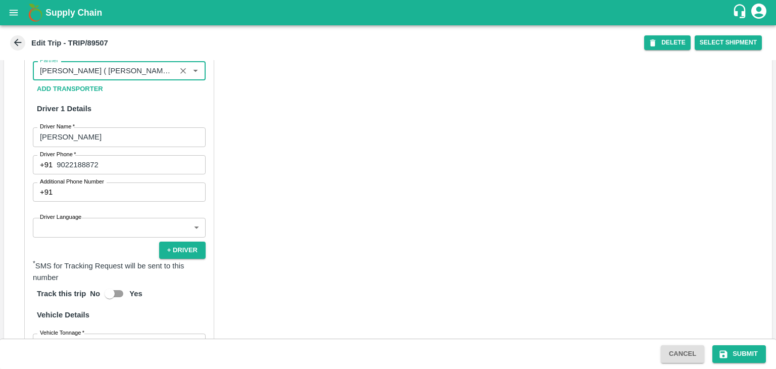
scroll to position [512, 0]
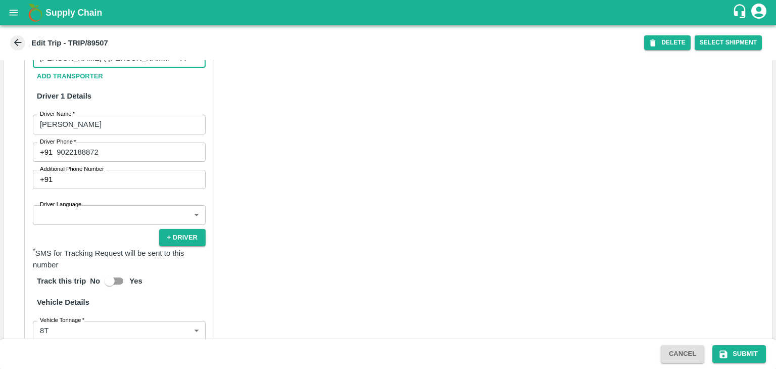
type input "[PERSON_NAME] ( [PERSON_NAME] Transport )-[GEOGRAPHIC_DATA], Pune-9860466997(Tr…"
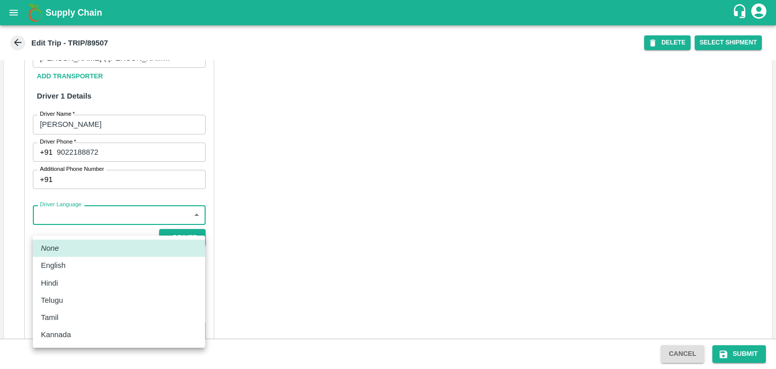
click at [67, 226] on body "Supply Chain Edit Trip - TRIP/89507 DELETE Select Shipment Trip Details Trip Ty…" at bounding box center [388, 184] width 776 height 369
click at [65, 285] on div "Hindi" at bounding box center [119, 282] width 156 height 11
type input "hi"
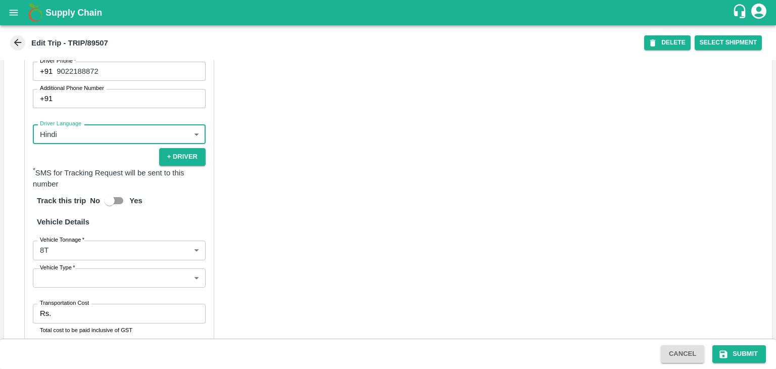
scroll to position [708, 0]
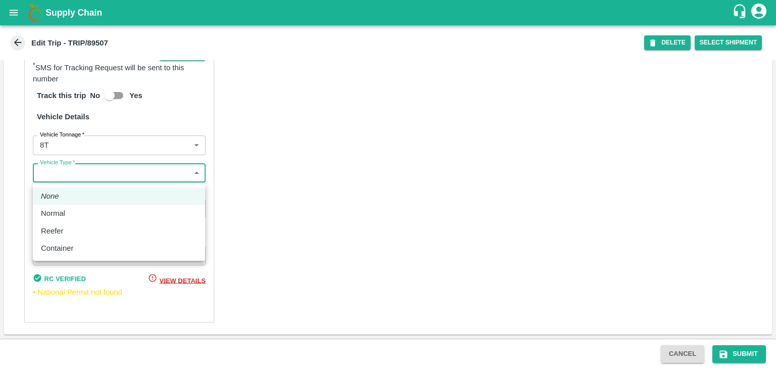
click at [43, 172] on body "Supply Chain Edit Trip - TRIP/89507 DELETE Select Shipment Trip Details Trip Ty…" at bounding box center [388, 184] width 776 height 369
click at [61, 211] on p "Normal" at bounding box center [53, 213] width 24 height 11
type input "Normal"
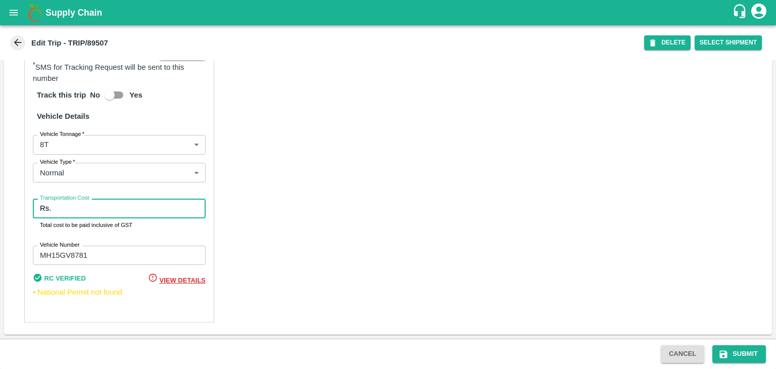
click at [77, 211] on input "Transportation Cost" at bounding box center [130, 207] width 150 height 19
type input "10000"
click at [755, 348] on button "Submit" at bounding box center [739, 354] width 54 height 18
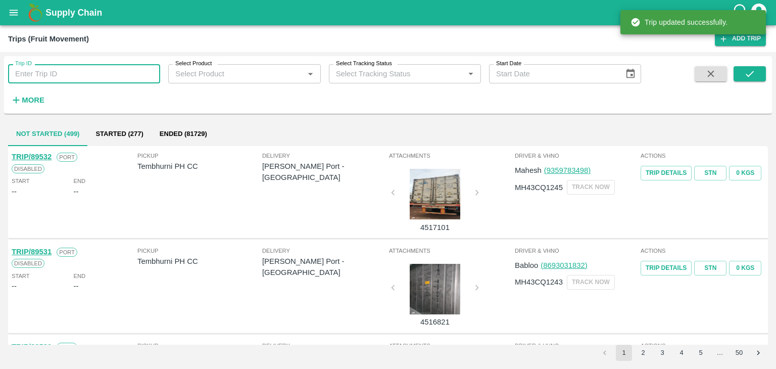
click at [68, 70] on input "Trip ID" at bounding box center [84, 73] width 152 height 19
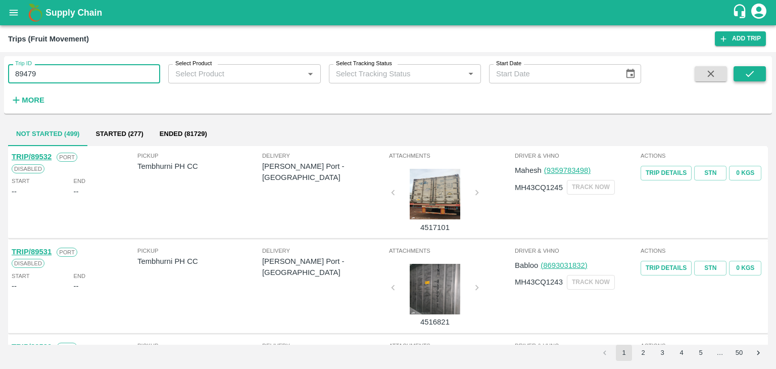
type input "89479"
click at [746, 76] on icon "submit" at bounding box center [749, 73] width 11 height 11
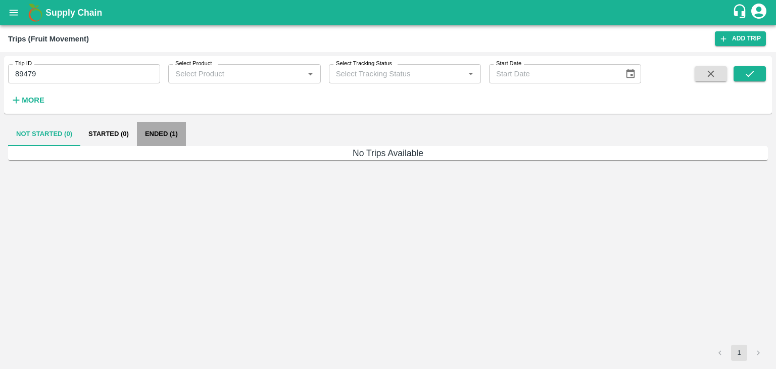
click at [174, 132] on button "Ended (1)" at bounding box center [161, 134] width 49 height 24
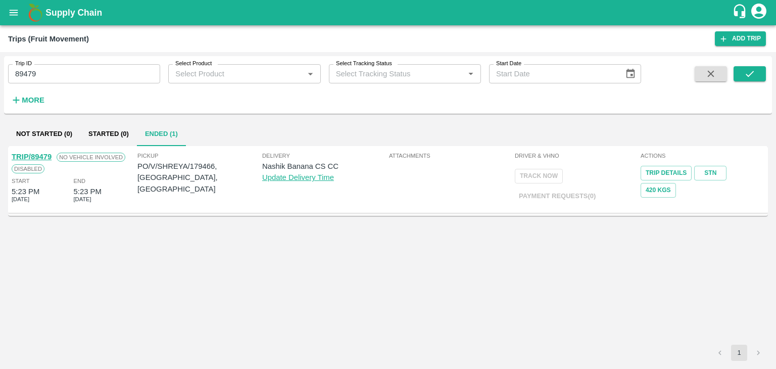
click at [36, 153] on link "TRIP/89479" at bounding box center [32, 156] width 40 height 8
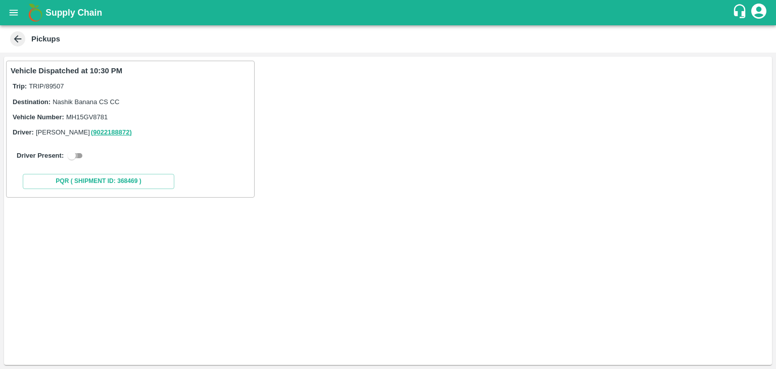
click at [73, 149] on input "checkbox" at bounding box center [72, 155] width 36 height 12
checkbox input "true"
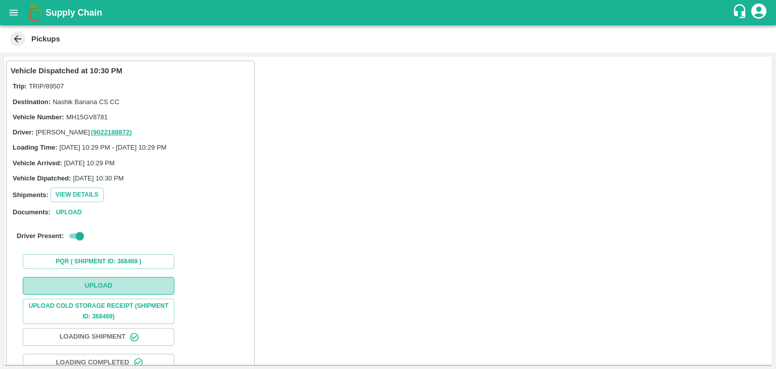
click at [118, 280] on button "Upload" at bounding box center [98, 286] width 151 height 18
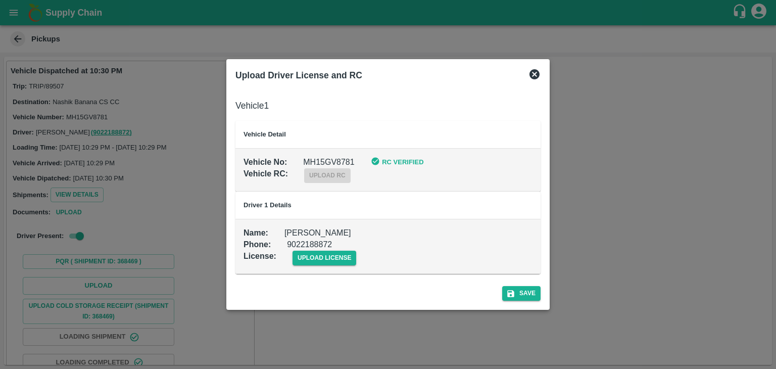
click at [337, 265] on td "Name : [PERSON_NAME] Phone : [PHONE_NUMBER] License : upload license" at bounding box center [387, 246] width 305 height 55
click at [341, 255] on span "upload license" at bounding box center [324, 257] width 64 height 15
click at [0, 0] on input "upload license" at bounding box center [0, 0] width 0 height 0
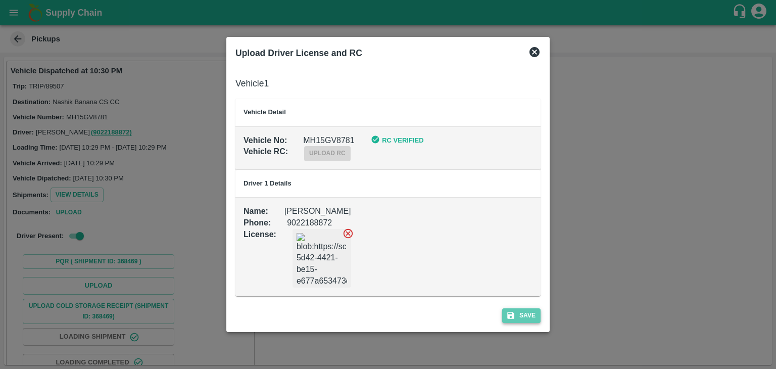
click at [532, 320] on button "Save" at bounding box center [521, 315] width 38 height 15
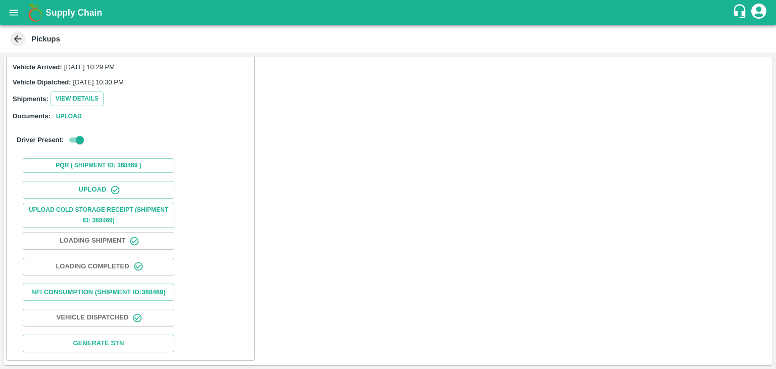
scroll to position [106, 0]
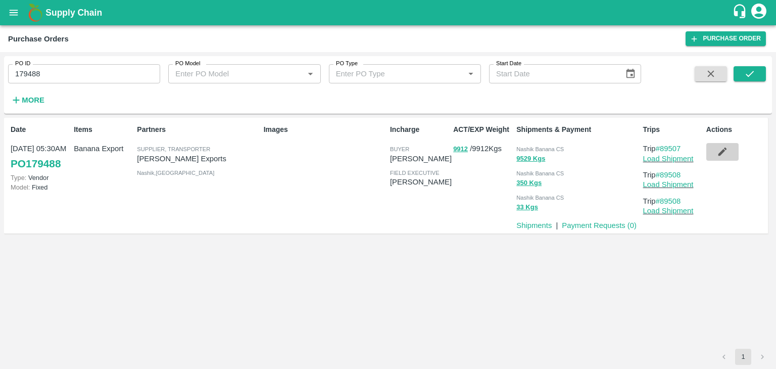
click at [717, 151] on icon "button" at bounding box center [721, 151] width 11 height 11
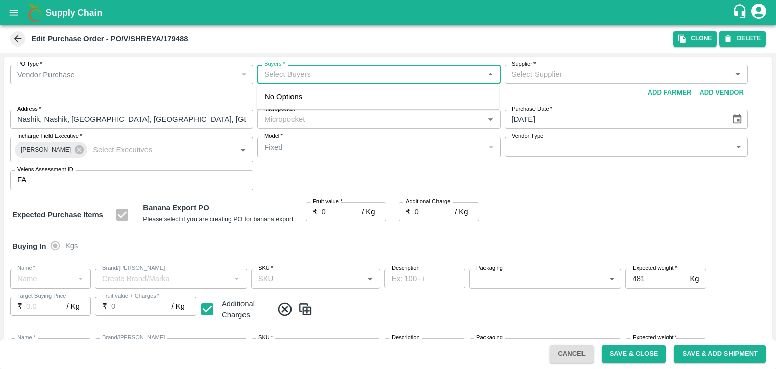
click at [307, 73] on input "Buyers   *" at bounding box center [370, 74] width 220 height 13
type input "Ajit"
type input "[PERSON_NAME] Exports-undefined"
type input "172-Savda"
type input "Banana Export"
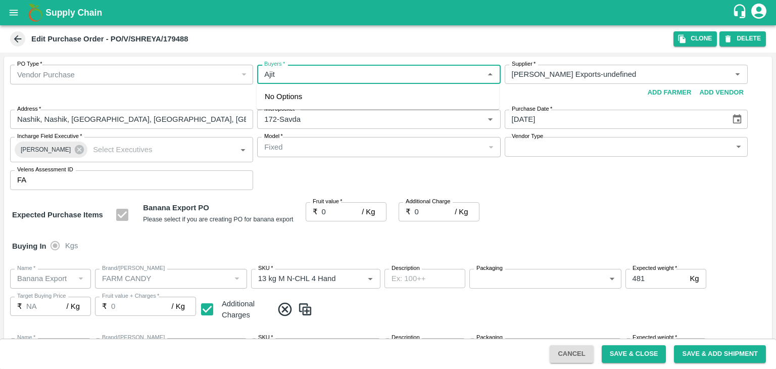
type input "FARM CANDY"
type input "13 kg M N-CHL 4 Hand"
type input "NA"
type input "Banana Export"
type input "FARM CANDY"
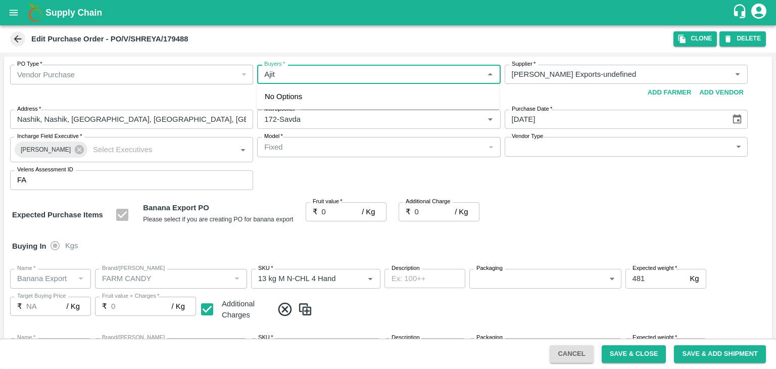
type input "13 kg M N-CHL 5 Hand"
type input "NA"
type input "Banana Export"
type input "FARM CANDY"
type input "13 kg M N-CHL 6 Hand"
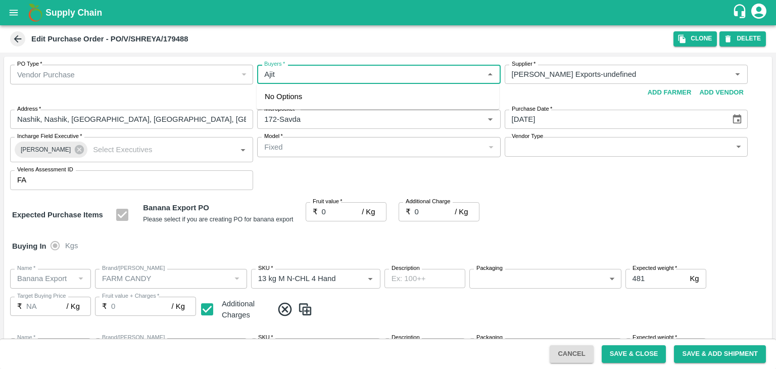
type input "NA"
type input "Banana Export"
type input "FARM CANDY"
type input "13 kg M N-CHL 8 Hand"
type input "NA"
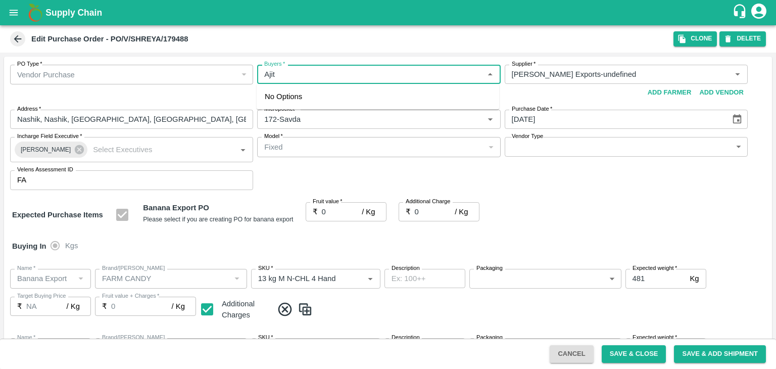
type input "Banana Export"
type input "FARM CANDY"
type input "13 kg M N-CHL CL"
type input "NA"
type input "Banana Export"
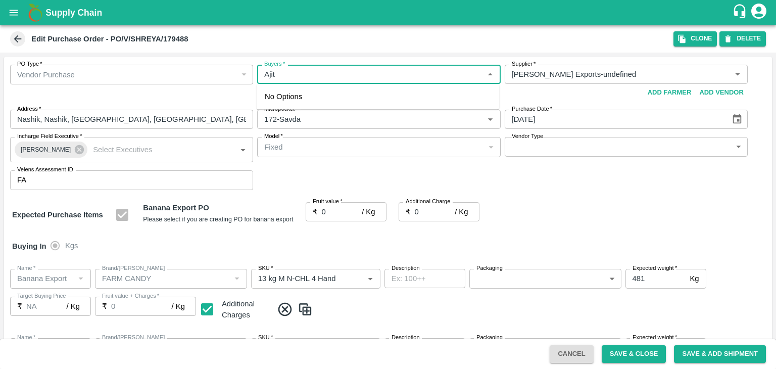
type input "FARM CANDY"
type input "C Class"
type input "NA"
type input "Banana Export"
type input "FARM CANDY"
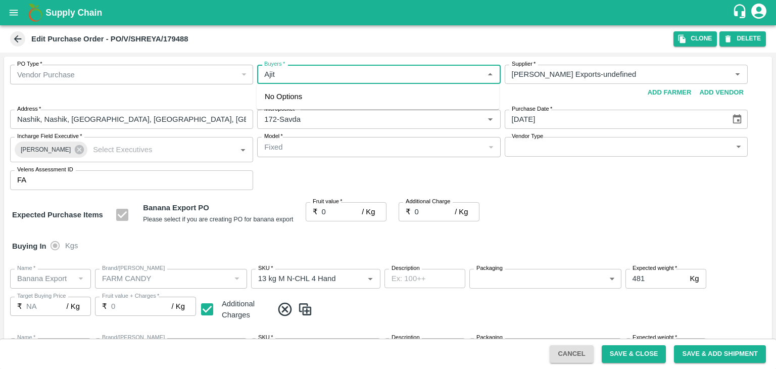
type input "PHR Kg"
type input "NA"
click at [313, 102] on div "Ajit Otari" at bounding box center [320, 100] width 62 height 11
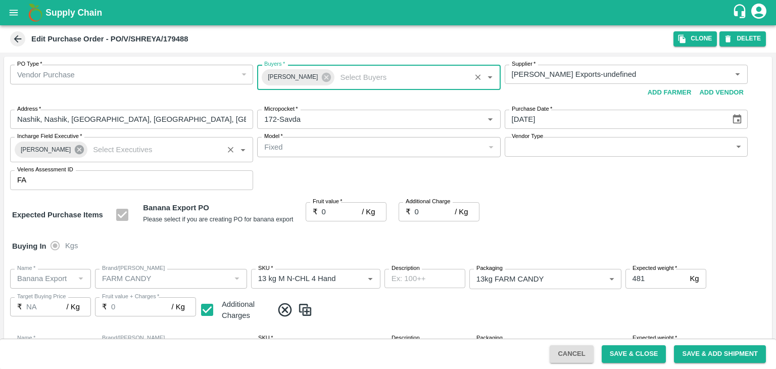
click at [77, 146] on icon at bounding box center [79, 149] width 9 height 9
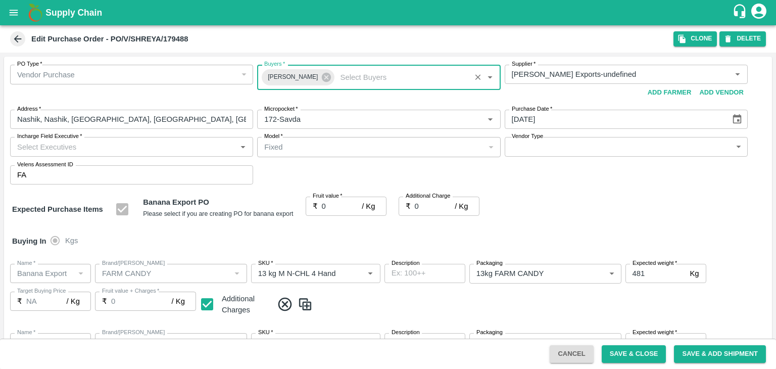
click at [93, 143] on input "Incharge Field Executive   *" at bounding box center [123, 146] width 220 height 13
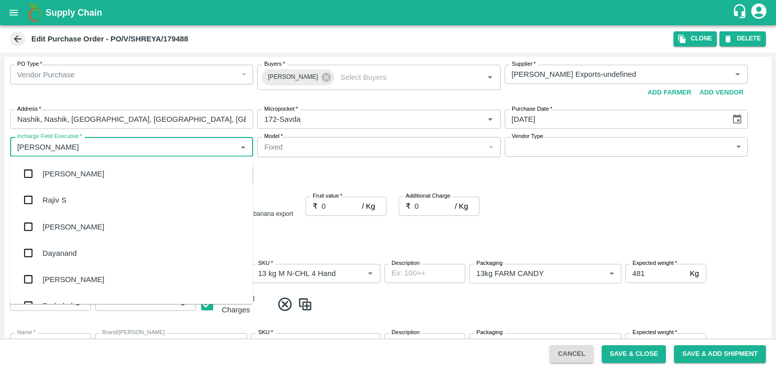
type input "[PERSON_NAME]"
click at [81, 233] on div "jaydip Tale" at bounding box center [131, 226] width 242 height 26
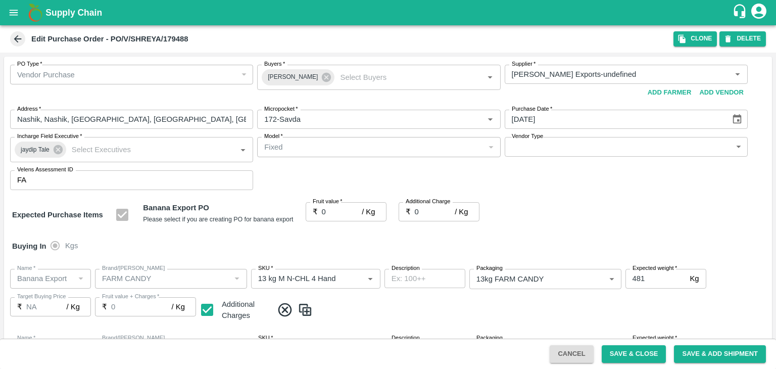
drag, startPoint x: 515, startPoint y: 155, endPoint x: 533, endPoint y: 147, distance: 19.9
click at [533, 147] on div "Vendor Type ​ Vendor Type" at bounding box center [625, 149] width 243 height 25
click at [533, 147] on body "Supply Chain Edit Purchase Order - PO/V/SHREYA/179488 Clone DELETE PO Type   * …" at bounding box center [388, 184] width 776 height 369
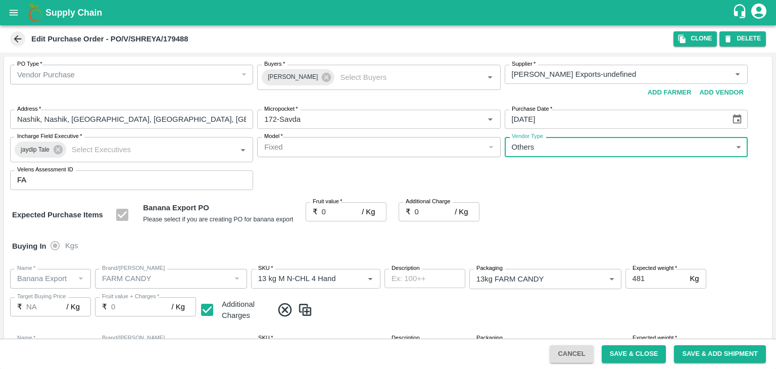
type input "OTHER"
click at [329, 210] on div at bounding box center [388, 184] width 776 height 369
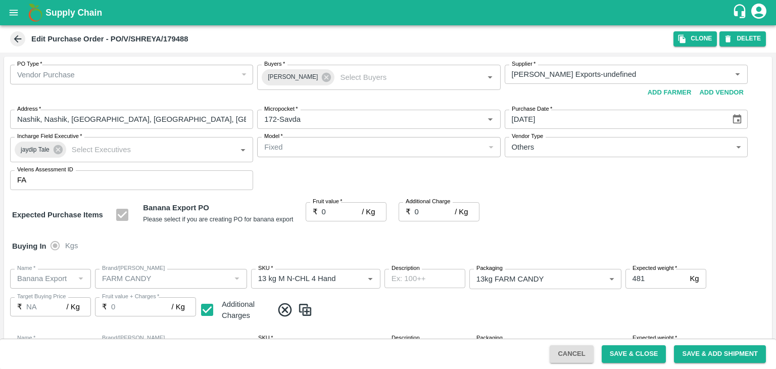
click at [329, 210] on div at bounding box center [388, 184] width 776 height 369
click at [329, 208] on input "0" at bounding box center [342, 211] width 40 height 19
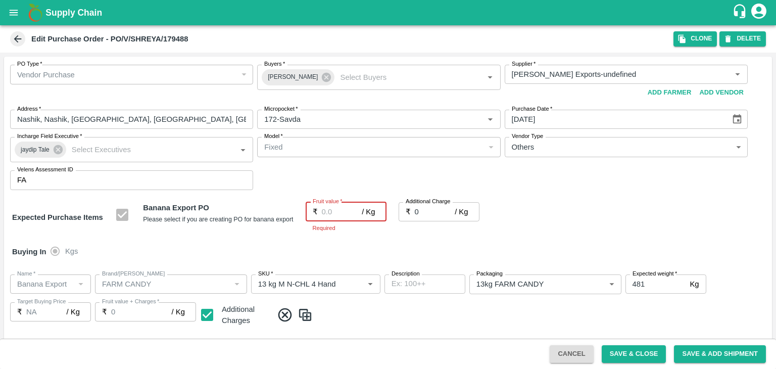
type input "1"
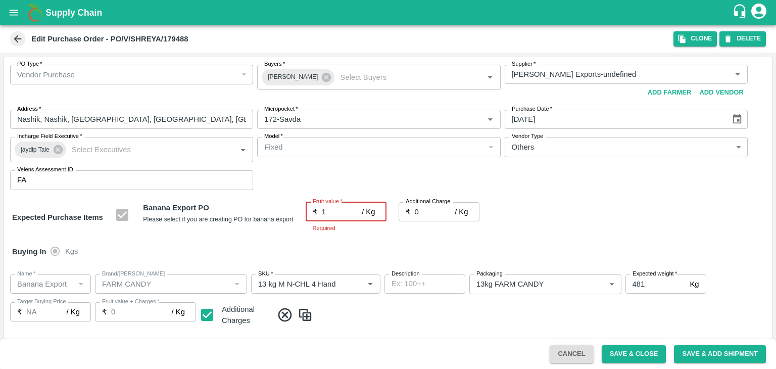
type input "1"
type input "19"
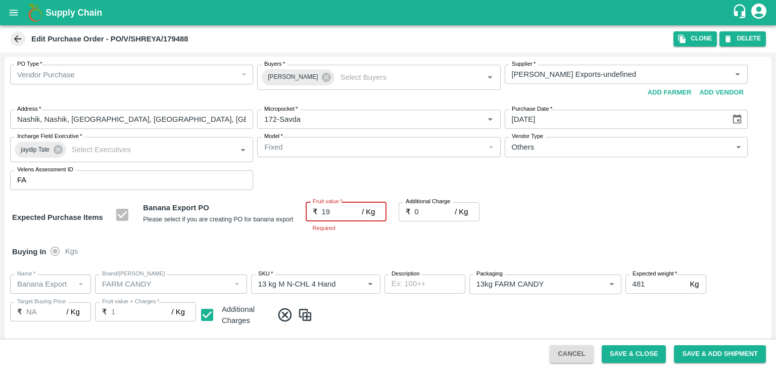
type input "19"
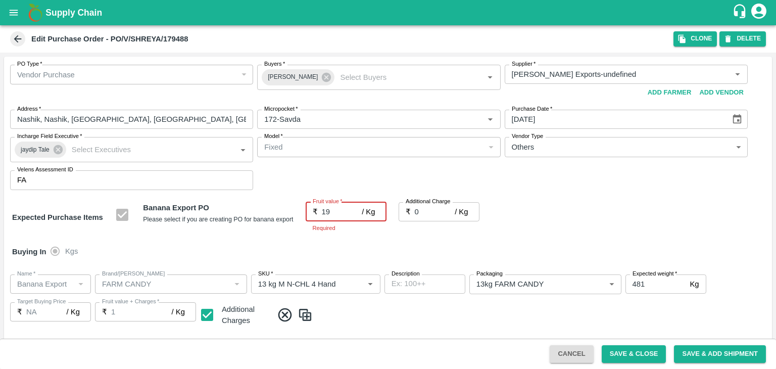
type input "19"
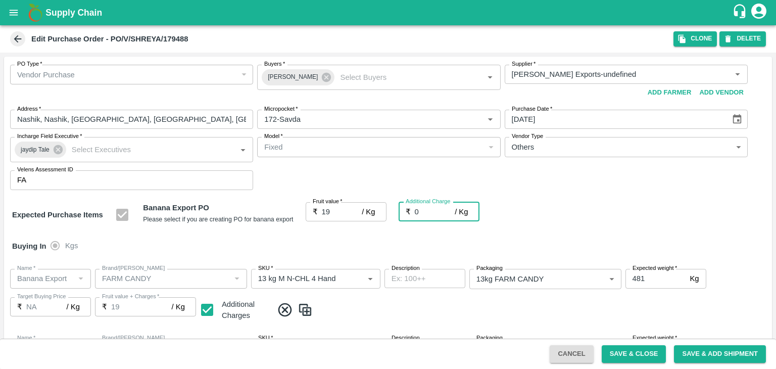
type input "2"
type input "21"
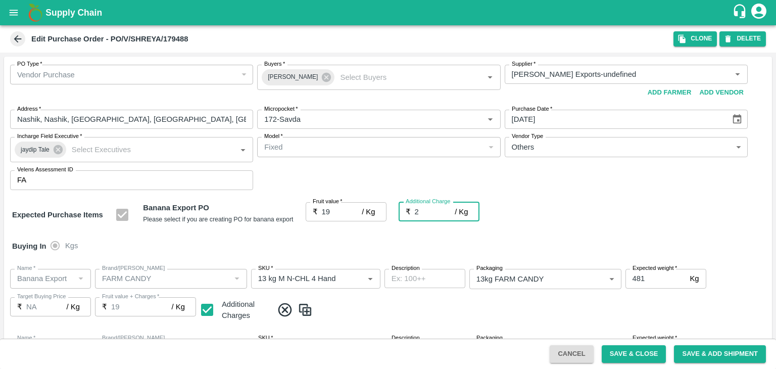
type input "21"
type input "2.7"
type input "21.7"
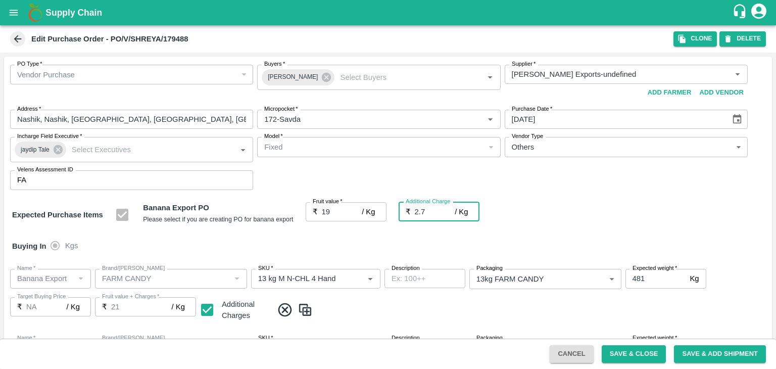
type input "21.7"
type input "2.75"
type input "21.75"
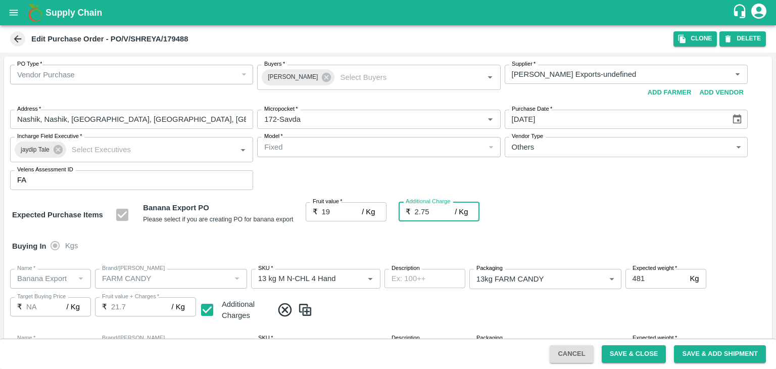
type input "21.75"
type input "2.75"
click at [379, 239] on div "Buying In Kgs" at bounding box center [387, 245] width 767 height 29
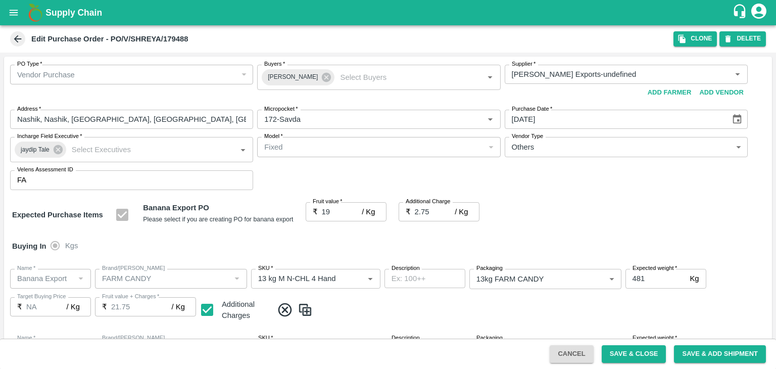
scroll to position [535, 0]
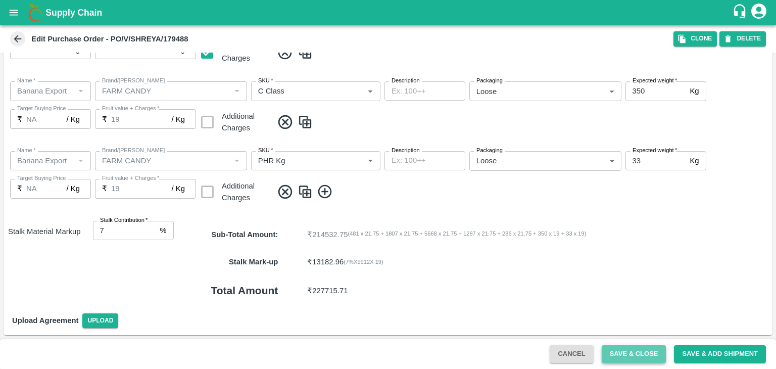
click at [636, 352] on button "Save & Close" at bounding box center [633, 354] width 65 height 18
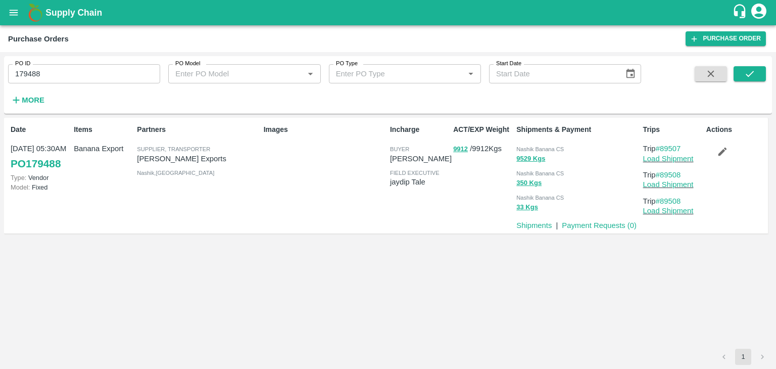
click at [90, 71] on input "179488" at bounding box center [84, 73] width 152 height 19
paste input "text"
type input "179466"
click at [744, 75] on icon "submit" at bounding box center [749, 73] width 11 height 11
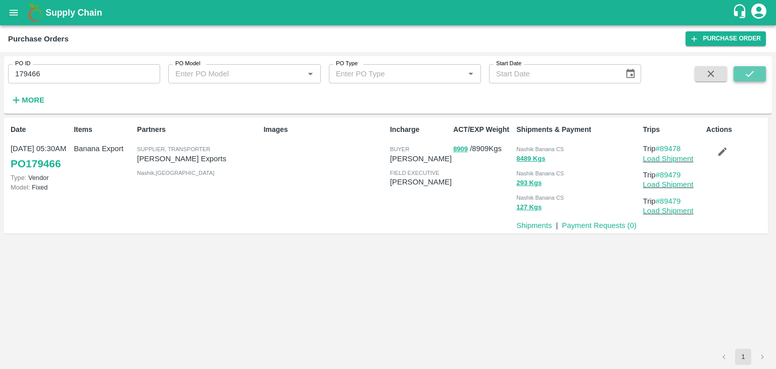
click at [755, 77] on button "submit" at bounding box center [749, 73] width 32 height 15
click at [683, 161] on link "Load Shipment" at bounding box center [668, 159] width 50 height 8
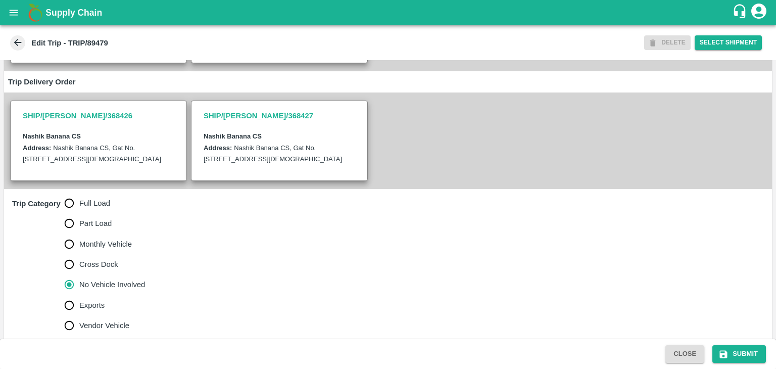
scroll to position [248, 0]
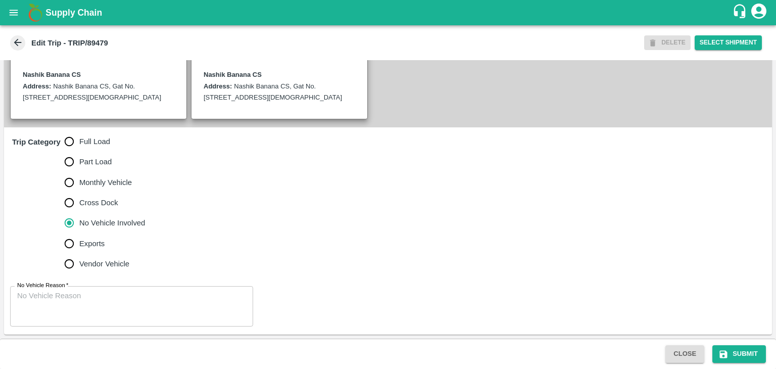
click at [102, 144] on span "Full Load" at bounding box center [94, 141] width 31 height 11
click at [79, 144] on input "Full Load" at bounding box center [69, 141] width 20 height 20
radio input "true"
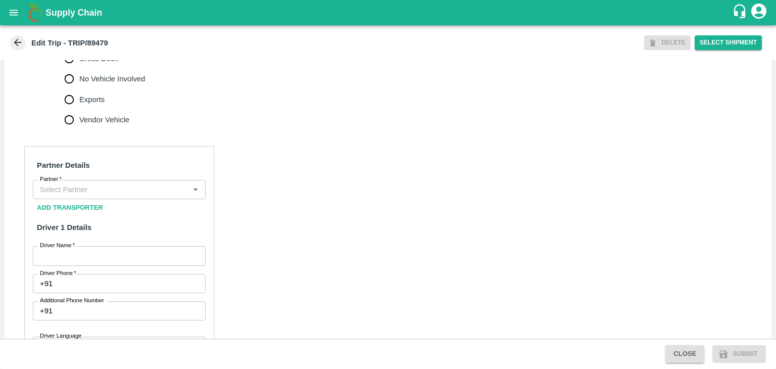
scroll to position [384, 0]
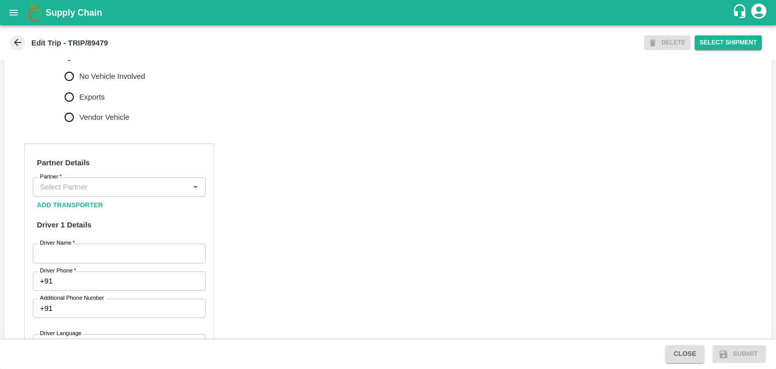
click at [117, 190] on div "Partner" at bounding box center [119, 186] width 173 height 19
type input "M"
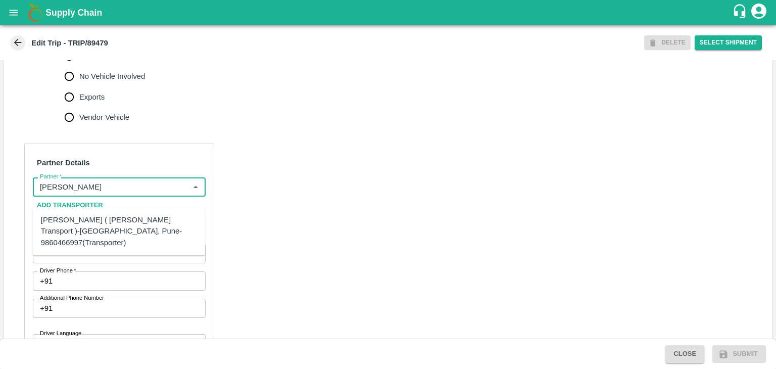
click at [115, 220] on div "[PERSON_NAME] ( [PERSON_NAME] Transport )-[GEOGRAPHIC_DATA], Pune-9860466997(Tr…" at bounding box center [119, 231] width 156 height 34
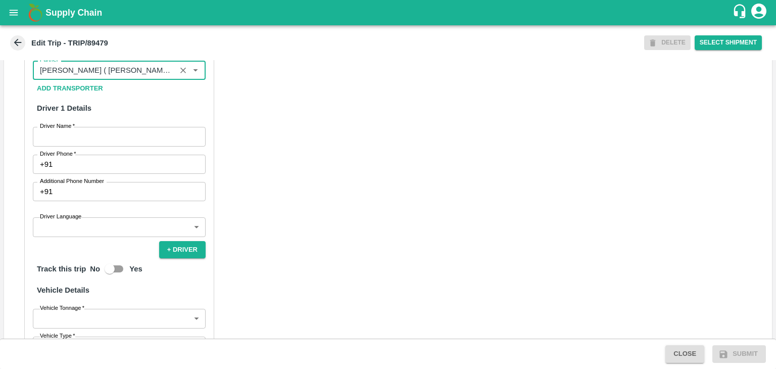
scroll to position [509, 0]
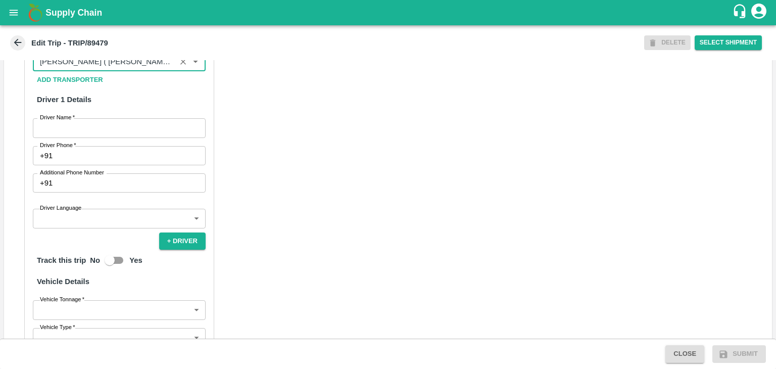
type input "[PERSON_NAME] ( [PERSON_NAME] Transport )-[GEOGRAPHIC_DATA], Pune-9860466997(Tr…"
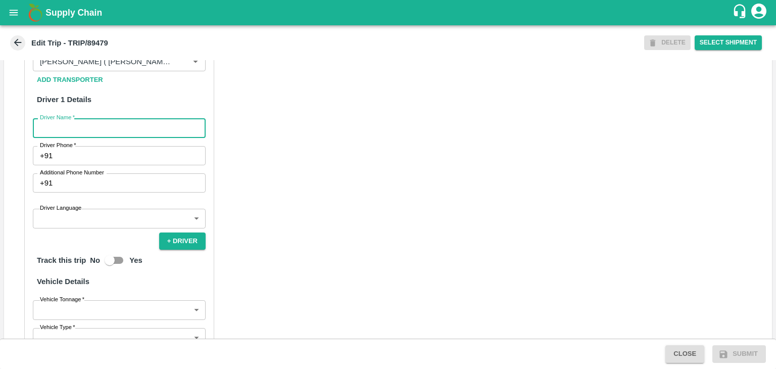
click at [48, 135] on input "Driver Name   *" at bounding box center [119, 127] width 173 height 19
type input "Godase"
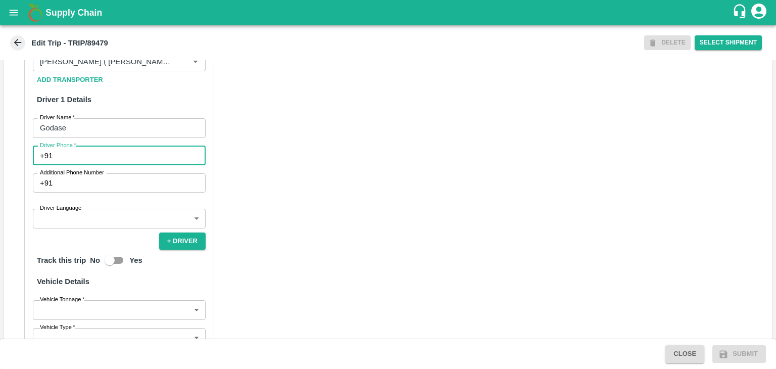
click at [85, 165] on input "Driver Phone   *" at bounding box center [131, 155] width 149 height 19
type input "9975280177"
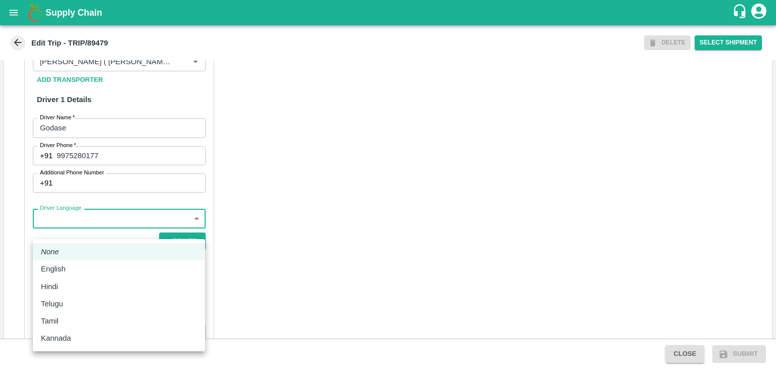
click at [89, 225] on body "Supply Chain Edit Trip - TRIP/89479 DELETE Select Shipment Trip Details Trip Ty…" at bounding box center [388, 184] width 776 height 369
click at [67, 279] on li "Hindi" at bounding box center [119, 286] width 172 height 17
type input "hi"
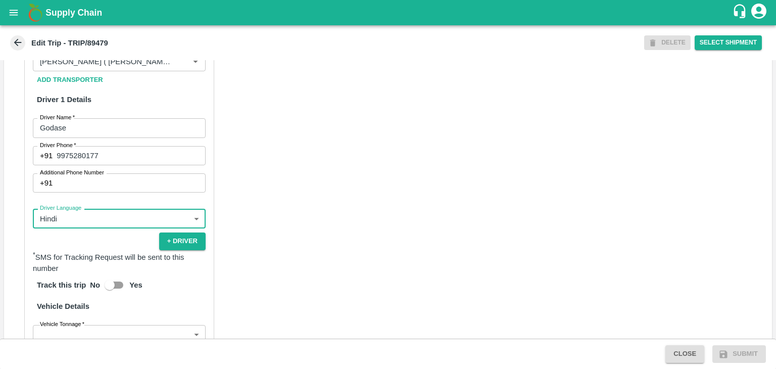
scroll to position [699, 0]
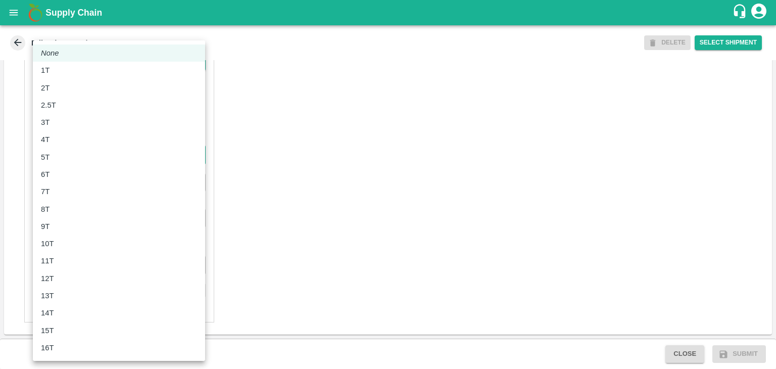
click at [53, 155] on body "Supply Chain Edit Trip - TRIP/89479 DELETE Select Shipment Trip Details Trip Ty…" at bounding box center [388, 184] width 776 height 369
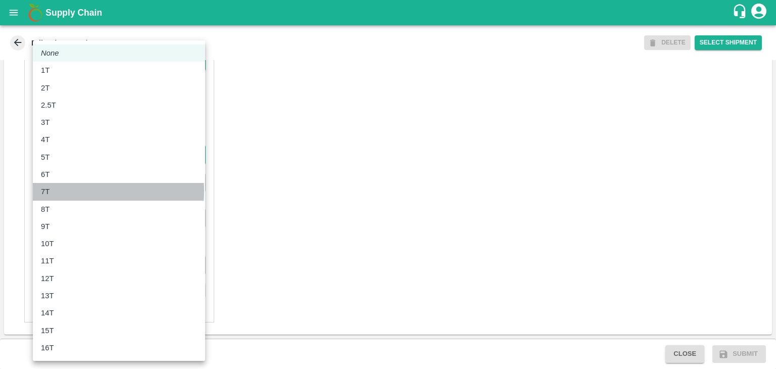
click at [65, 190] on div "7T" at bounding box center [119, 191] width 156 height 11
type input "7000"
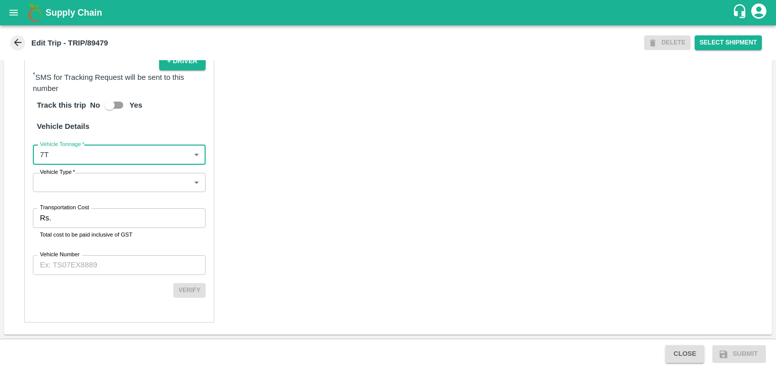
click at [81, 189] on body "Supply Chain Edit Trip - TRIP/89479 DELETE Select Shipment Trip Details Trip Ty…" at bounding box center [388, 184] width 776 height 369
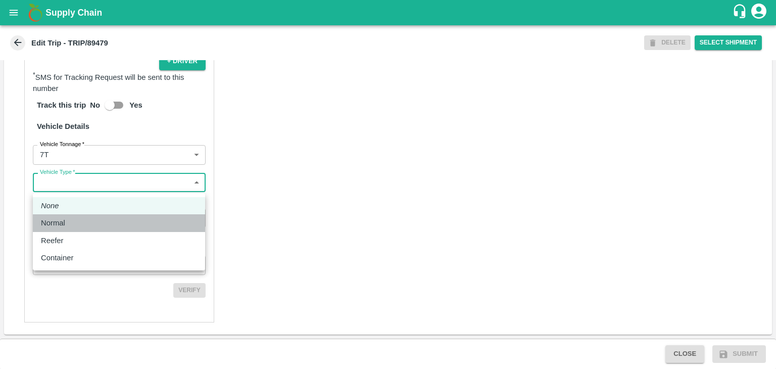
click at [71, 220] on div "Normal" at bounding box center [119, 222] width 156 height 11
type input "Normal"
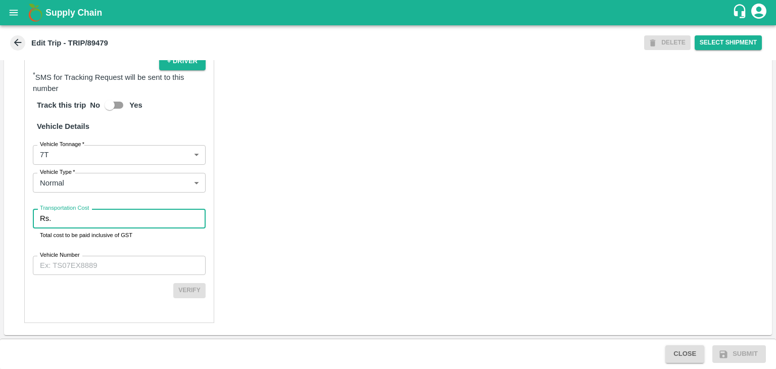
click at [81, 220] on input "Transportation Cost" at bounding box center [130, 218] width 150 height 19
type input "1"
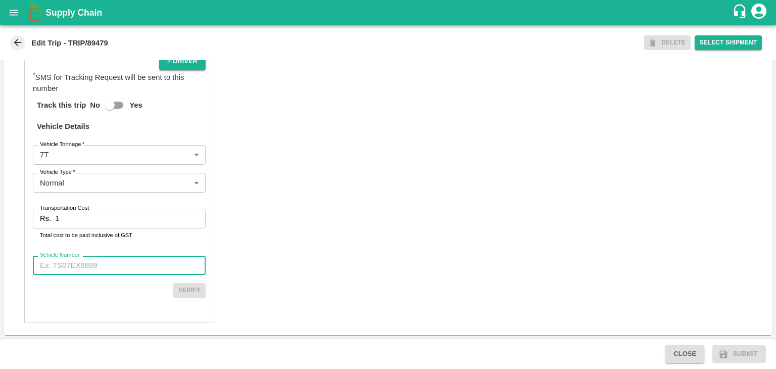
click at [119, 274] on input "Vehicle Number" at bounding box center [119, 264] width 173 height 19
type input "MH42B9581"
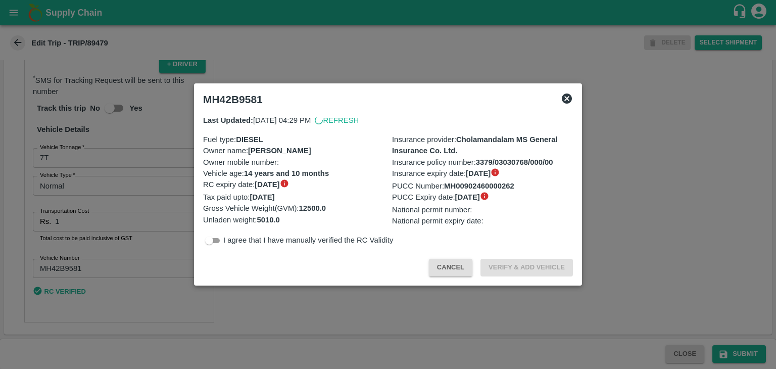
scroll to position [696, 0]
click at [720, 334] on div at bounding box center [388, 184] width 776 height 369
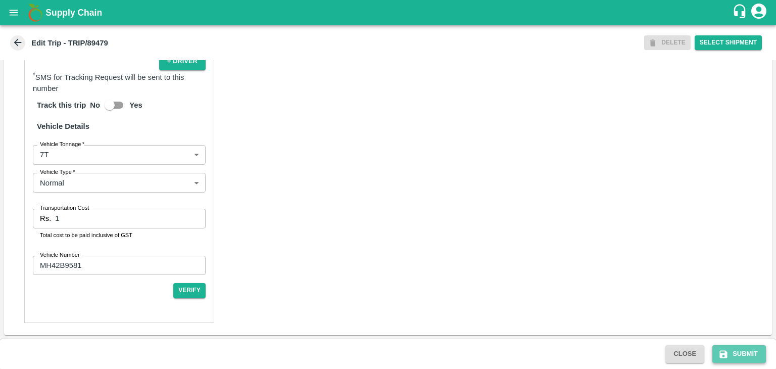
click at [742, 354] on button "Submit" at bounding box center [739, 354] width 54 height 18
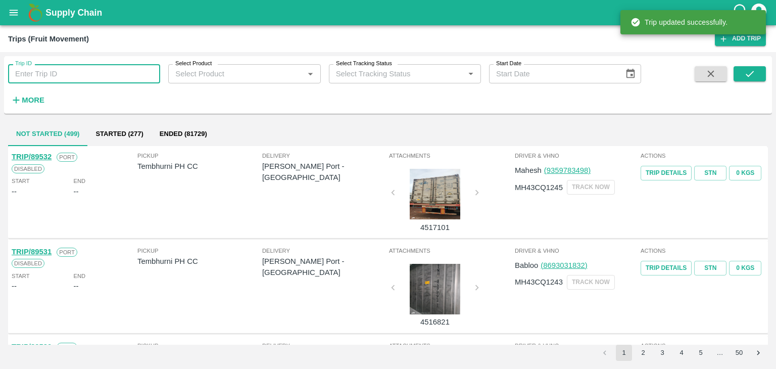
click at [67, 77] on input "Trip ID" at bounding box center [84, 73] width 152 height 19
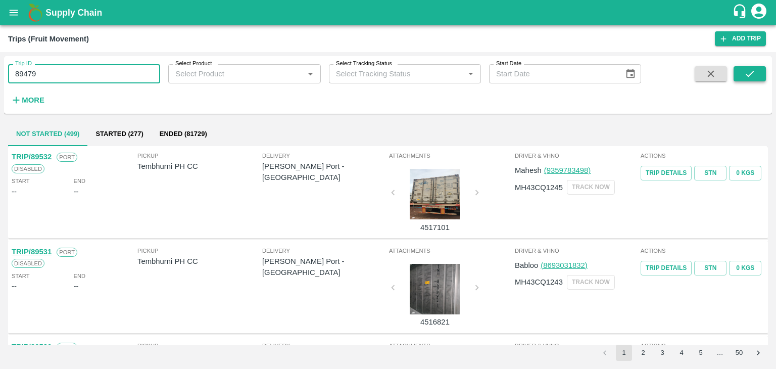
type input "89479"
click at [749, 75] on icon "submit" at bounding box center [749, 74] width 8 height 6
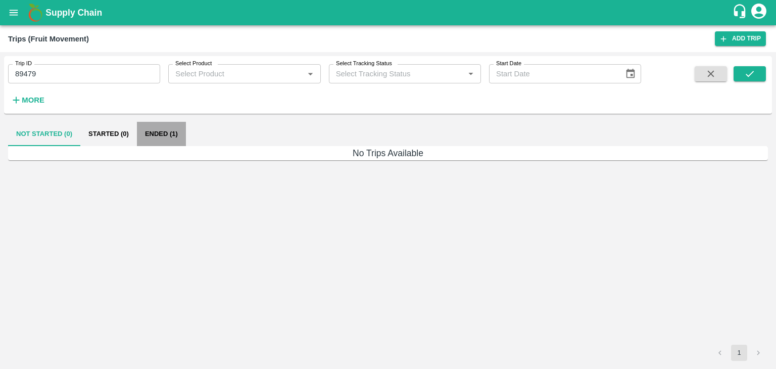
click at [158, 133] on button "Ended (1)" at bounding box center [161, 134] width 49 height 24
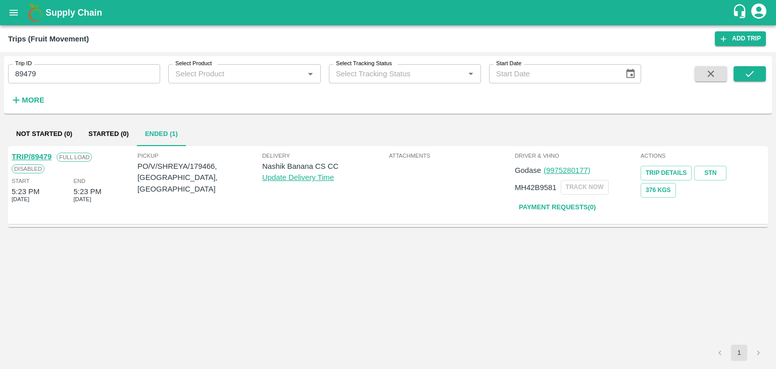
click at [34, 152] on link "TRIP/89479" at bounding box center [32, 156] width 40 height 8
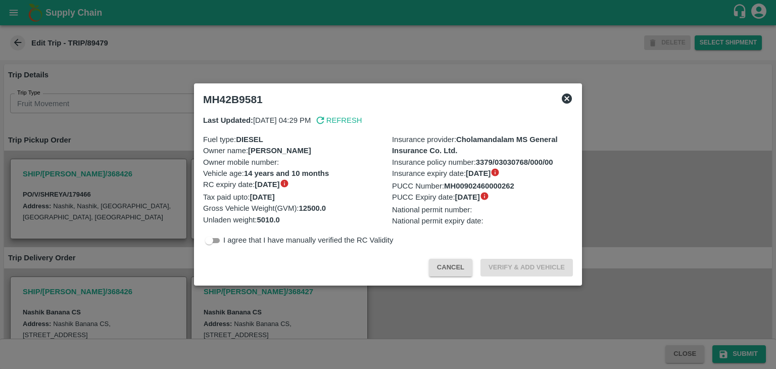
click at [566, 95] on icon at bounding box center [566, 98] width 10 height 10
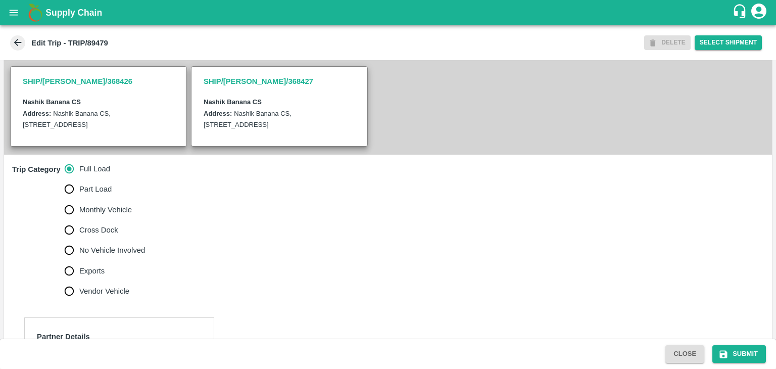
scroll to position [315, 0]
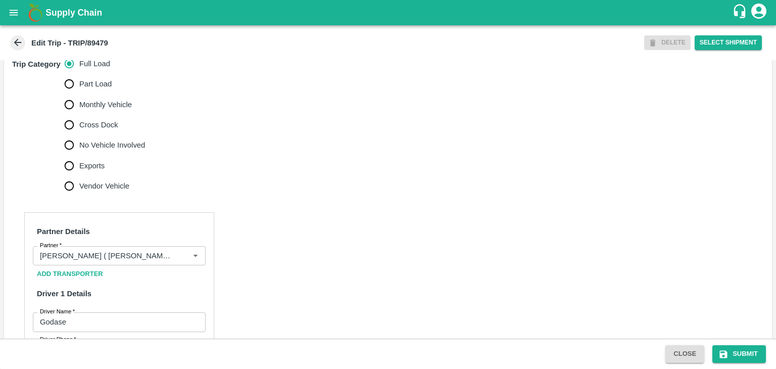
click at [109, 150] on span "No Vehicle Involved" at bounding box center [112, 144] width 66 height 11
click at [79, 154] on input "No Vehicle Involved" at bounding box center [69, 145] width 20 height 20
radio input "true"
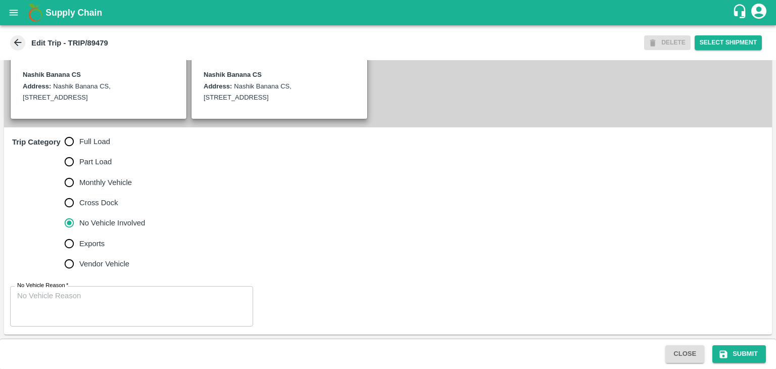
scroll to position [248, 0]
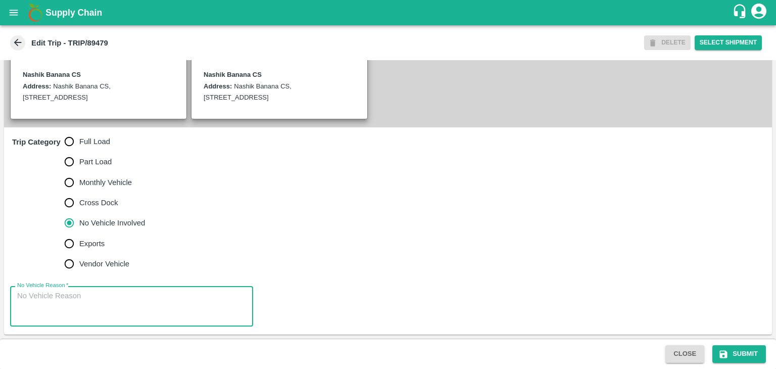
click at [123, 295] on textarea "No Vehicle Reason   *" at bounding box center [131, 306] width 229 height 32
type textarea "Field Dump"
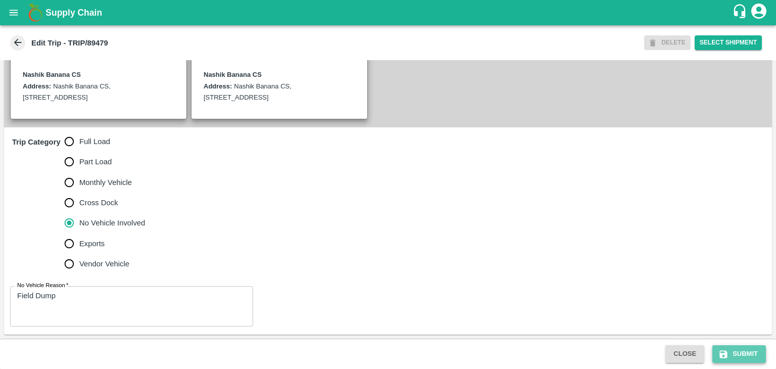
click at [744, 350] on button "Submit" at bounding box center [739, 354] width 54 height 18
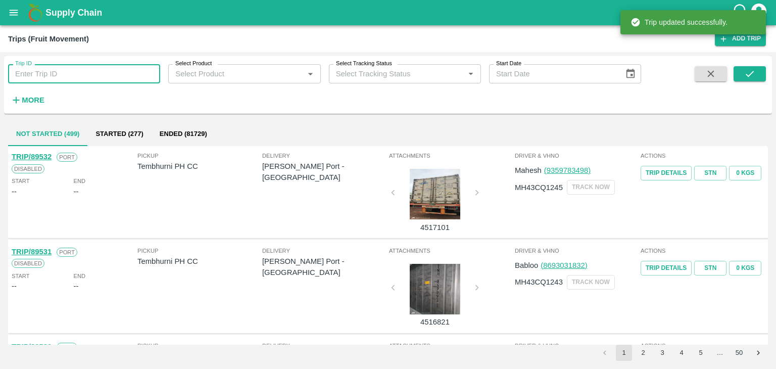
click at [77, 70] on input "Trip ID" at bounding box center [84, 73] width 152 height 19
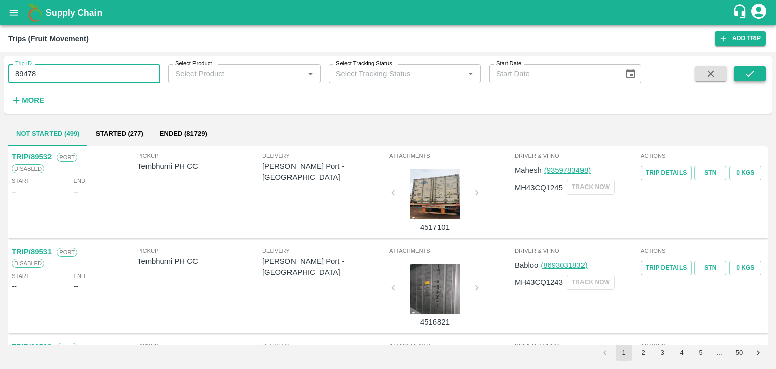
type input "89478"
click at [761, 71] on button "submit" at bounding box center [749, 73] width 32 height 15
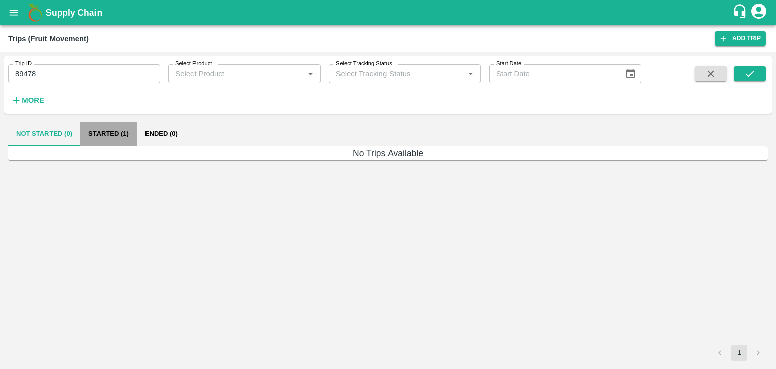
click at [123, 133] on button "Started (1)" at bounding box center [108, 134] width 57 height 24
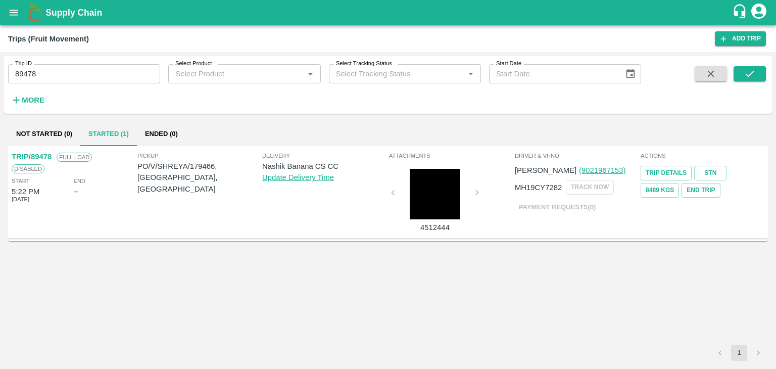
click at [29, 153] on link "TRIP/89478" at bounding box center [32, 156] width 40 height 8
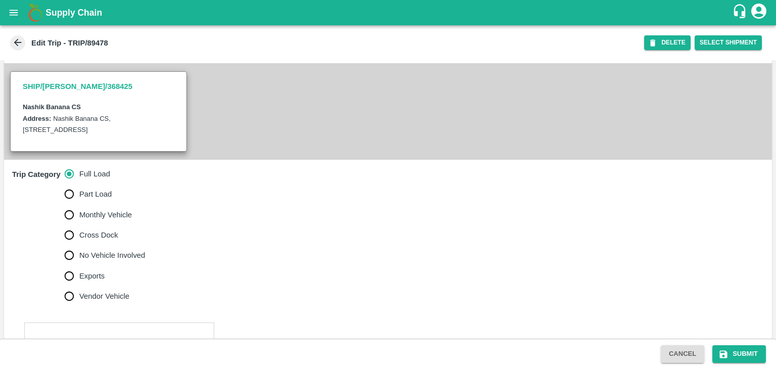
scroll to position [277, 0]
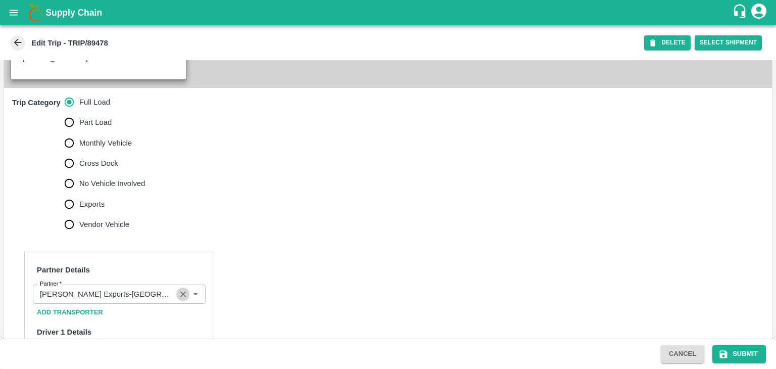
click at [179, 299] on icon "Clear" at bounding box center [183, 294] width 10 height 10
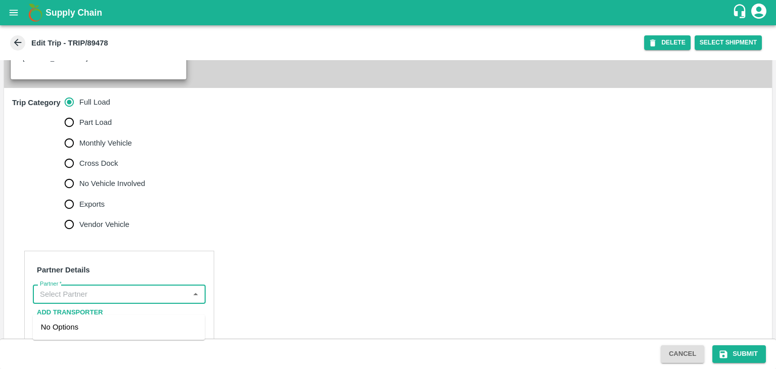
click at [170, 300] on input "Partner   *" at bounding box center [111, 293] width 150 height 13
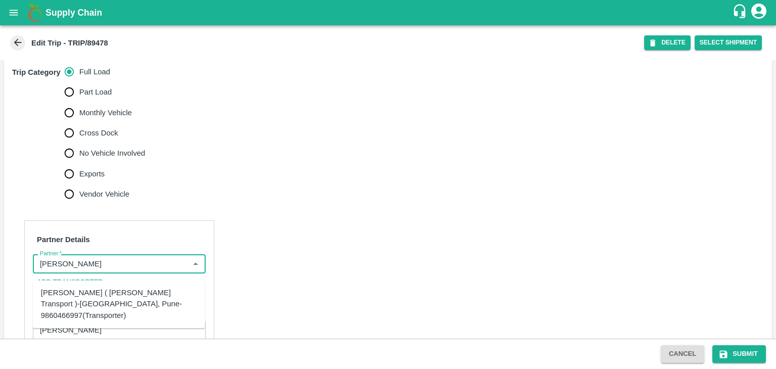
scroll to position [311, 0]
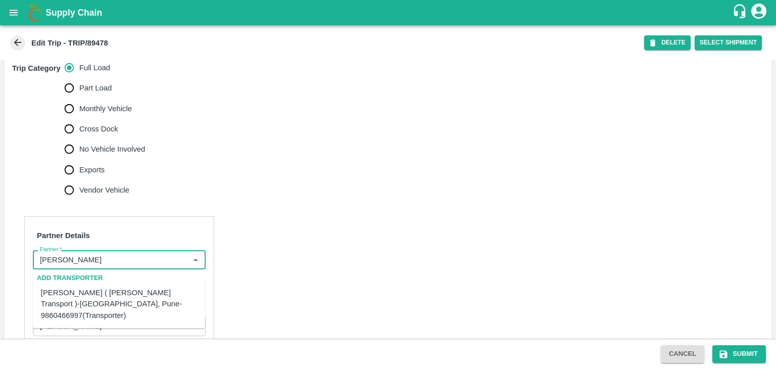
click at [104, 291] on div "[PERSON_NAME] ( [PERSON_NAME] Transport )-[GEOGRAPHIC_DATA], Pune-9860466997(Tr…" at bounding box center [119, 304] width 156 height 34
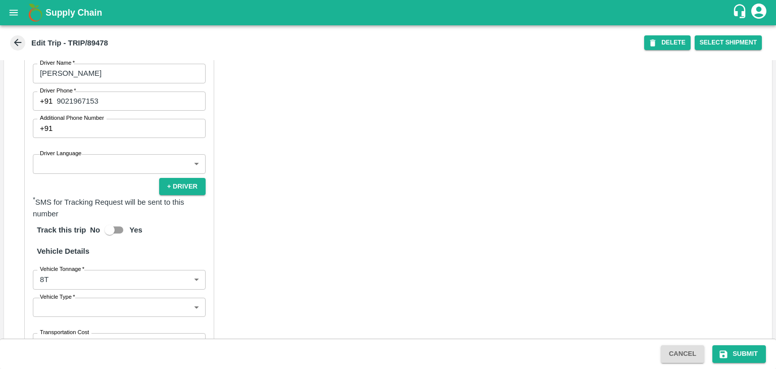
scroll to position [603, 0]
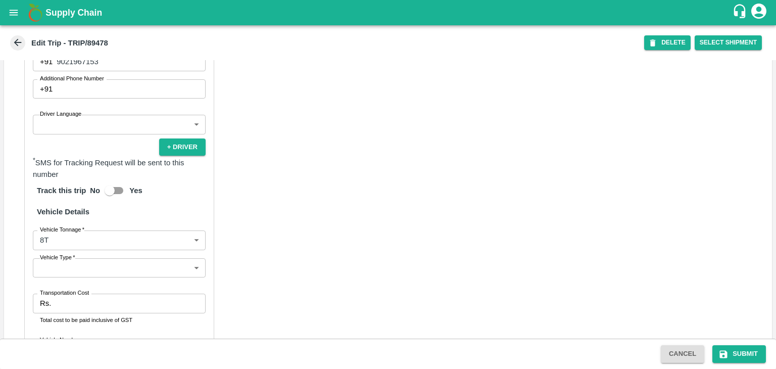
type input "[PERSON_NAME] ( [PERSON_NAME] Transport )-[GEOGRAPHIC_DATA], Pune-9860466997(Tr…"
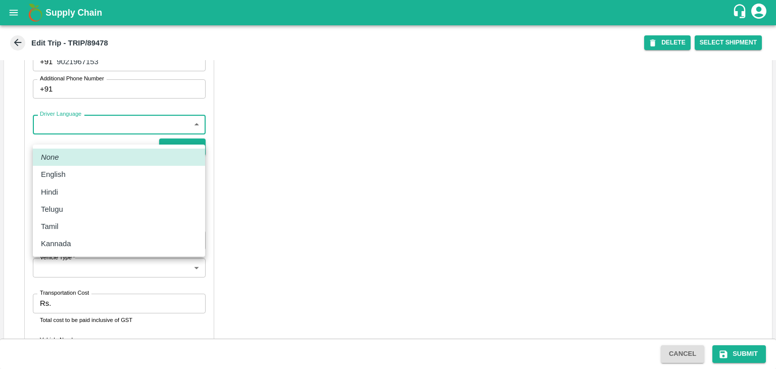
click at [80, 135] on body "Supply Chain Edit Trip - TRIP/89478 DELETE Select Shipment Trip Details Trip Ty…" at bounding box center [388, 184] width 776 height 369
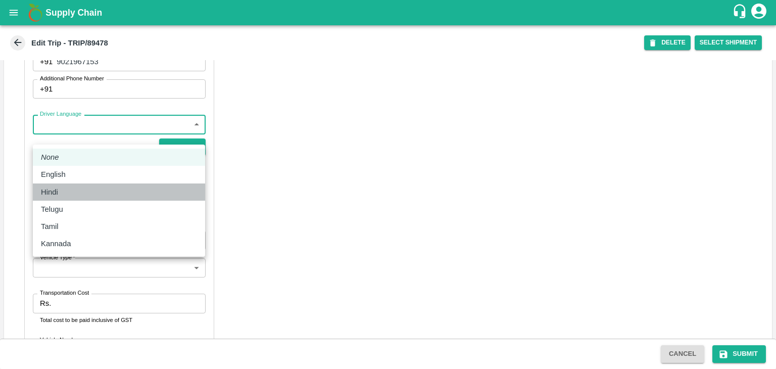
click at [72, 191] on div "Hindi" at bounding box center [119, 191] width 156 height 11
type input "hi"
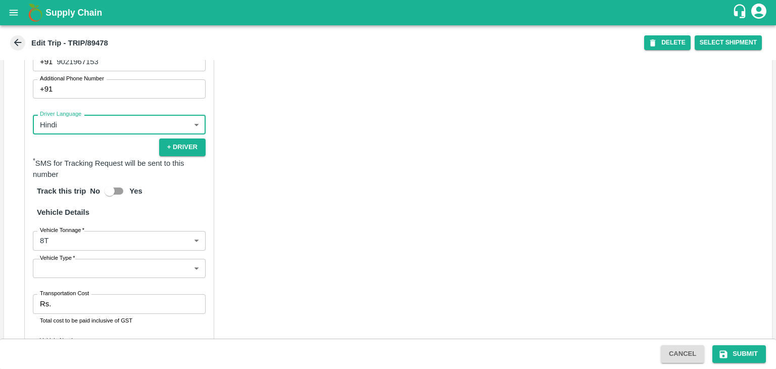
scroll to position [708, 0]
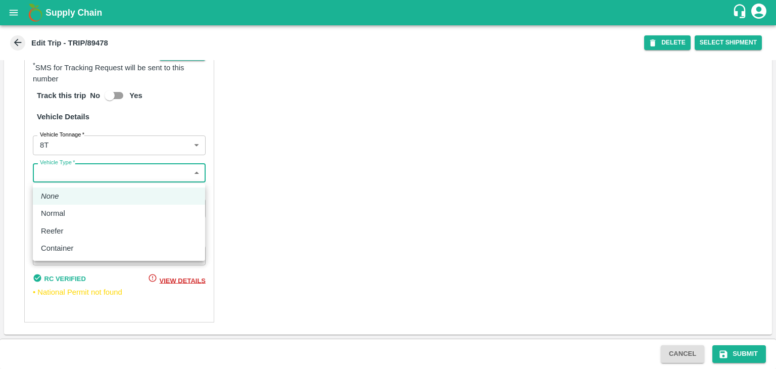
click at [83, 174] on body "Supply Chain Edit Trip - TRIP/89478 DELETE Select Shipment Trip Details Trip Ty…" at bounding box center [388, 184] width 776 height 369
click at [74, 214] on div "Normal" at bounding box center [119, 213] width 156 height 11
type input "Normal"
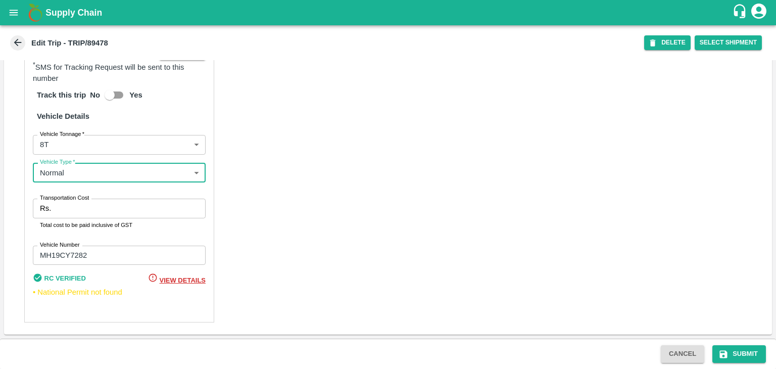
click at [86, 213] on input "Transportation Cost" at bounding box center [130, 207] width 150 height 19
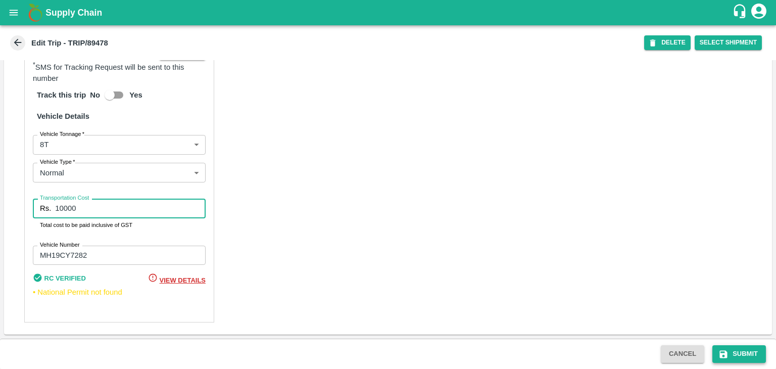
type input "10000"
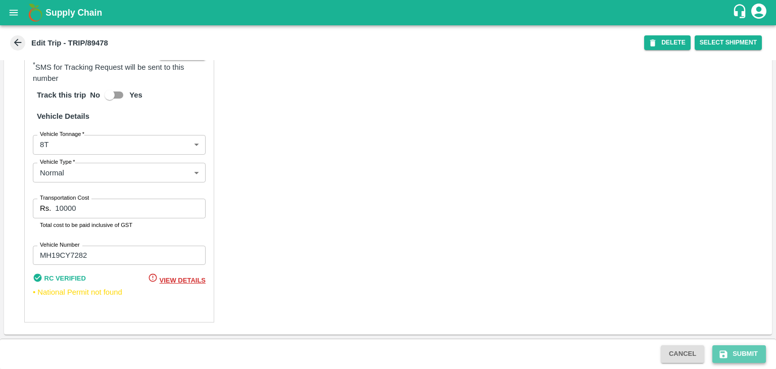
click at [747, 348] on button "Submit" at bounding box center [739, 354] width 54 height 18
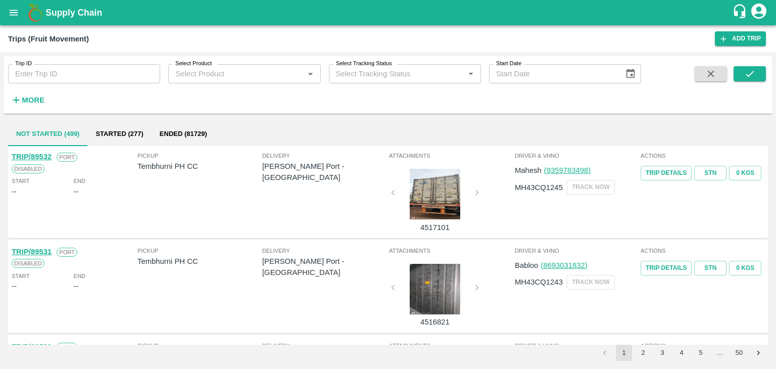
click at [93, 80] on input "Trip ID" at bounding box center [84, 73] width 152 height 19
type input "89500"
click at [743, 82] on span at bounding box center [749, 86] width 32 height 41
click at [748, 77] on icon "submit" at bounding box center [749, 74] width 8 height 6
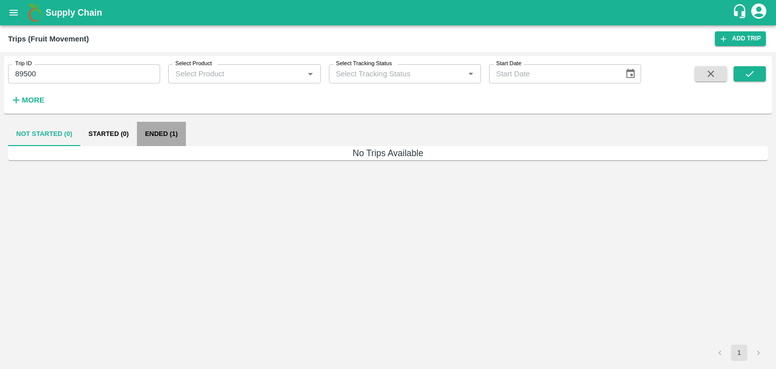
click at [162, 131] on button "Ended (1)" at bounding box center [161, 134] width 49 height 24
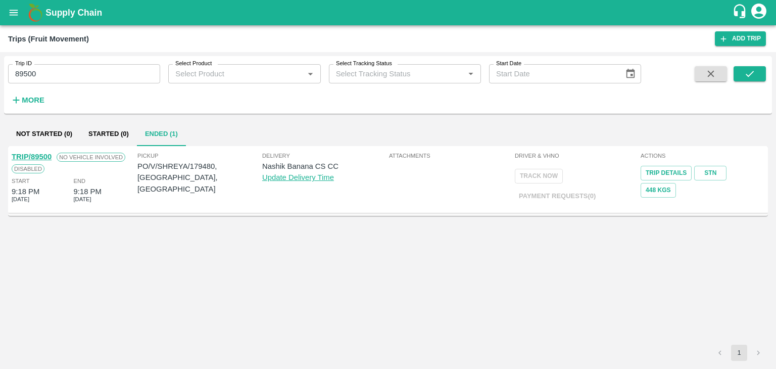
click at [36, 152] on link "TRIP/89500" at bounding box center [32, 156] width 40 height 8
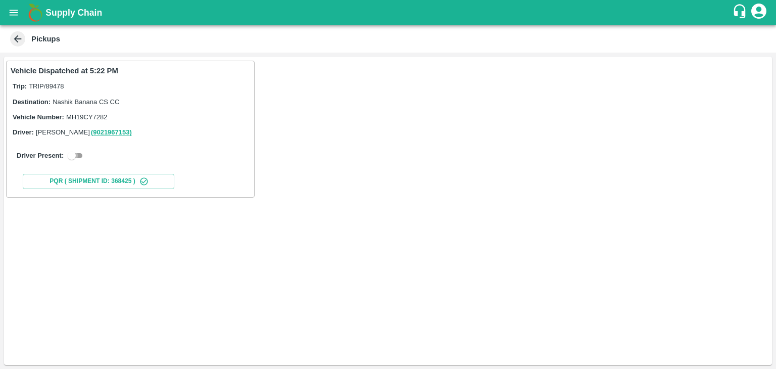
click at [71, 158] on input "checkbox" at bounding box center [72, 155] width 36 height 12
checkbox input "true"
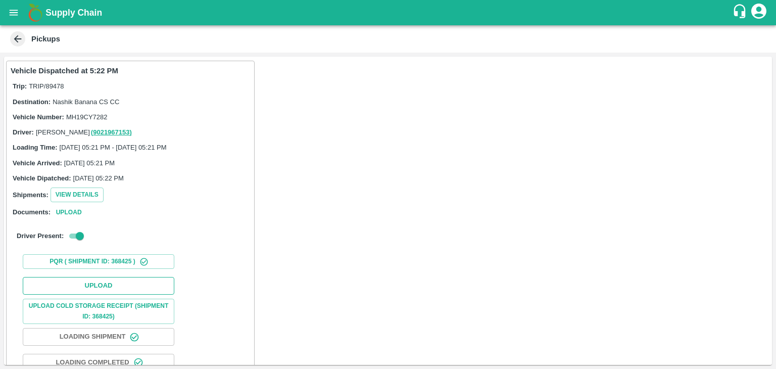
click at [116, 285] on button "Upload" at bounding box center [98, 286] width 151 height 18
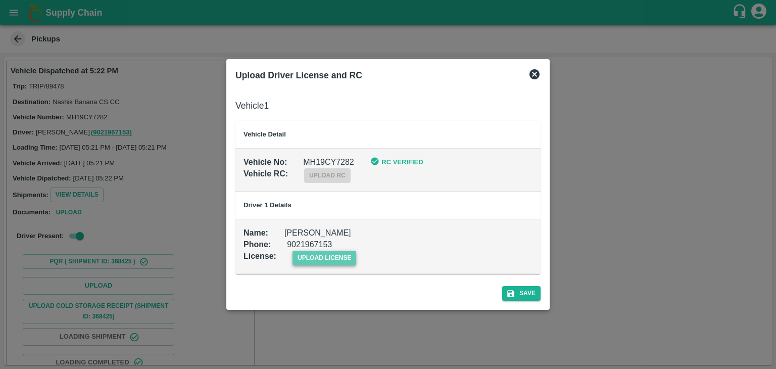
click at [329, 253] on span "upload license" at bounding box center [324, 257] width 64 height 15
click at [0, 0] on input "upload license" at bounding box center [0, 0] width 0 height 0
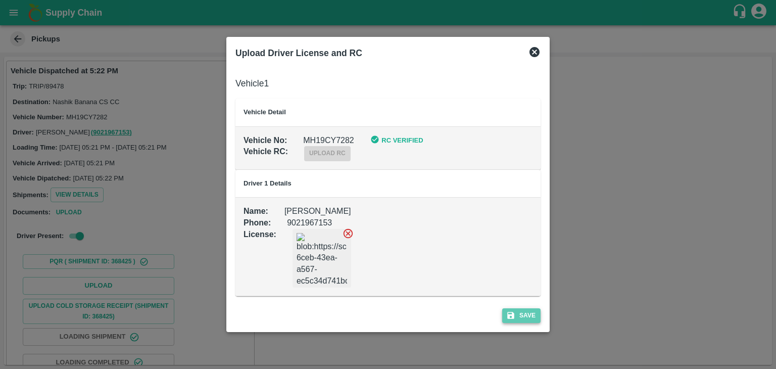
click at [536, 311] on button "Save" at bounding box center [521, 315] width 38 height 15
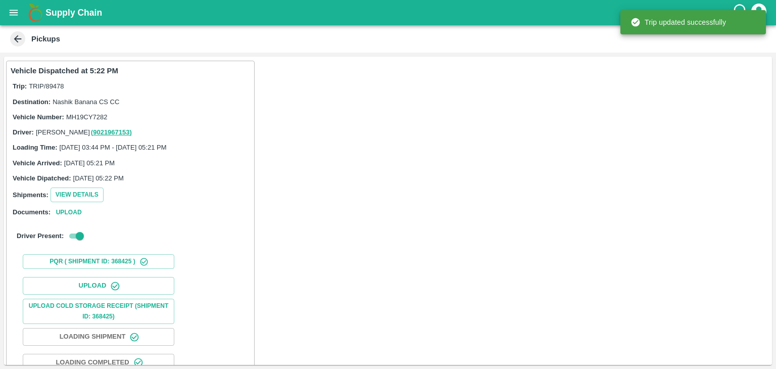
scroll to position [106, 0]
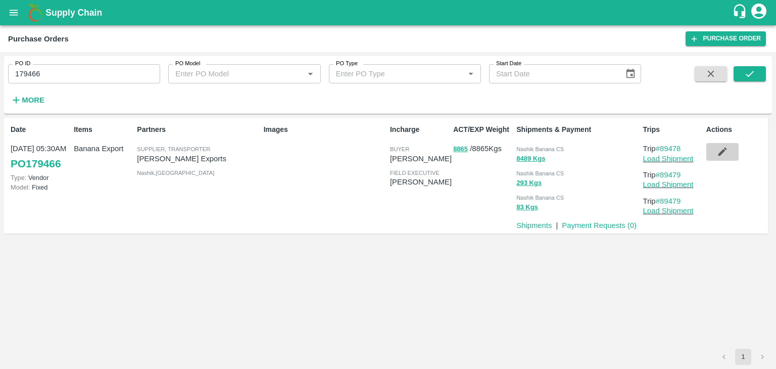
click at [711, 149] on button "button" at bounding box center [722, 151] width 32 height 17
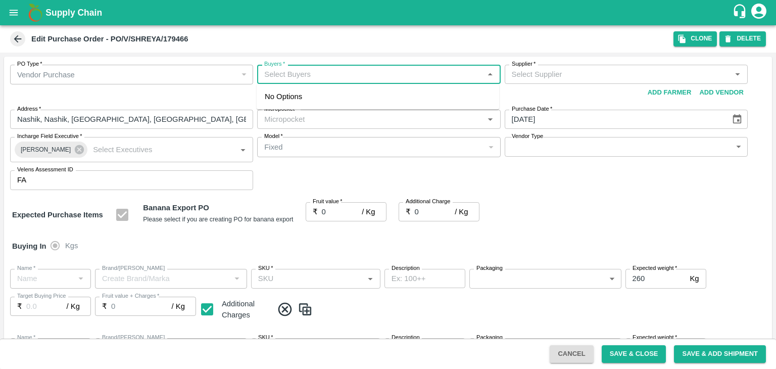
click at [313, 74] on input "Buyers   *" at bounding box center [370, 74] width 220 height 13
type input "Ajit O"
type input "[PERSON_NAME] Exports-undefined"
type input "172-Savda"
type input "Banana Export"
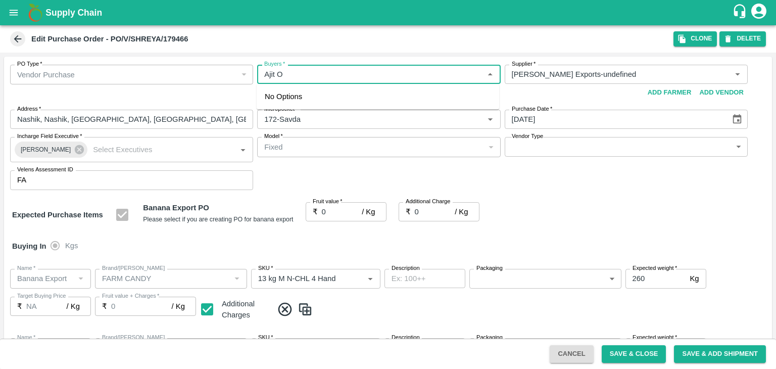
type input "FARM CANDY"
type input "13 kg M N-CHL 4 Hand"
type input "NA"
type input "Banana Export"
type input "FARM CANDY"
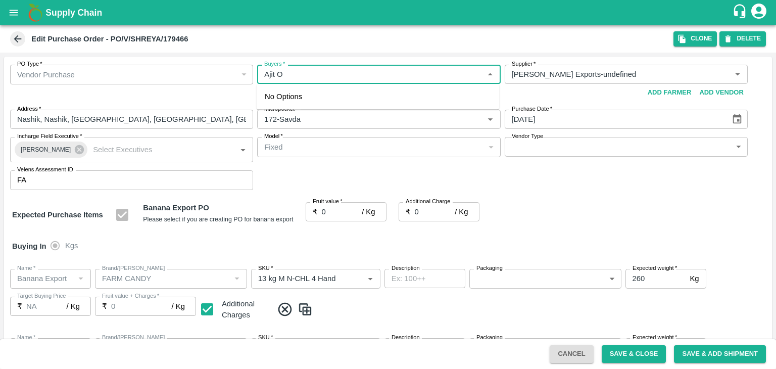
type input "13 kg M N-CHL 5 Hand"
type input "NA"
type input "Banana Export"
type input "FARM CANDY"
type input "13 kg M N-CHL 6 Hand"
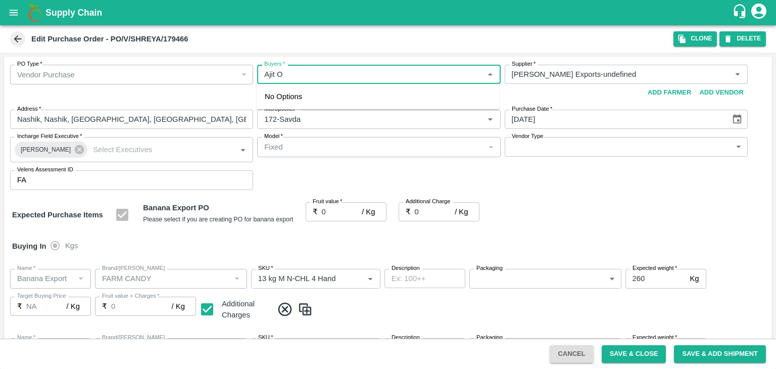
type input "NA"
type input "Banana Export"
type input "FARM CANDY"
type input "13 kg M N-CHL 8 Hand"
type input "NA"
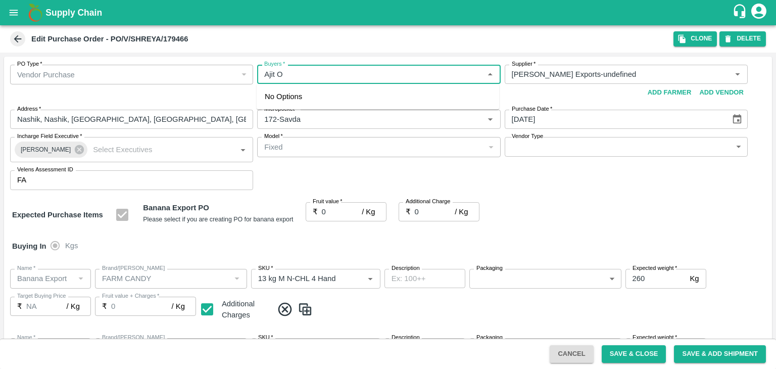
type input "Banana Export"
type input "FARM CANDY"
type input "13 kg M N-CHL CL"
type input "NA"
type input "Banana Export"
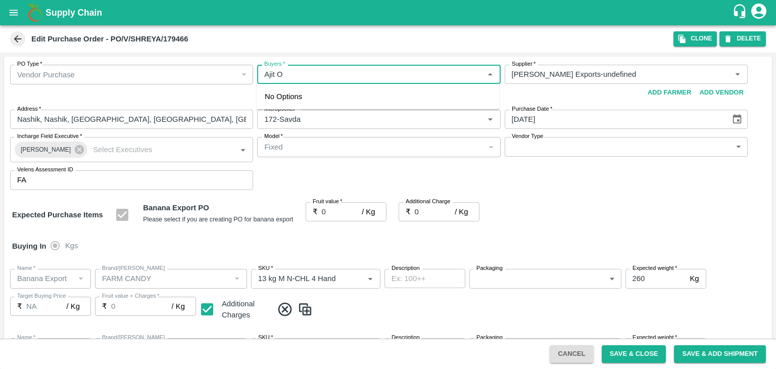
type input "FARM CANDY"
type input "C Class"
type input "NA"
type input "Banana Export"
type input "FARM CANDY"
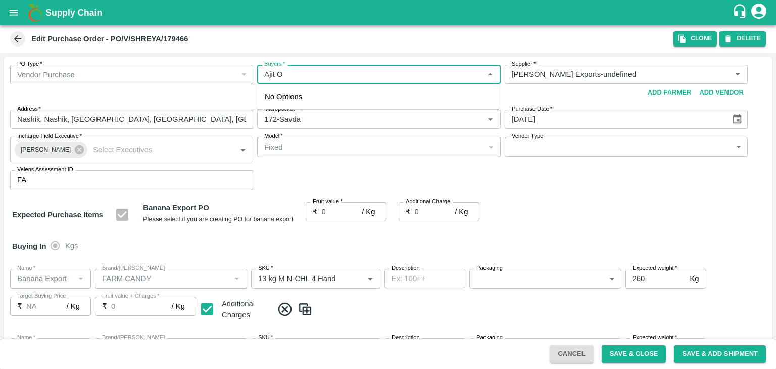
type input "PHR Kg"
type input "NA"
click at [323, 93] on div "[PERSON_NAME]" at bounding box center [377, 101] width 242 height 26
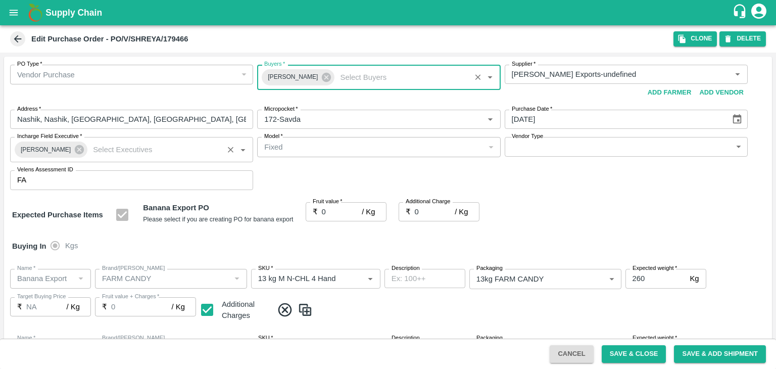
click at [75, 143] on div "[PERSON_NAME]" at bounding box center [51, 149] width 73 height 16
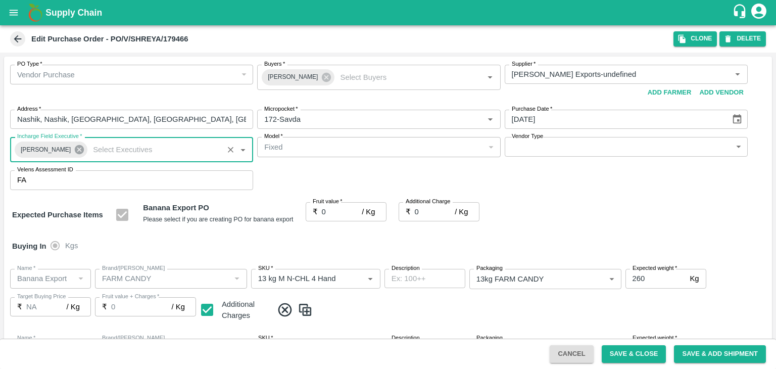
click at [75, 147] on icon at bounding box center [79, 149] width 9 height 9
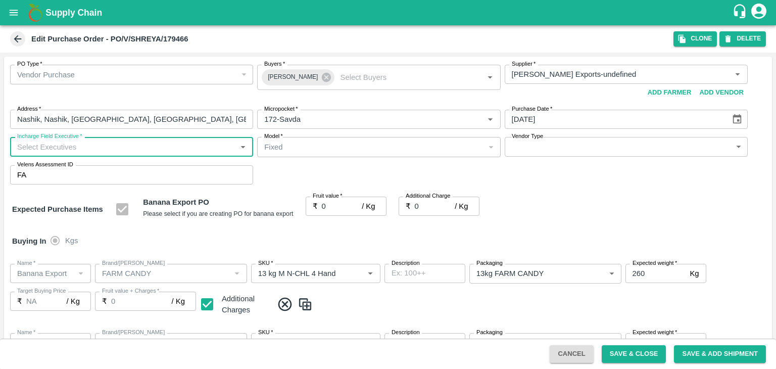
click at [95, 144] on input "Incharge Field Executive   *" at bounding box center [123, 146] width 220 height 13
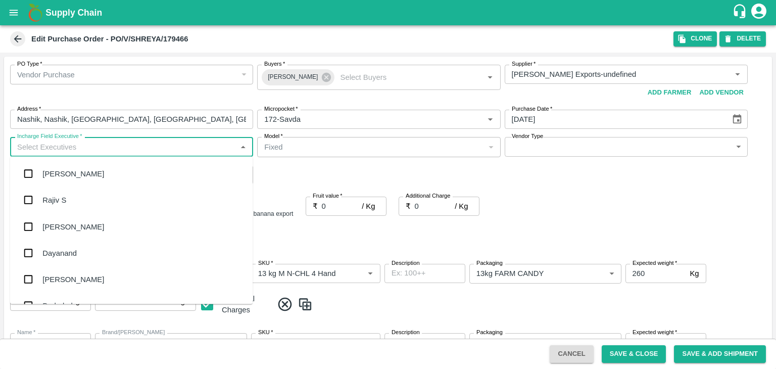
click at [95, 144] on input "Incharge Field Executive   *" at bounding box center [123, 146] width 220 height 13
type input "[PERSON_NAME]"
click at [75, 232] on div "jaydip Tale" at bounding box center [131, 226] width 242 height 26
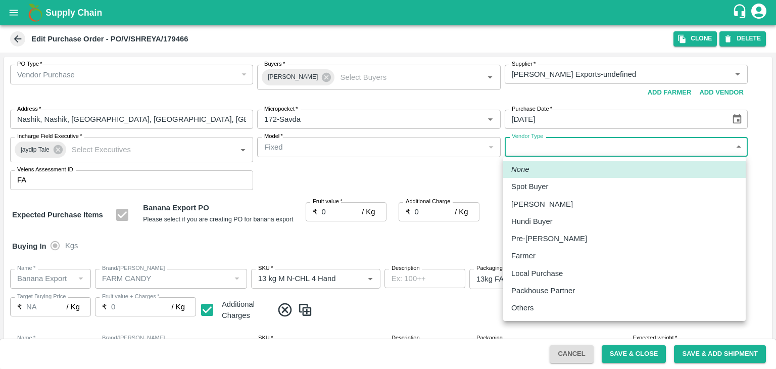
click at [583, 149] on body "Supply Chain Edit Purchase Order - PO/V/SHREYA/179466 Clone DELETE PO Type   * …" at bounding box center [388, 184] width 776 height 369
click at [523, 305] on p "Others" at bounding box center [522, 307] width 23 height 11
type input "OTHER"
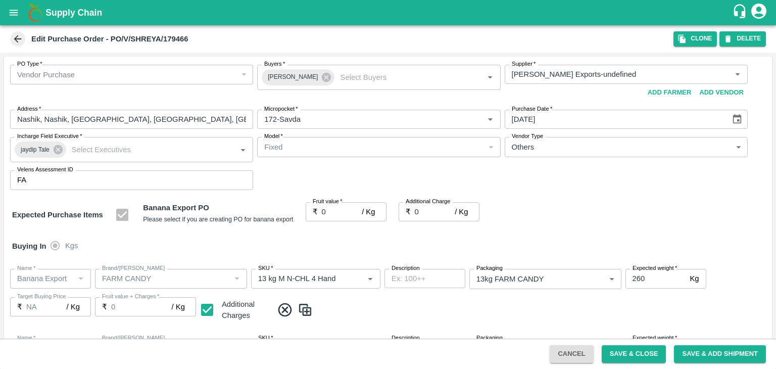
click at [337, 207] on div at bounding box center [388, 184] width 776 height 369
click at [339, 212] on div at bounding box center [388, 184] width 776 height 369
click at [336, 209] on div at bounding box center [388, 184] width 776 height 369
click at [334, 213] on input "0" at bounding box center [342, 211] width 40 height 19
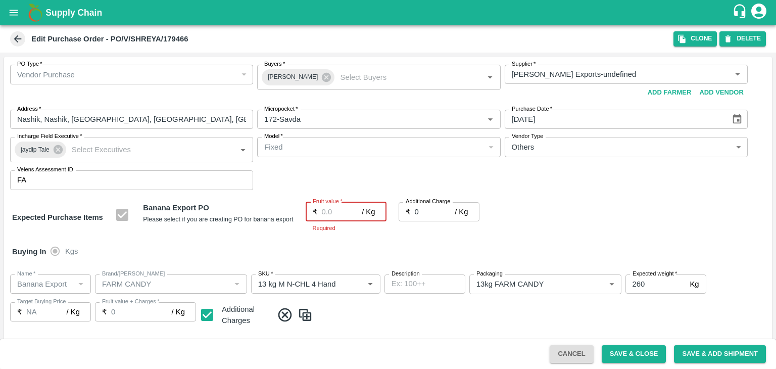
type input "1"
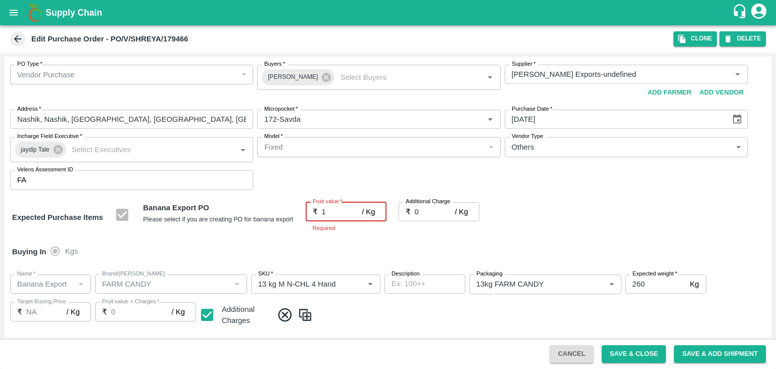
type input "1"
type input "19"
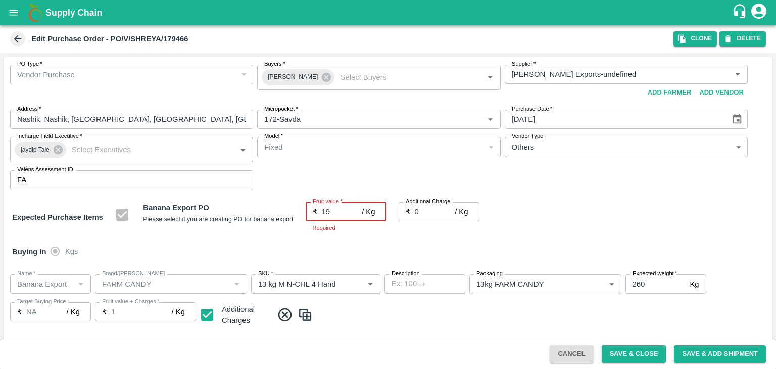
type input "19"
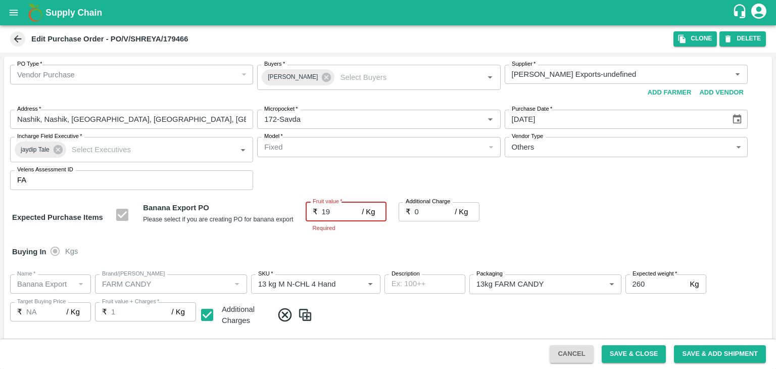
type input "19"
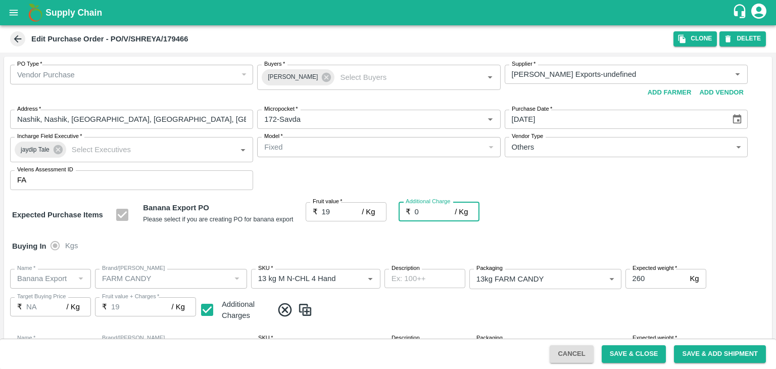
type input "2"
type input "21"
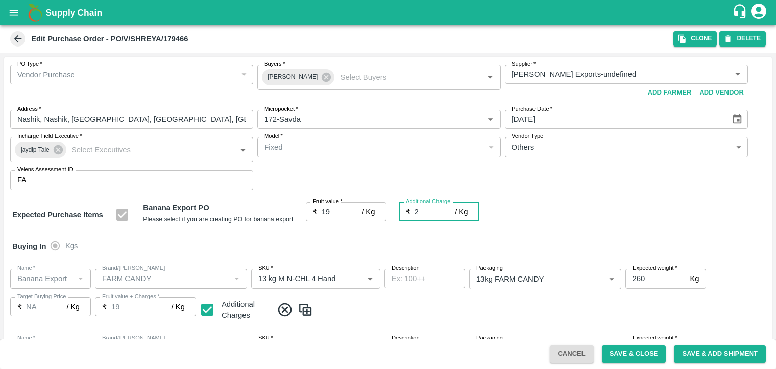
type input "21"
type input "2.7"
type input "21.7"
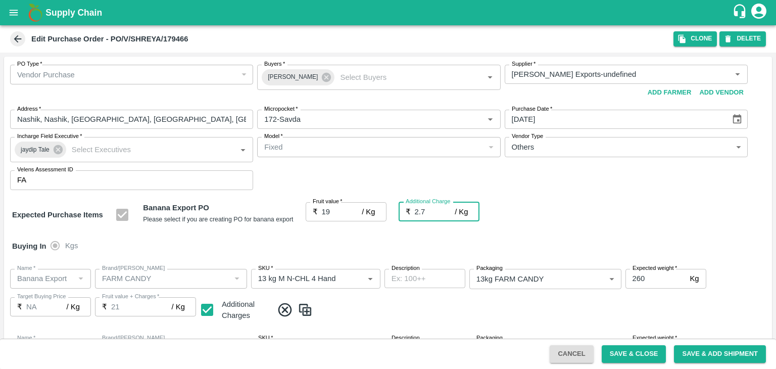
type input "21.7"
type input "2.75"
type input "21.75"
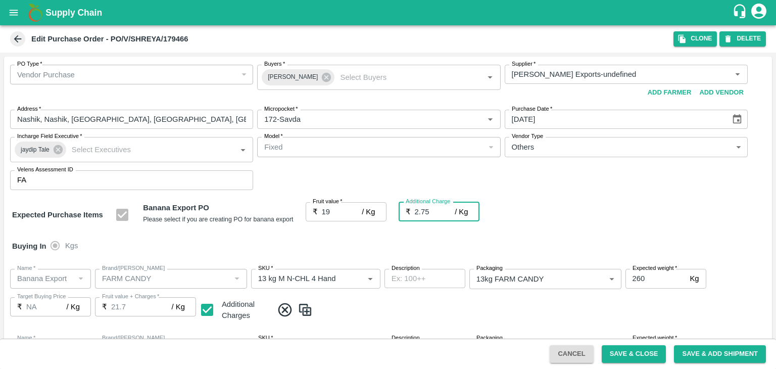
type input "21.75"
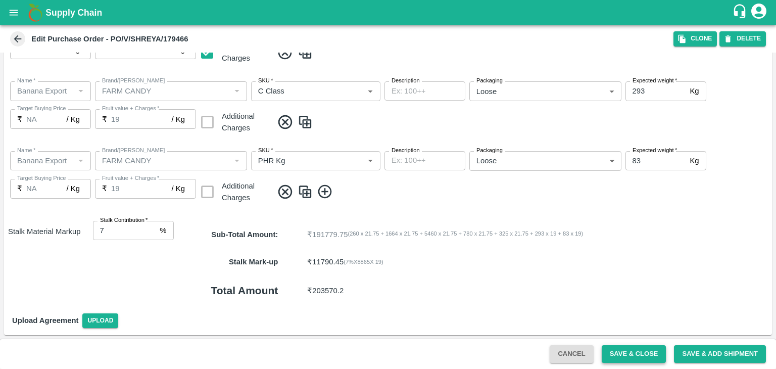
type input "2.75"
click at [629, 356] on button "Save & Close" at bounding box center [633, 354] width 65 height 18
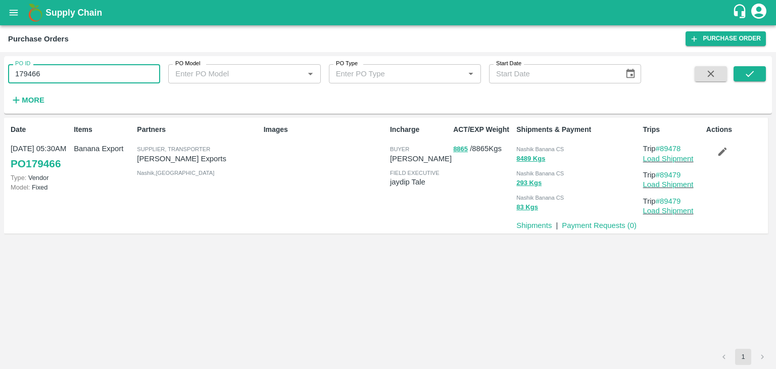
click at [99, 74] on input "179466" at bounding box center [84, 73] width 152 height 19
paste input "text"
type input "179480"
click at [757, 66] on button "submit" at bounding box center [749, 73] width 32 height 15
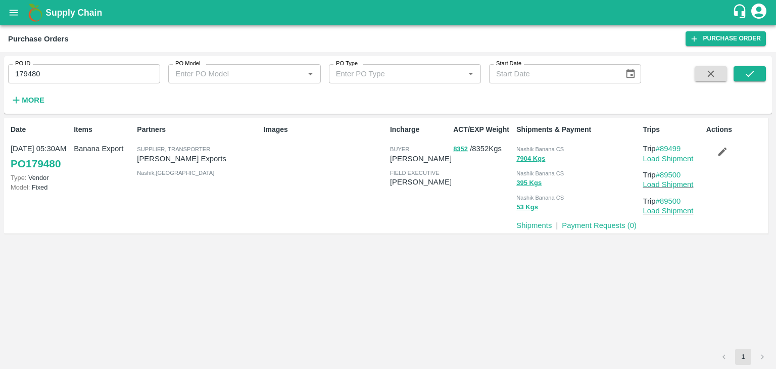
click at [674, 160] on link "Load Shipment" at bounding box center [668, 159] width 50 height 8
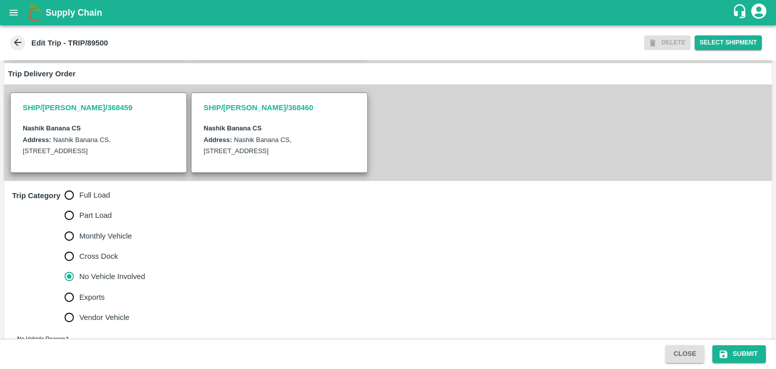
scroll to position [248, 0]
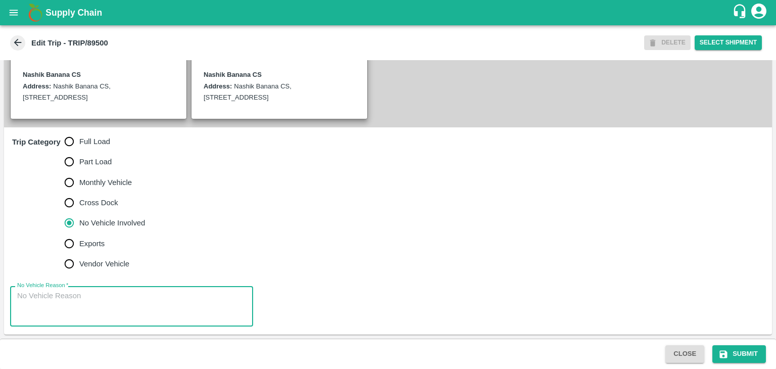
click at [139, 300] on textarea "No Vehicle Reason   *" at bounding box center [131, 306] width 229 height 32
type textarea "Field Dump"
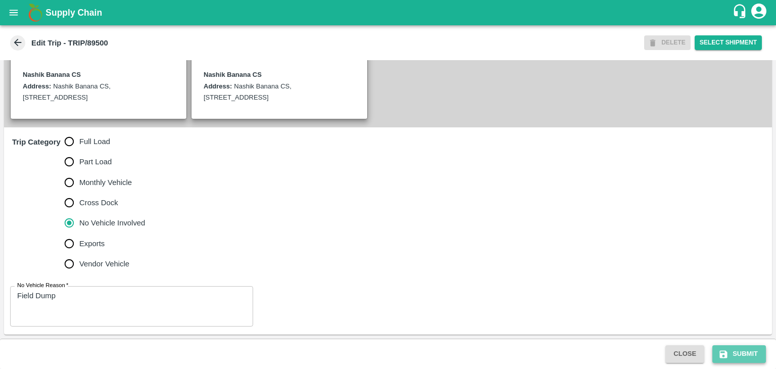
click at [723, 352] on icon "submit" at bounding box center [723, 354] width 10 height 10
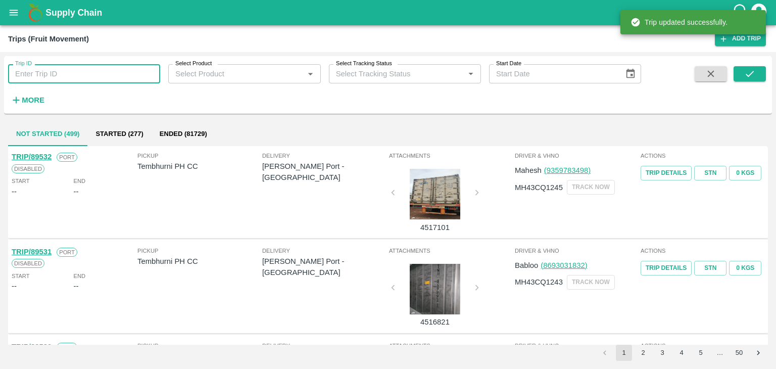
click at [117, 67] on input "Trip ID" at bounding box center [84, 73] width 152 height 19
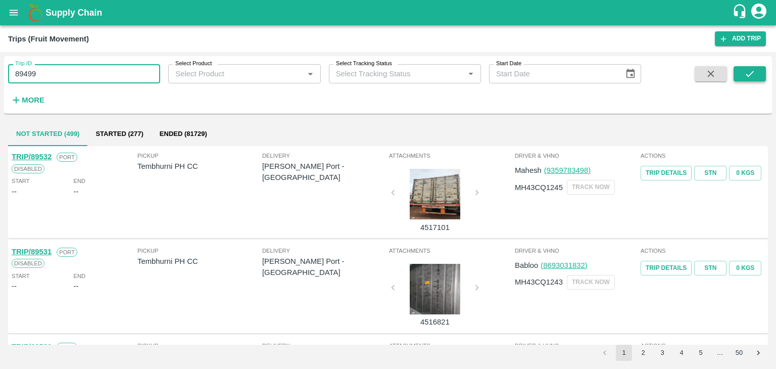
type input "89499"
click at [746, 71] on icon "submit" at bounding box center [749, 73] width 11 height 11
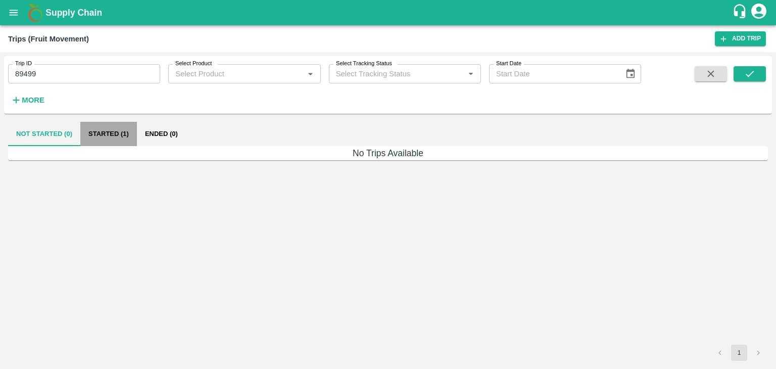
click at [129, 135] on button "Started (1)" at bounding box center [108, 134] width 57 height 24
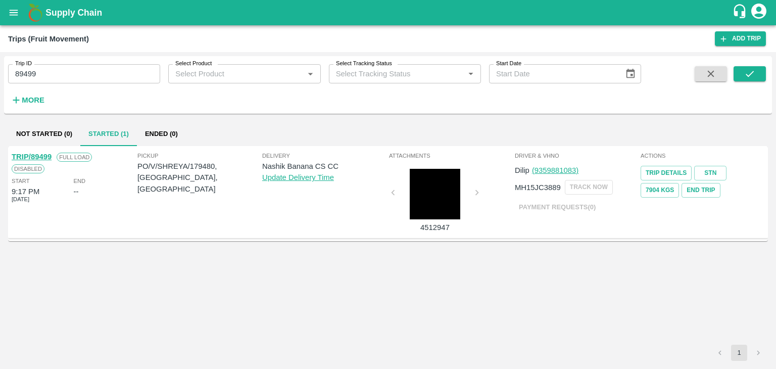
click at [37, 156] on link "TRIP/89499" at bounding box center [32, 156] width 40 height 8
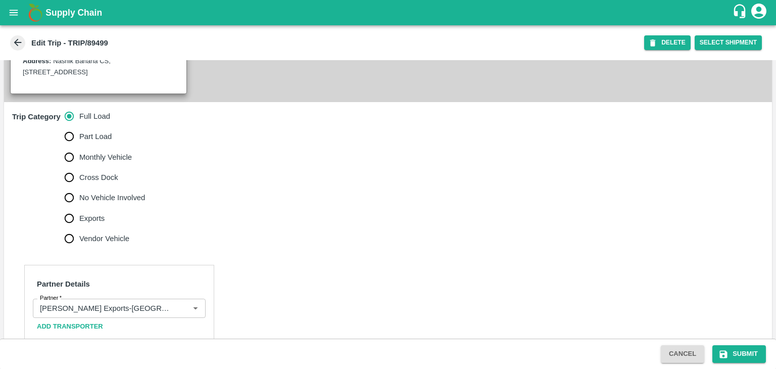
scroll to position [349, 0]
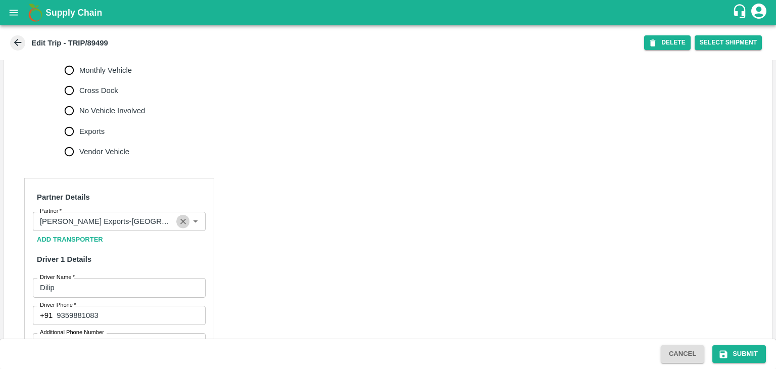
click at [178, 226] on icon "Clear" at bounding box center [183, 222] width 10 height 10
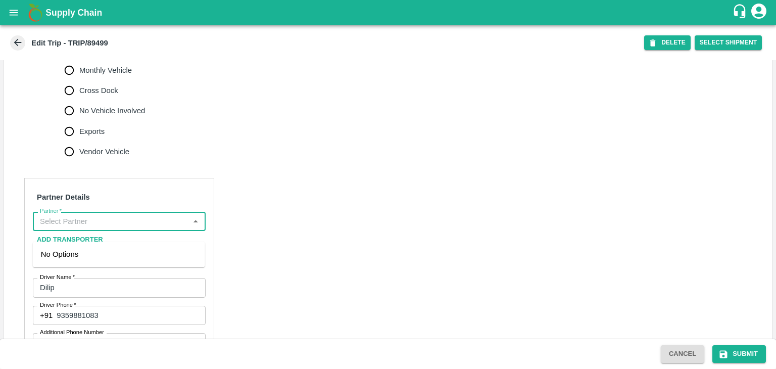
click at [166, 228] on input "Partner   *" at bounding box center [111, 221] width 150 height 13
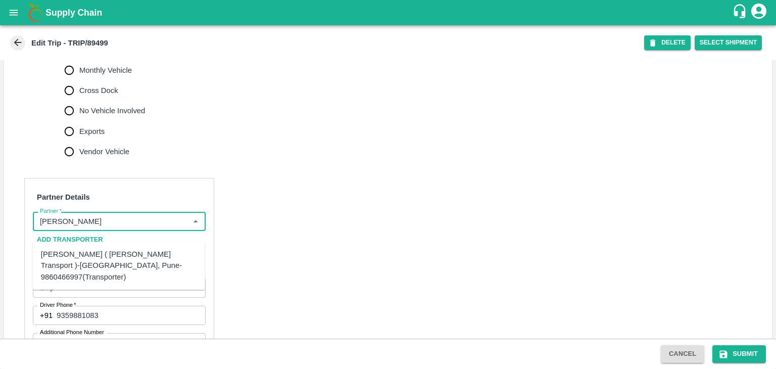
click at [135, 243] on ul "[PERSON_NAME] ( [PERSON_NAME] Transport )-[GEOGRAPHIC_DATA], Pune-9860466997(Tr…" at bounding box center [119, 265] width 172 height 48
click at [107, 253] on div "[PERSON_NAME] ( [PERSON_NAME] Transport )-[GEOGRAPHIC_DATA], Pune-9860466997(Tr…" at bounding box center [119, 265] width 156 height 34
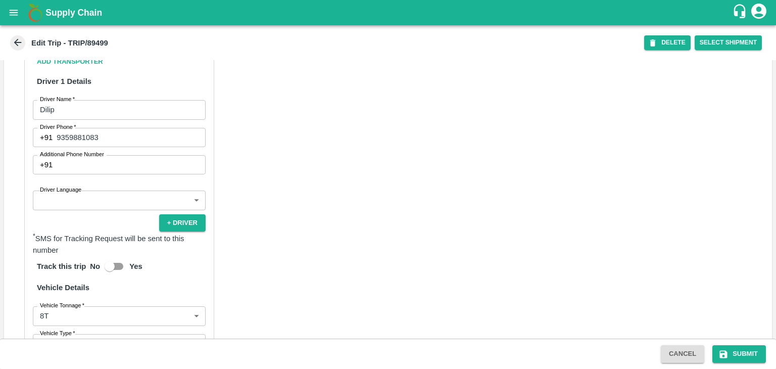
scroll to position [529, 0]
type input "[PERSON_NAME] ( [PERSON_NAME] Transport )-[GEOGRAPHIC_DATA], Pune-9860466997(Tr…"
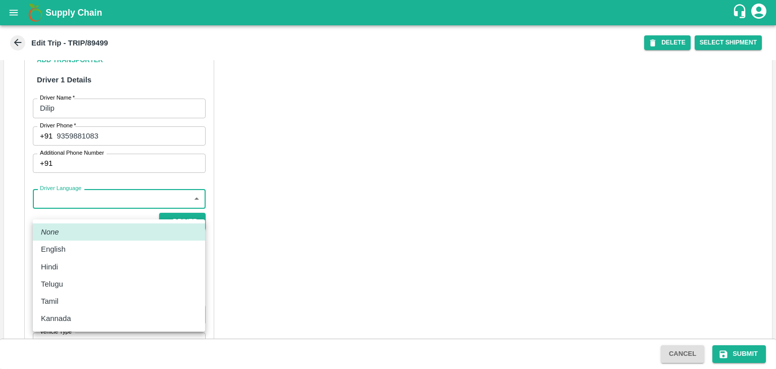
click at [84, 211] on body "Supply Chain Edit Trip - TRIP/89499 DELETE Select Shipment Trip Details Trip Ty…" at bounding box center [388, 184] width 776 height 369
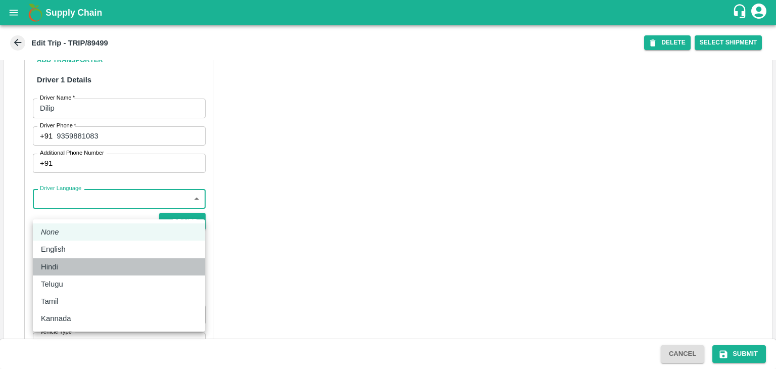
click at [72, 263] on div "Hindi" at bounding box center [119, 266] width 156 height 11
type input "hi"
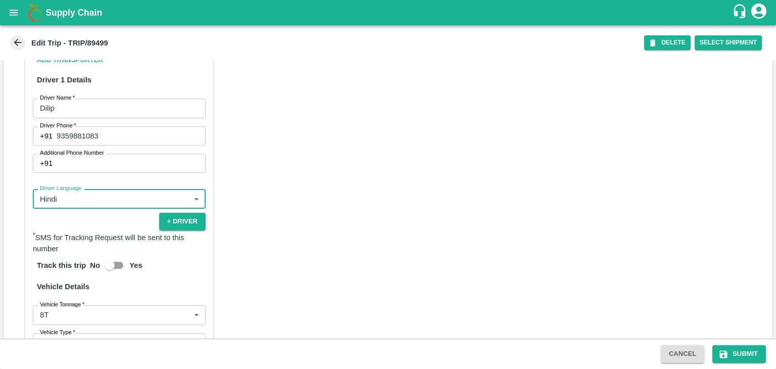
scroll to position [708, 0]
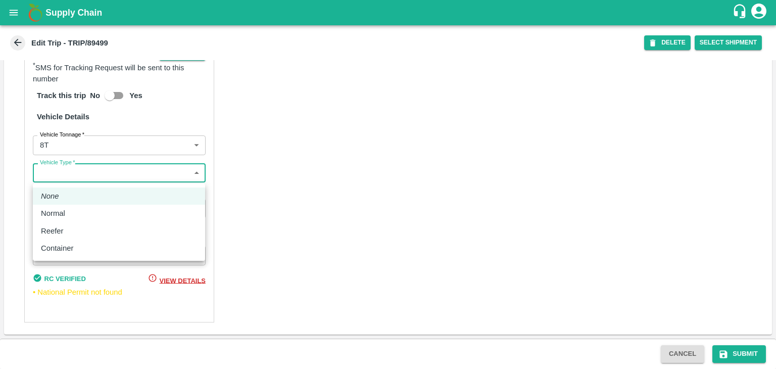
click at [61, 173] on body "Supply Chain Edit Trip - TRIP/89499 DELETE Select Shipment Trip Details Trip Ty…" at bounding box center [388, 184] width 776 height 369
click at [67, 213] on div "Normal" at bounding box center [55, 213] width 29 height 11
type input "Normal"
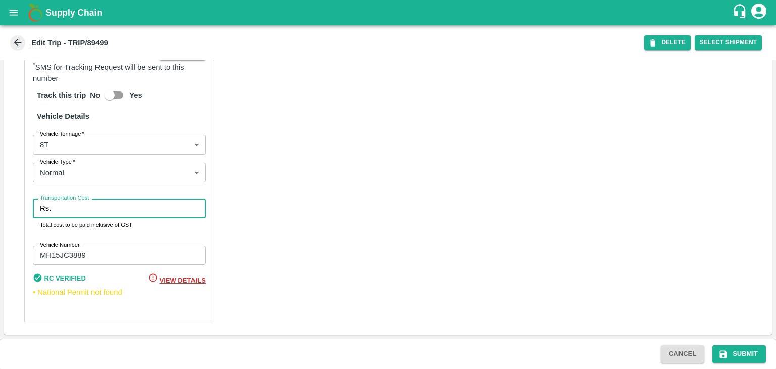
click at [78, 213] on input "Transportation Cost" at bounding box center [130, 207] width 150 height 19
type input "10000"
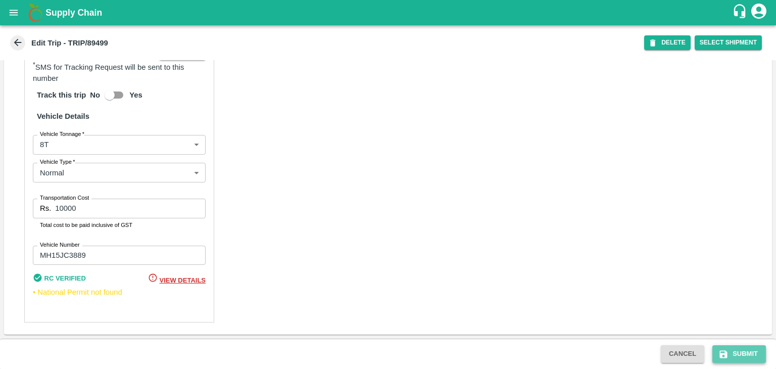
click at [753, 358] on button "Submit" at bounding box center [739, 354] width 54 height 18
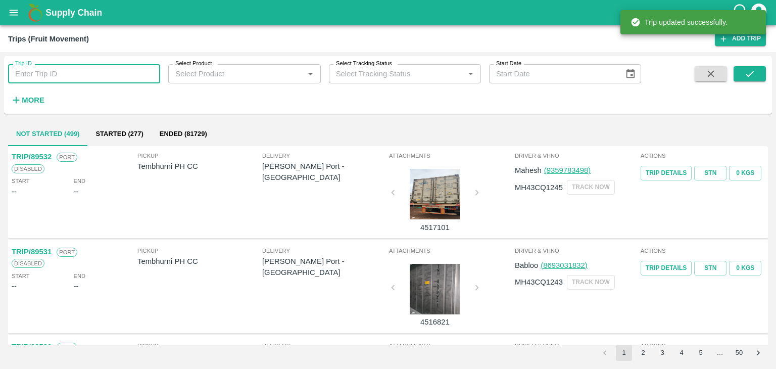
click at [96, 71] on input "Trip ID" at bounding box center [84, 73] width 152 height 19
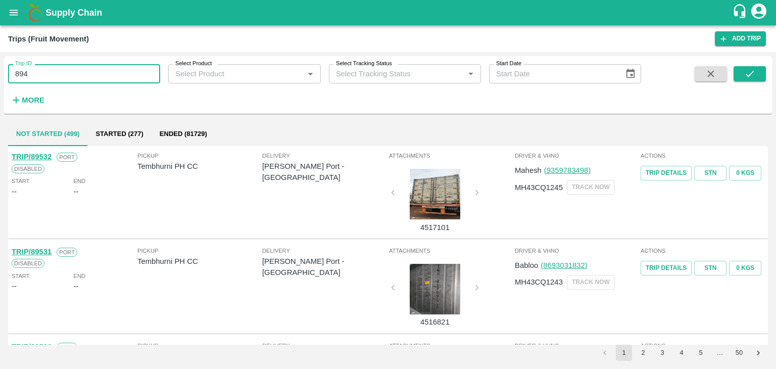
click at [42, 75] on input "894" at bounding box center [84, 73] width 152 height 19
type input "89488"
click at [763, 75] on button "submit" at bounding box center [749, 73] width 32 height 15
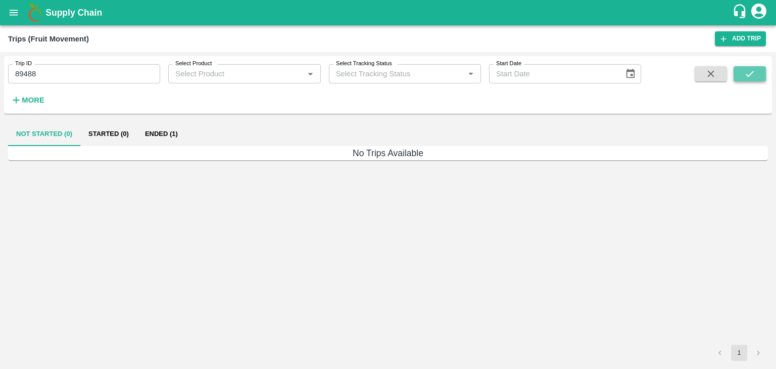
click at [763, 75] on button "submit" at bounding box center [749, 73] width 32 height 15
click at [160, 129] on button "Ended (1)" at bounding box center [161, 134] width 49 height 24
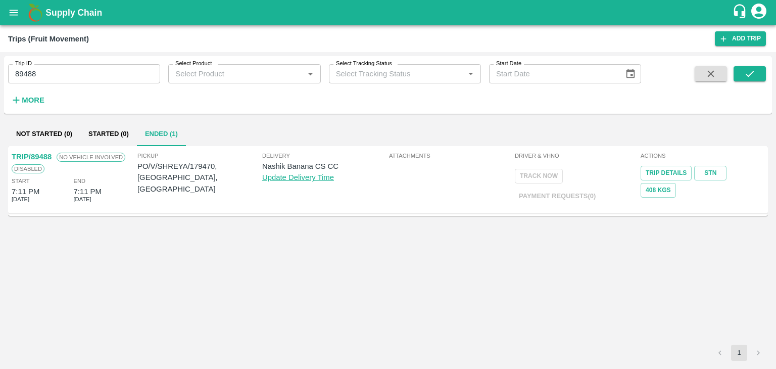
click at [42, 154] on link "TRIP/89488" at bounding box center [32, 156] width 40 height 8
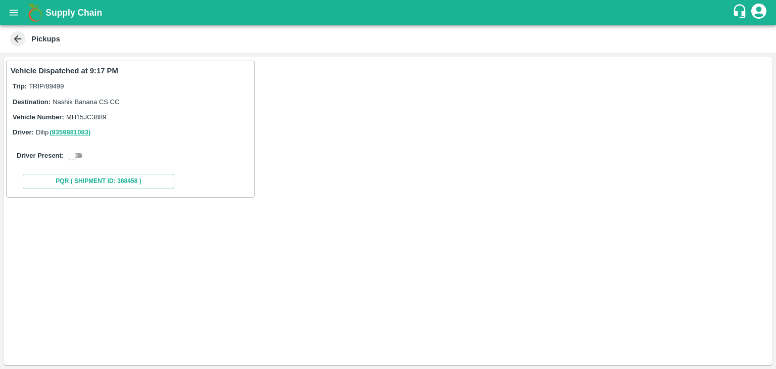
click at [76, 152] on input "checkbox" at bounding box center [72, 155] width 36 height 12
checkbox input "true"
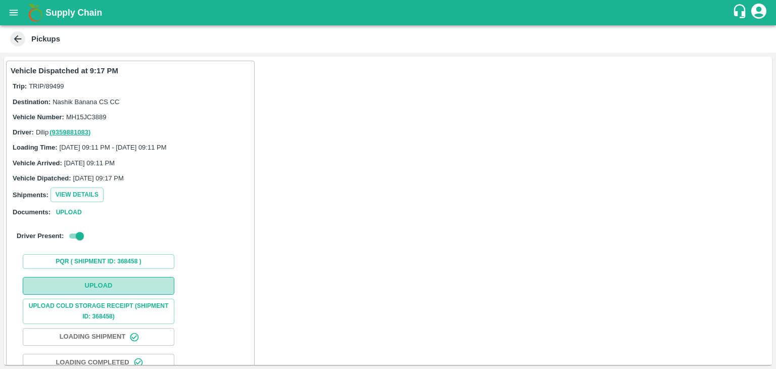
click at [107, 277] on button "Upload" at bounding box center [98, 286] width 151 height 18
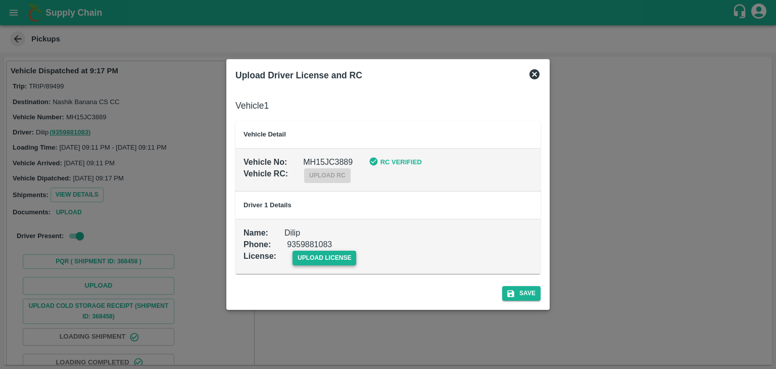
click at [323, 257] on span "upload license" at bounding box center [324, 257] width 64 height 15
click at [0, 0] on input "upload license" at bounding box center [0, 0] width 0 height 0
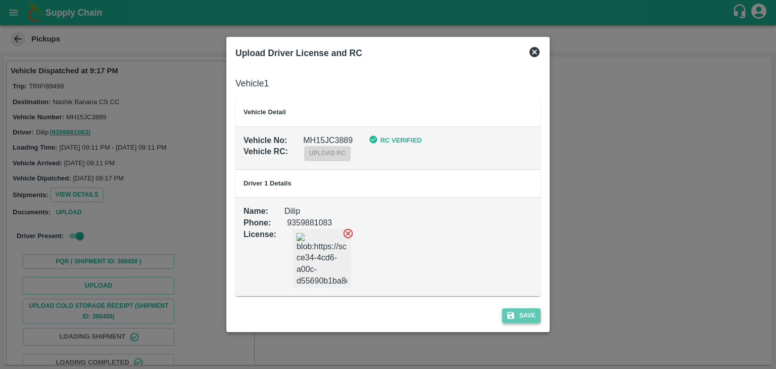
click at [529, 313] on button "Save" at bounding box center [521, 315] width 38 height 15
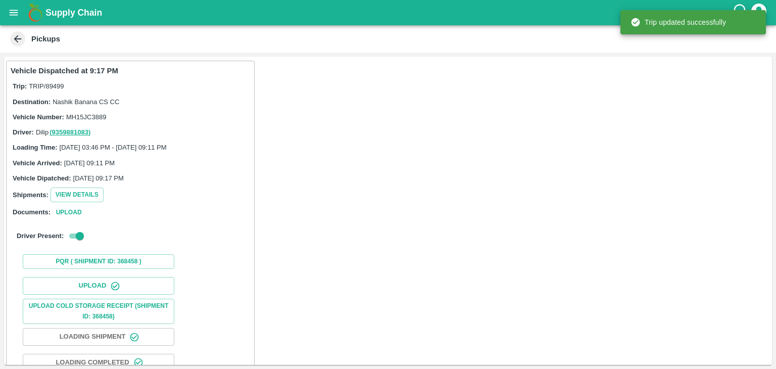
scroll to position [106, 0]
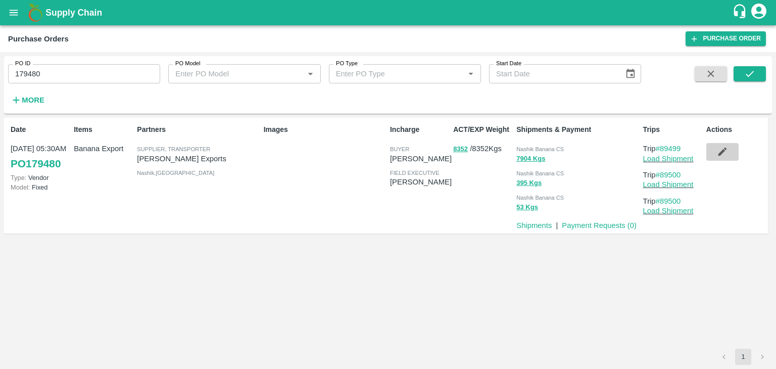
click at [720, 149] on icon "button" at bounding box center [721, 151] width 11 height 11
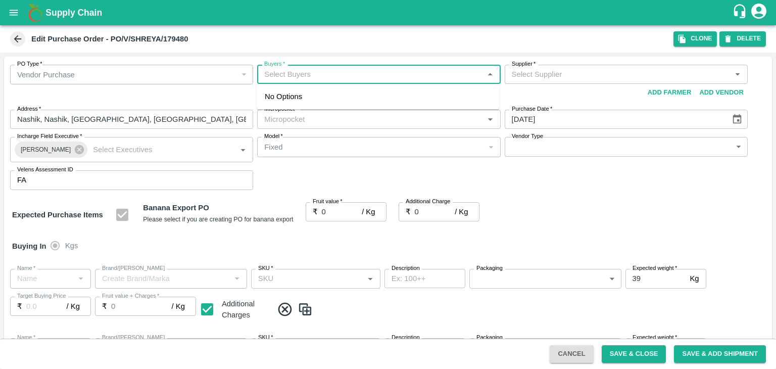
click at [313, 73] on input "Buyers   *" at bounding box center [370, 74] width 220 height 13
type input "Ajit"
type input "[PERSON_NAME] Exports-undefined"
type input "172-Savda"
type input "Banana Export"
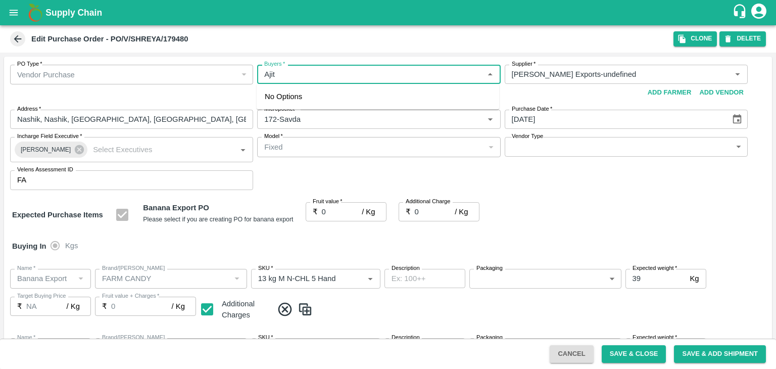
type input "FARM CANDY"
type input "13 kg M N-CHL 5 Hand"
type input "NA"
type input "Banana Export"
type input "FARM CANDY"
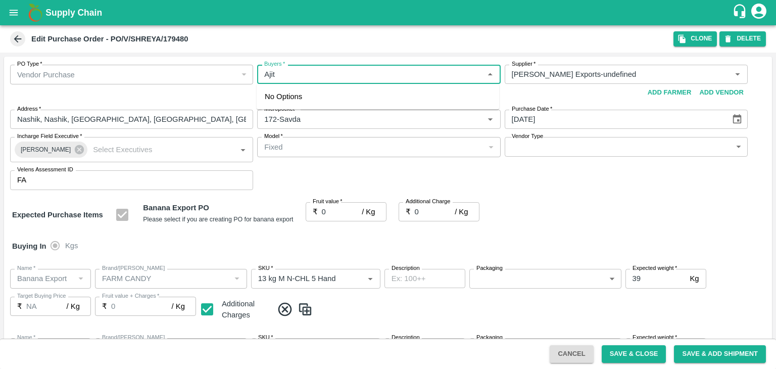
type input "13 kg M N-CHL 6 Hand"
type input "NA"
type input "Banana Export"
type input "FARM CANDY"
type input "13 kg M N-CHL 8 Hand"
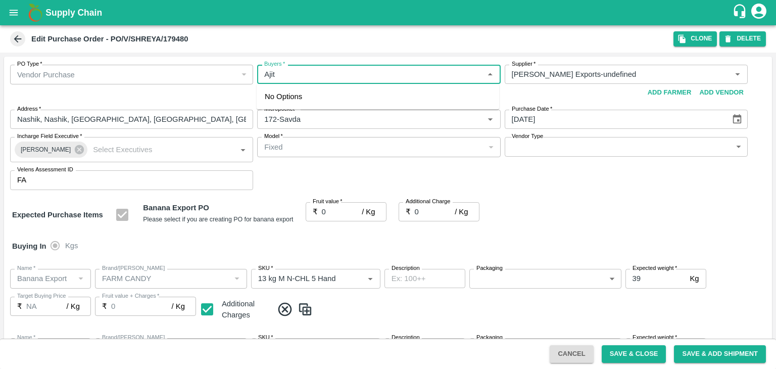
type input "NA"
type input "Banana Export"
type input "FARM CANDY"
type input "13 kg M N-CHL CL"
type input "NA"
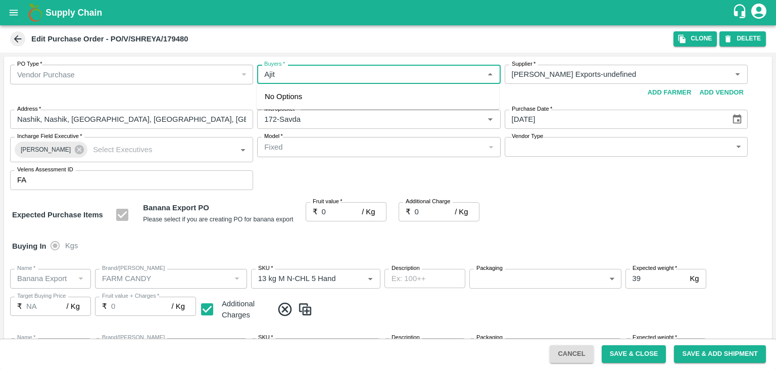
type input "Banana Export"
type input "FARM CANDY"
type input "C Class"
type input "NA"
type input "Banana Export"
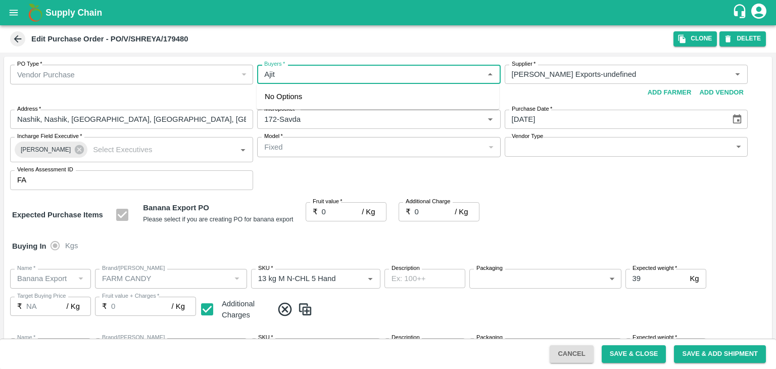
type input "FARM CANDY"
type input "PHR Kg"
type input "NA"
type input "Ajit O"
click at [317, 95] on div "Ajit Otari" at bounding box center [320, 100] width 62 height 11
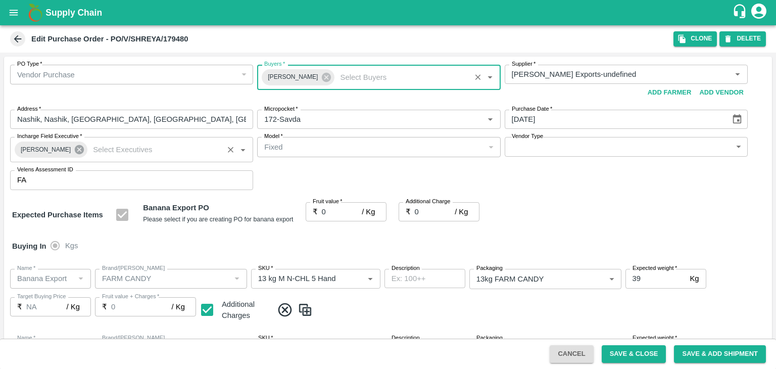
click at [75, 150] on icon at bounding box center [79, 149] width 9 height 9
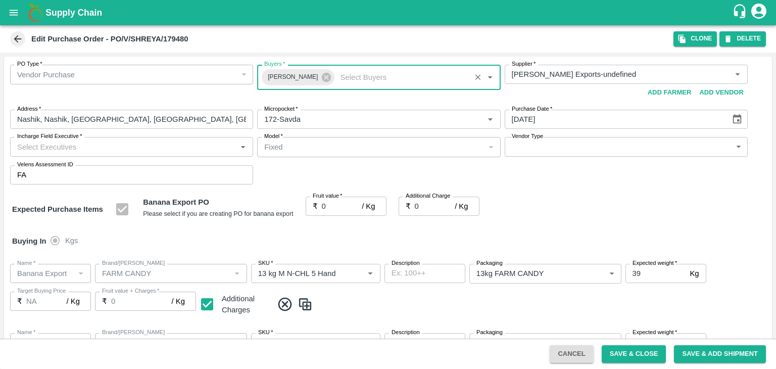
click at [74, 144] on input "Incharge Field Executive   *" at bounding box center [123, 146] width 220 height 13
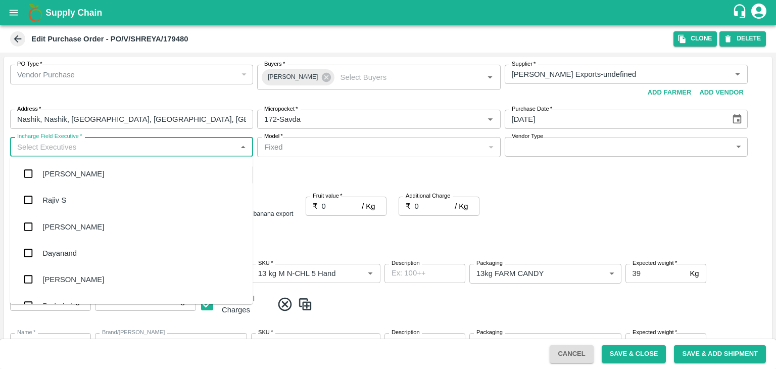
click at [74, 144] on input "Incharge Field Executive   *" at bounding box center [123, 146] width 220 height 13
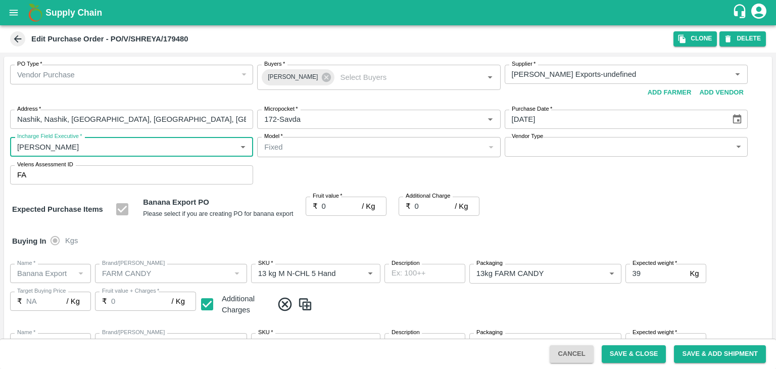
type input "Jay"
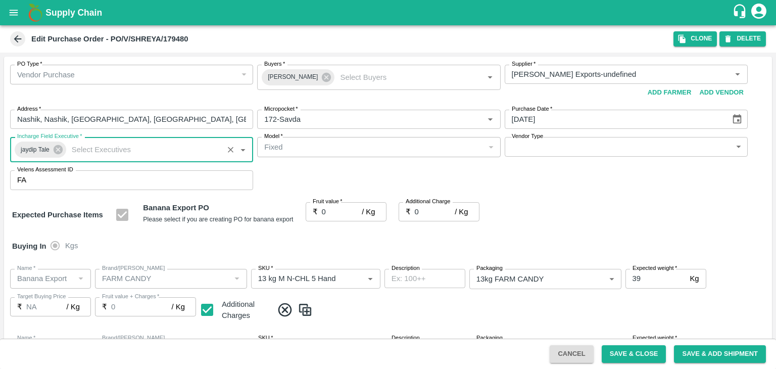
click at [540, 140] on label "Vendor Type" at bounding box center [526, 136] width 31 height 8
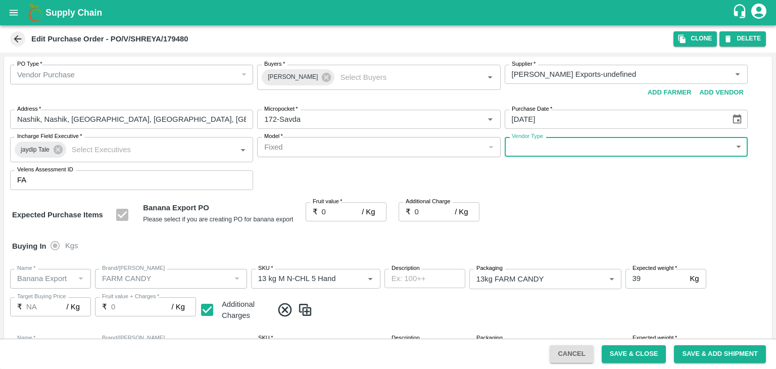
click at [541, 147] on body "Supply Chain Edit Purchase Order - PO/V/SHREYA/179480 Clone DELETE PO Type   * …" at bounding box center [388, 184] width 776 height 369
type input "OTHER"
click at [334, 208] on div at bounding box center [388, 184] width 776 height 369
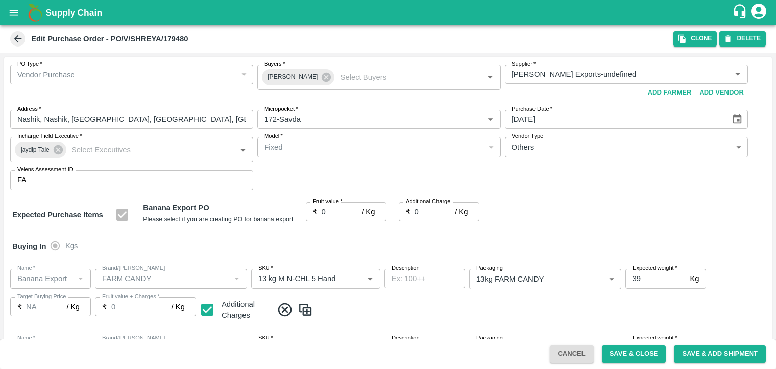
click at [334, 208] on div at bounding box center [388, 184] width 776 height 369
click at [334, 215] on div at bounding box center [388, 184] width 776 height 369
click at [331, 212] on input "0" at bounding box center [342, 211] width 40 height 19
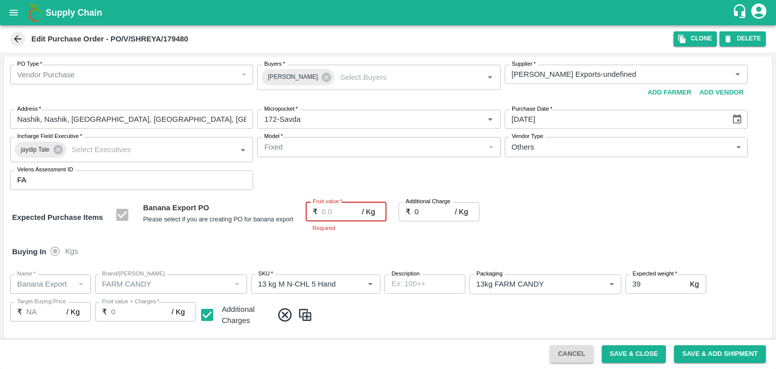
type input "1"
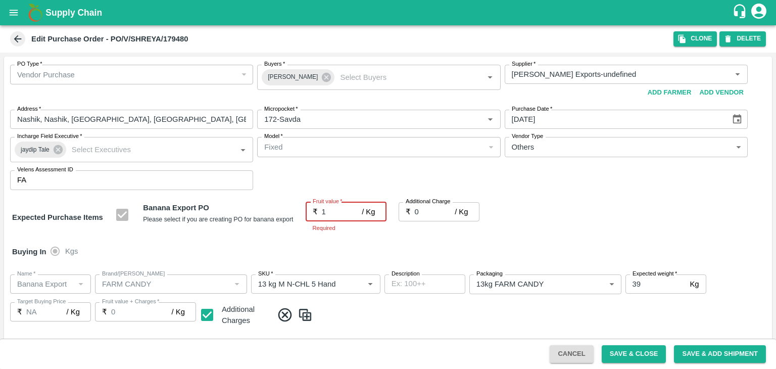
type input "1"
type input "18"
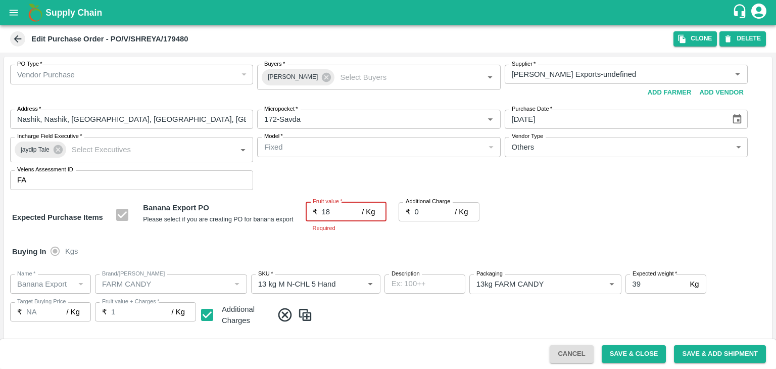
type input "18"
type input "18.5"
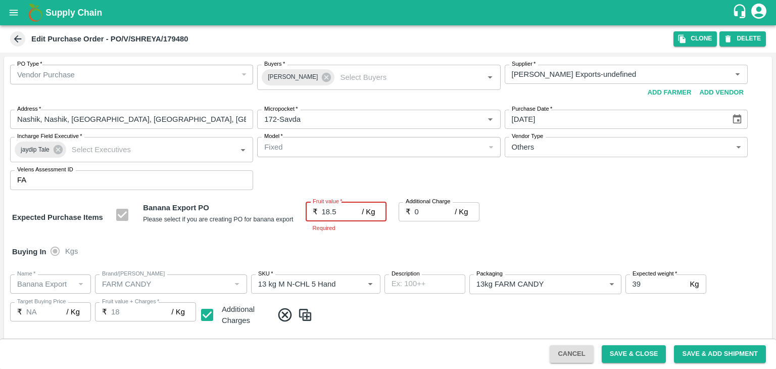
type input "18.5"
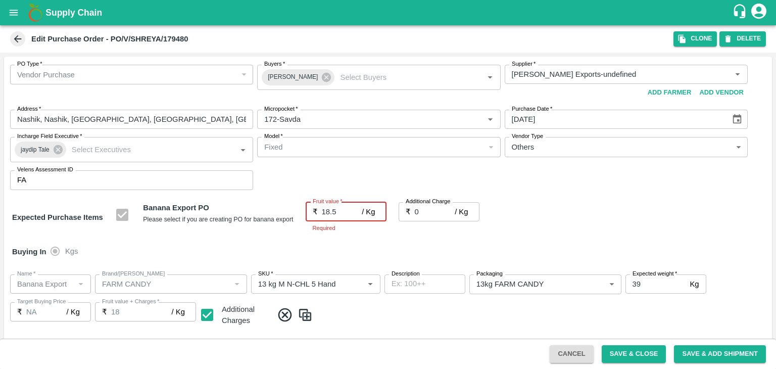
type input "18.5"
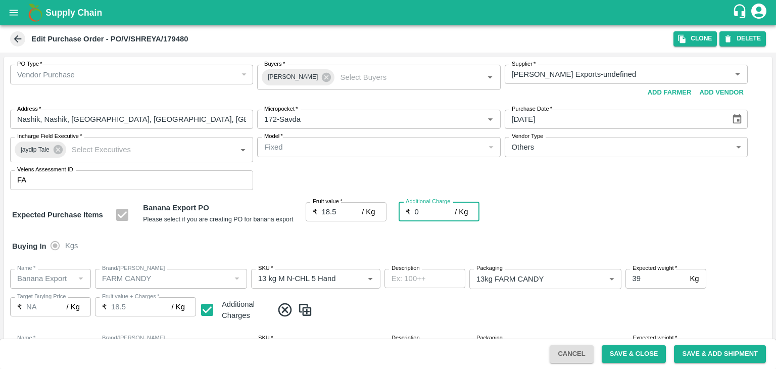
type input "2"
type input "20.5"
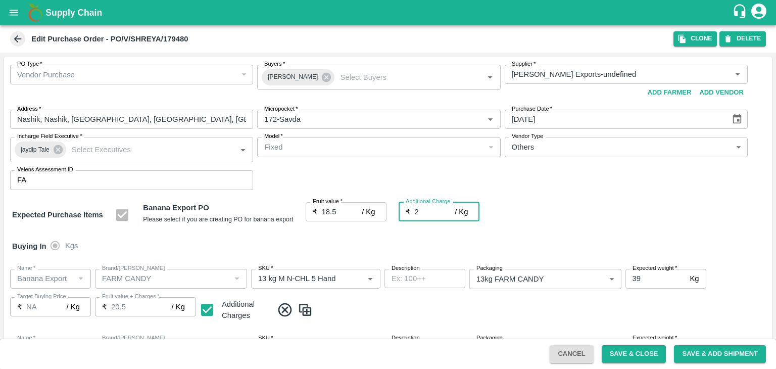
type input "2.7"
type input "21.2"
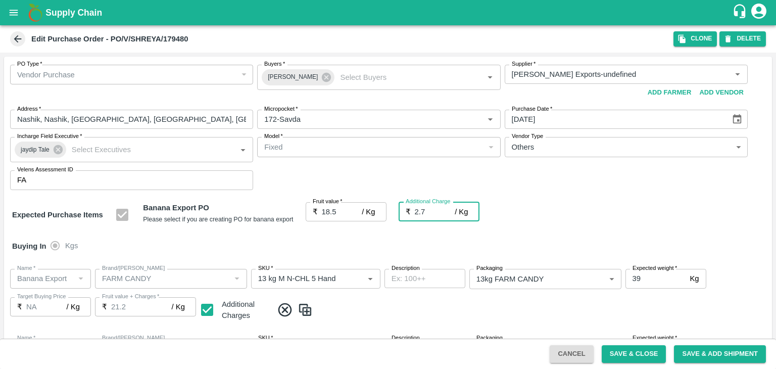
type input "2.75"
type input "21.25"
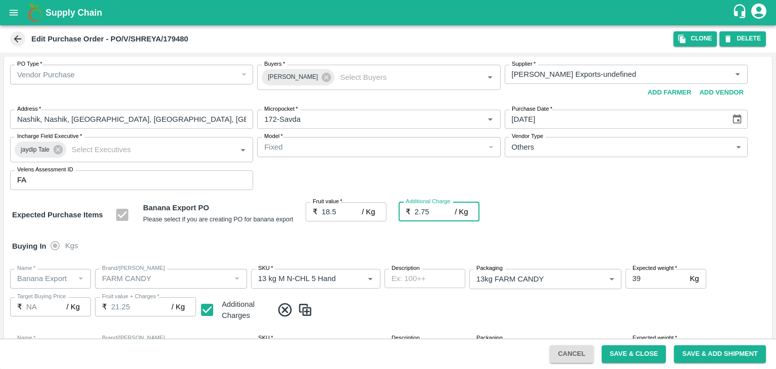
type input "2.75"
click at [317, 245] on div "Buying In Kgs" at bounding box center [387, 245] width 767 height 29
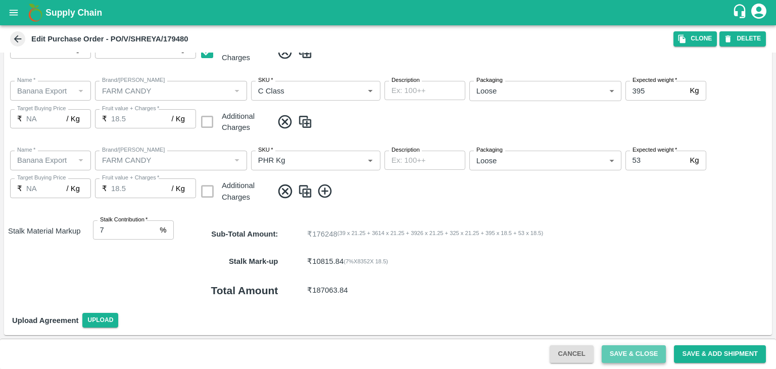
click at [644, 350] on button "Save & Close" at bounding box center [633, 354] width 65 height 18
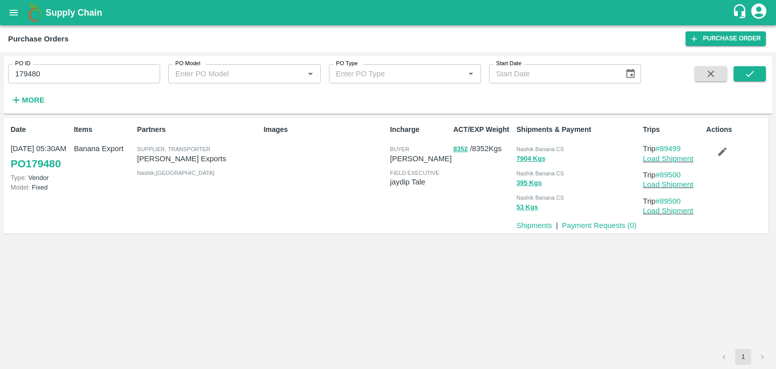
click at [95, 78] on input "179480" at bounding box center [84, 73] width 152 height 19
paste input "text"
type input "179470"
click at [737, 73] on button "submit" at bounding box center [749, 73] width 32 height 15
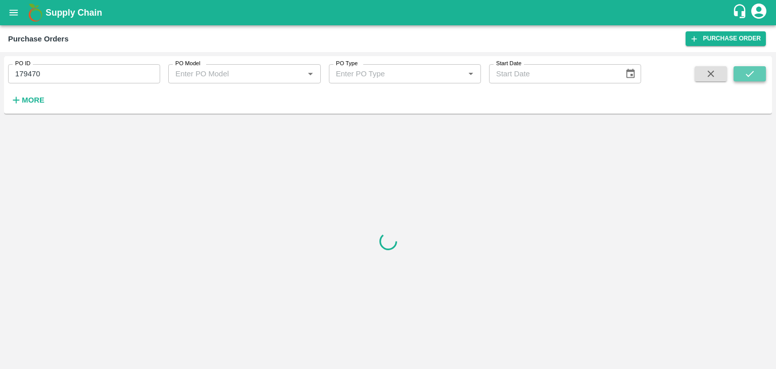
click at [737, 73] on button "submit" at bounding box center [749, 73] width 32 height 15
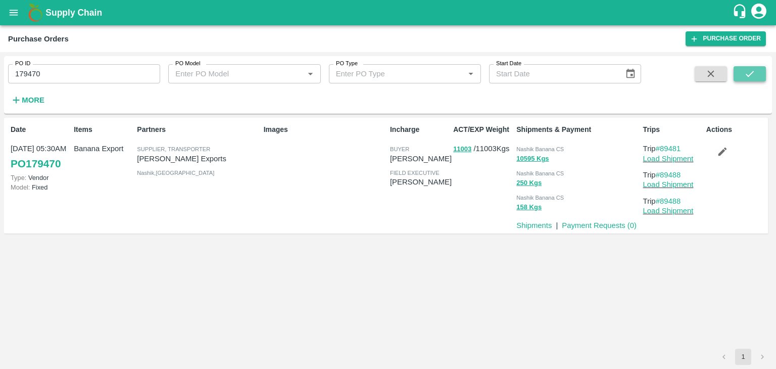
click at [753, 71] on icon "submit" at bounding box center [749, 74] width 8 height 6
click at [671, 160] on link "Load Shipment" at bounding box center [668, 159] width 50 height 8
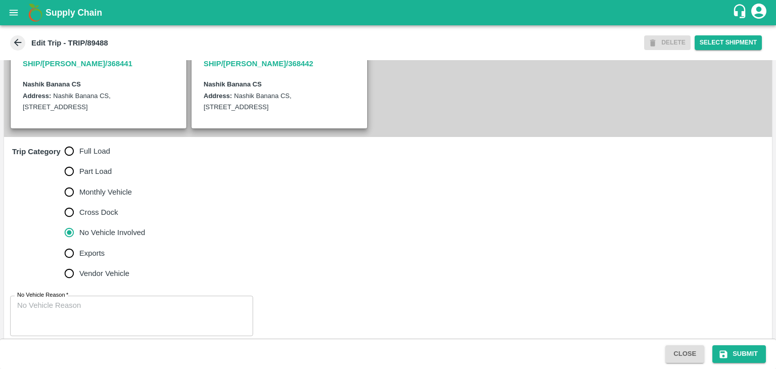
scroll to position [248, 0]
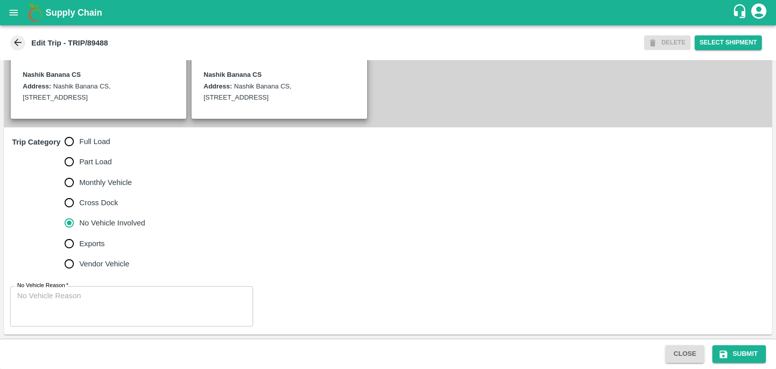
click at [94, 134] on label "Full Load" at bounding box center [102, 141] width 86 height 20
click at [79, 134] on input "Full Load" at bounding box center [69, 141] width 20 height 20
radio input "true"
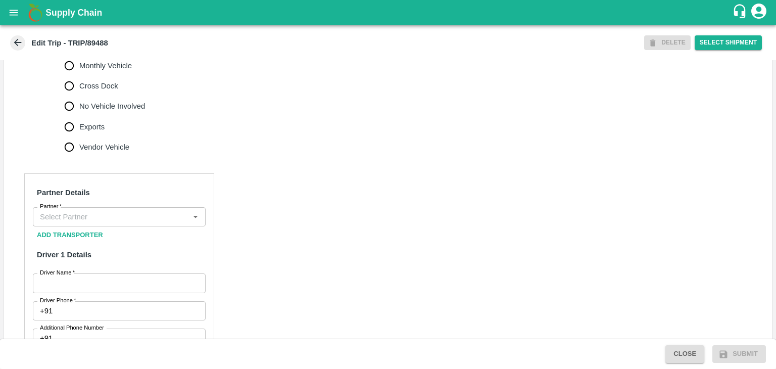
scroll to position [354, 0]
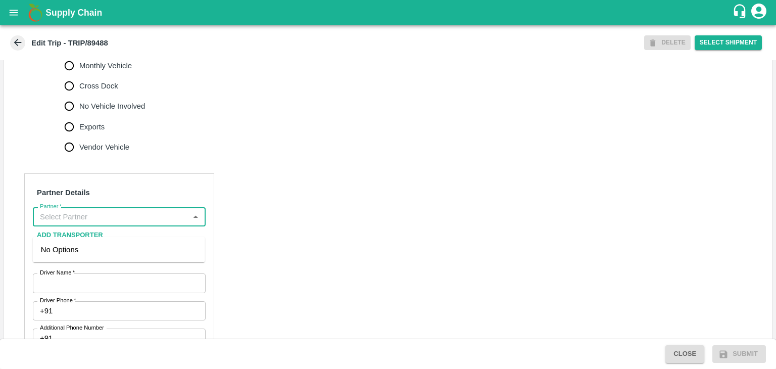
click at [98, 223] on input "Partner   *" at bounding box center [111, 216] width 150 height 13
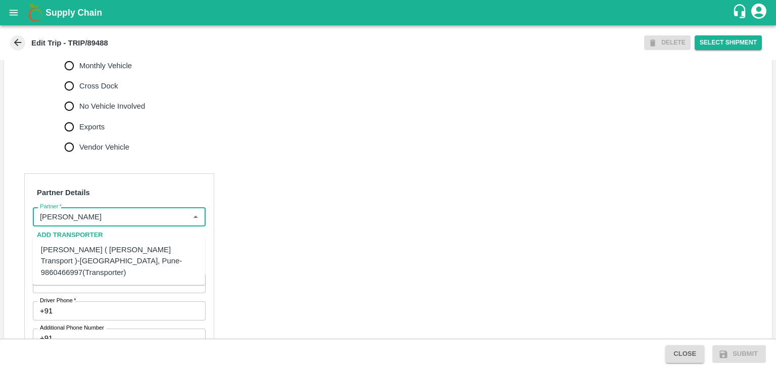
click at [107, 253] on div "[PERSON_NAME] ( [PERSON_NAME] Transport )-[GEOGRAPHIC_DATA], Pune-9860466997(Tr…" at bounding box center [119, 261] width 156 height 34
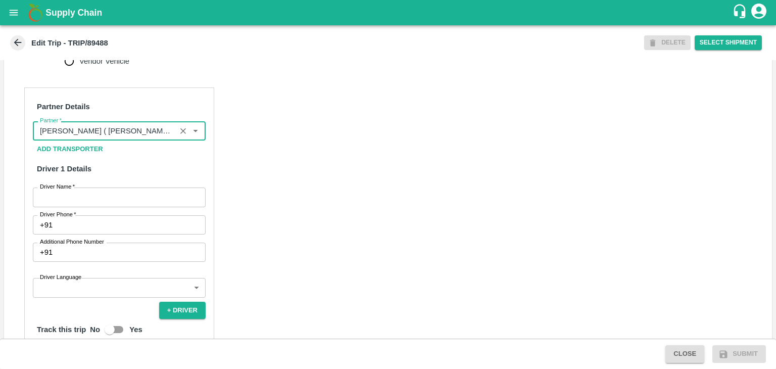
scroll to position [452, 0]
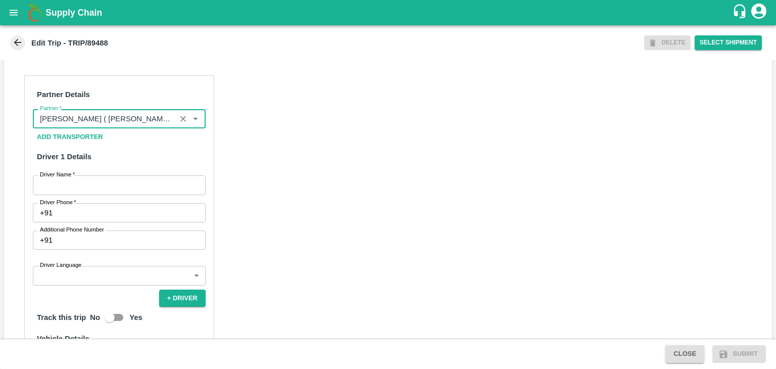
type input "[PERSON_NAME] ( [PERSON_NAME] Transport )-[GEOGRAPHIC_DATA], Pune-9860466997(Tr…"
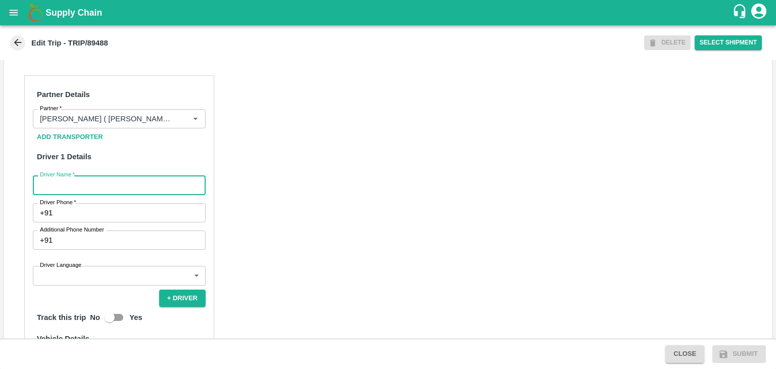
click at [65, 192] on input "Driver Name   *" at bounding box center [119, 184] width 173 height 19
type input "Godase"
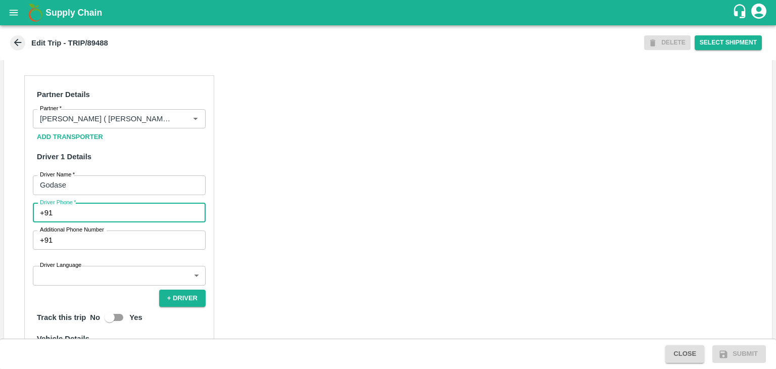
click at [97, 222] on input "Driver Phone   *" at bounding box center [131, 212] width 149 height 19
type input "9975280177"
click at [92, 292] on body "Supply Chain Edit Trip - TRIP/89488 DELETE Select Shipment Trip Details Trip Ty…" at bounding box center [388, 184] width 776 height 369
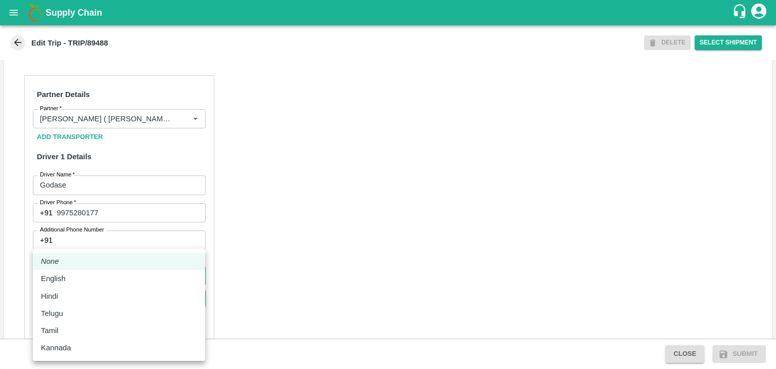
click at [70, 285] on li "English" at bounding box center [119, 278] width 172 height 17
type input "en"
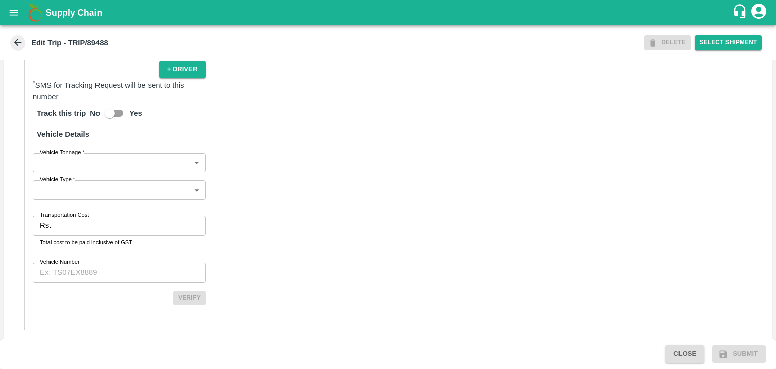
scroll to position [699, 0]
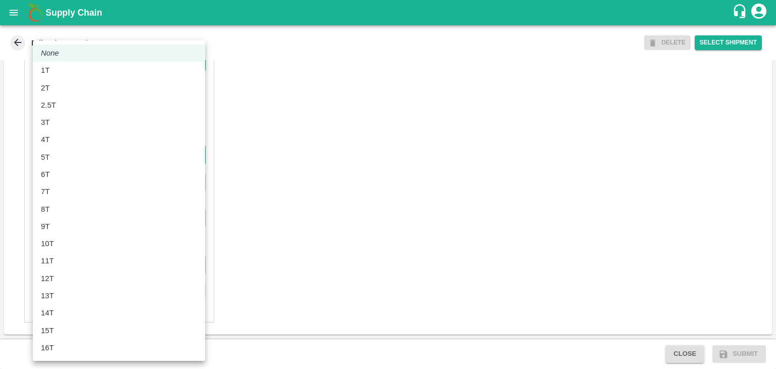
click at [67, 152] on body "Supply Chain Edit Trip - TRIP/89488 DELETE Select Shipment Trip Details Trip Ty…" at bounding box center [388, 184] width 776 height 369
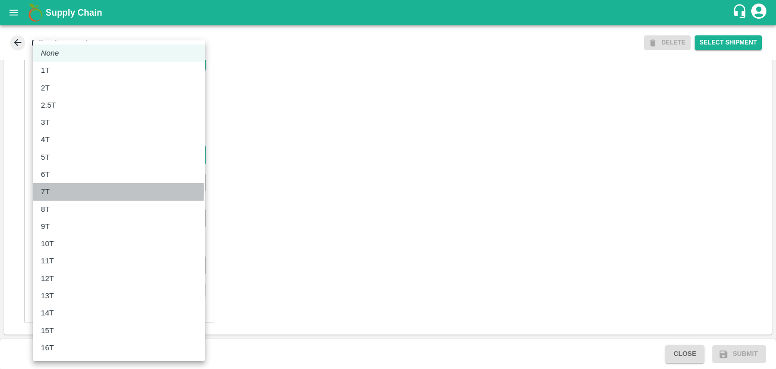
click at [63, 189] on div "7T" at bounding box center [119, 191] width 156 height 11
type input "7000"
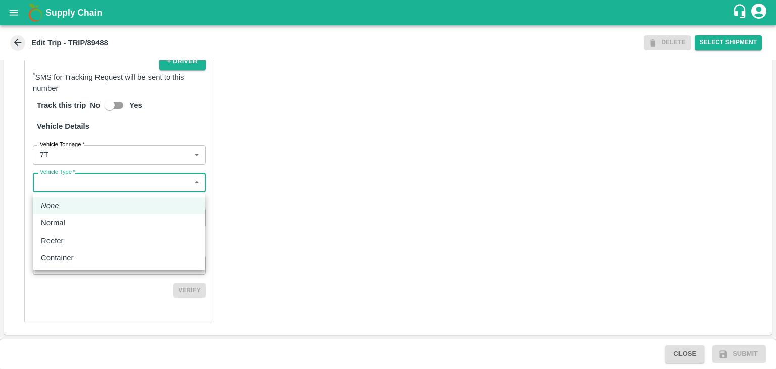
click at [76, 185] on body "Supply Chain Edit Trip - TRIP/89488 DELETE Select Shipment Trip Details Trip Ty…" at bounding box center [388, 184] width 776 height 369
click at [69, 220] on div "Normal" at bounding box center [55, 222] width 29 height 11
type input "Normal"
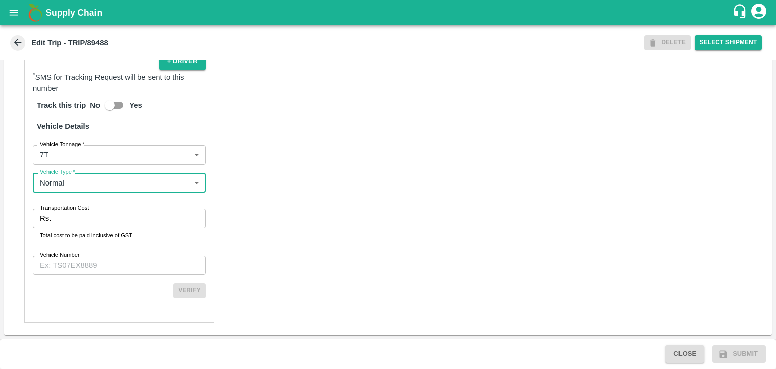
scroll to position [699, 0]
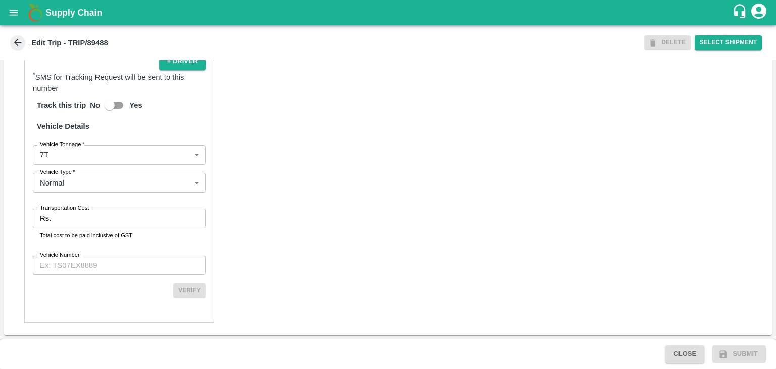
click at [67, 212] on label "Transportation Cost" at bounding box center [64, 208] width 49 height 8
click at [67, 212] on input "Transportation Cost" at bounding box center [130, 218] width 150 height 19
type input "1"
drag, startPoint x: 110, startPoint y: 277, endPoint x: 114, endPoint y: 263, distance: 14.6
click at [114, 263] on div "Partner Details Partner   * Partner Add Transporter Driver 1 Details Driver Nam…" at bounding box center [119, 80] width 190 height 484
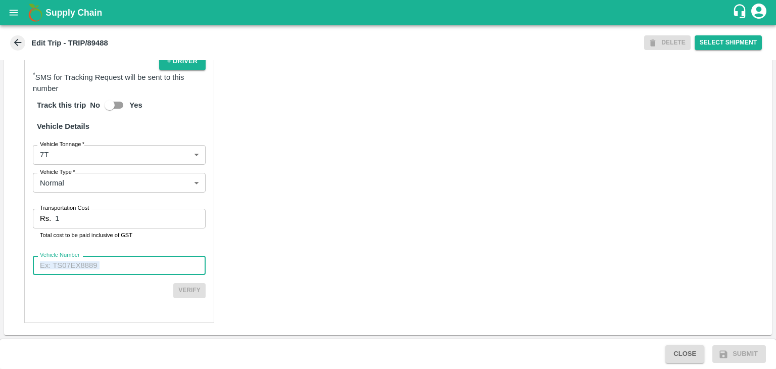
click at [114, 263] on input "Vehicle Number" at bounding box center [119, 264] width 173 height 19
type input "MH45T6060"
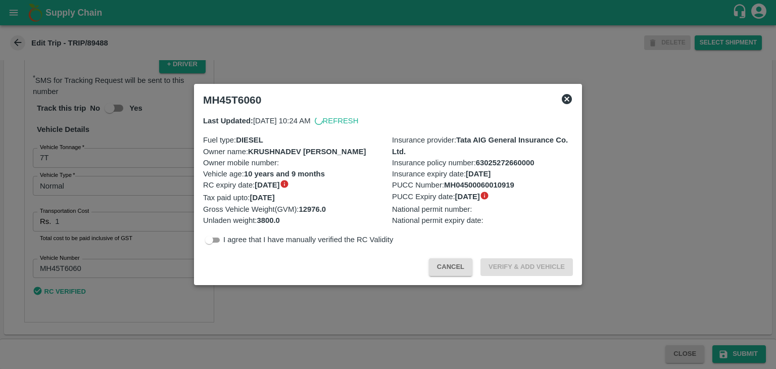
scroll to position [696, 0]
drag, startPoint x: 729, startPoint y: 350, endPoint x: 739, endPoint y: 350, distance: 10.1
click at [739, 350] on div at bounding box center [388, 184] width 776 height 369
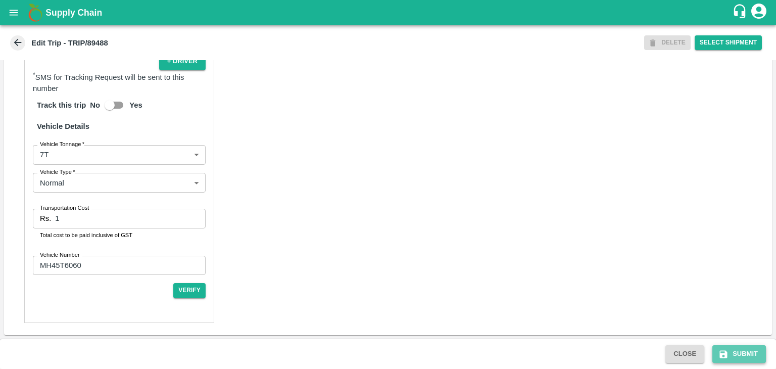
click at [739, 350] on button "Submit" at bounding box center [739, 354] width 54 height 18
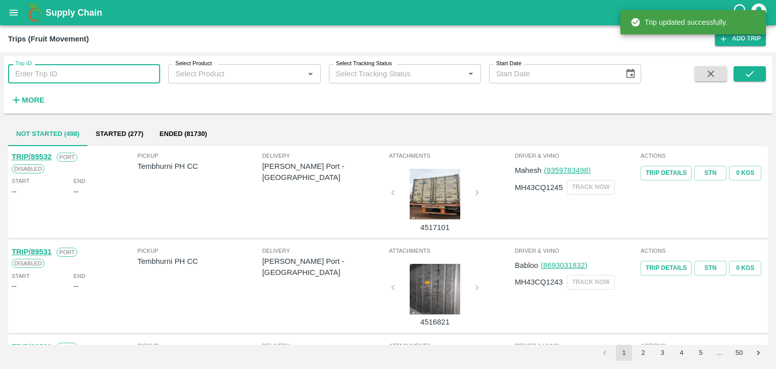
click at [83, 79] on input "Trip ID" at bounding box center [84, 73] width 152 height 19
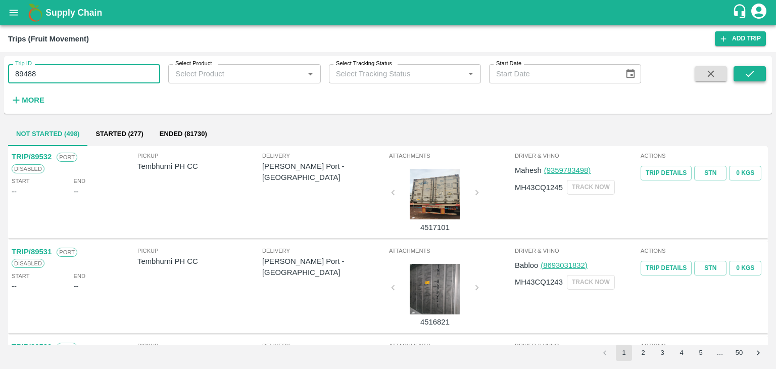
type input "89488"
click at [751, 71] on icon "submit" at bounding box center [749, 73] width 11 height 11
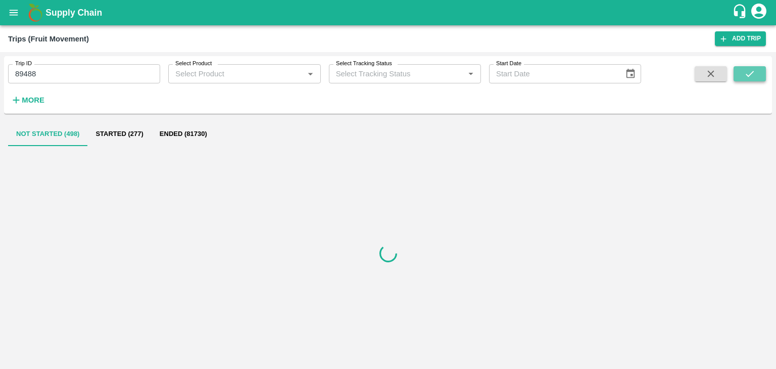
click at [751, 71] on icon "submit" at bounding box center [749, 73] width 11 height 11
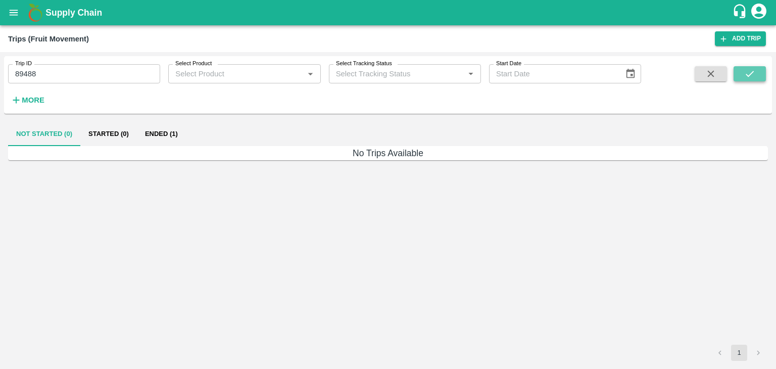
click at [751, 71] on icon "submit" at bounding box center [749, 73] width 11 height 11
click at [167, 129] on button "Ended (1)" at bounding box center [161, 134] width 49 height 24
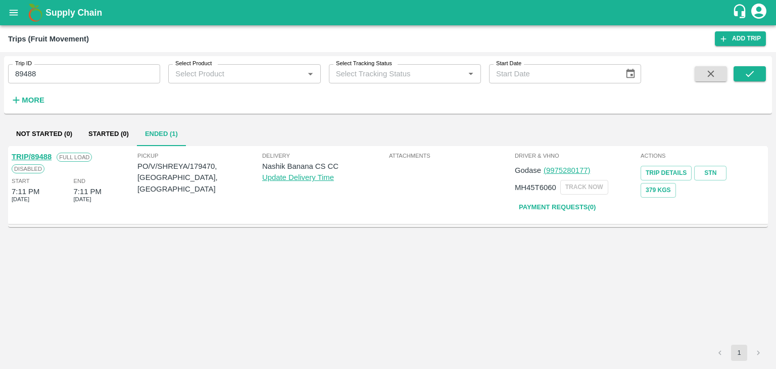
click at [36, 153] on link "TRIP/89488" at bounding box center [32, 156] width 40 height 8
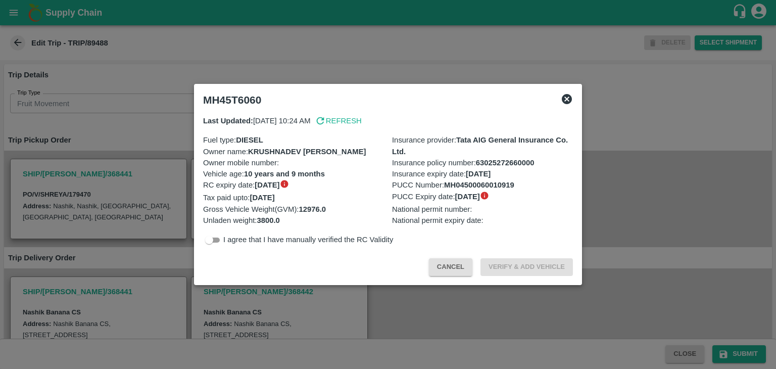
click at [566, 101] on icon at bounding box center [566, 99] width 10 height 10
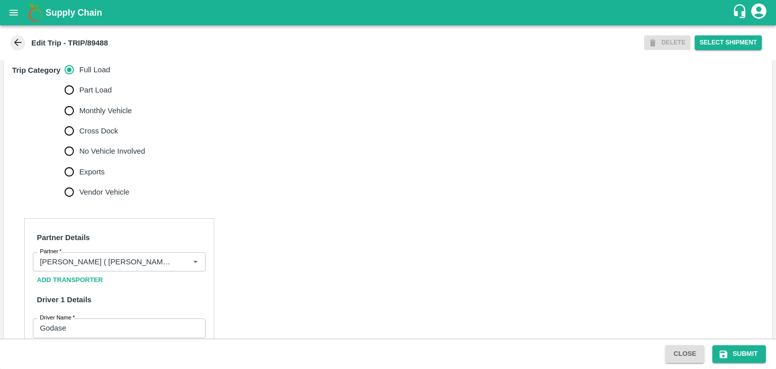
click at [98, 157] on span "No Vehicle Involved" at bounding box center [112, 150] width 66 height 11
click at [79, 161] on input "No Vehicle Involved" at bounding box center [69, 151] width 20 height 20
radio input "true"
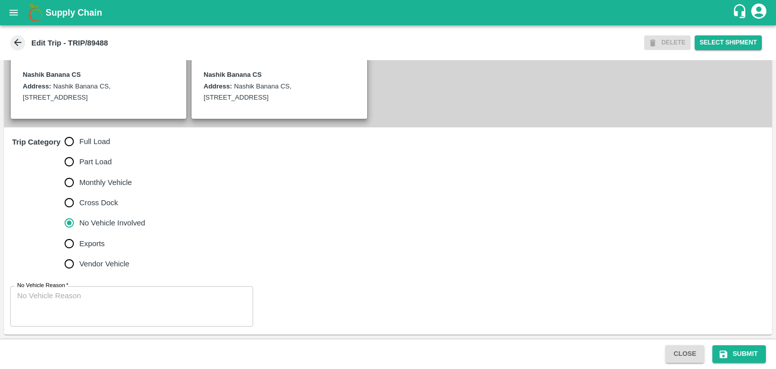
scroll to position [248, 0]
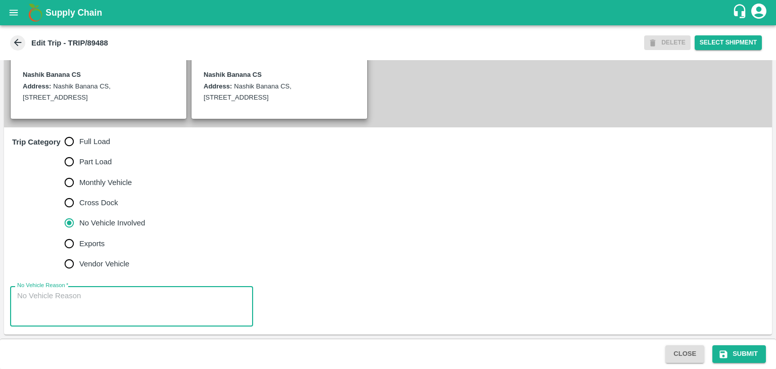
click at [159, 302] on textarea "No Vehicle Reason   *" at bounding box center [131, 306] width 229 height 32
type textarea "Field Dump"
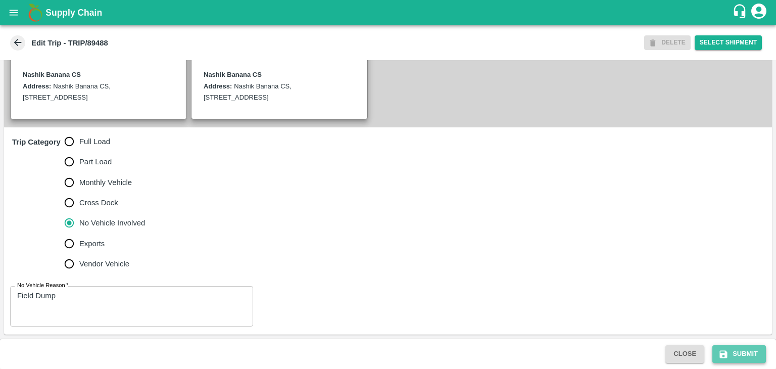
click at [741, 351] on button "Submit" at bounding box center [739, 354] width 54 height 18
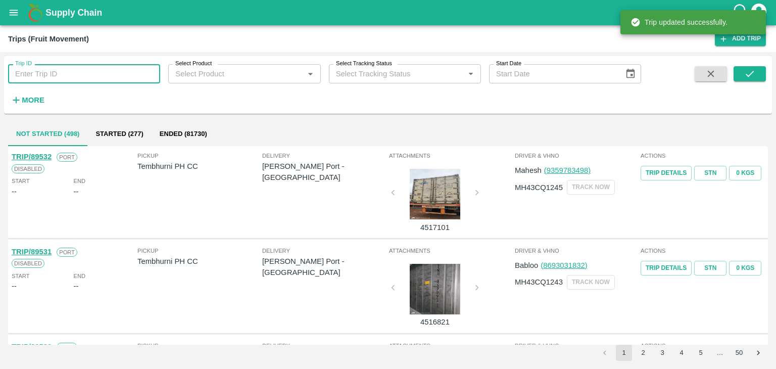
click at [100, 68] on input "Trip ID" at bounding box center [84, 73] width 152 height 19
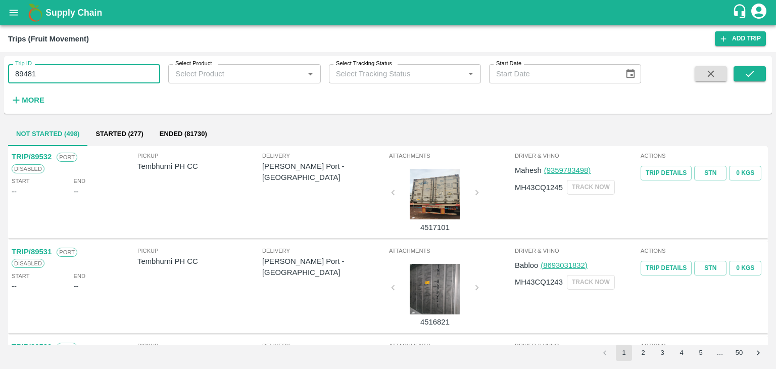
type input "89481"
click at [752, 75] on icon "submit" at bounding box center [749, 73] width 11 height 11
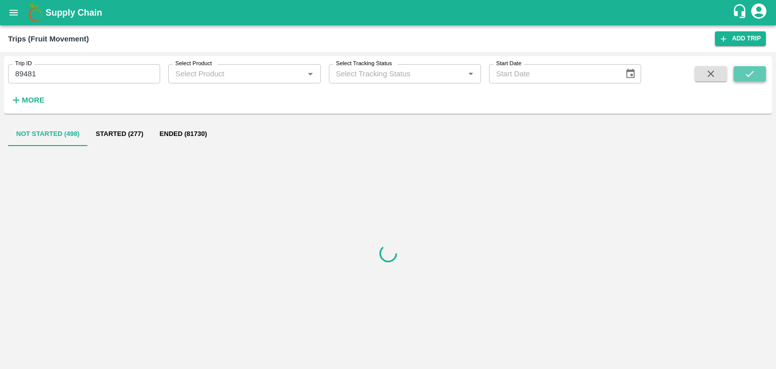
click at [752, 75] on icon "submit" at bounding box center [749, 73] width 11 height 11
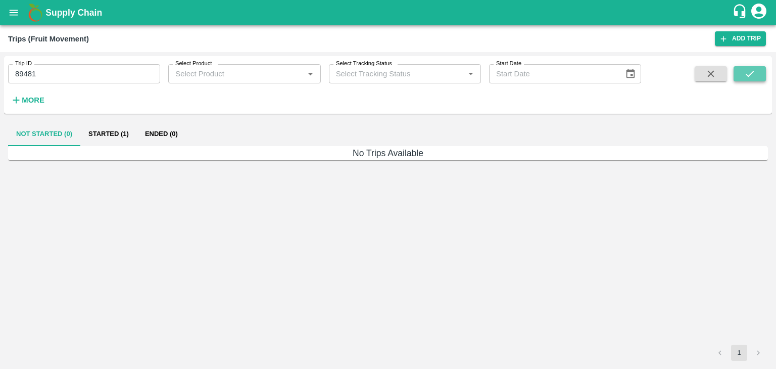
click at [752, 75] on icon "submit" at bounding box center [749, 73] width 11 height 11
click at [112, 136] on button "Started (1)" at bounding box center [108, 134] width 57 height 24
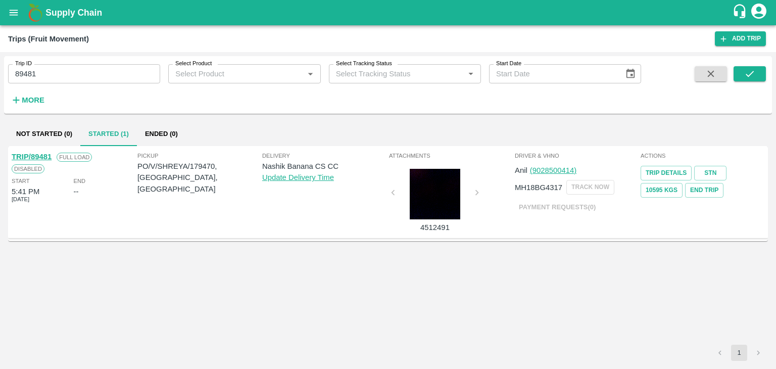
click at [40, 152] on link "TRIP/89481" at bounding box center [32, 156] width 40 height 8
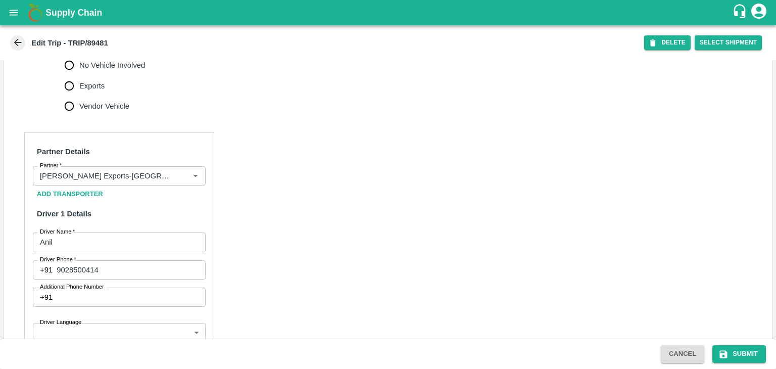
scroll to position [395, 0]
click at [183, 180] on icon "Clear" at bounding box center [183, 176] width 10 height 10
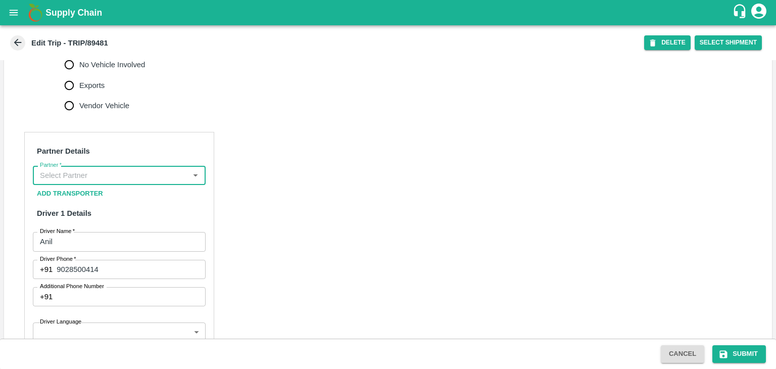
scroll to position [0, 0]
click at [168, 182] on input "Partner   *" at bounding box center [111, 175] width 150 height 13
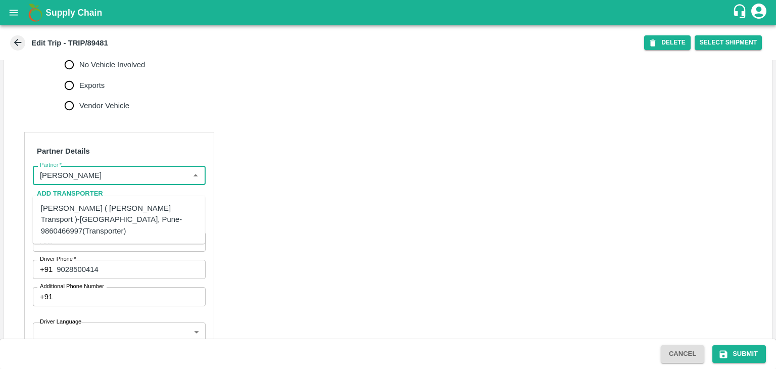
click at [127, 201] on div "[PERSON_NAME] ( [PERSON_NAME] Transport )-[GEOGRAPHIC_DATA], Pune-9860466997(Tr…" at bounding box center [119, 219] width 172 height 40
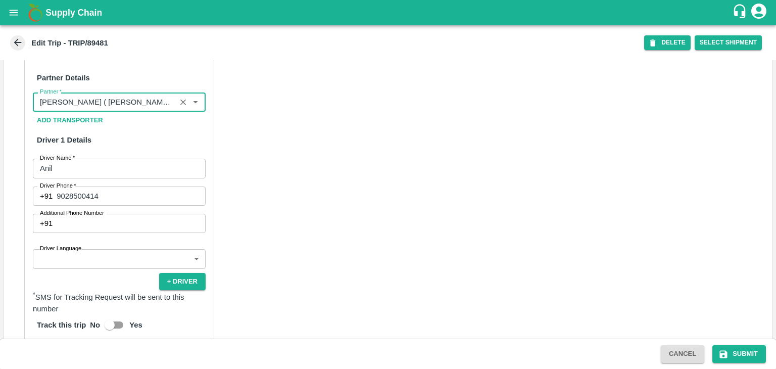
scroll to position [505, 0]
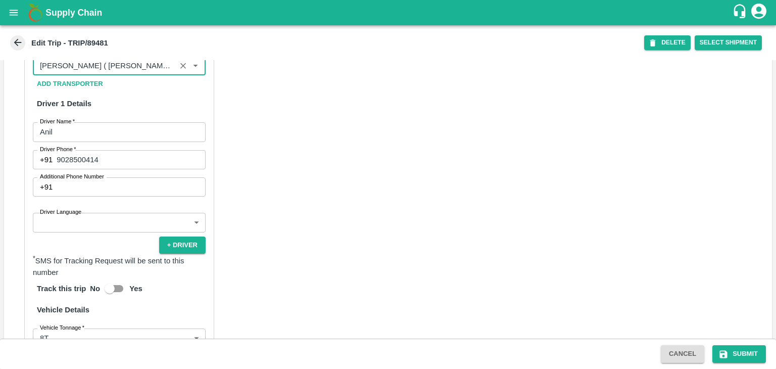
type input "Nitin Rasal ( Bhairavnath Transport )-Deulgaon, Pune-9860466997(Transporter)"
click at [80, 232] on body "Supply Chain Edit Trip - TRIP/89481 DELETE Select Shipment Trip Details Trip Ty…" at bounding box center [388, 184] width 776 height 369
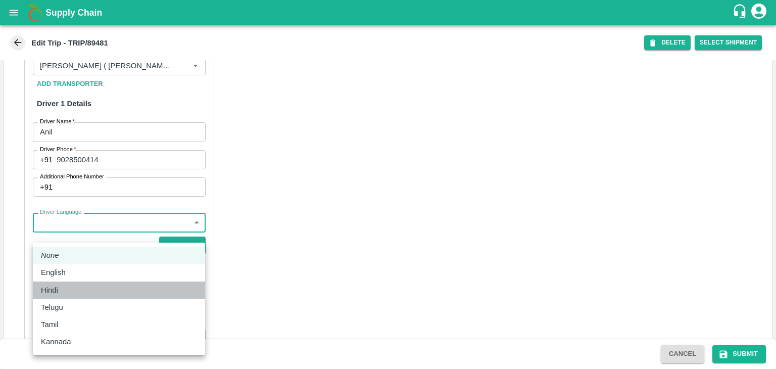
click at [69, 289] on div "Hindi" at bounding box center [119, 289] width 156 height 11
type input "hi"
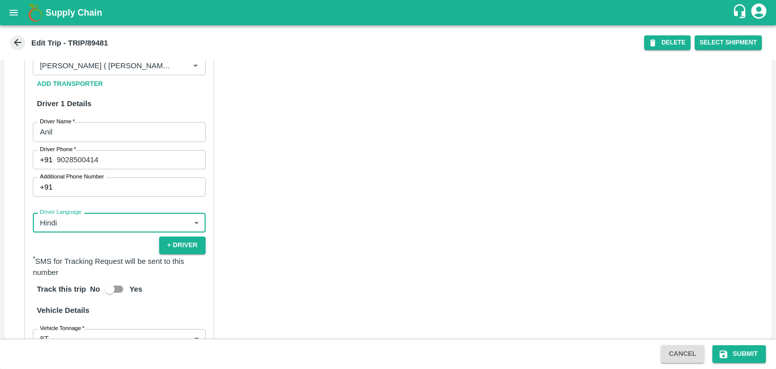
scroll to position [708, 0]
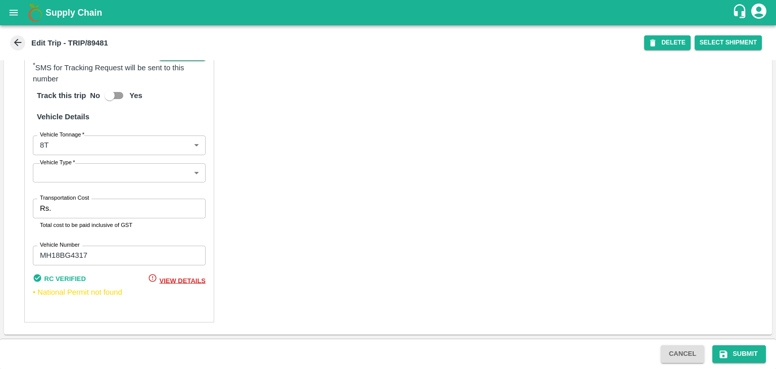
click at [68, 175] on body "Supply Chain Edit Trip - TRIP/89481 DELETE Select Shipment Trip Details Trip Ty…" at bounding box center [388, 184] width 776 height 369
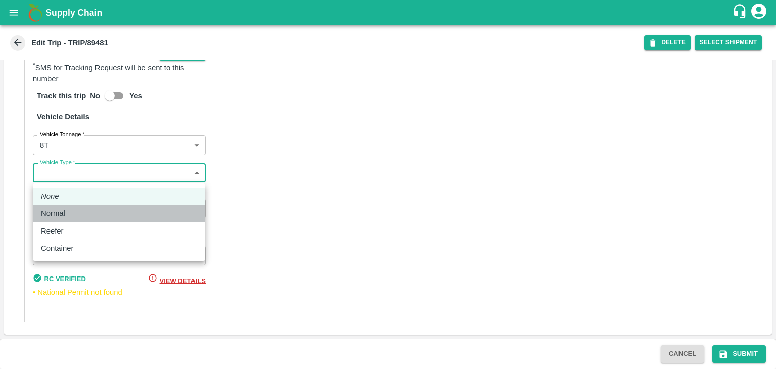
click at [65, 213] on div "Normal" at bounding box center [55, 213] width 29 height 11
type input "Normal"
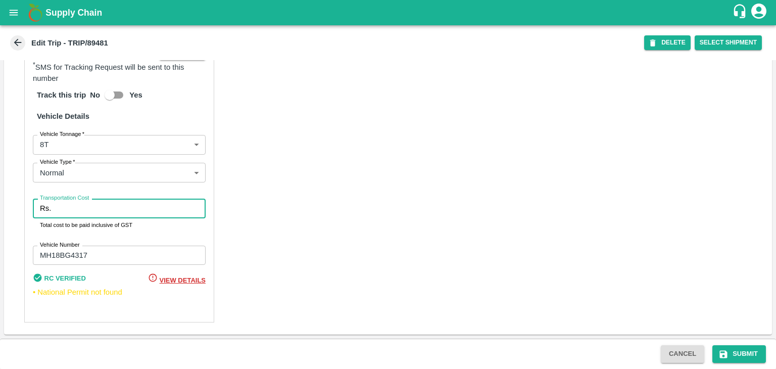
click at [83, 211] on input "Transportation Cost" at bounding box center [130, 207] width 150 height 19
type input "10000"
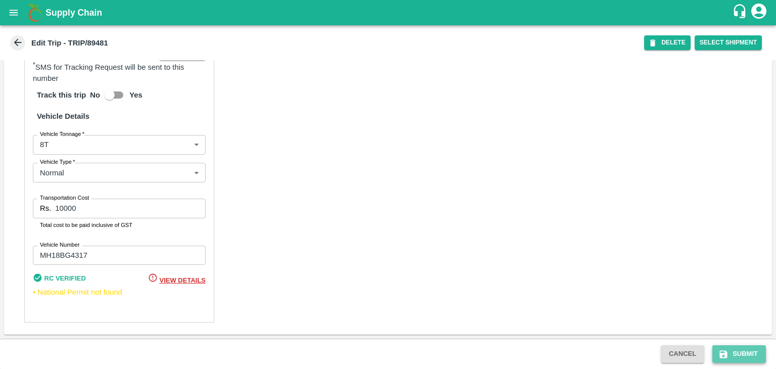
click at [749, 356] on button "Submit" at bounding box center [739, 354] width 54 height 18
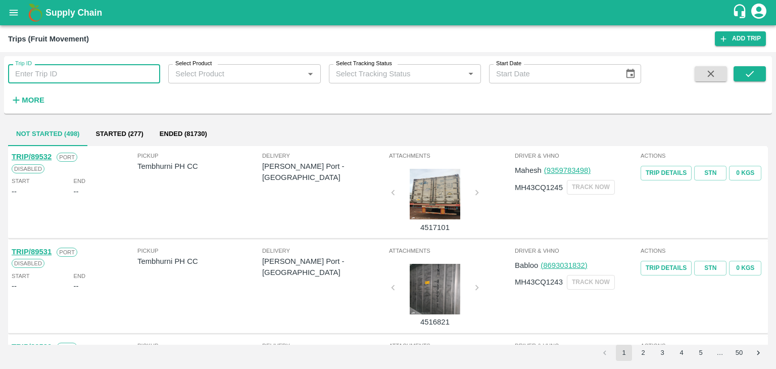
click at [125, 65] on input "Trip ID" at bounding box center [84, 73] width 152 height 19
type input "89487"
click at [749, 75] on icon "submit" at bounding box center [749, 74] width 8 height 6
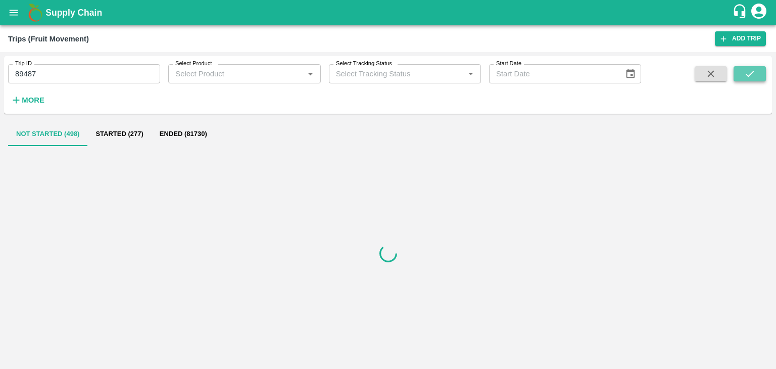
click at [749, 75] on icon "submit" at bounding box center [749, 74] width 8 height 6
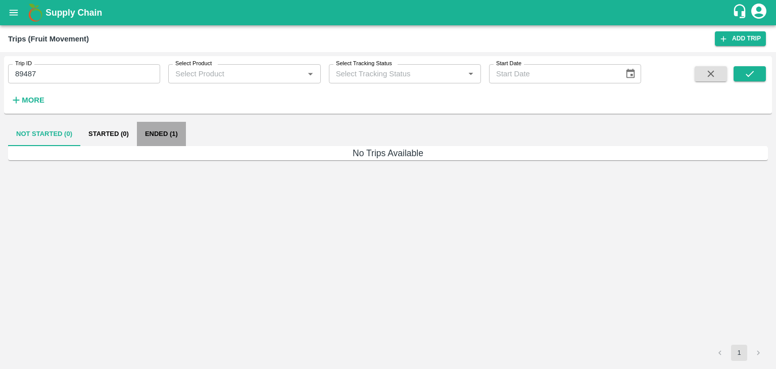
click at [164, 129] on button "Ended (1)" at bounding box center [161, 134] width 49 height 24
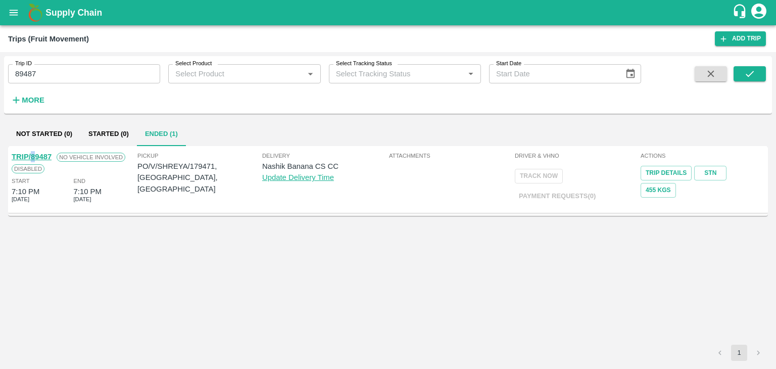
drag, startPoint x: 35, startPoint y: 150, endPoint x: 28, endPoint y: 155, distance: 8.8
click at [28, 155] on div "TRIP/89487 No Vehicle Involved Disabled Start 7:10 PM 05 Oct 2025 End 7:10 PM 0…" at bounding box center [74, 178] width 126 height 61
click at [28, 155] on link "TRIP/89487" at bounding box center [32, 156] width 40 height 8
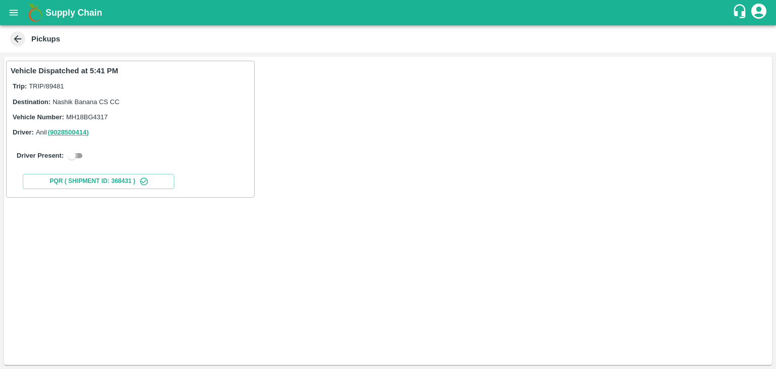
click at [77, 153] on input "checkbox" at bounding box center [72, 155] width 36 height 12
checkbox input "true"
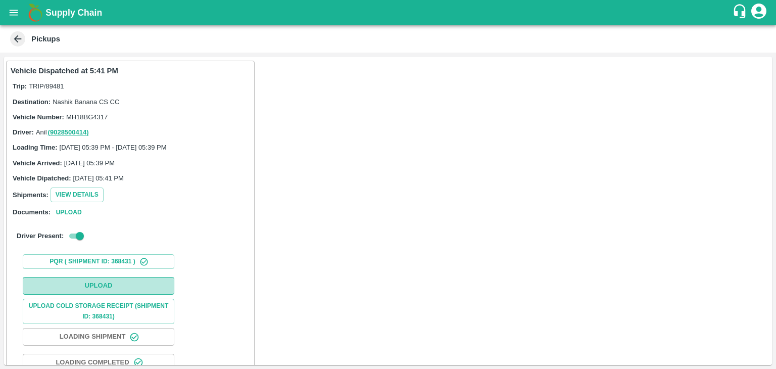
click at [115, 283] on button "Upload" at bounding box center [98, 286] width 151 height 18
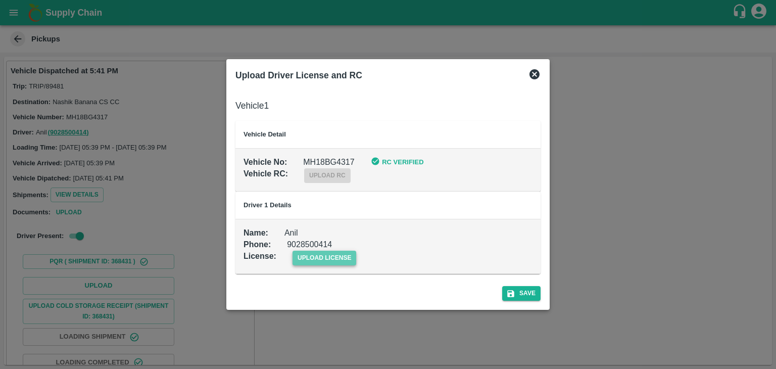
click at [349, 262] on span "upload license" at bounding box center [324, 257] width 64 height 15
click at [0, 0] on input "upload license" at bounding box center [0, 0] width 0 height 0
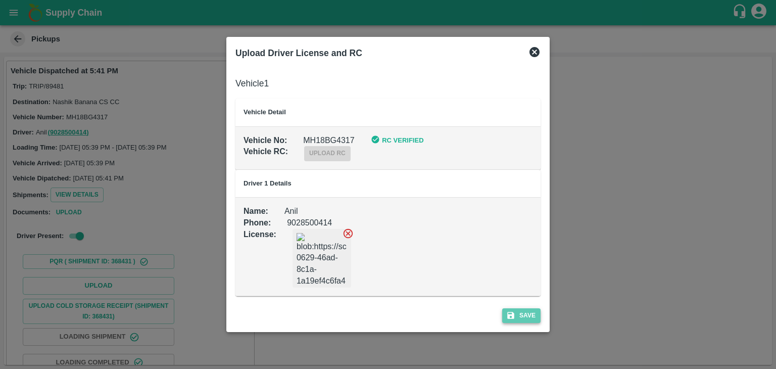
click at [533, 314] on button "Save" at bounding box center [521, 315] width 38 height 15
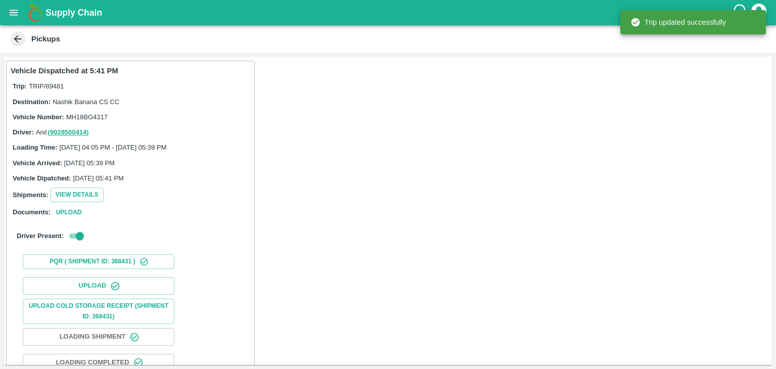
scroll to position [106, 0]
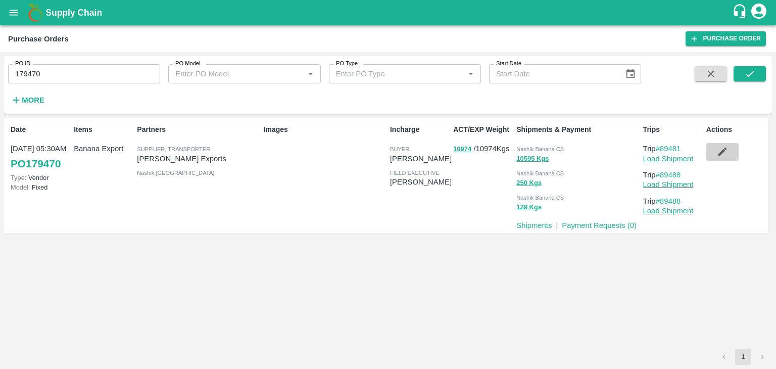
click at [725, 150] on icon "button" at bounding box center [721, 151] width 11 height 11
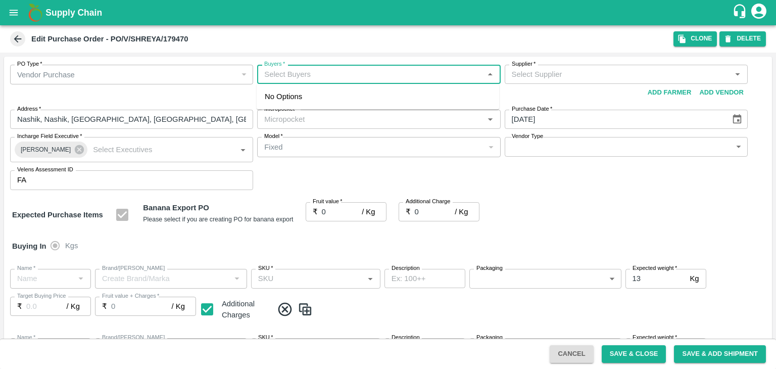
click at [302, 71] on input "Buyers   *" at bounding box center [370, 74] width 220 height 13
type input "Ajit O"
type input "Shreyansh Exports-undefined"
type input "172-Savda"
type input "Banana Export"
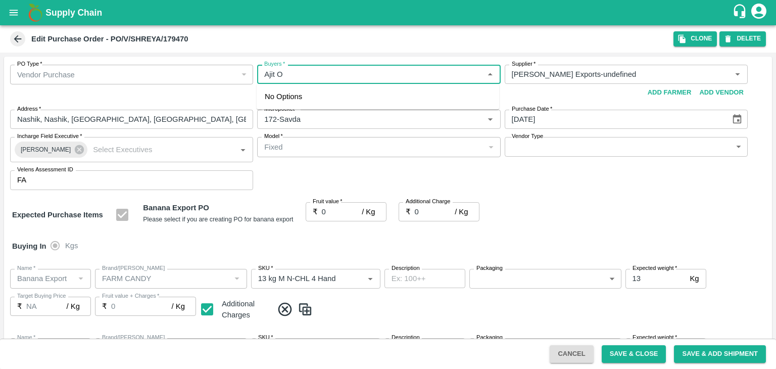
type input "FARM CANDY"
type input "13 kg M N-CHL 4 Hand"
type input "NA"
type input "Banana Export"
type input "FARM CANDY"
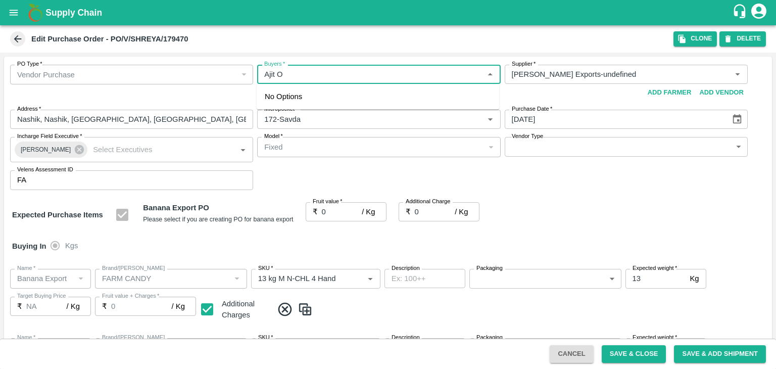
type input "13 kg M N-CHL 5 Hand"
type input "NA"
type input "Banana Export"
type input "FARM CANDY"
type input "13 kg M N-CHL 6 Hand"
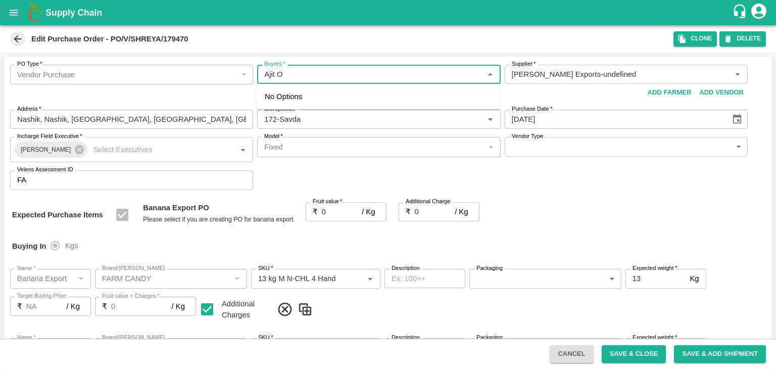
type input "NA"
type input "Banana Export"
type input "FARM CANDY"
type input "13 kg M N-CHL 8 Hand"
type input "NA"
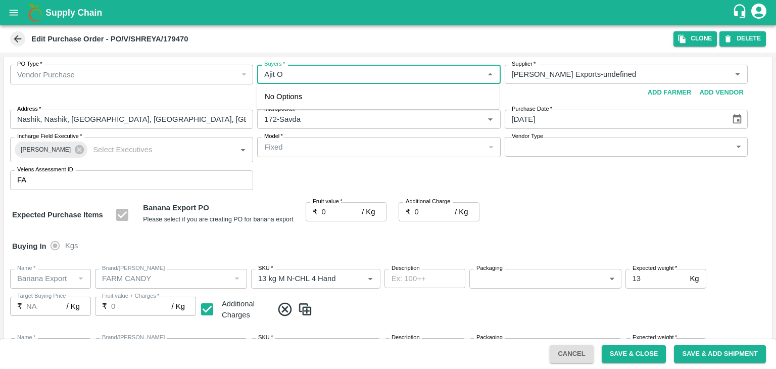
type input "Banana Export"
type input "FARM CANDY"
type input "13 kg M N-CHL CL"
type input "NA"
type input "Banana Export"
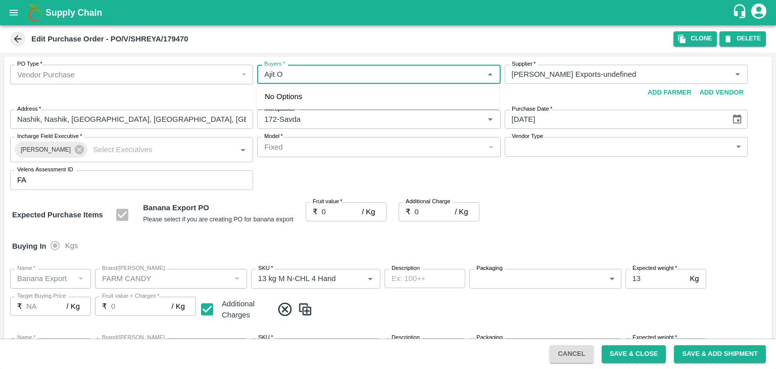
type input "FARM CANDY"
type input "C Class"
type input "NA"
type input "Banana Export"
type input "FARM CANDY"
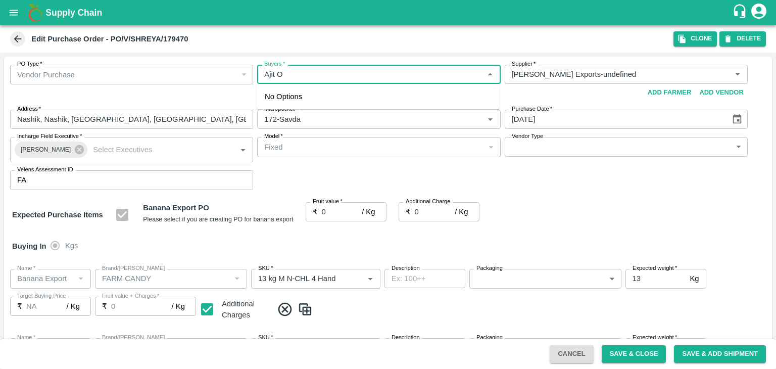
type input "PHR Kg"
type input "NA"
click at [313, 93] on div "Ajit Otari" at bounding box center [377, 101] width 242 height 26
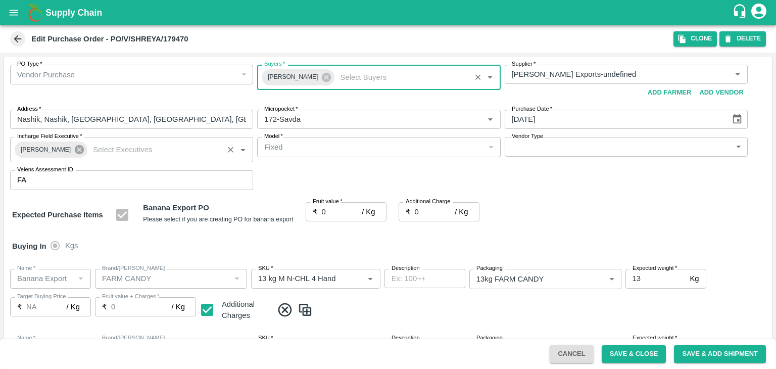
click at [75, 146] on icon at bounding box center [79, 149] width 9 height 9
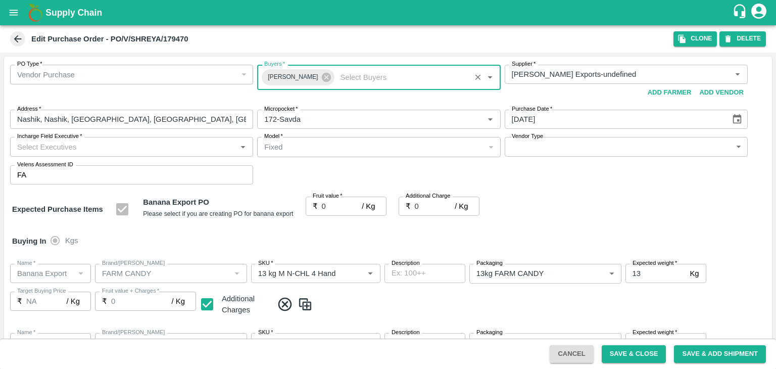
click at [99, 142] on input "Incharge Field Executive   *" at bounding box center [123, 146] width 220 height 13
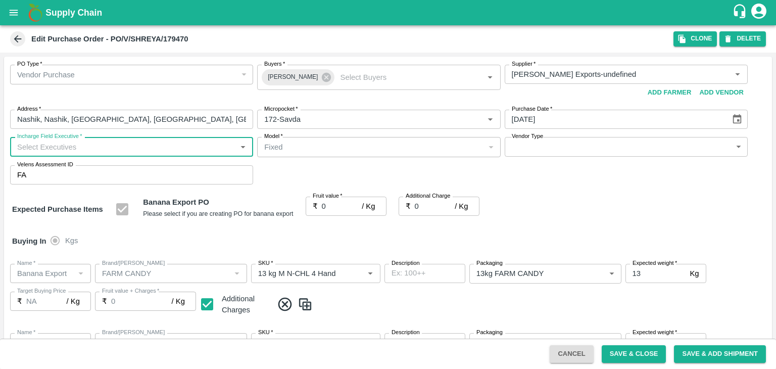
click at [104, 144] on input "Incharge Field Executive   *" at bounding box center [123, 146] width 220 height 13
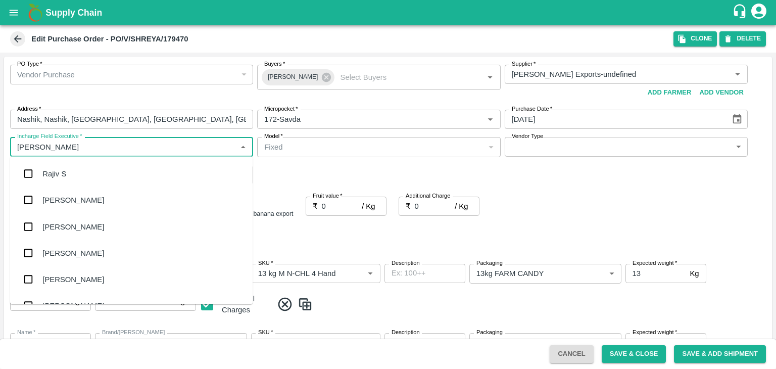
type input "Jay"
click at [86, 215] on div "jaydip Tale" at bounding box center [131, 226] width 242 height 26
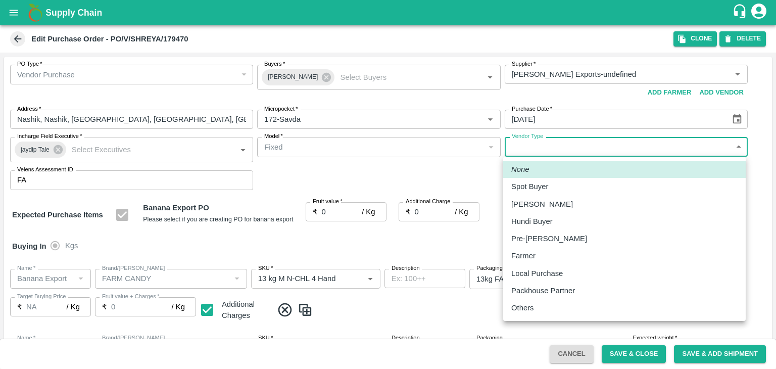
click at [529, 151] on body "Supply Chain Edit Purchase Order - PO/V/SHREYA/179470 Clone DELETE PO Type   * …" at bounding box center [388, 184] width 776 height 369
click at [545, 313] on div "Others" at bounding box center [624, 307] width 226 height 11
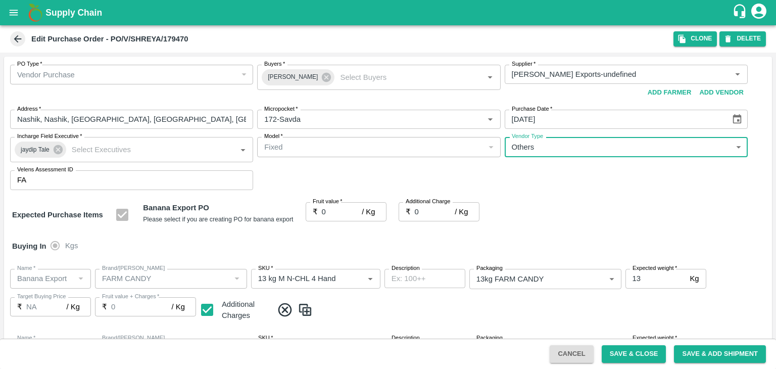
type input "OTHER"
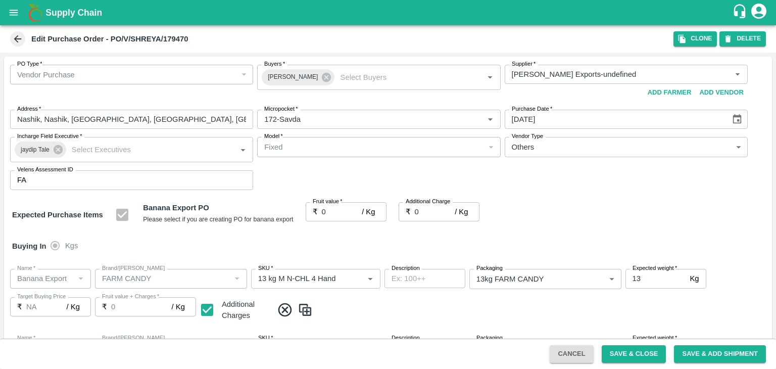
click at [330, 209] on div at bounding box center [388, 184] width 776 height 369
click at [327, 210] on div at bounding box center [388, 184] width 776 height 369
click at [334, 210] on div at bounding box center [388, 184] width 776 height 369
click at [334, 210] on input "0" at bounding box center [342, 211] width 40 height 19
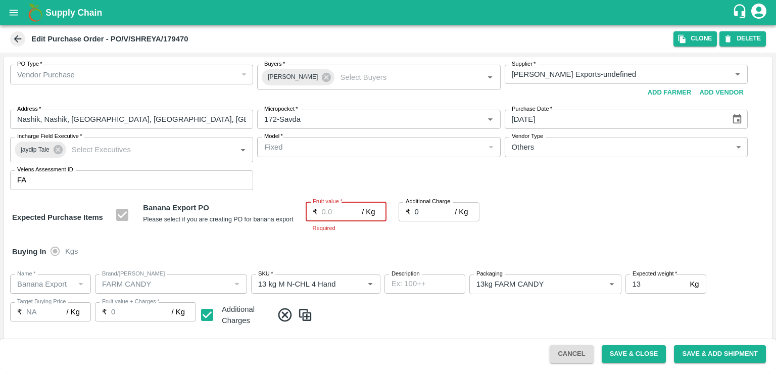
type input "1"
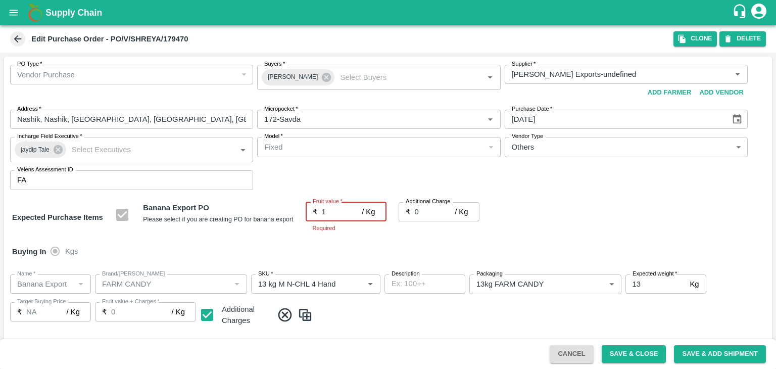
type input "1"
type input "19"
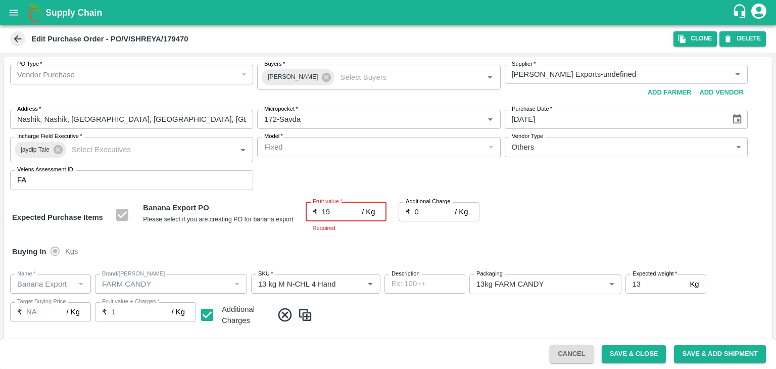
type input "19"
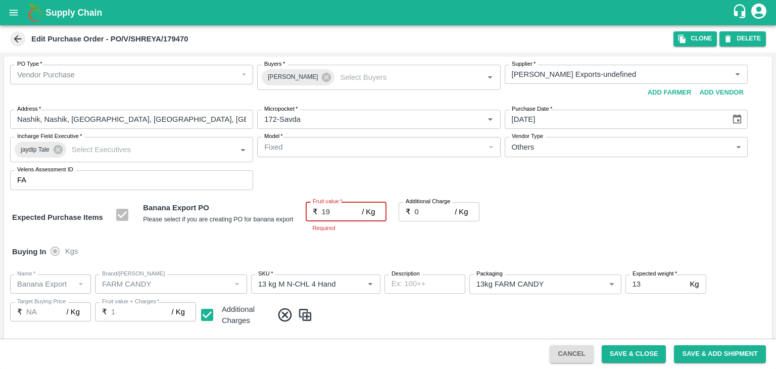
type input "19"
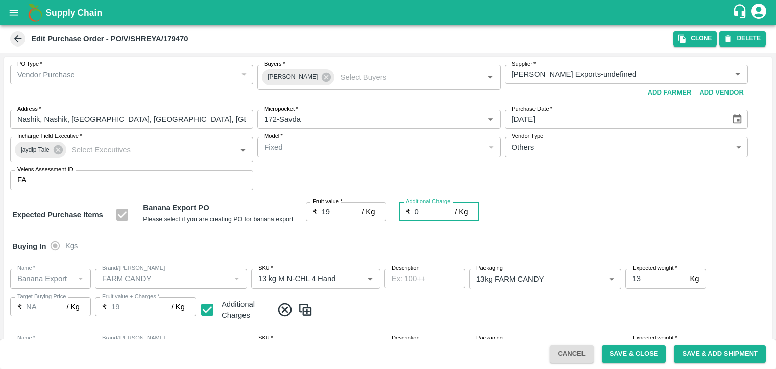
type input "2"
type input "21"
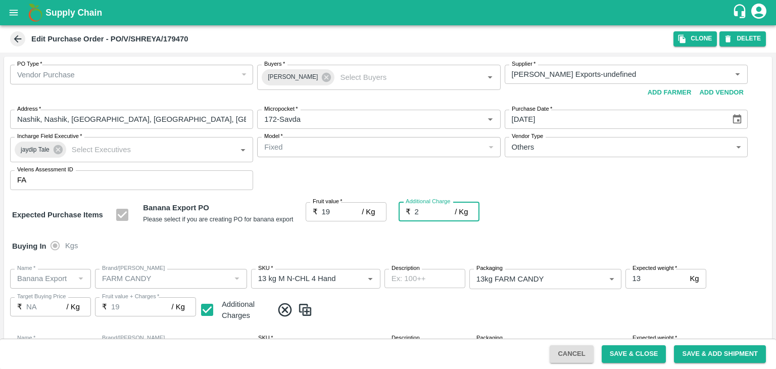
type input "21"
type input "2.7"
type input "21.7"
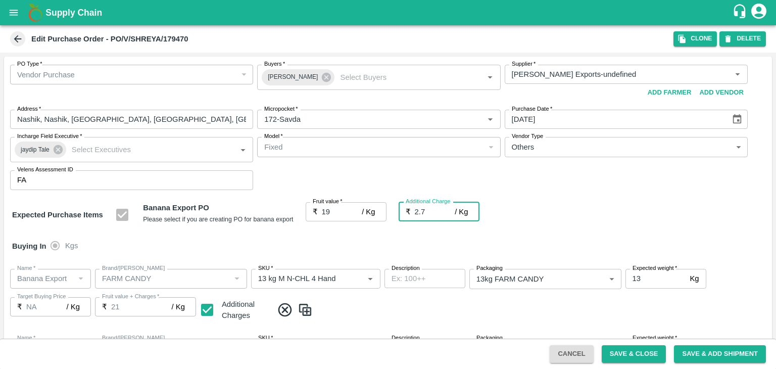
type input "21.7"
type input "2.75"
type input "21.75"
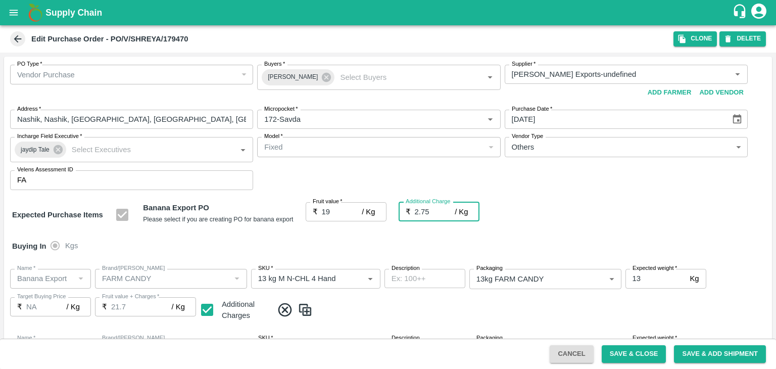
type input "21.75"
type input "2.75"
click at [368, 254] on div "Buying In Kgs" at bounding box center [387, 245] width 767 height 29
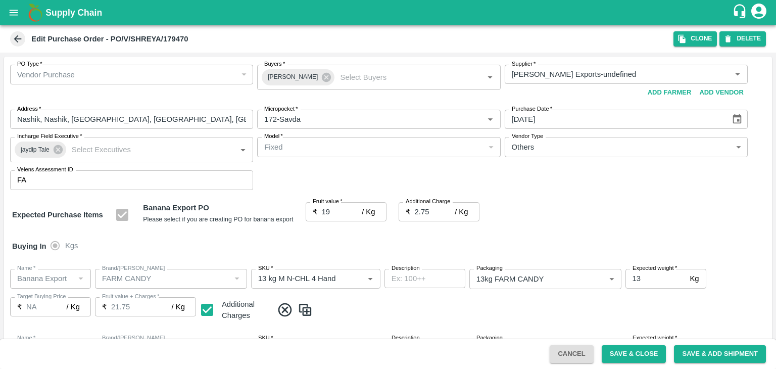
scroll to position [535, 0]
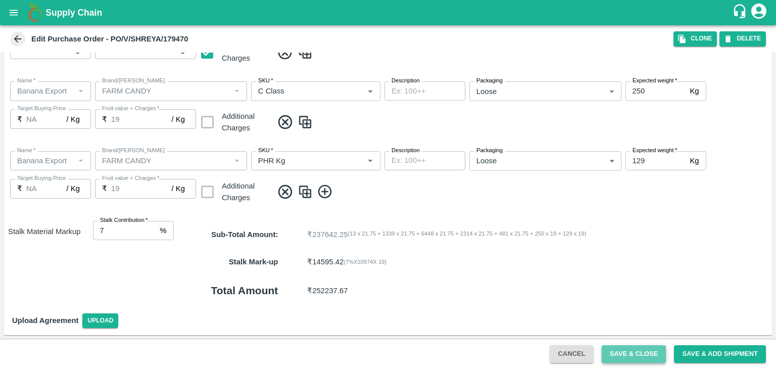
click at [651, 351] on button "Save & Close" at bounding box center [633, 354] width 65 height 18
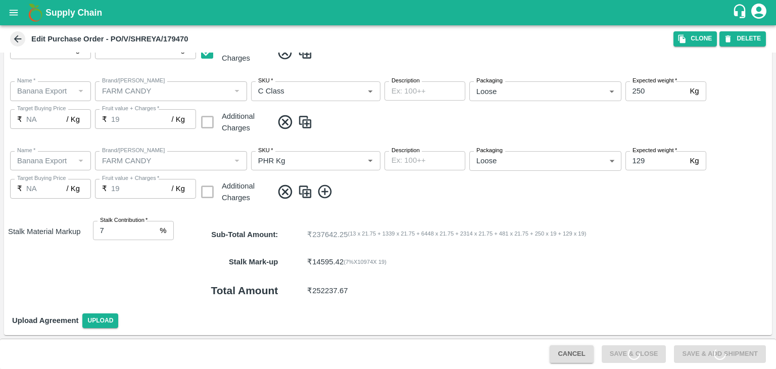
scroll to position [0, 0]
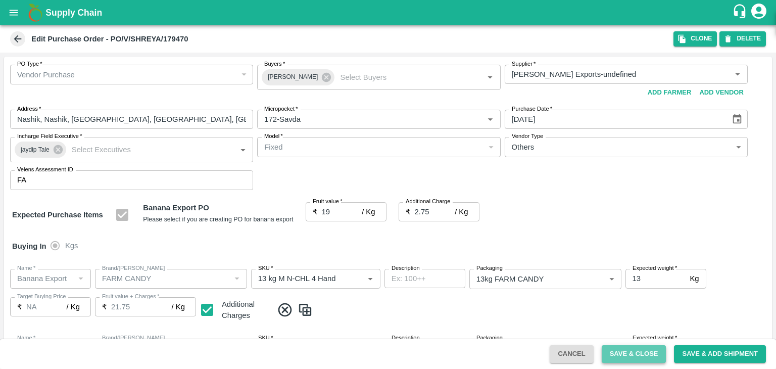
click at [632, 351] on button "Save & Close" at bounding box center [633, 354] width 65 height 18
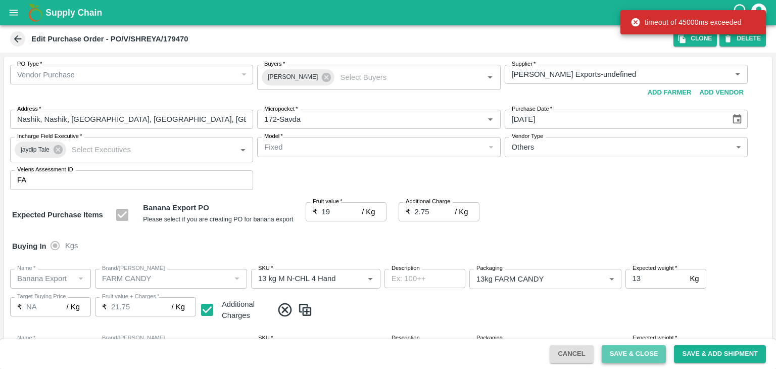
click at [646, 354] on button "Save & Close" at bounding box center [633, 354] width 65 height 18
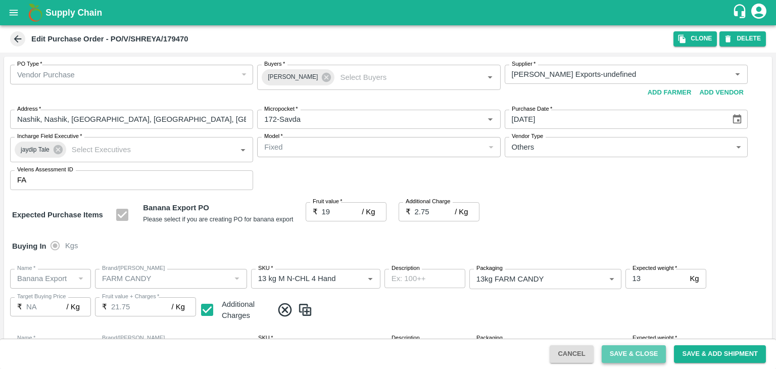
click at [642, 350] on button "Save & Close" at bounding box center [633, 354] width 65 height 18
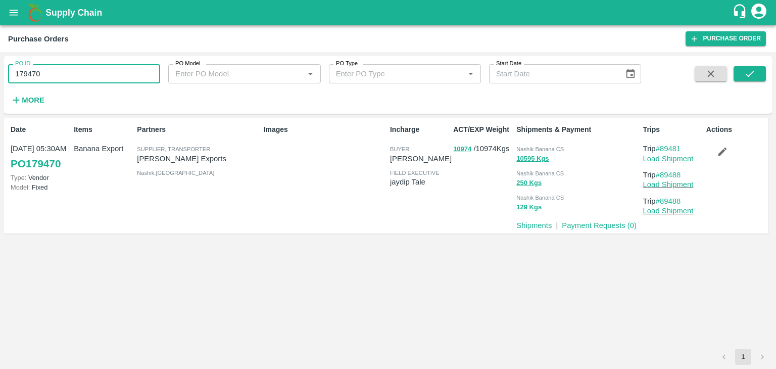
click at [137, 66] on input "179470" at bounding box center [84, 73] width 152 height 19
paste input "text"
click at [137, 66] on input "179471" at bounding box center [84, 73] width 152 height 19
type input "179471"
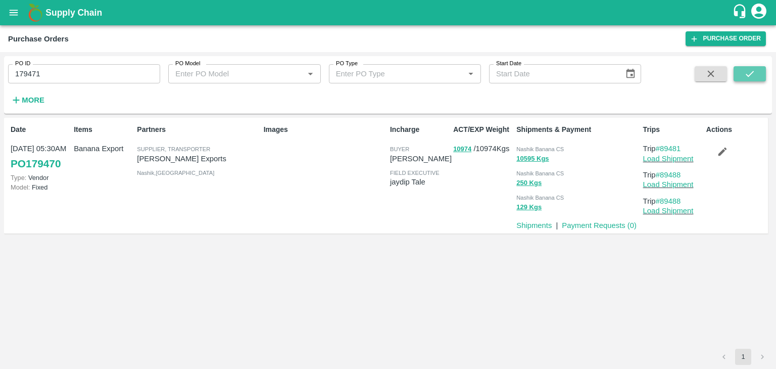
click at [743, 76] on button "submit" at bounding box center [749, 73] width 32 height 15
click at [116, 70] on input "179471" at bounding box center [84, 73] width 152 height 19
click at [756, 66] on button "submit" at bounding box center [749, 73] width 32 height 15
click at [671, 159] on link "Load Shipment" at bounding box center [668, 159] width 50 height 8
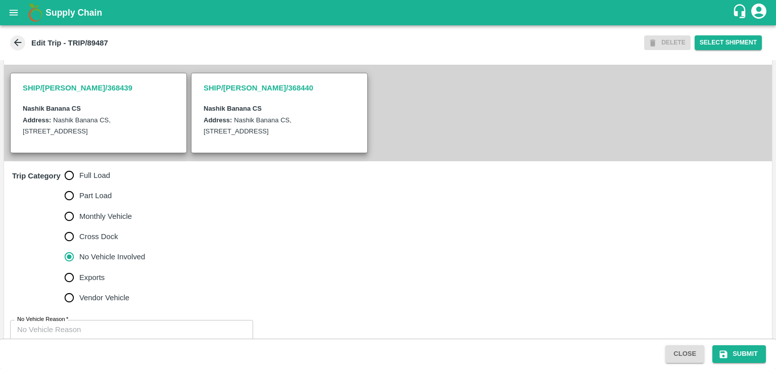
scroll to position [248, 0]
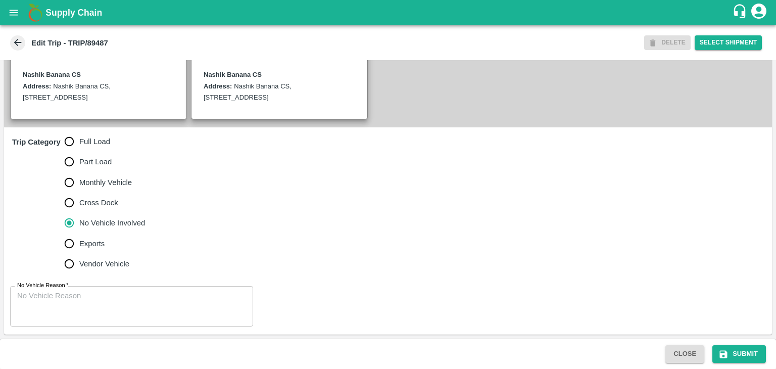
click at [94, 143] on span "Full Load" at bounding box center [94, 141] width 31 height 11
click at [79, 143] on input "Full Load" at bounding box center [69, 141] width 20 height 20
radio input "true"
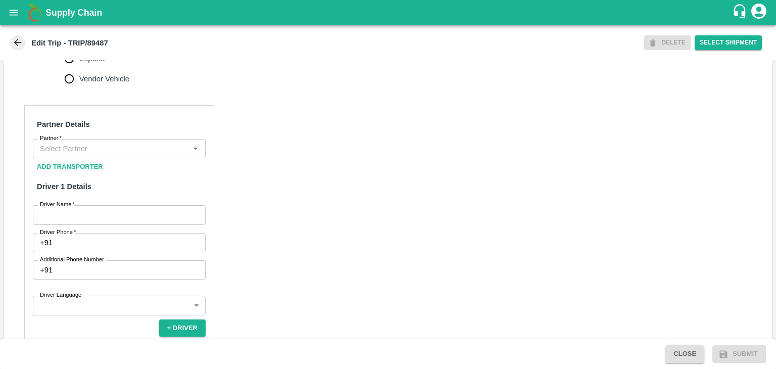
scroll to position [425, 0]
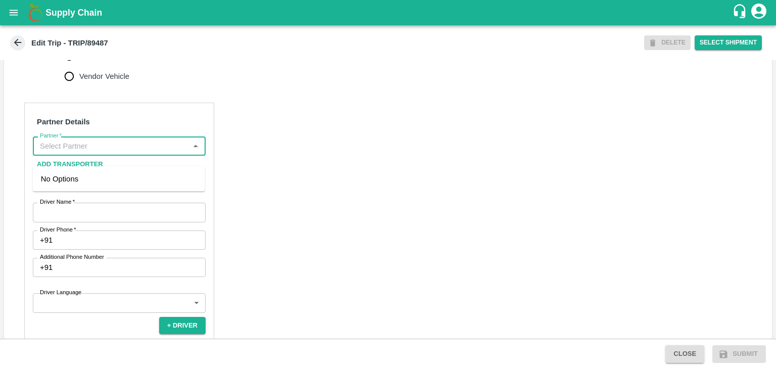
click at [104, 152] on input "Partner   *" at bounding box center [111, 145] width 150 height 13
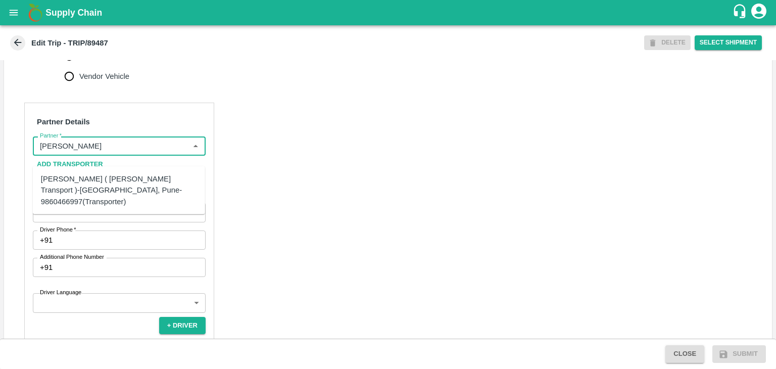
click at [77, 184] on div "[PERSON_NAME] ( [PERSON_NAME] Transport )-[GEOGRAPHIC_DATA], Pune-9860466997(Tr…" at bounding box center [119, 190] width 156 height 34
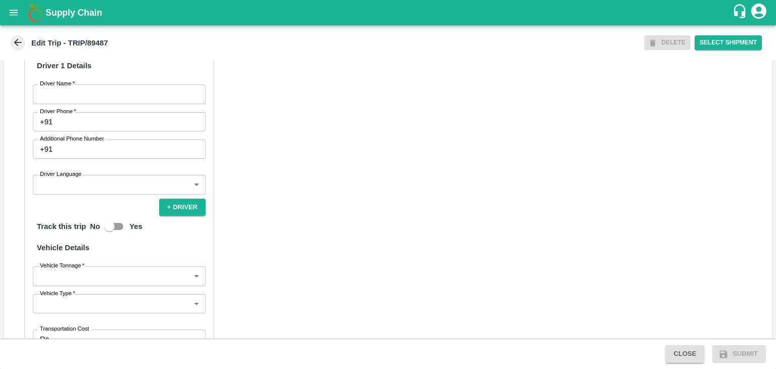
scroll to position [543, 0]
type input "[PERSON_NAME] ( [PERSON_NAME] Transport )-[GEOGRAPHIC_DATA], Pune-9860466997(Tr…"
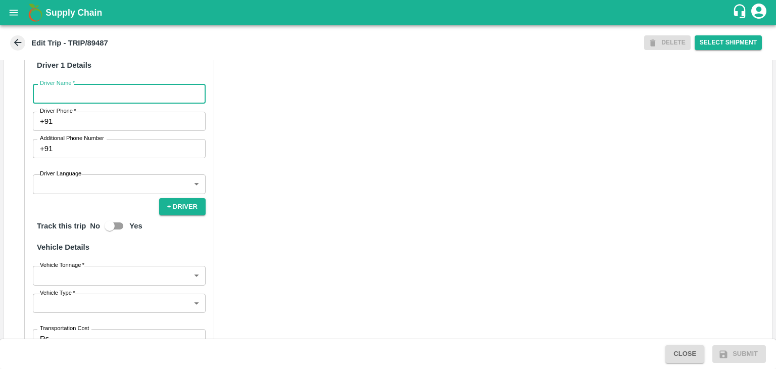
click at [54, 103] on input "Driver Name   *" at bounding box center [119, 93] width 173 height 19
type input "Godase"
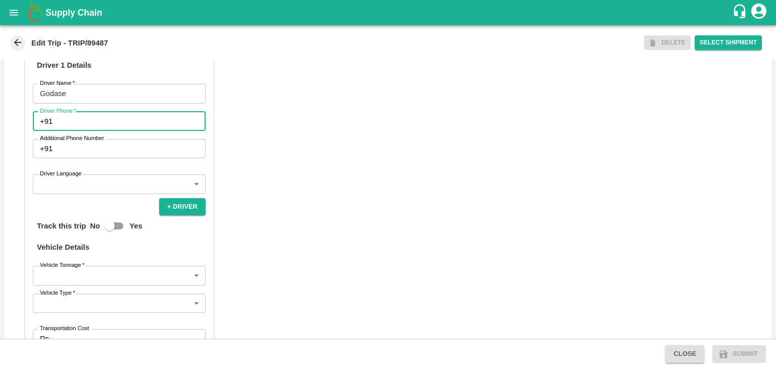
drag, startPoint x: 85, startPoint y: 134, endPoint x: 143, endPoint y: 160, distance: 64.0
click at [143, 160] on div "Partner Details Partner   * Partner Add Transporter Driver 1 Details Driver Nam…" at bounding box center [119, 213] width 190 height 458
type input "9975280177"
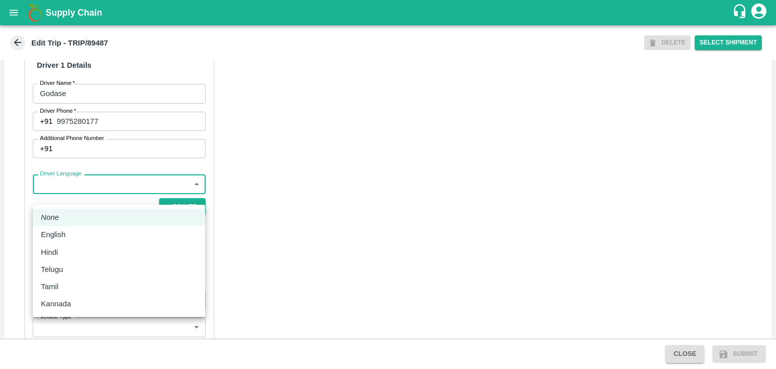
click at [101, 197] on body "Supply Chain Edit Trip - TRIP/89487 DELETE Select Shipment Trip Details Trip Ty…" at bounding box center [388, 184] width 776 height 369
click at [66, 250] on div "Hindi" at bounding box center [119, 251] width 156 height 11
type input "hi"
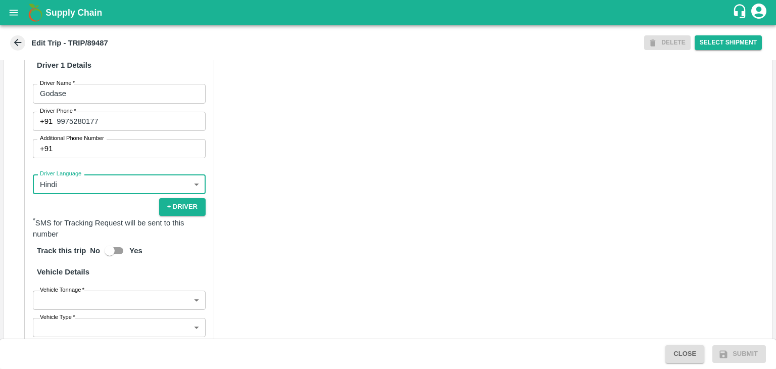
scroll to position [699, 0]
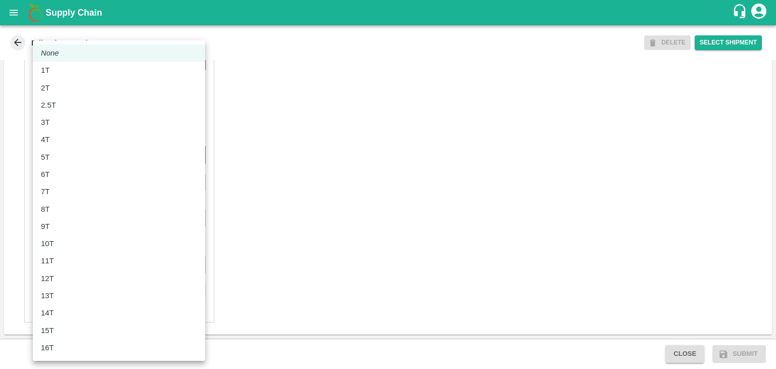
click at [76, 160] on body "Supply Chain Edit Trip - TRIP/89487 DELETE Select Shipment Trip Details Trip Ty…" at bounding box center [388, 184] width 776 height 369
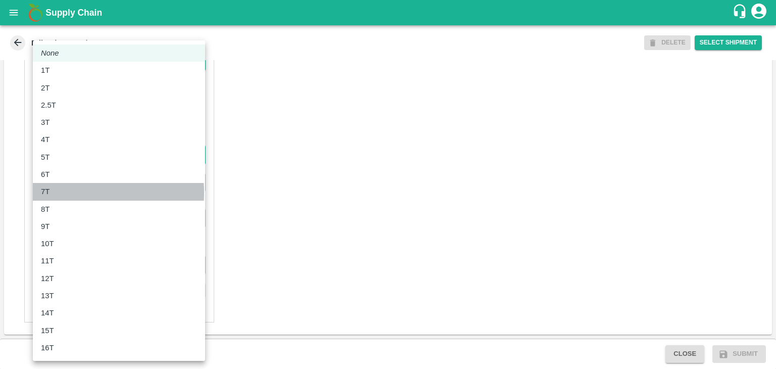
click at [62, 192] on div "7T" at bounding box center [119, 191] width 156 height 11
type input "7000"
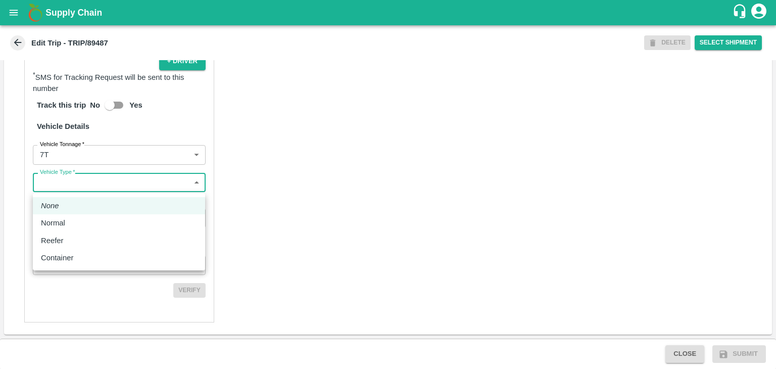
click at [79, 185] on body "Supply Chain Edit Trip - TRIP/89487 DELETE Select Shipment Trip Details Trip Ty…" at bounding box center [388, 184] width 776 height 369
click at [69, 221] on div "Normal" at bounding box center [55, 222] width 29 height 11
type input "Normal"
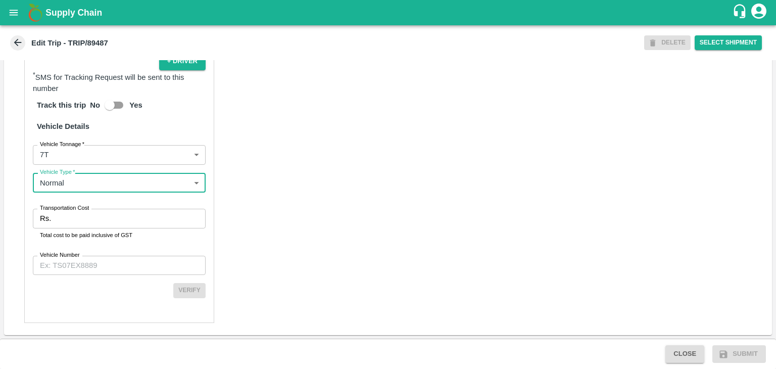
click at [84, 217] on input "Transportation Cost" at bounding box center [130, 218] width 150 height 19
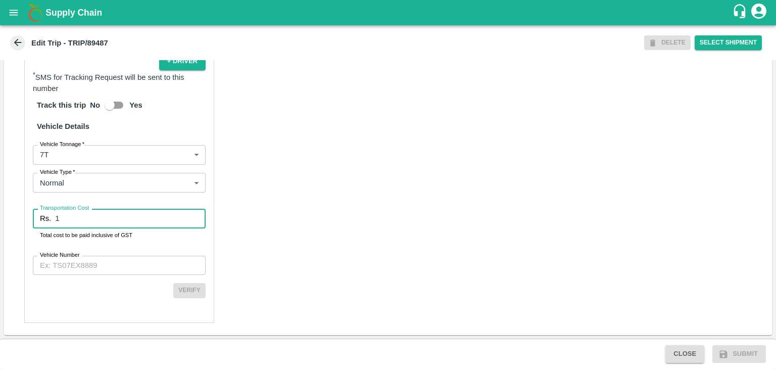
type input "1"
click at [121, 258] on input "Vehicle Number" at bounding box center [119, 264] width 173 height 19
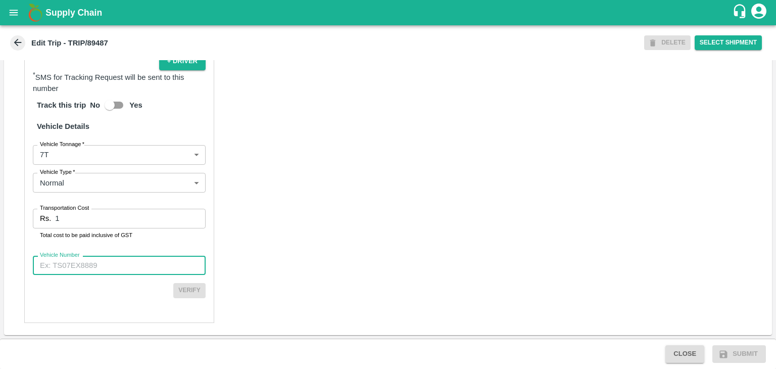
type input "MH45AE5250"
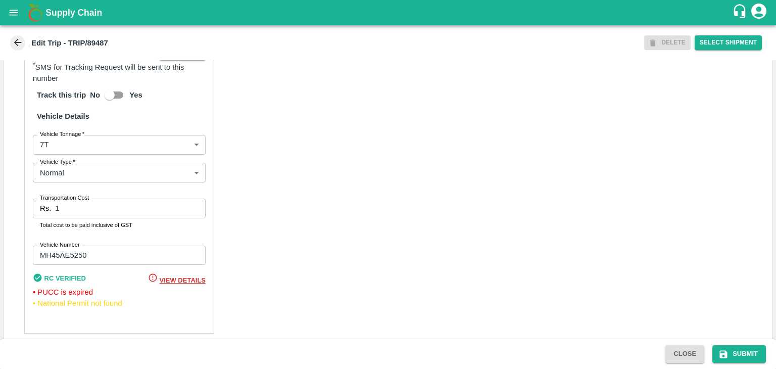
click at [572, 282] on div "Partner Details Partner   * Partner Add Transporter Driver 1 Details Driver Nam…" at bounding box center [387, 80] width 767 height 529
click at [743, 348] on button "Submit" at bounding box center [739, 354] width 54 height 18
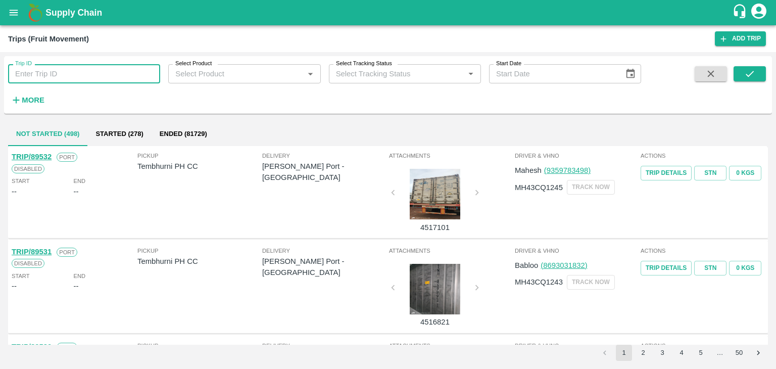
click at [97, 81] on input "Trip ID" at bounding box center [84, 73] width 152 height 19
type input "89487"
click at [764, 74] on button "submit" at bounding box center [749, 73] width 32 height 15
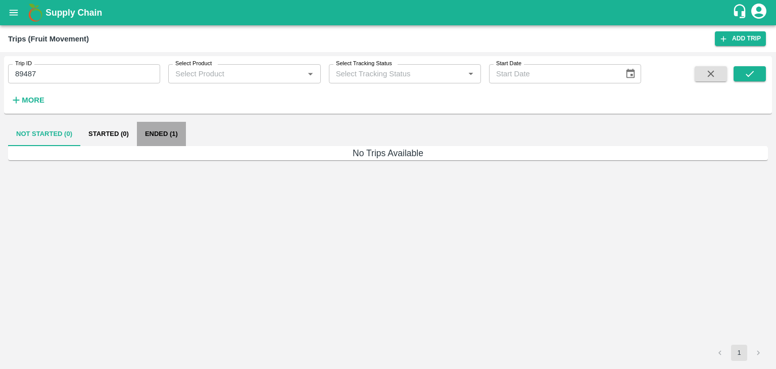
click at [162, 140] on button "Ended (1)" at bounding box center [161, 134] width 49 height 24
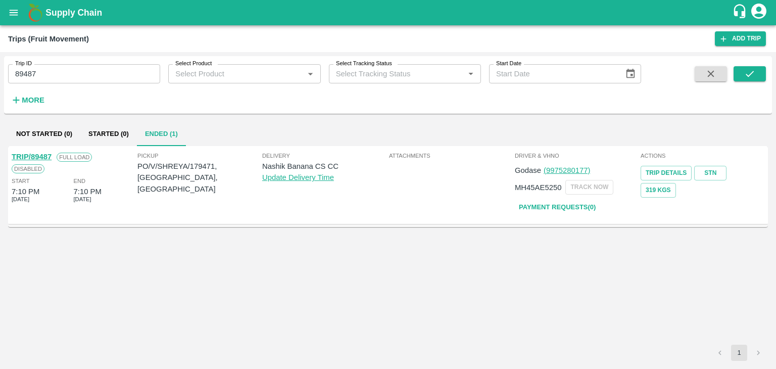
click at [37, 154] on link "TRIP/89487" at bounding box center [32, 156] width 40 height 8
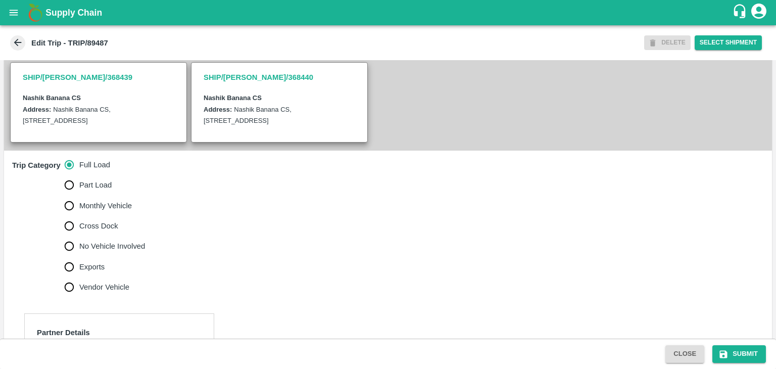
scroll to position [216, 0]
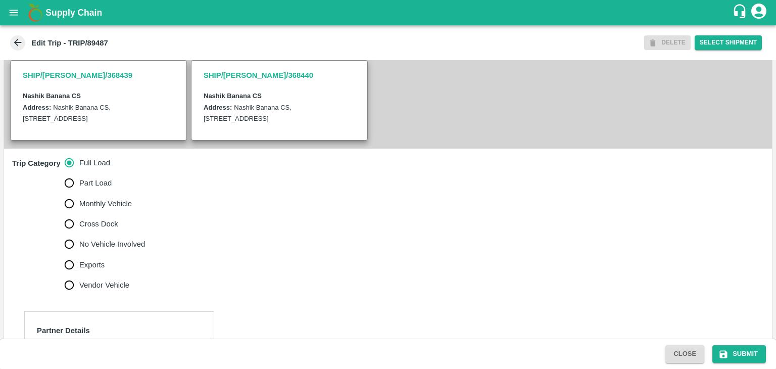
click at [87, 234] on label "Cross Dock" at bounding box center [102, 224] width 86 height 20
click at [79, 234] on input "Cross Dock" at bounding box center [69, 224] width 20 height 20
radio input "true"
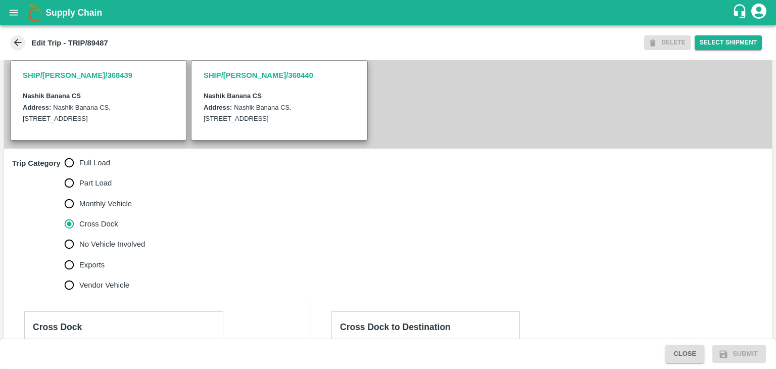
click at [105, 254] on label "No Vehicle Involved" at bounding box center [102, 244] width 86 height 20
click at [79, 254] on input "No Vehicle Involved" at bounding box center [69, 244] width 20 height 20
radio input "true"
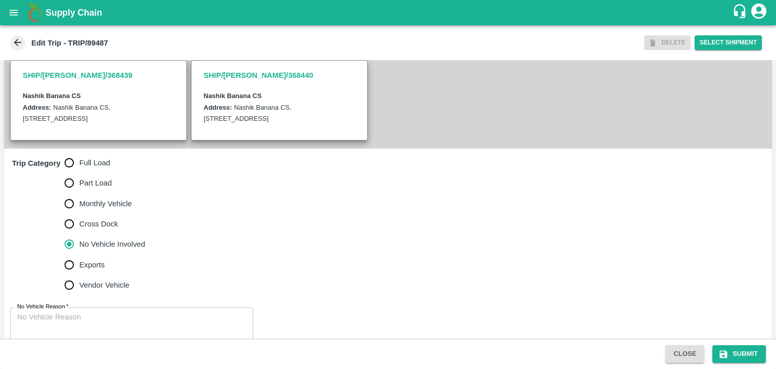
click at [100, 318] on div "x No Vehicle Reason" at bounding box center [131, 327] width 243 height 40
click at [103, 320] on div "x No Vehicle Reason" at bounding box center [131, 327] width 243 height 40
click at [61, 330] on textarea "No Vehicle Reason   *" at bounding box center [131, 328] width 229 height 32
type textarea "Field Dump"
click at [737, 350] on button "Submit" at bounding box center [739, 354] width 54 height 18
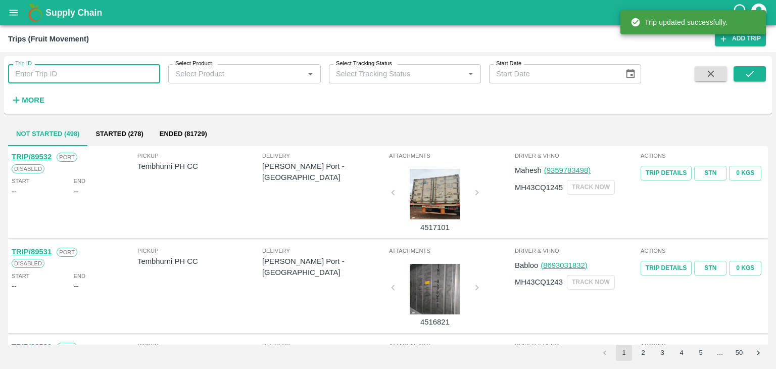
click at [90, 72] on input "Trip ID" at bounding box center [84, 73] width 152 height 19
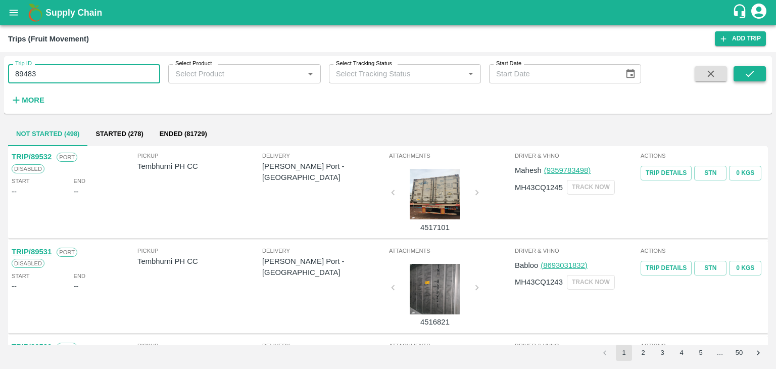
type input "89483"
click at [743, 68] on button "submit" at bounding box center [749, 73] width 32 height 15
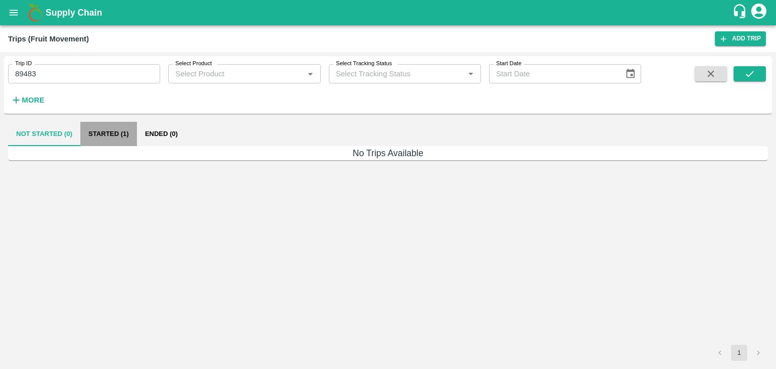
click at [119, 137] on button "Started (1)" at bounding box center [108, 134] width 57 height 24
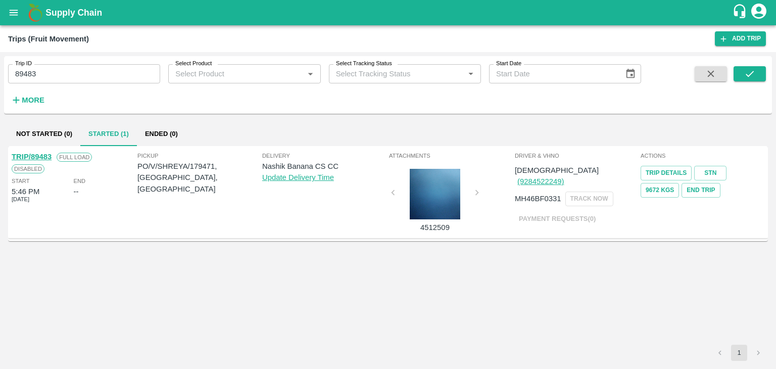
click at [29, 152] on link "TRIP/89483" at bounding box center [32, 156] width 40 height 8
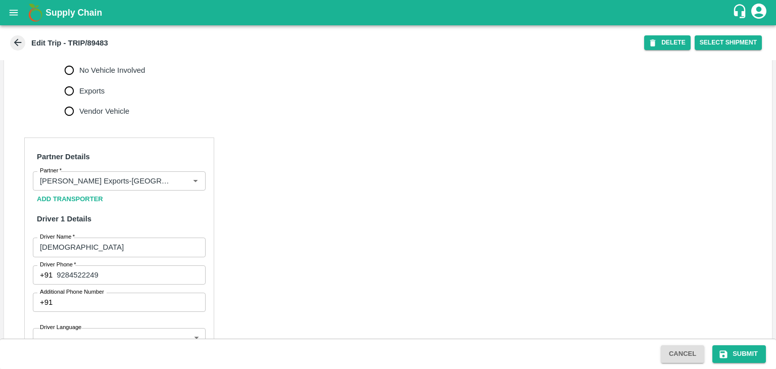
scroll to position [452, 0]
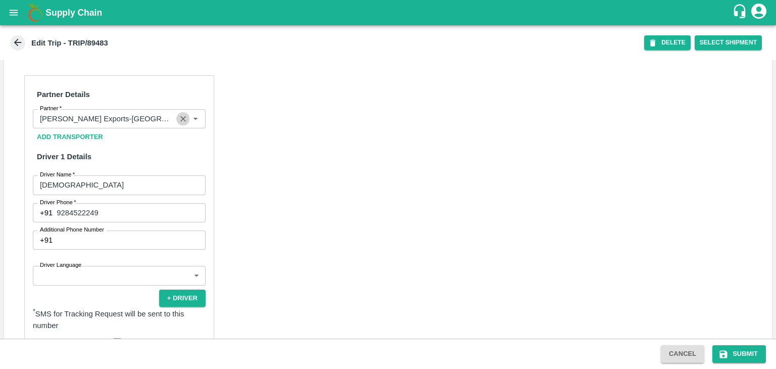
click at [178, 124] on icon "Clear" at bounding box center [183, 119] width 10 height 10
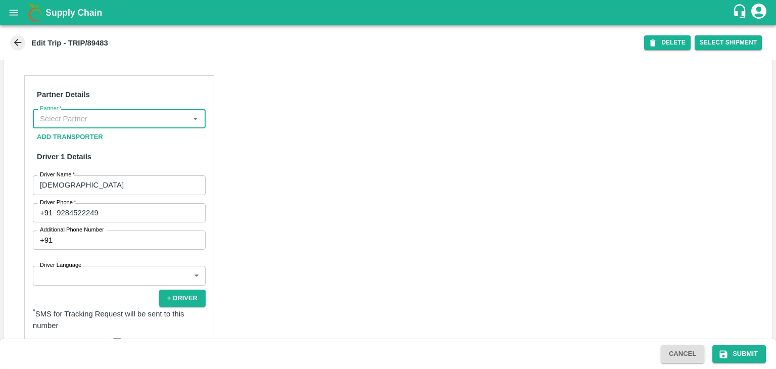
scroll to position [0, 0]
click at [160, 125] on input "Partner   *" at bounding box center [111, 118] width 150 height 13
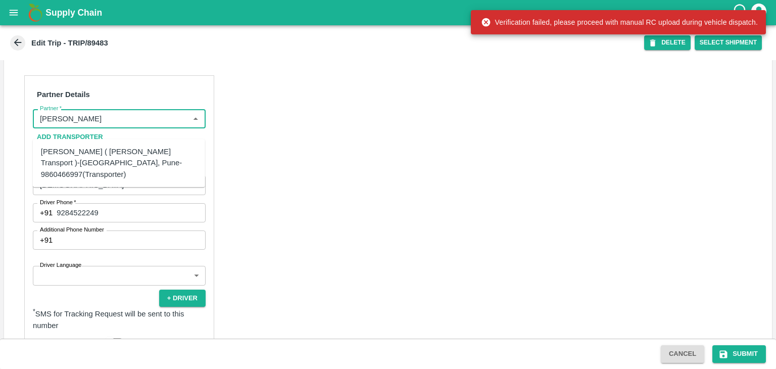
click at [131, 154] on div "[PERSON_NAME] ( [PERSON_NAME] Transport )-[GEOGRAPHIC_DATA], Pune-9860466997(Tr…" at bounding box center [119, 163] width 156 height 34
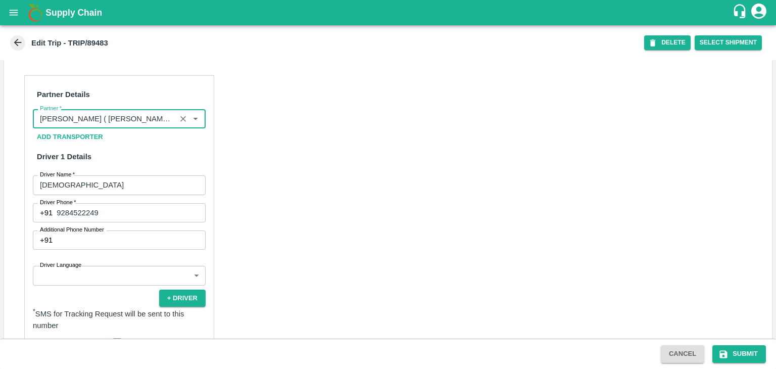
type input "[PERSON_NAME] ( [PERSON_NAME] Transport )-[GEOGRAPHIC_DATA], Pune-9860466997(Tr…"
click at [88, 289] on body "Supply Chain Edit Trip - TRIP/89483 DELETE Select Shipment Trip Details Trip Ty…" at bounding box center [388, 184] width 776 height 369
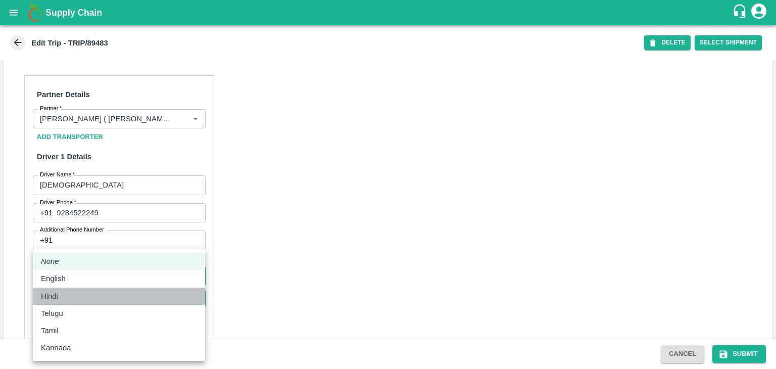
click at [66, 292] on div "Hindi" at bounding box center [119, 295] width 156 height 11
type input "hi"
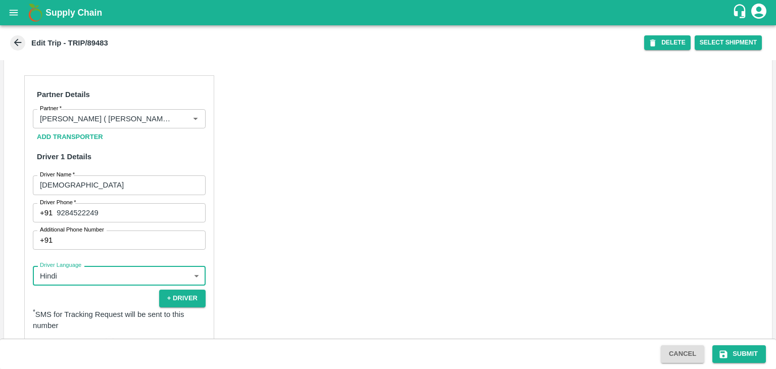
scroll to position [703, 0]
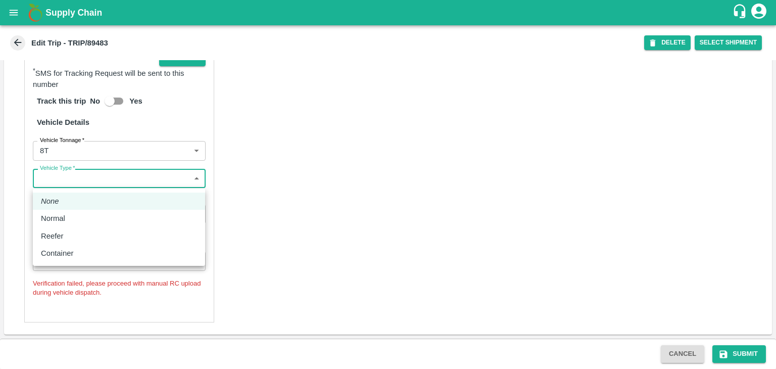
click at [57, 186] on body "Supply Chain Edit Trip - TRIP/89483 DELETE Select Shipment Trip Details Trip Ty…" at bounding box center [388, 184] width 776 height 369
click at [62, 218] on p "Normal" at bounding box center [53, 218] width 24 height 11
type input "Normal"
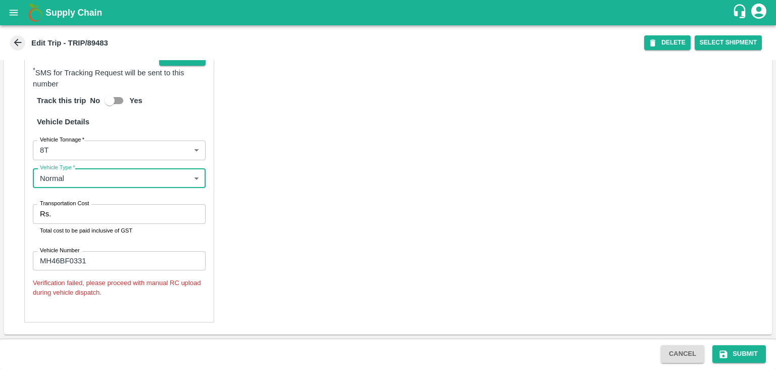
click at [81, 220] on input "Transportation Cost" at bounding box center [130, 213] width 150 height 19
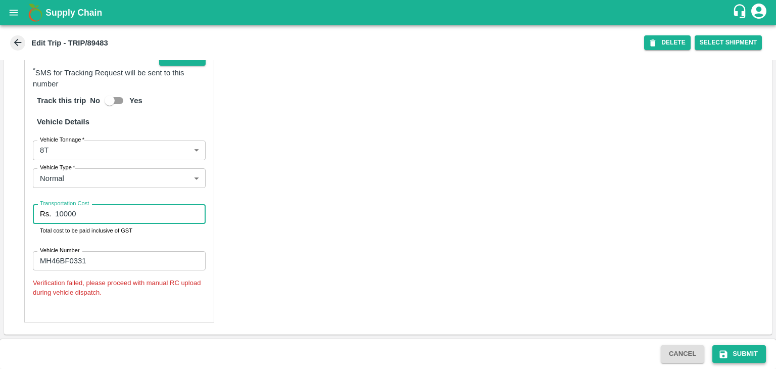
type input "10000"
click at [739, 358] on button "Submit" at bounding box center [739, 354] width 54 height 18
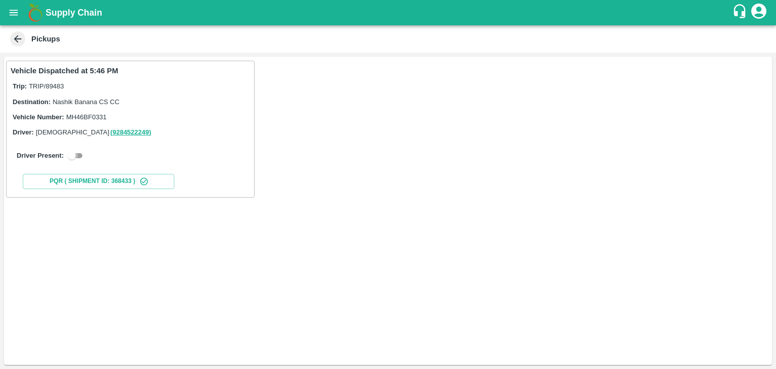
drag, startPoint x: 81, startPoint y: 154, endPoint x: 69, endPoint y: 184, distance: 32.6
click at [81, 154] on input "checkbox" at bounding box center [72, 155] width 36 height 12
checkbox input "true"
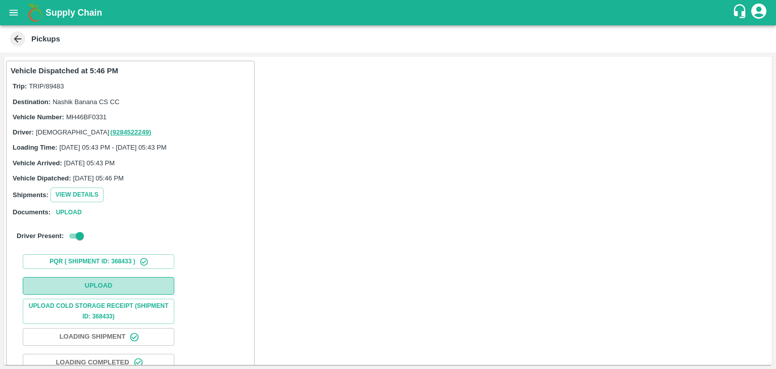
click at [116, 285] on button "Upload" at bounding box center [98, 286] width 151 height 18
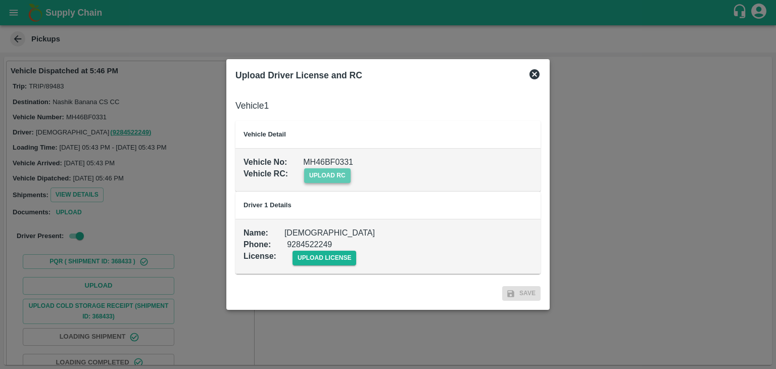
click at [342, 178] on span "upload rc" at bounding box center [327, 175] width 46 height 15
click at [0, 0] on input "upload rc" at bounding box center [0, 0] width 0 height 0
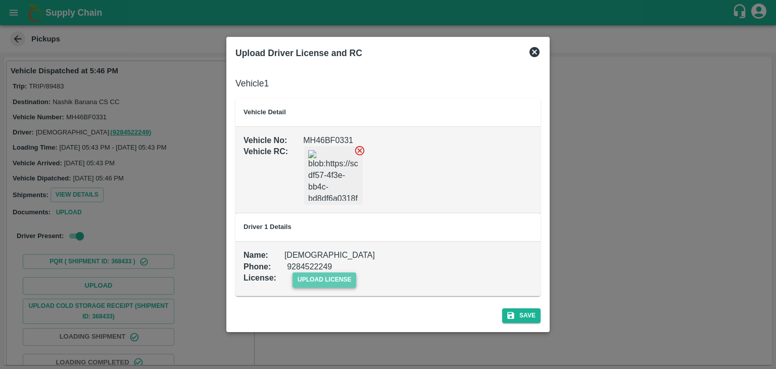
click at [345, 279] on span "upload license" at bounding box center [324, 279] width 64 height 15
click at [0, 0] on input "upload license" at bounding box center [0, 0] width 0 height 0
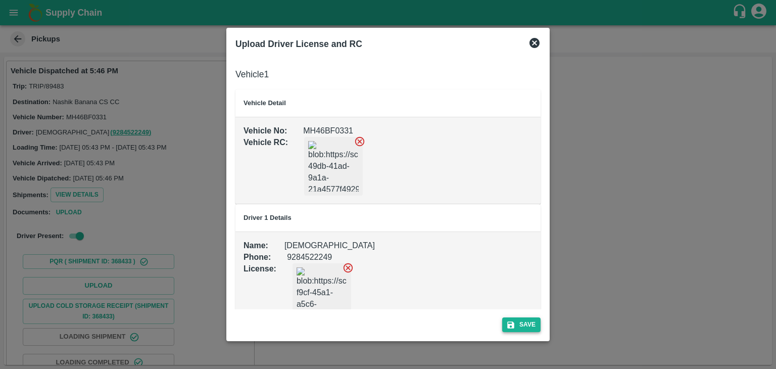
click at [531, 325] on button "Save" at bounding box center [521, 324] width 38 height 15
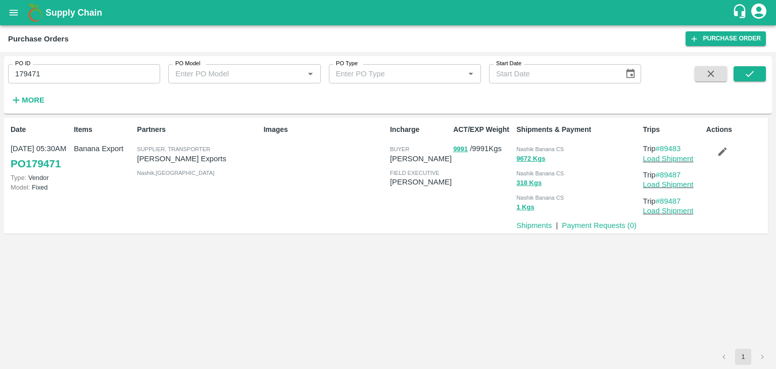
click at [730, 151] on button "button" at bounding box center [722, 151] width 32 height 17
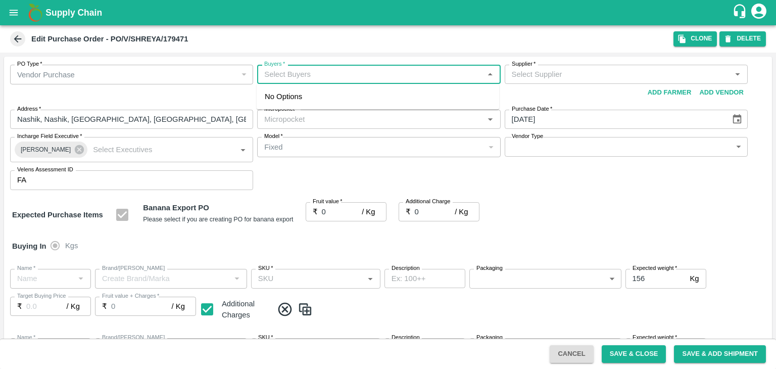
click at [311, 73] on input "Buyers   *" at bounding box center [370, 74] width 220 height 13
type input "Ajit O"
type input "[PERSON_NAME] Exports-undefined"
type input "172-Savda"
type input "Banana Export"
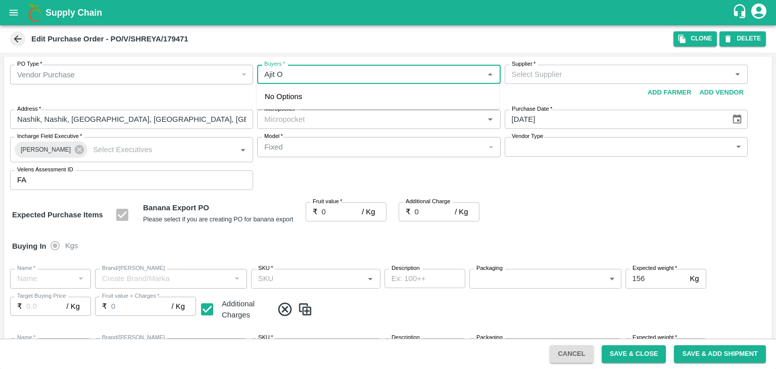
type input "FARM CANDY"
type input "13 kg M N-CHL 4 Hand"
type input "NA"
type input "Banana Export"
type input "FARM CANDY"
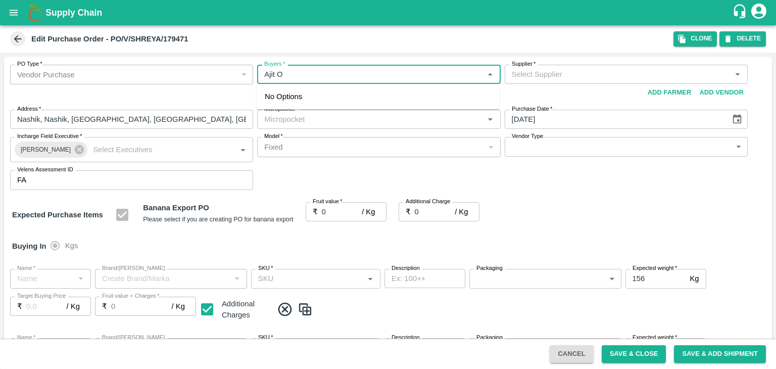
type input "13 kg M N-CHL 5 Hand"
type input "NA"
type input "Banana Export"
type input "FARM CANDY"
type input "13 kg M N-CHL 6 Hand"
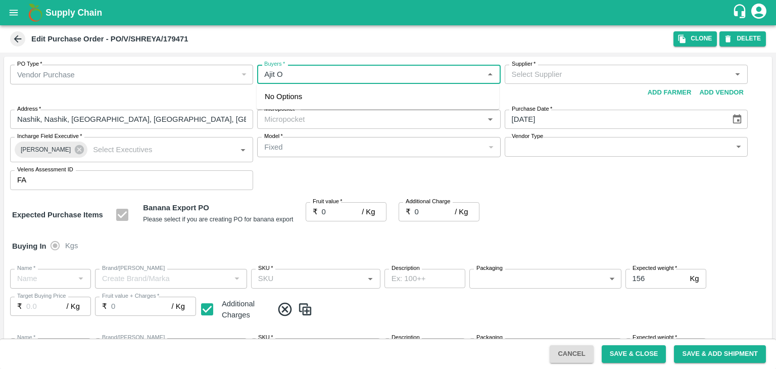
type input "NA"
type input "Banana Export"
type input "FARM CANDY"
type input "13 kg M N-CHL 8 Hand"
type input "NA"
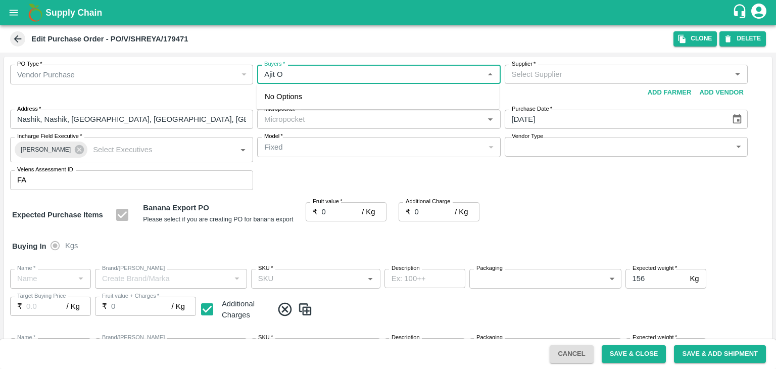
type input "Banana Export"
type input "FARM CANDY"
type input "13 kg M N-CHL CL"
type input "NA"
type input "Banana Export"
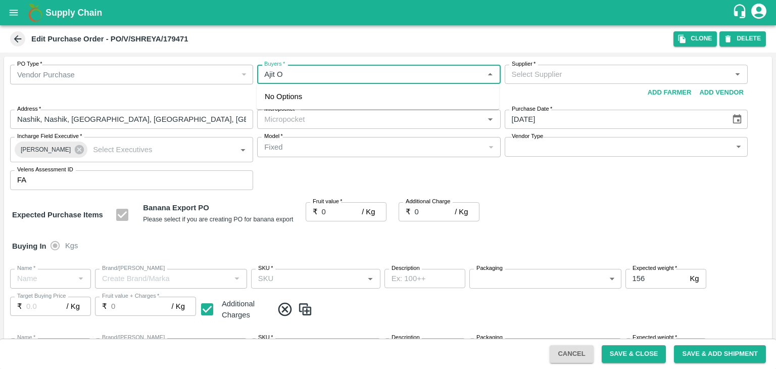
type input "FARM CANDY"
type input "C Class"
type input "NA"
type input "Banana Export"
type input "FARM CANDY"
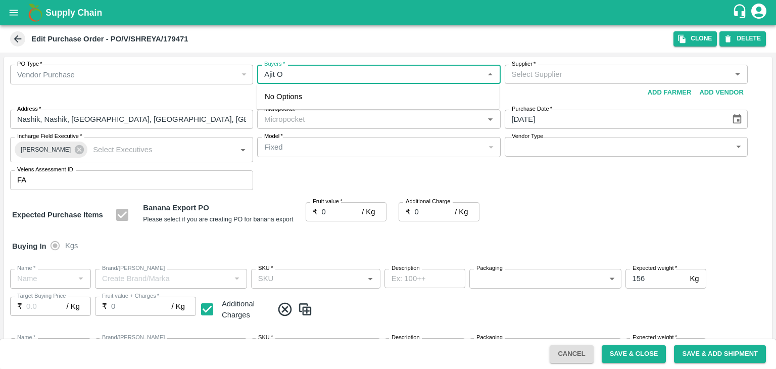
type input "PHR Kg"
type input "NA"
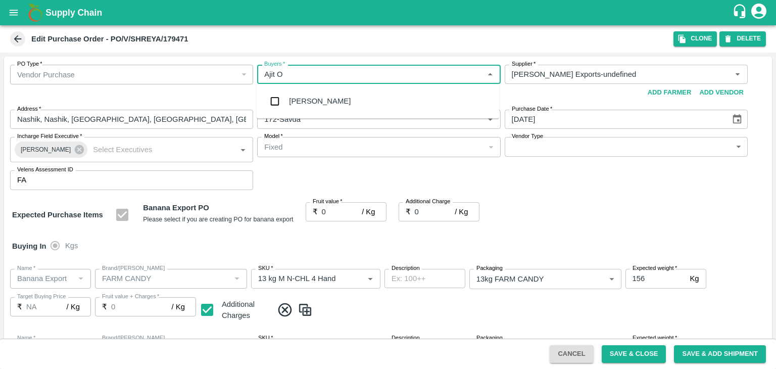
click at [312, 100] on div "[PERSON_NAME]" at bounding box center [320, 100] width 62 height 11
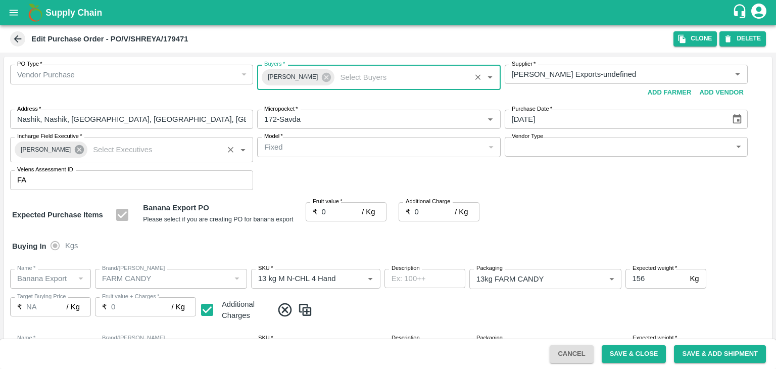
click at [77, 150] on icon at bounding box center [79, 149] width 9 height 9
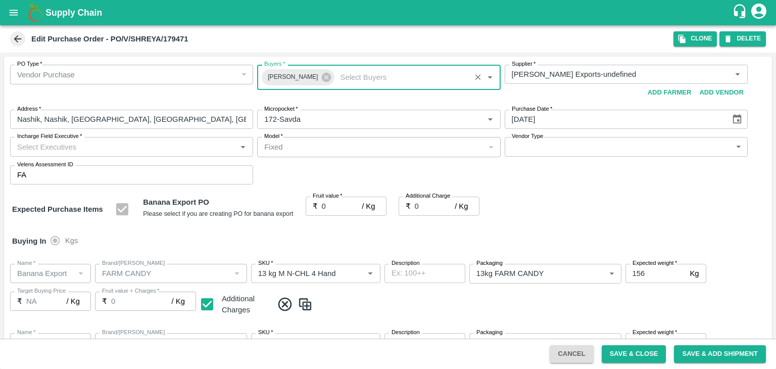
click at [91, 145] on input "Incharge Field Executive   *" at bounding box center [123, 146] width 220 height 13
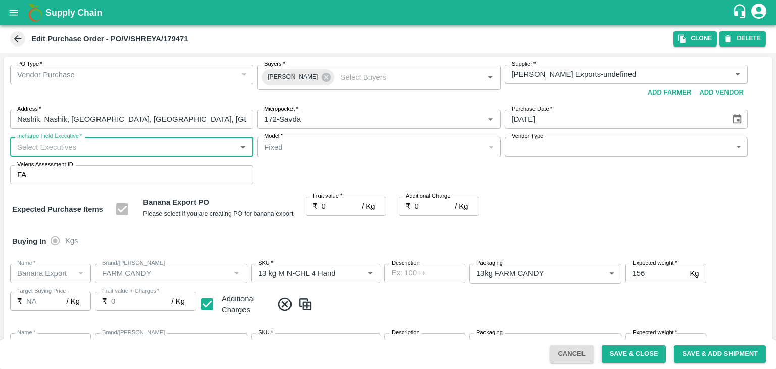
click at [91, 145] on input "Incharge Field Executive   *" at bounding box center [123, 146] width 220 height 13
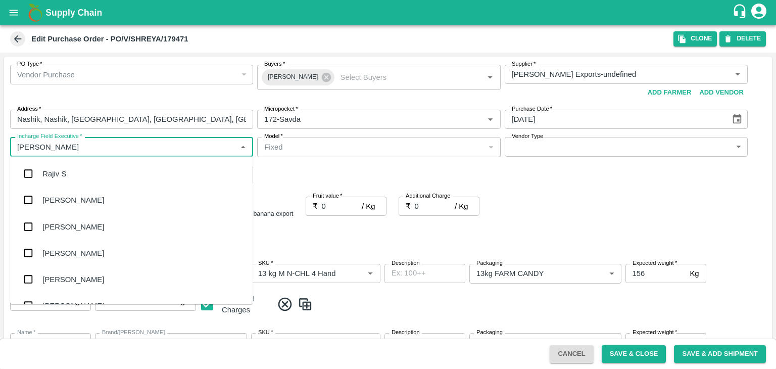
type input "[PERSON_NAME]"
click at [78, 221] on div "jaydip Tale" at bounding box center [131, 226] width 242 height 26
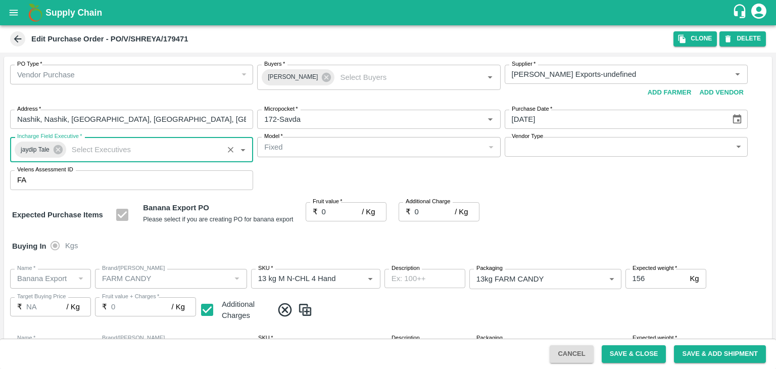
click at [553, 150] on body "Supply Chain Edit Purchase Order - PO/V/SHREYA/179471 Clone DELETE PO Type   * …" at bounding box center [388, 184] width 776 height 369
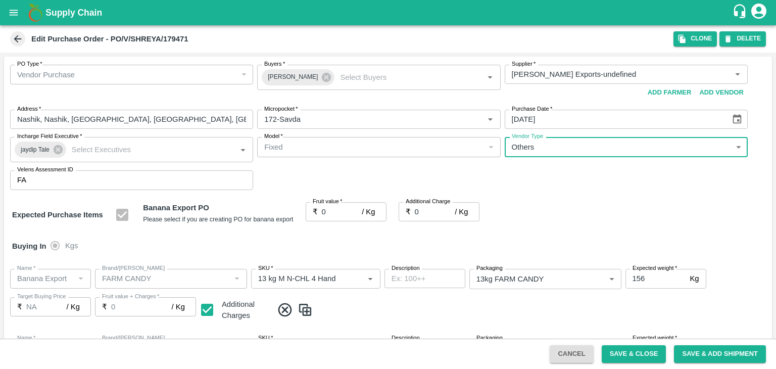
type input "OTHER"
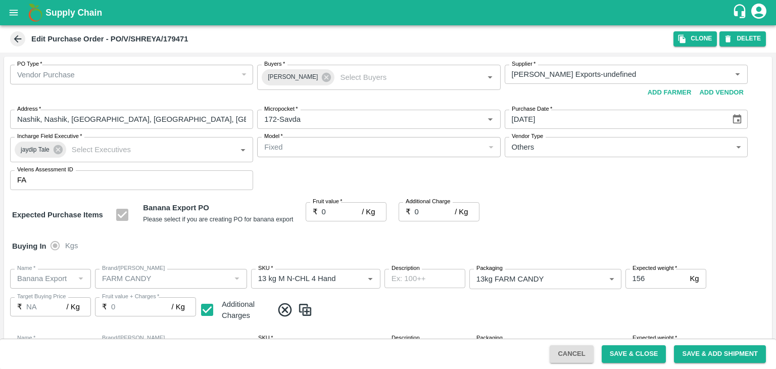
click at [335, 209] on div at bounding box center [388, 184] width 776 height 369
click at [330, 213] on div at bounding box center [388, 184] width 776 height 369
click at [330, 210] on div at bounding box center [388, 184] width 776 height 369
click at [330, 210] on input "0" at bounding box center [342, 211] width 40 height 19
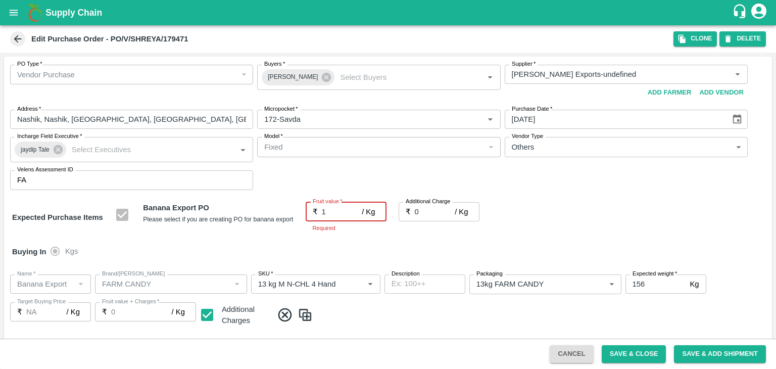
type input "19"
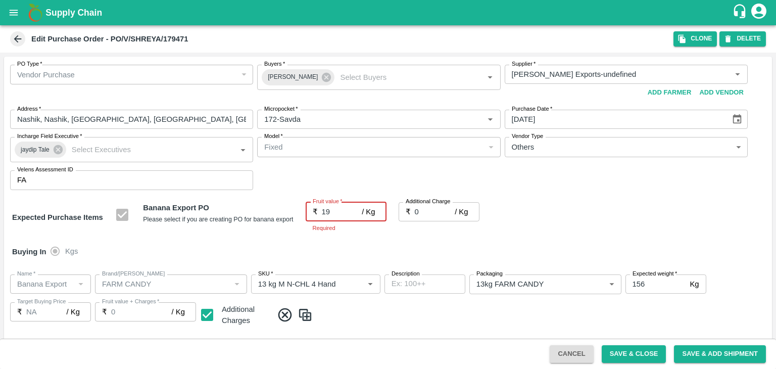
type input "19"
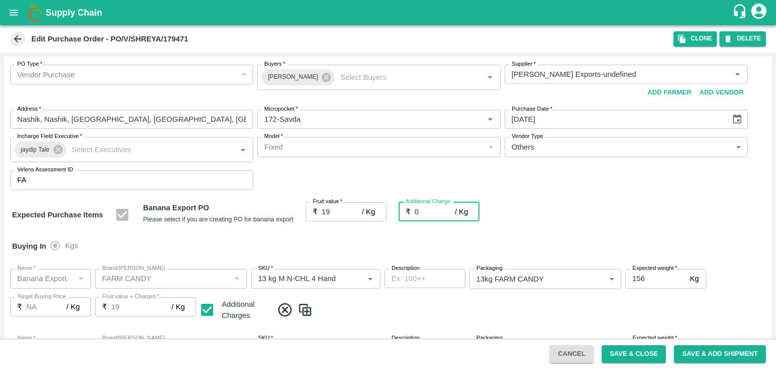
type input "2"
type input "21"
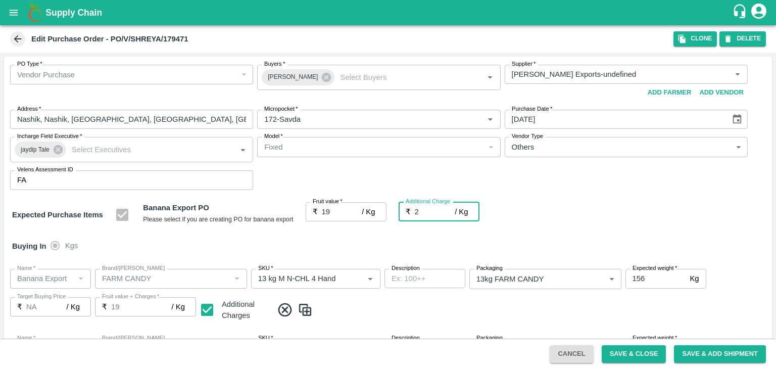
type input "21"
type input "2.7"
type input "21.7"
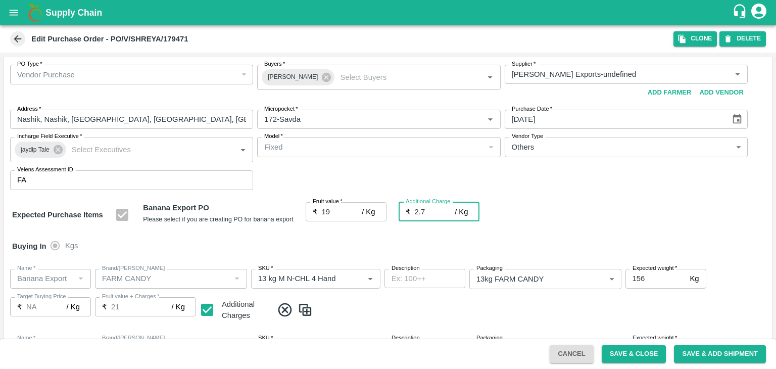
type input "21.7"
type input "2.75"
type input "21.75"
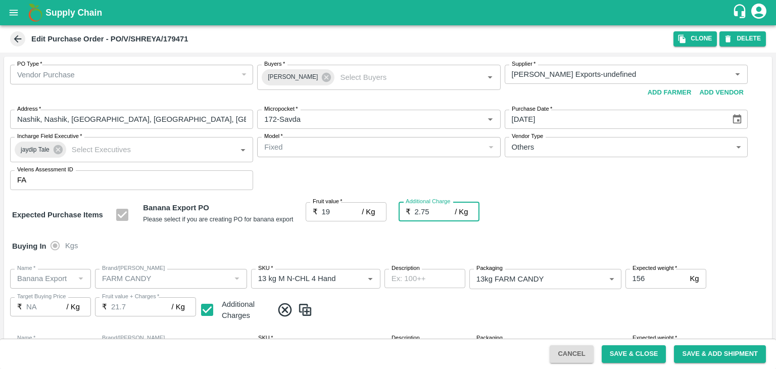
type input "21.75"
type input "2.75"
click at [382, 247] on div "Buying In Kgs" at bounding box center [387, 245] width 767 height 29
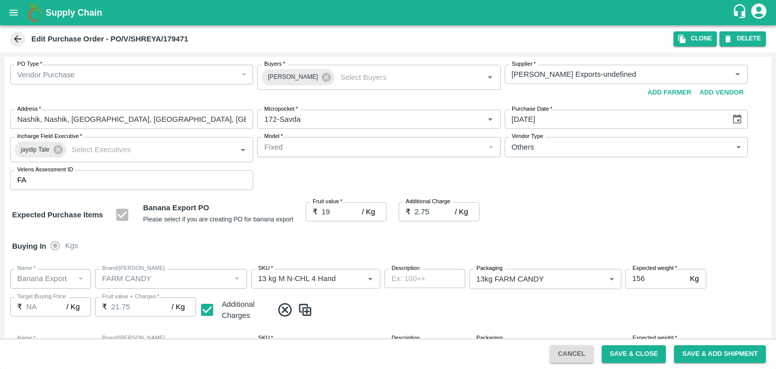
scroll to position [535, 0]
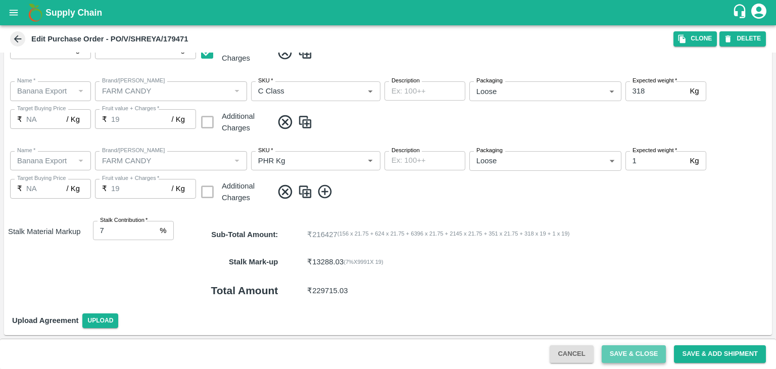
click at [643, 356] on button "Save & Close" at bounding box center [633, 354] width 65 height 18
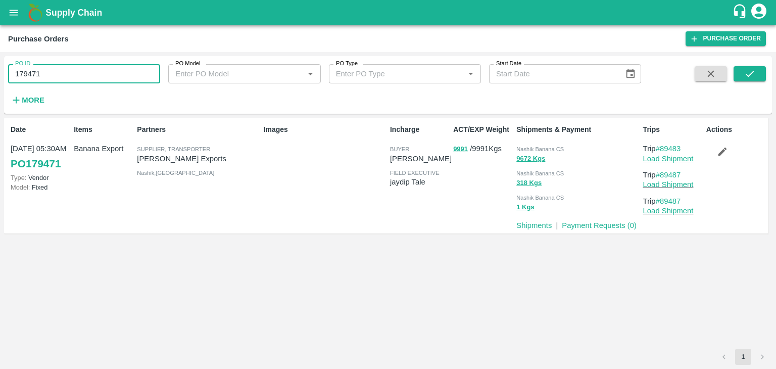
click at [104, 78] on input "179471" at bounding box center [84, 73] width 152 height 19
paste input "text"
type input "179491"
click at [759, 74] on button "submit" at bounding box center [749, 73] width 32 height 15
